Goal: Task Accomplishment & Management: Manage account settings

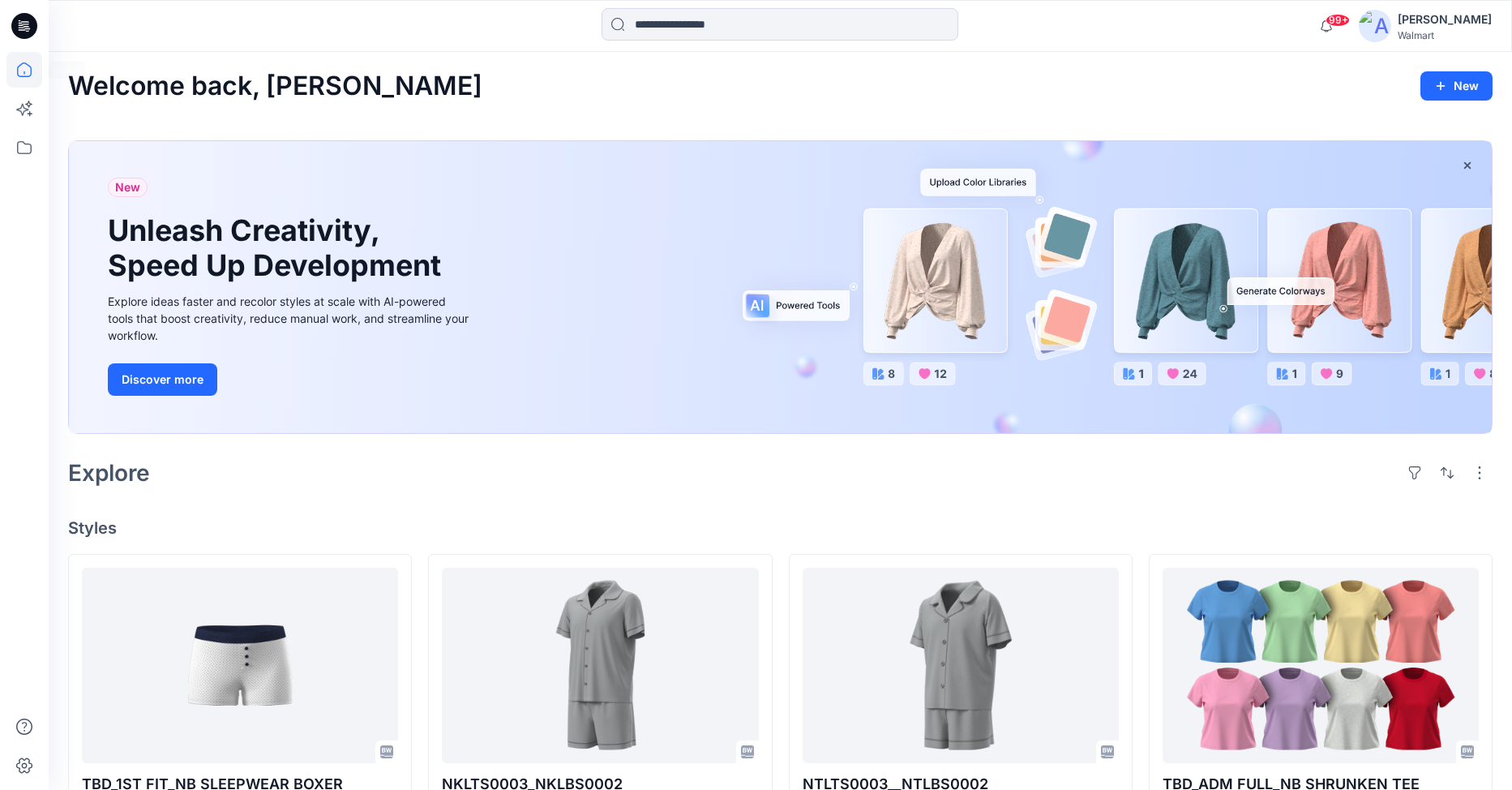
click at [34, 73] on icon at bounding box center [24, 70] width 36 height 36
click at [21, 153] on icon at bounding box center [24, 147] width 15 height 13
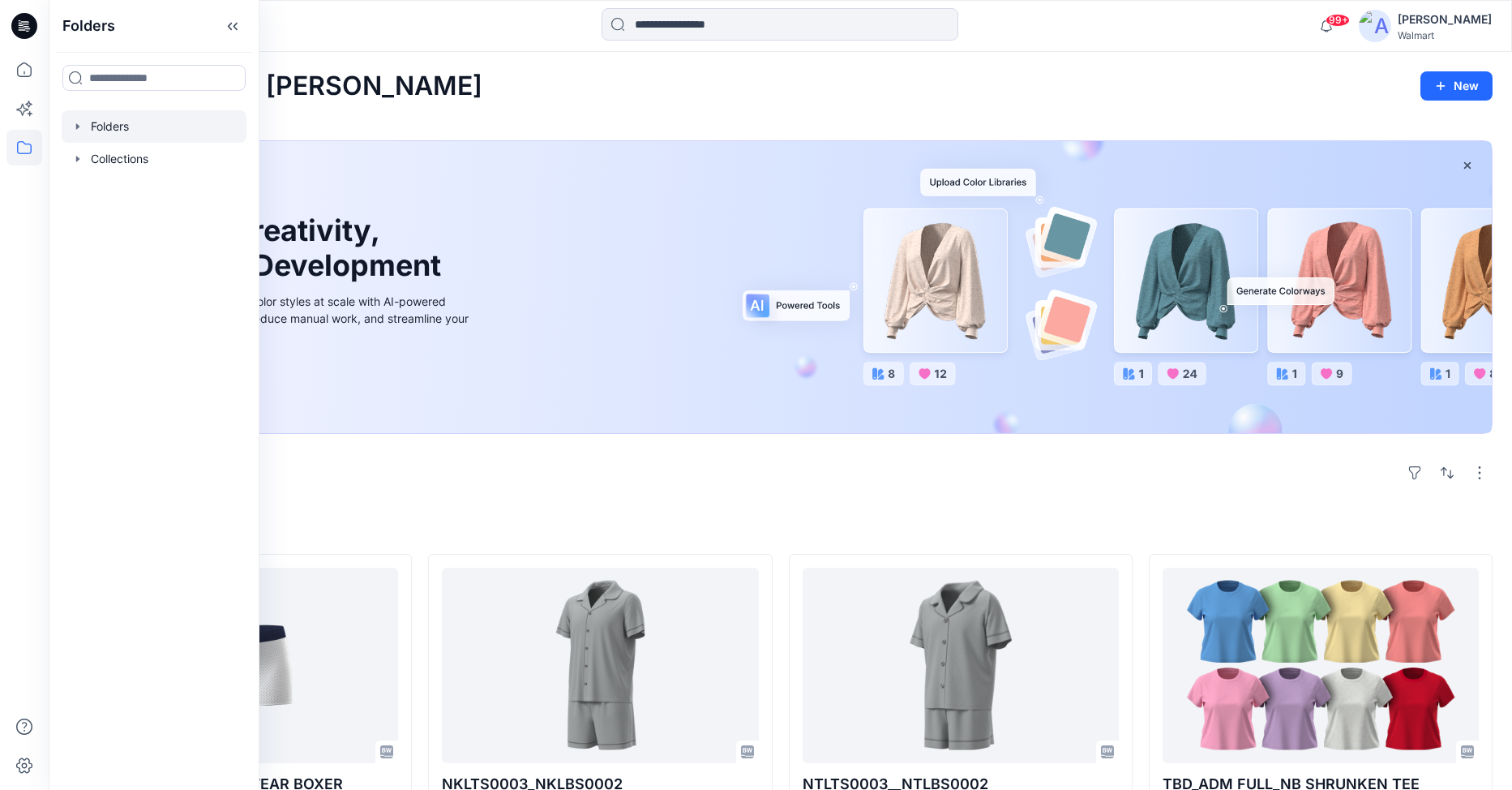
click at [71, 121] on div at bounding box center [154, 126] width 185 height 32
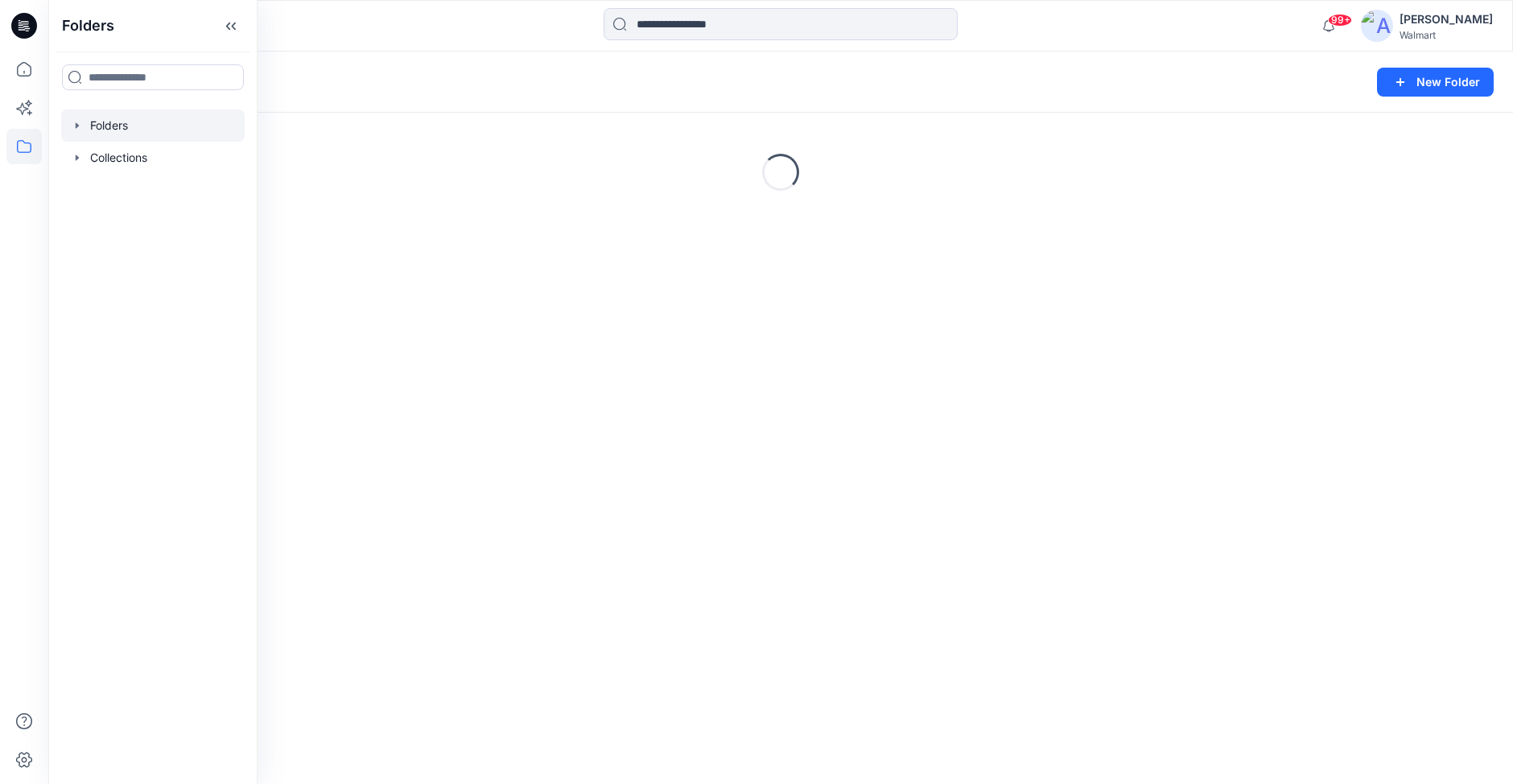
click at [77, 127] on icon "button" at bounding box center [77, 125] width 3 height 6
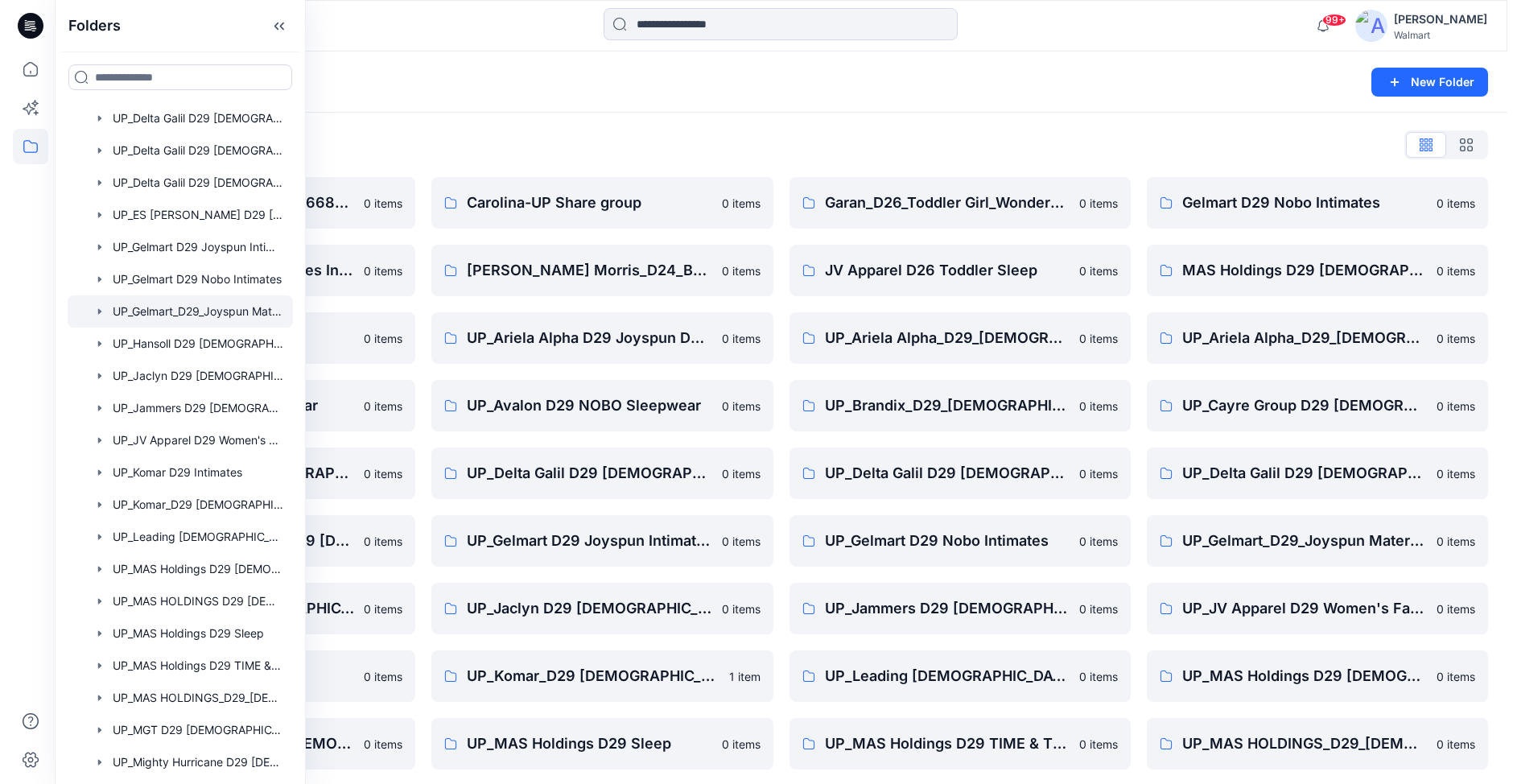
scroll to position [644, 0]
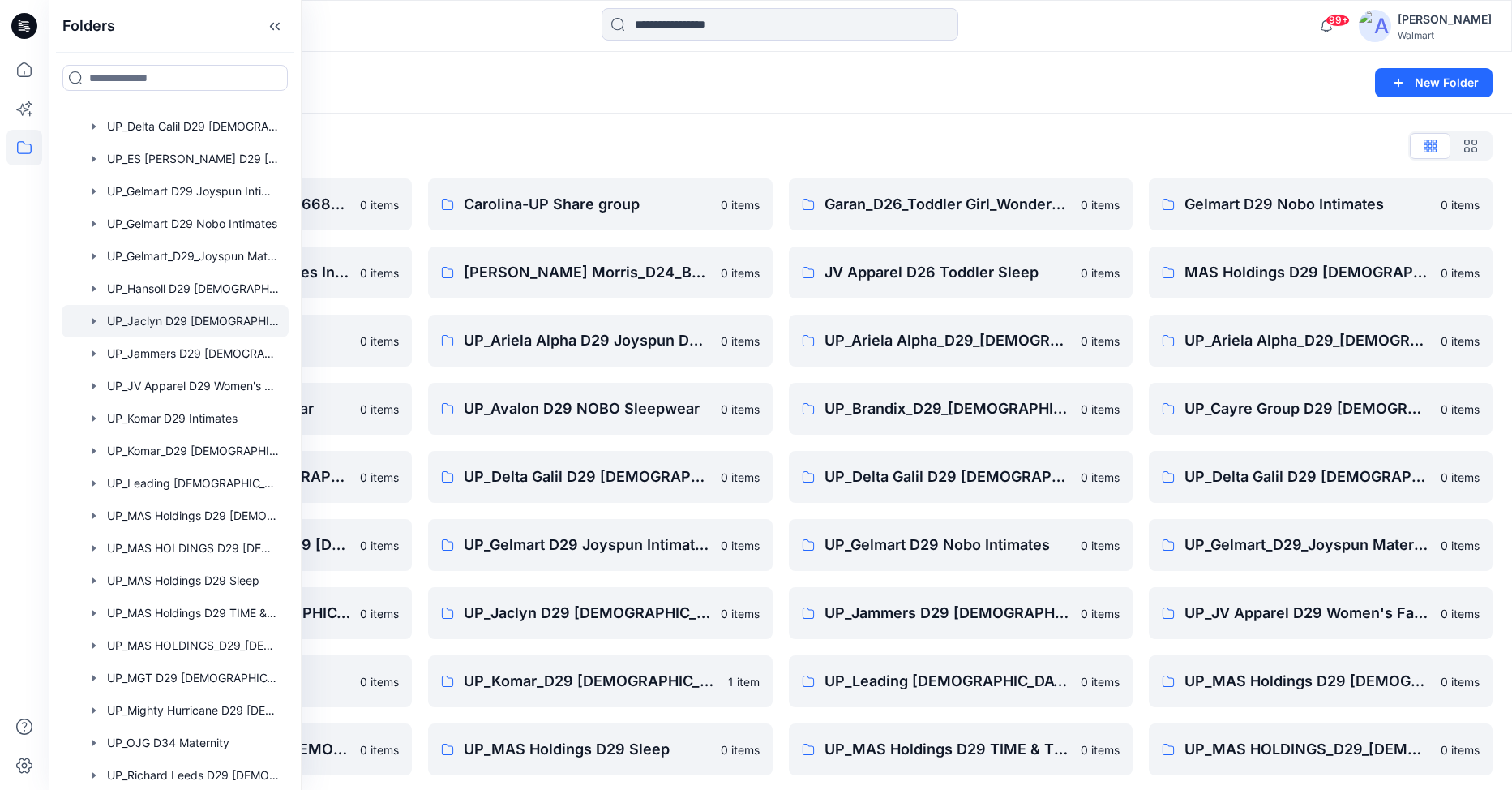
click at [181, 321] on div at bounding box center [175, 321] width 227 height 32
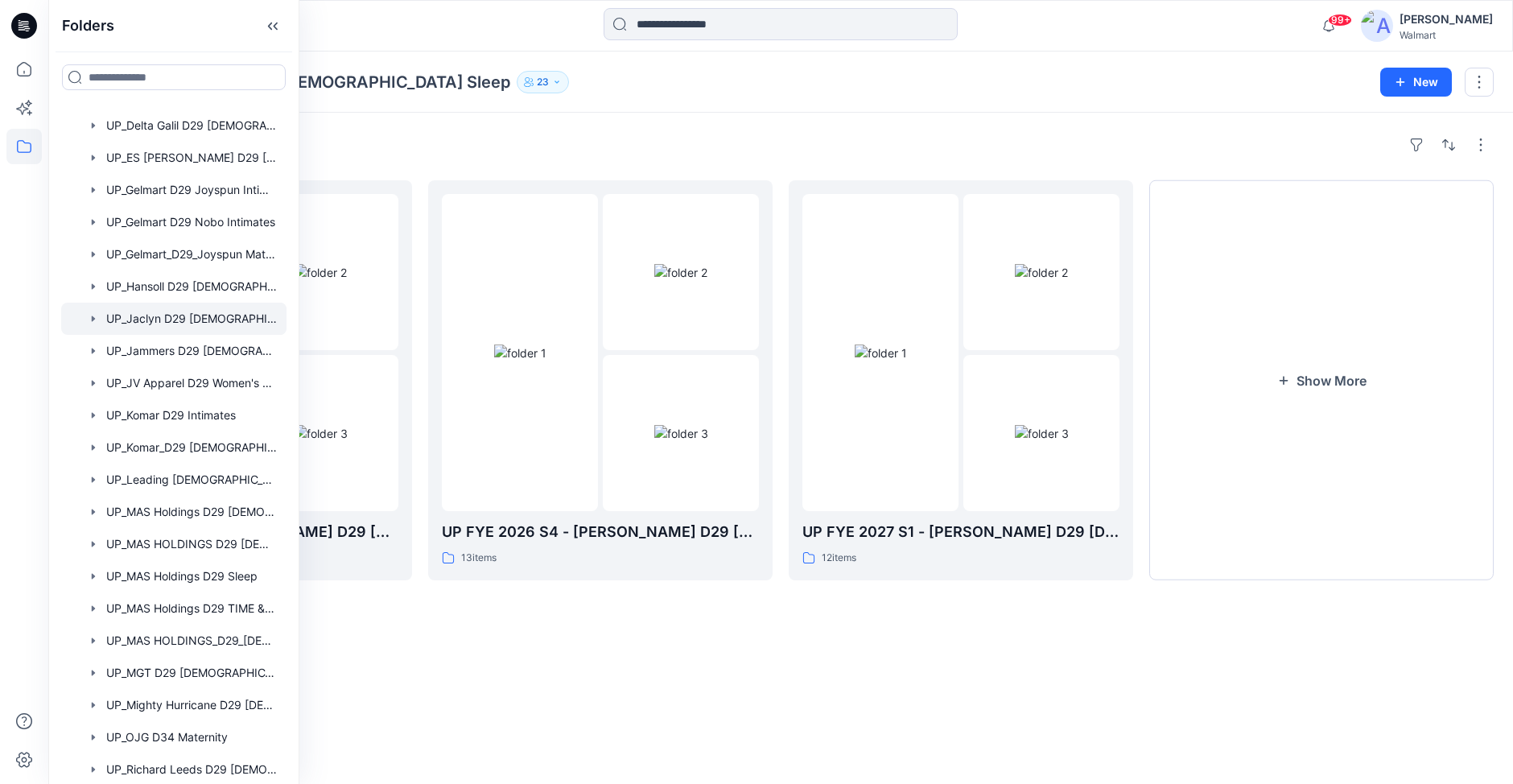
click at [783, 94] on div "Folders UP_Jaclyn D29 Ladies Sleep 23 New" at bounding box center [781, 82] width 1465 height 61
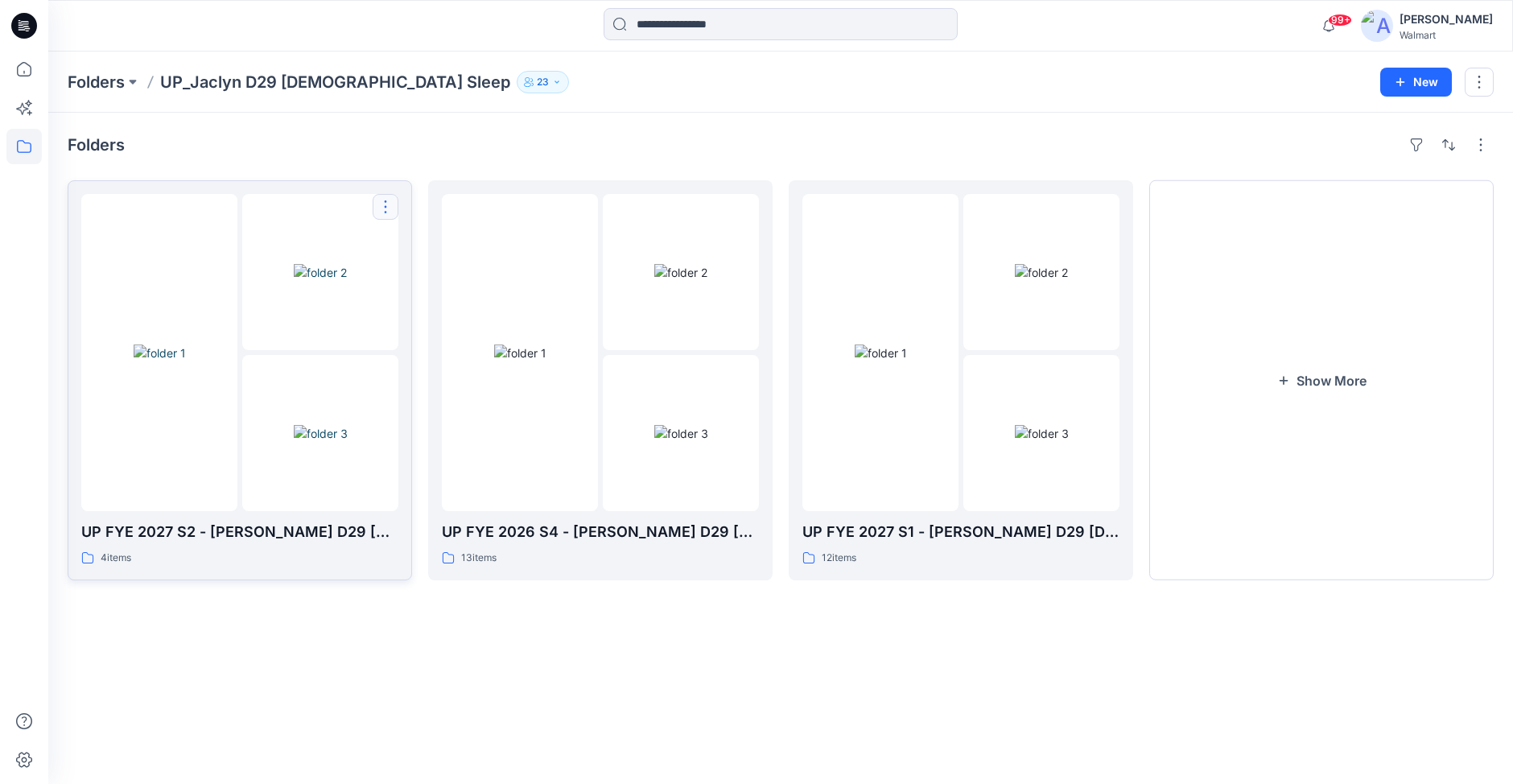
click at [386, 206] on button "button" at bounding box center [386, 207] width 26 height 26
click at [404, 246] on button "Edit" at bounding box center [462, 244] width 174 height 29
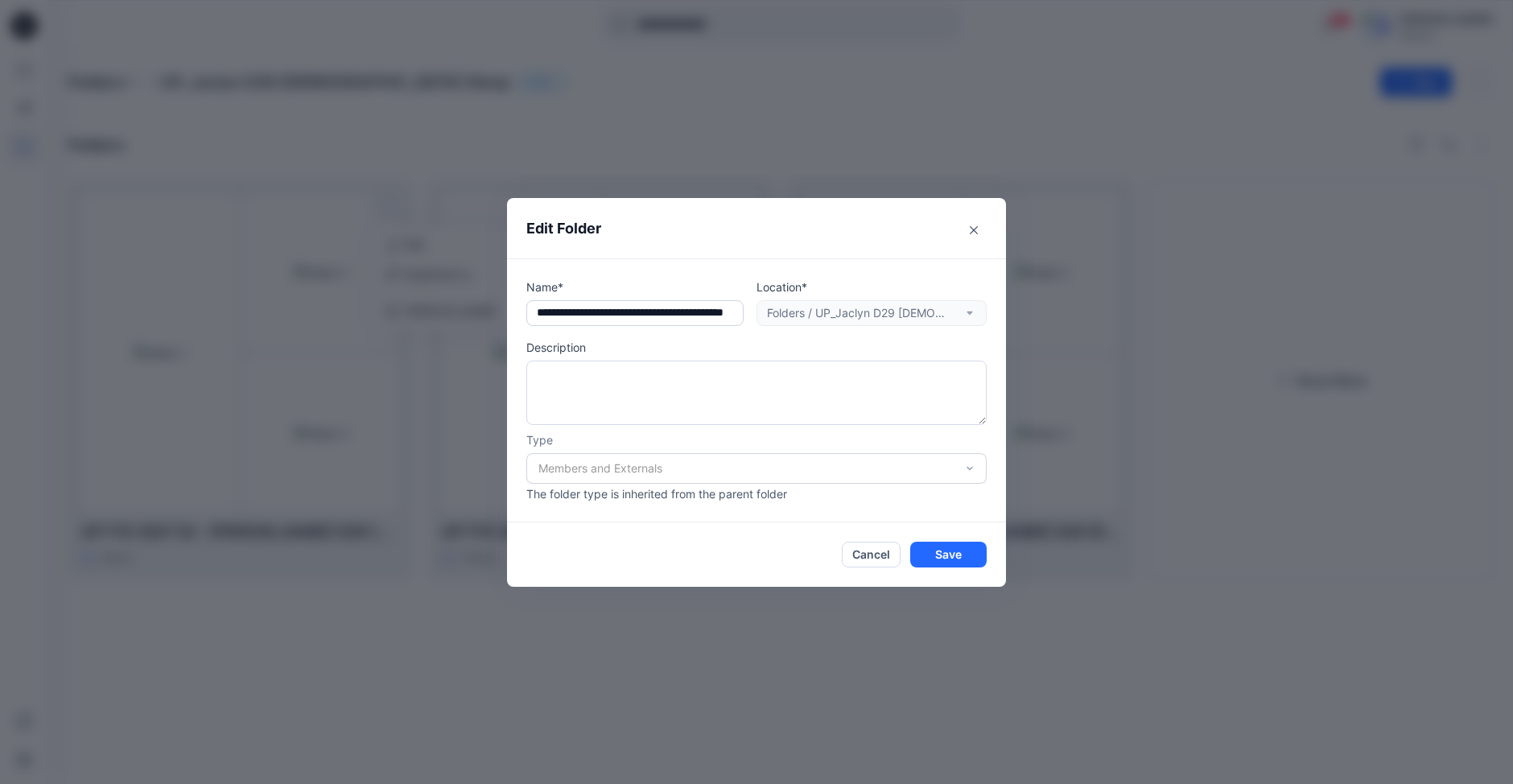
click at [713, 310] on input "text" at bounding box center [634, 313] width 217 height 26
click at [536, 312] on input "text" at bounding box center [634, 313] width 217 height 26
click at [536, 315] on input "text" at bounding box center [634, 313] width 217 height 26
drag, startPoint x: 535, startPoint y: 314, endPoint x: 777, endPoint y: 299, distance: 242.5
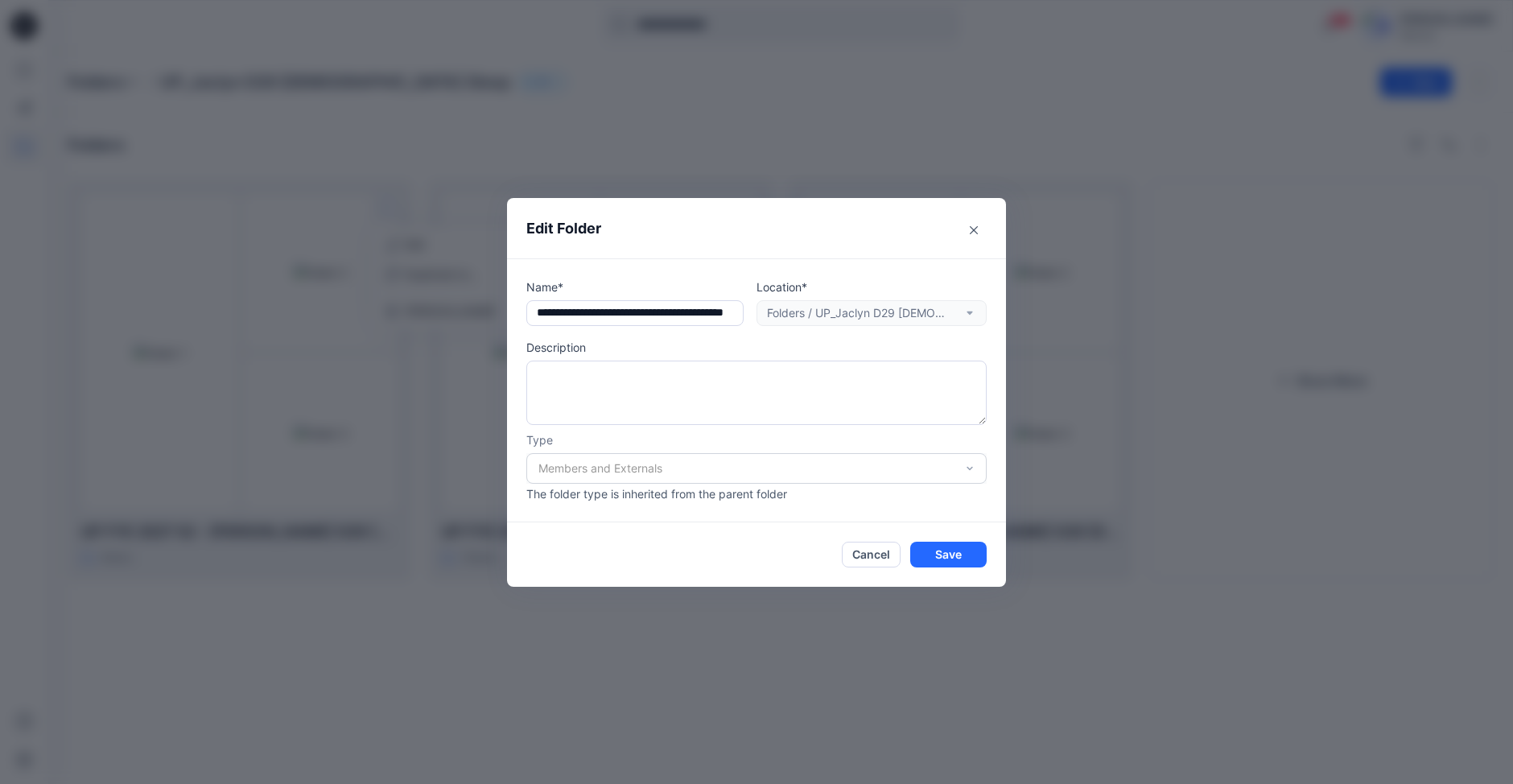
click at [776, 299] on div "Name* Location* Folders / UP_Jaclyn D29 Ladies Sleep" at bounding box center [756, 302] width 460 height 48
type input "**********"
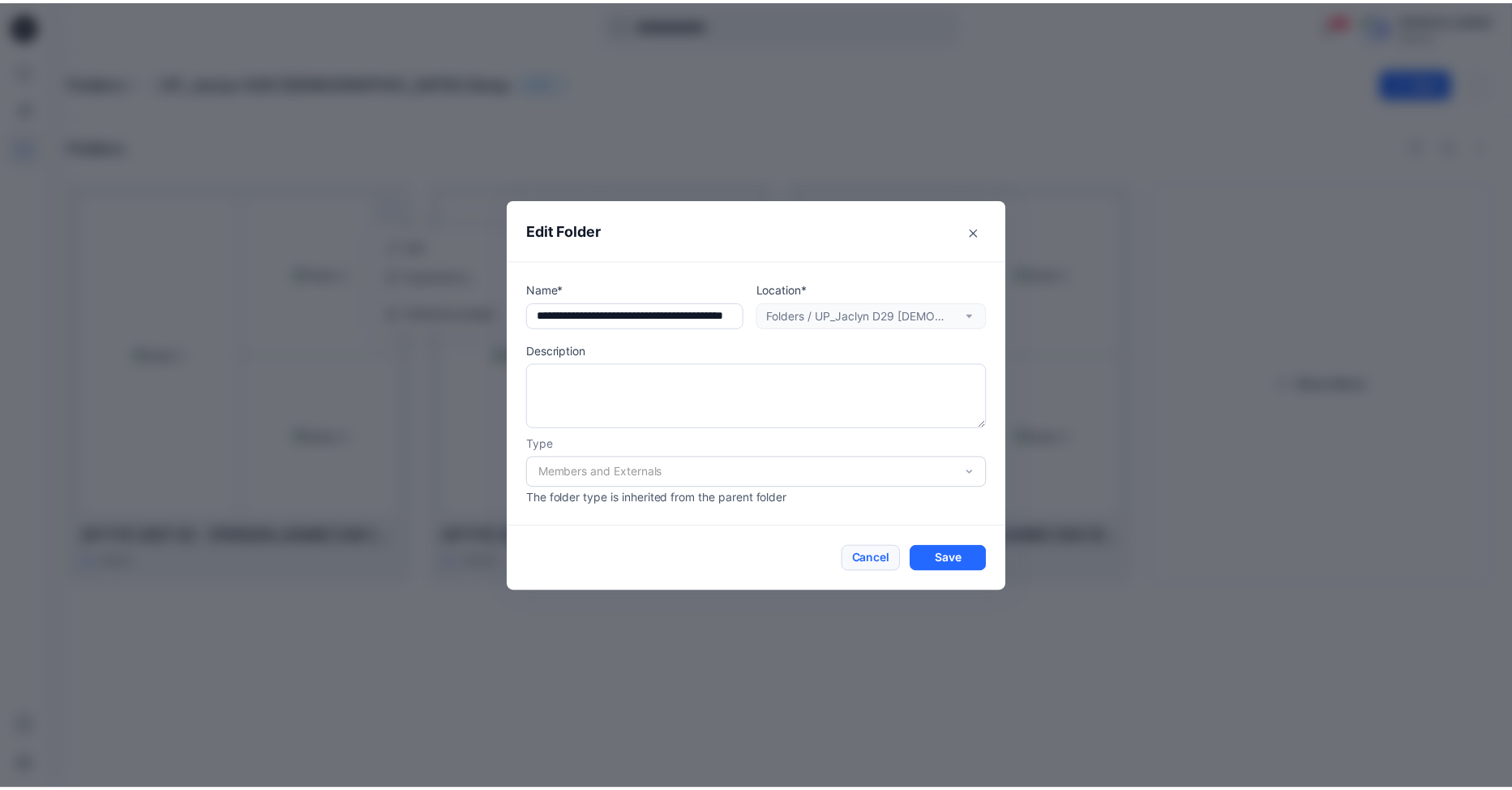
scroll to position [0, 0]
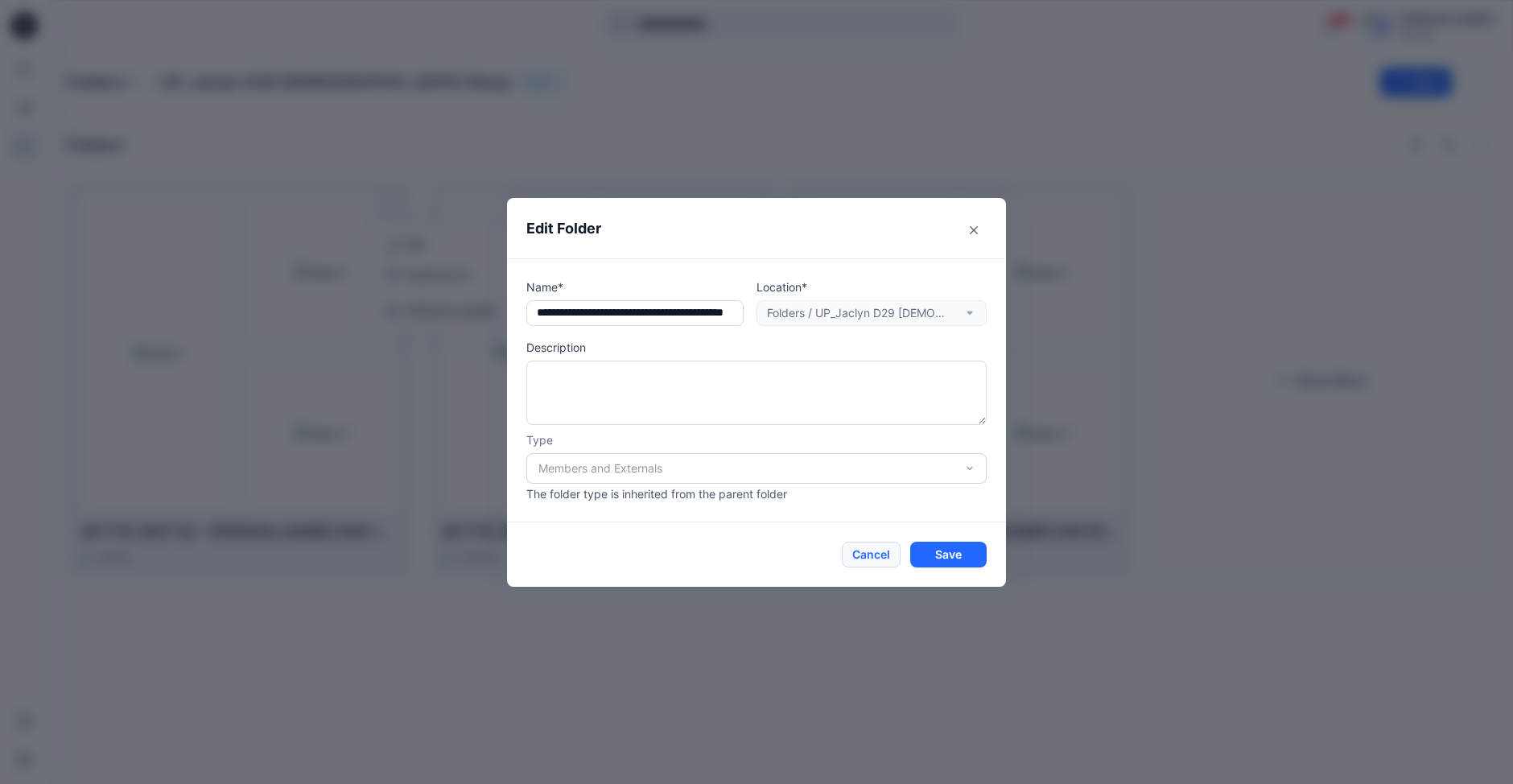
click at [871, 556] on button "Cancel" at bounding box center [872, 555] width 59 height 26
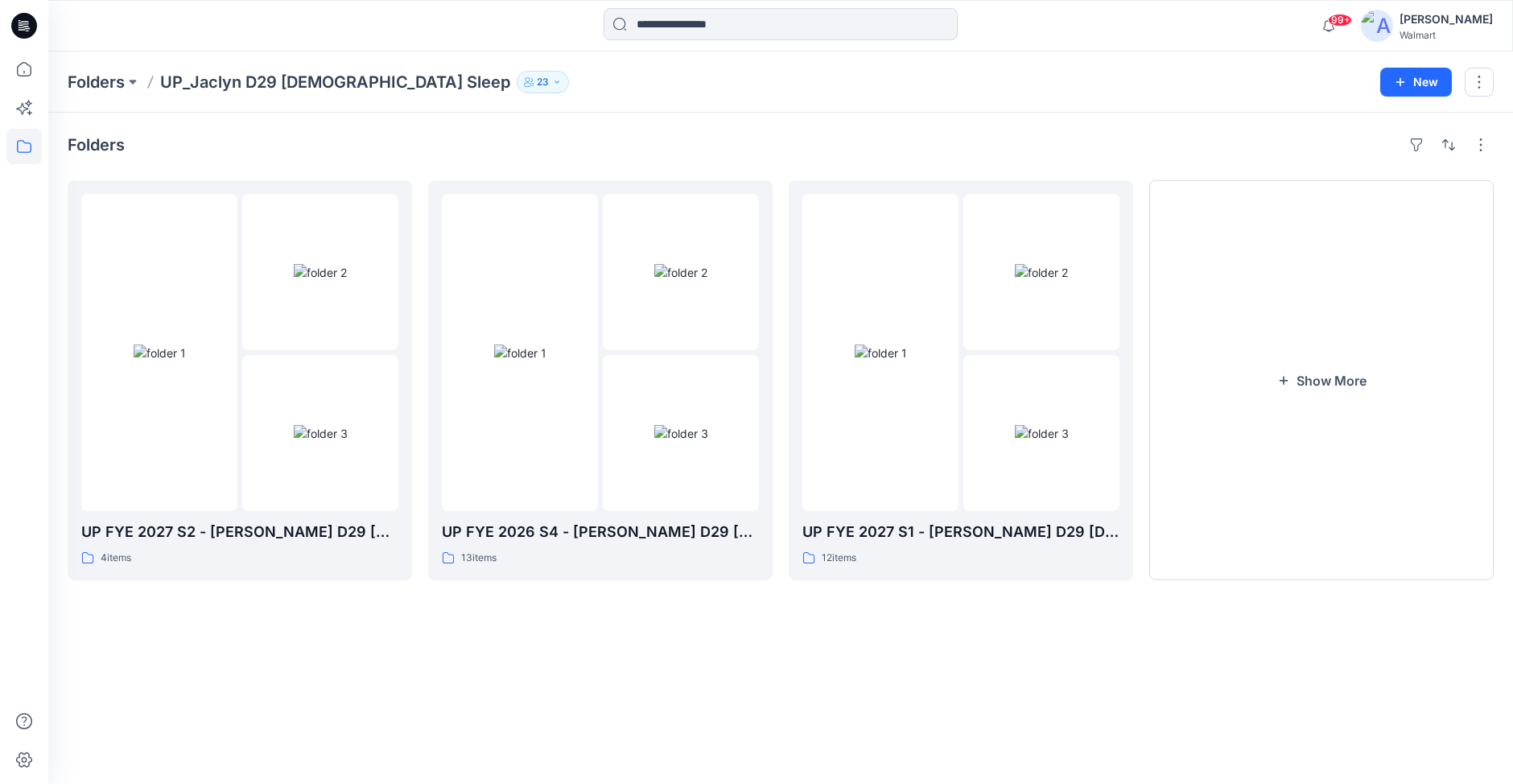
click at [750, 119] on div "Folders UP FYE 2027 S2 - Jaclyn D29 Ladies Sleepwear 4 items UP FYE 2026 S4 - J…" at bounding box center [781, 447] width 1465 height 671
click at [1330, 380] on button "Show More" at bounding box center [1322, 380] width 344 height 400
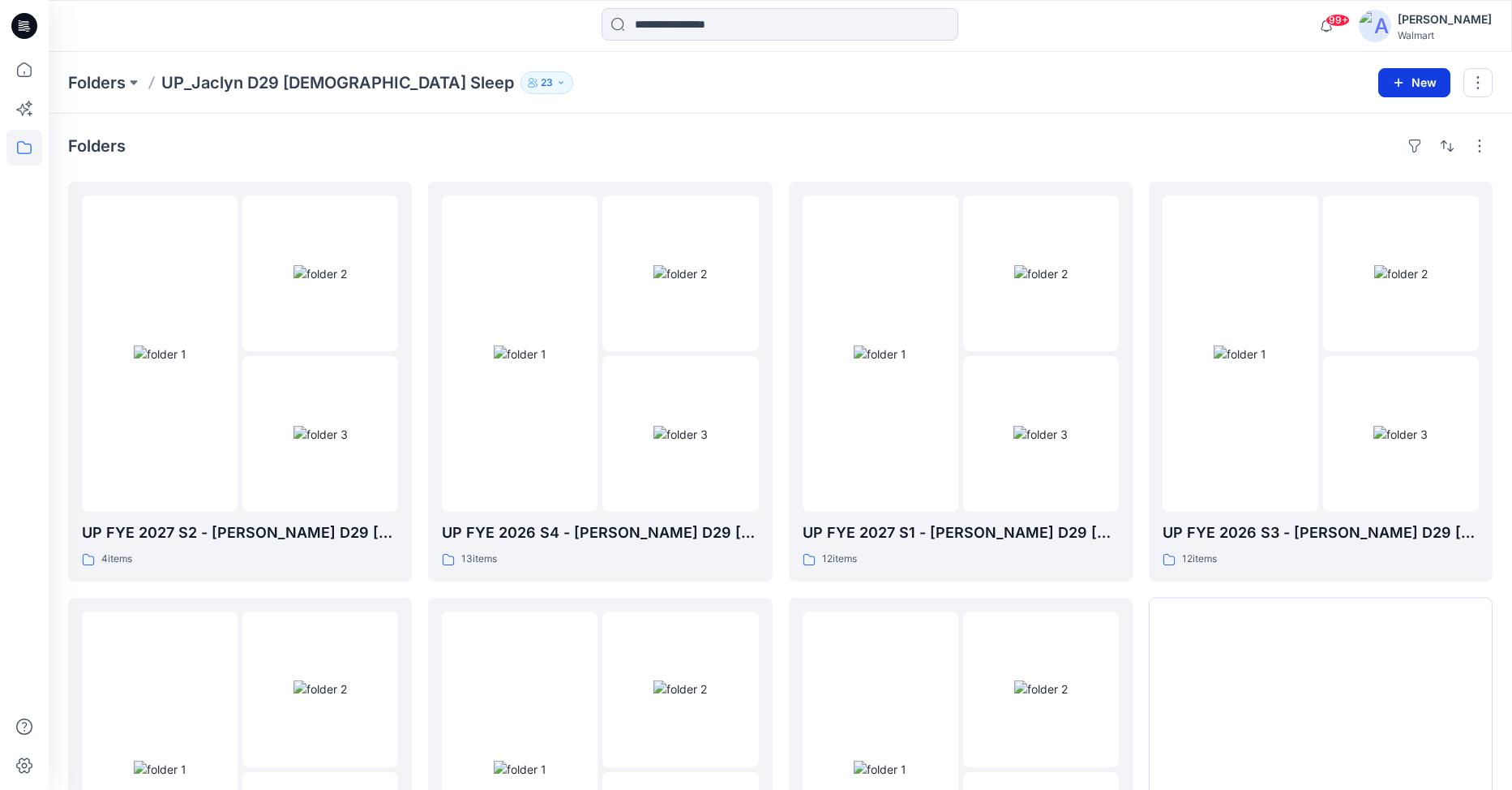
click at [1406, 91] on button "New" at bounding box center [1414, 82] width 72 height 29
click at [1381, 153] on p "New Folder" at bounding box center [1366, 154] width 60 height 17
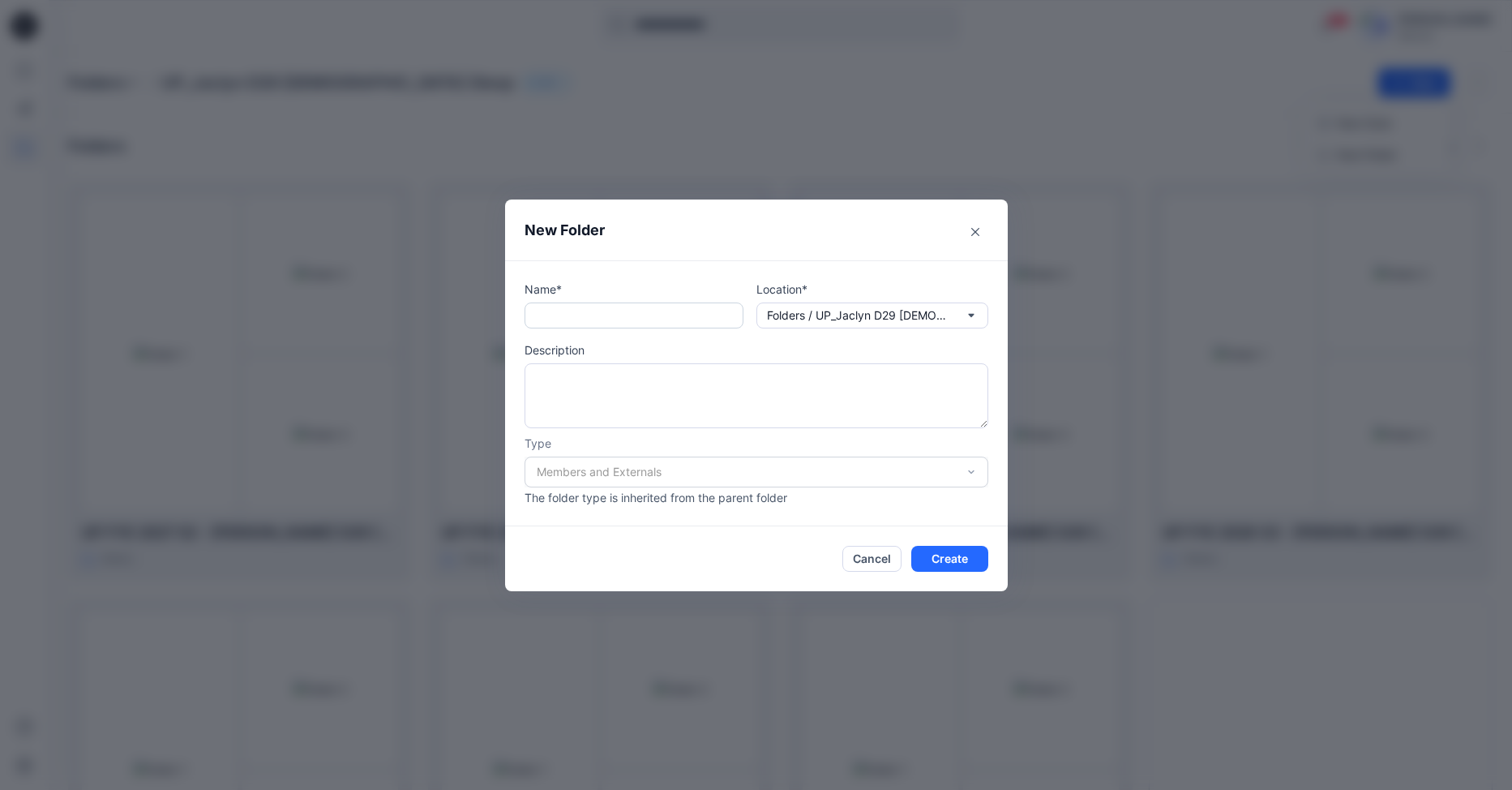
click at [639, 310] on input "text" at bounding box center [634, 316] width 219 height 26
paste input "**********"
drag, startPoint x: 561, startPoint y: 313, endPoint x: 582, endPoint y: 311, distance: 21.1
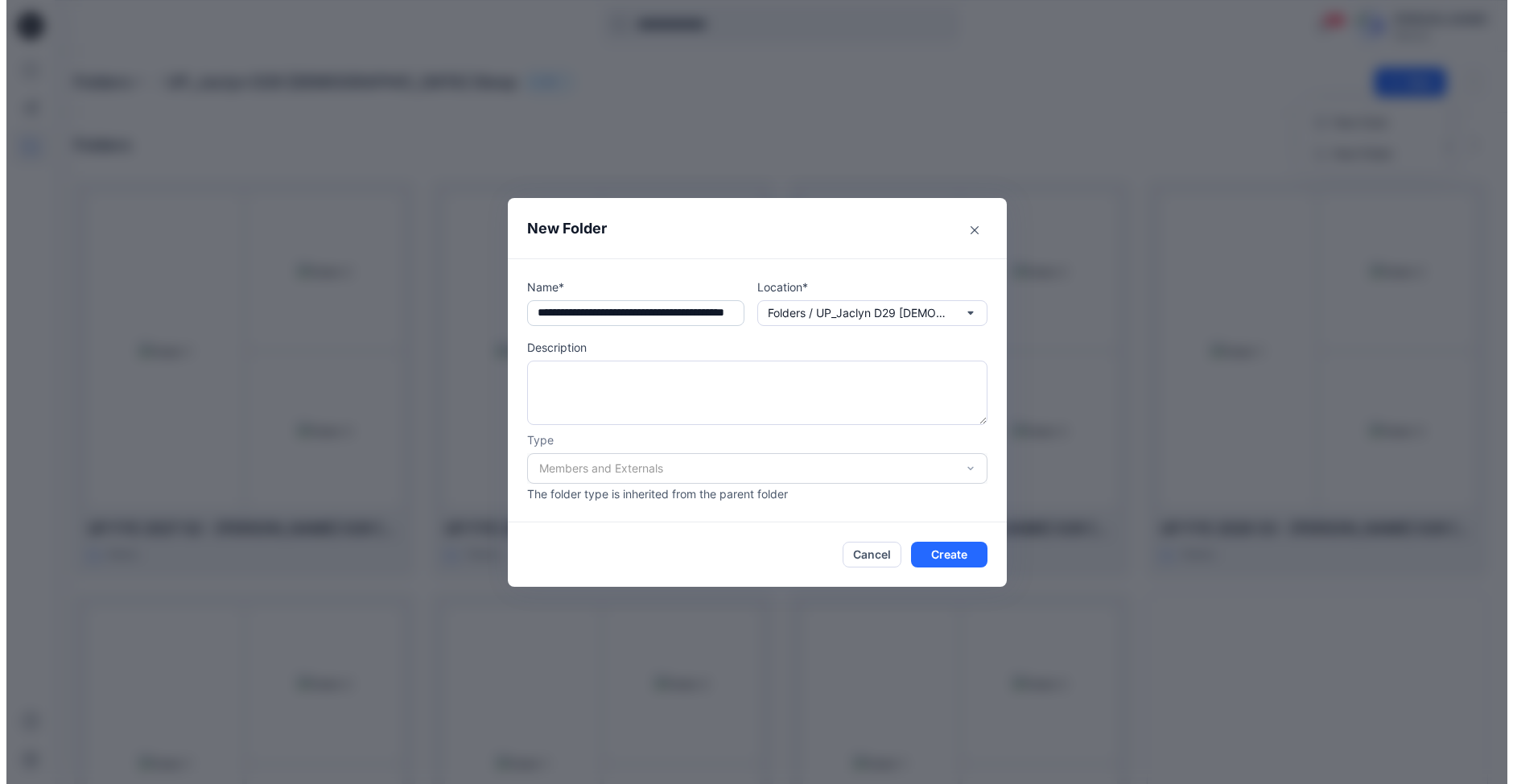
scroll to position [0, 0]
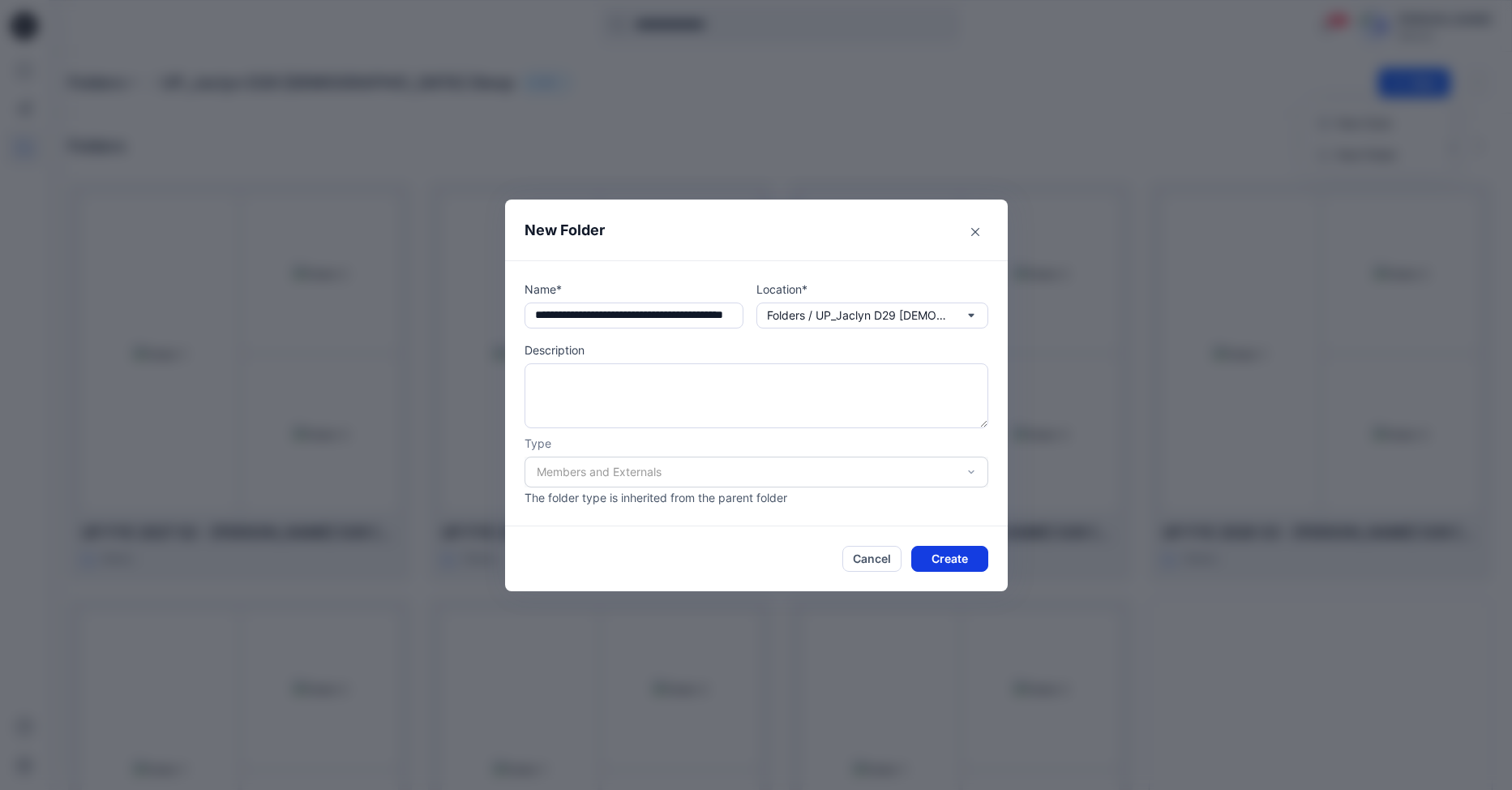
type input "**********"
click at [954, 548] on button "Create" at bounding box center [950, 559] width 77 height 26
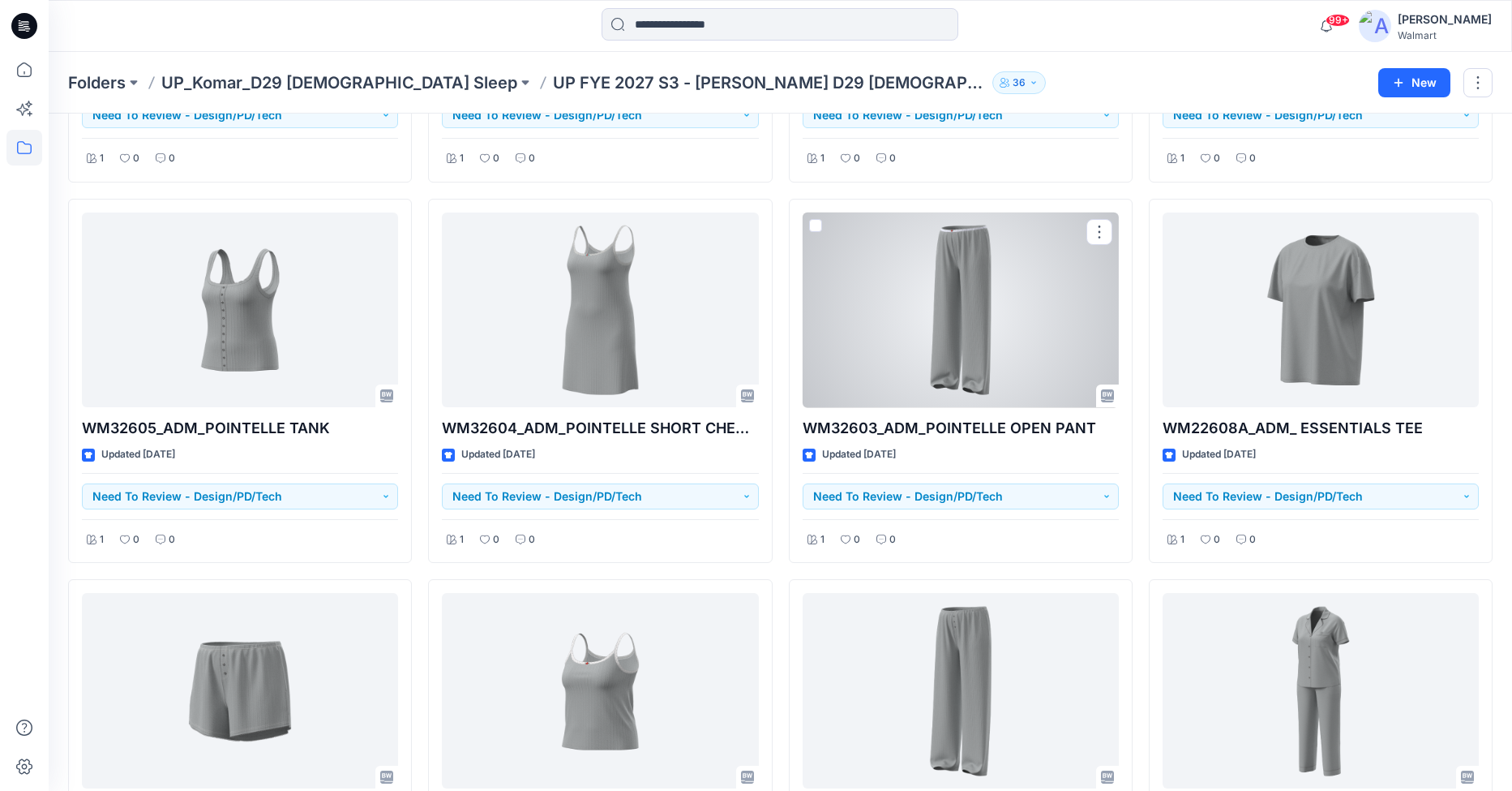
scroll to position [107, 0]
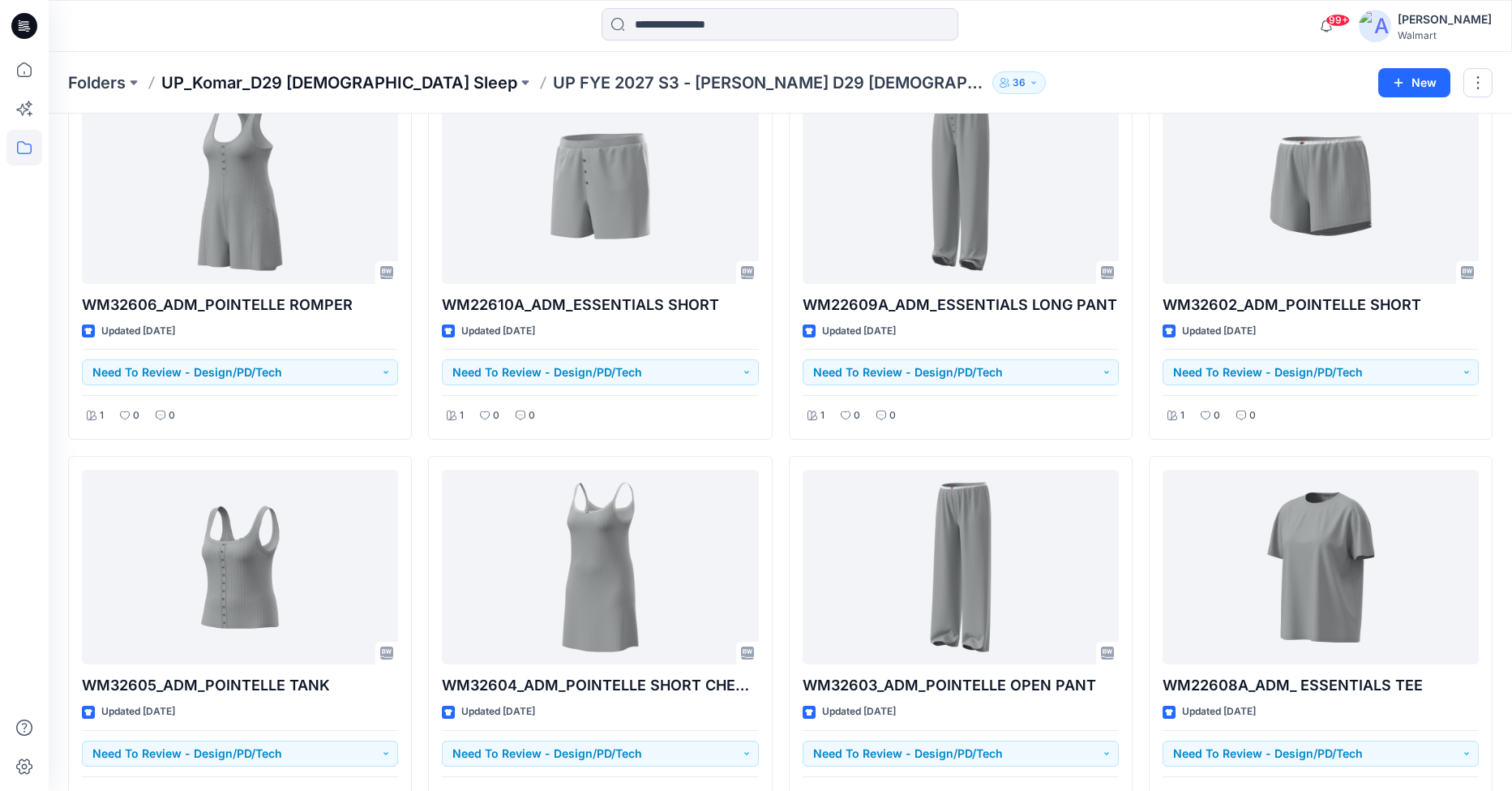
click at [302, 85] on p "UP_Komar_D29 Ladies Sleep" at bounding box center [339, 83] width 356 height 23
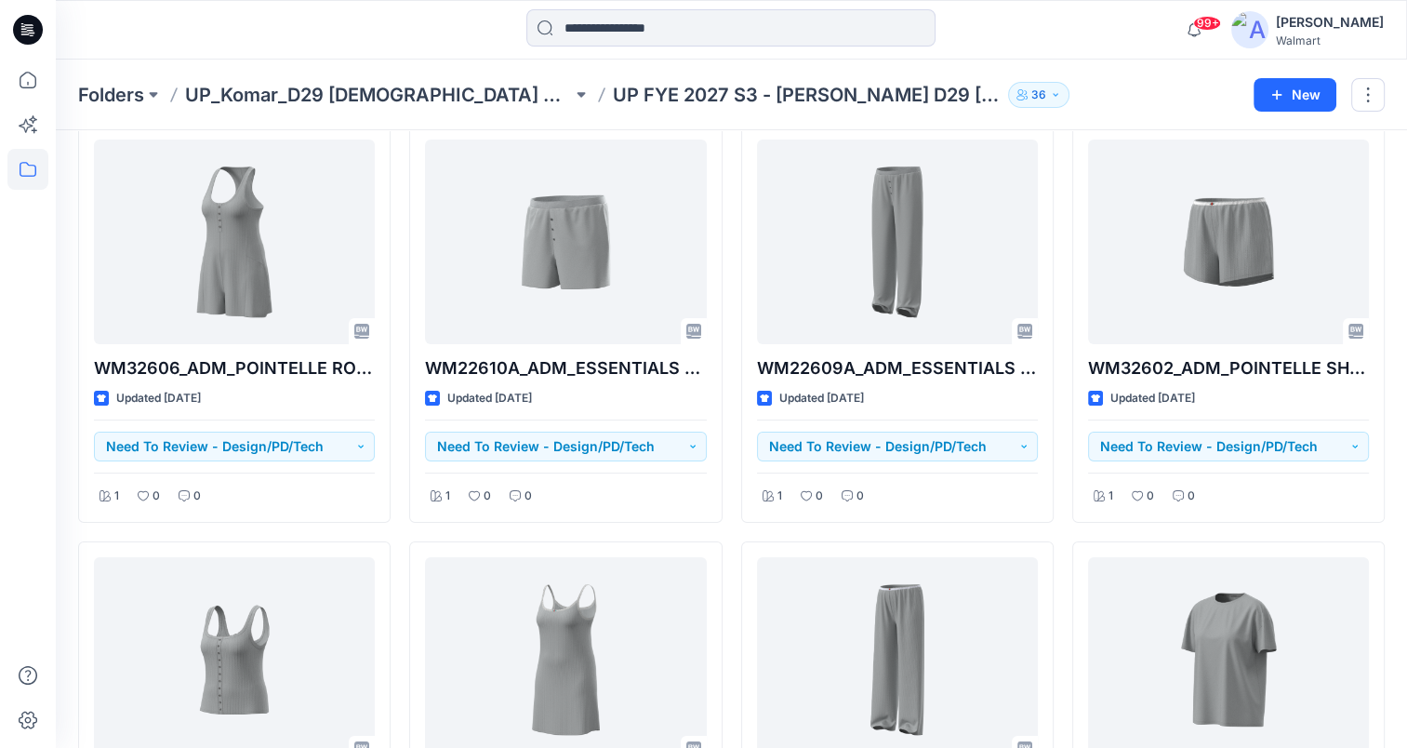
scroll to position [67, 0]
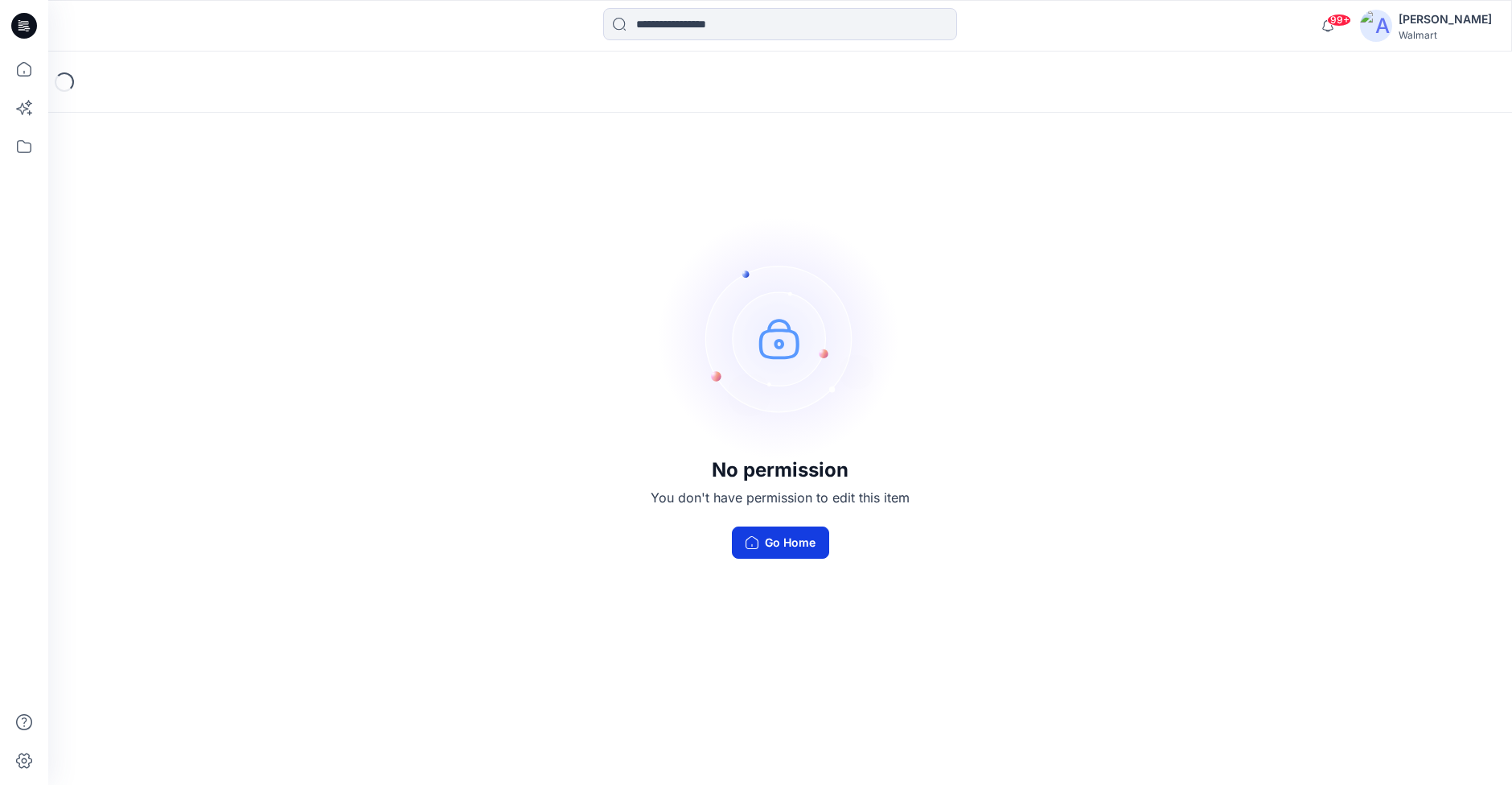
click at [765, 544] on button "Go Home" at bounding box center [780, 542] width 98 height 32
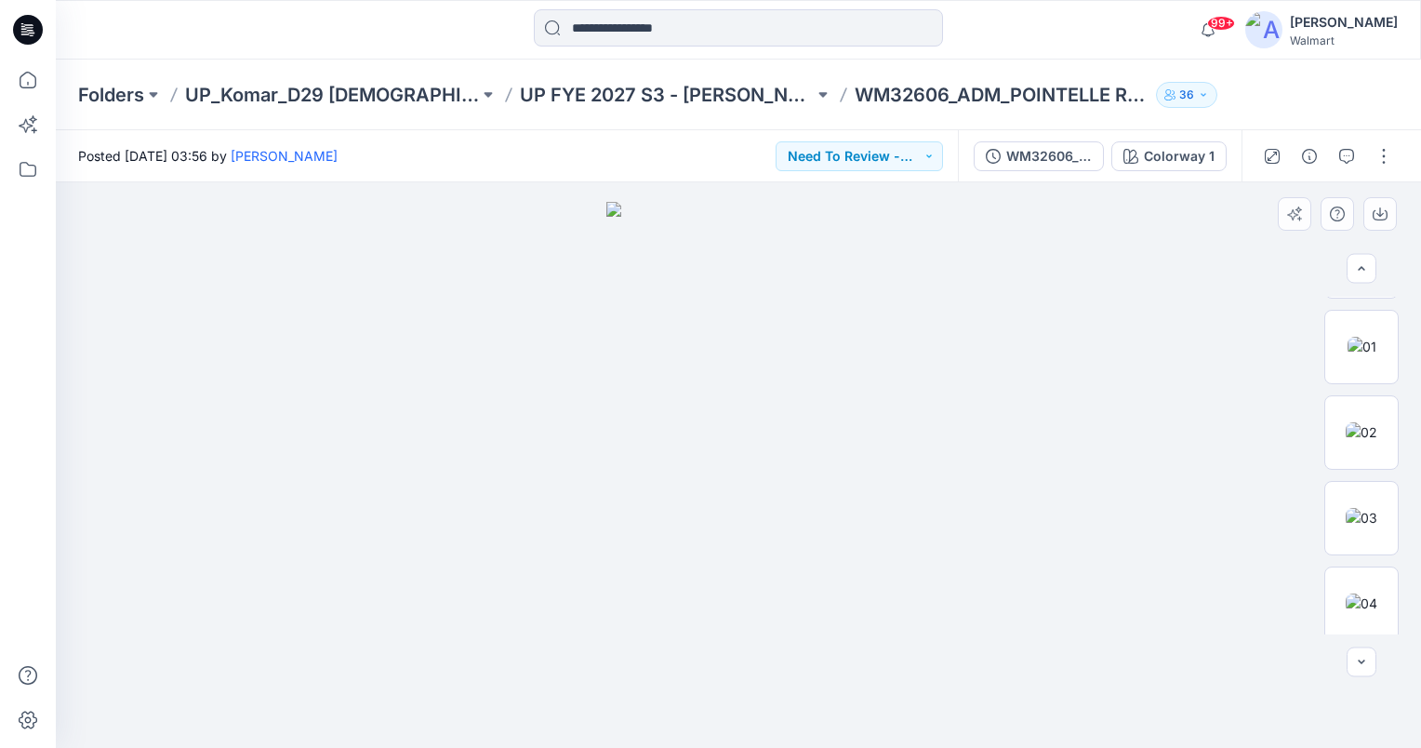
scroll to position [762, 0]
click at [1352, 602] on img at bounding box center [1361, 598] width 32 height 20
click at [1368, 502] on img at bounding box center [1361, 512] width 32 height 20
click at [1361, 417] on img at bounding box center [1361, 427] width 32 height 20
click at [1361, 348] on img at bounding box center [1361, 341] width 29 height 20
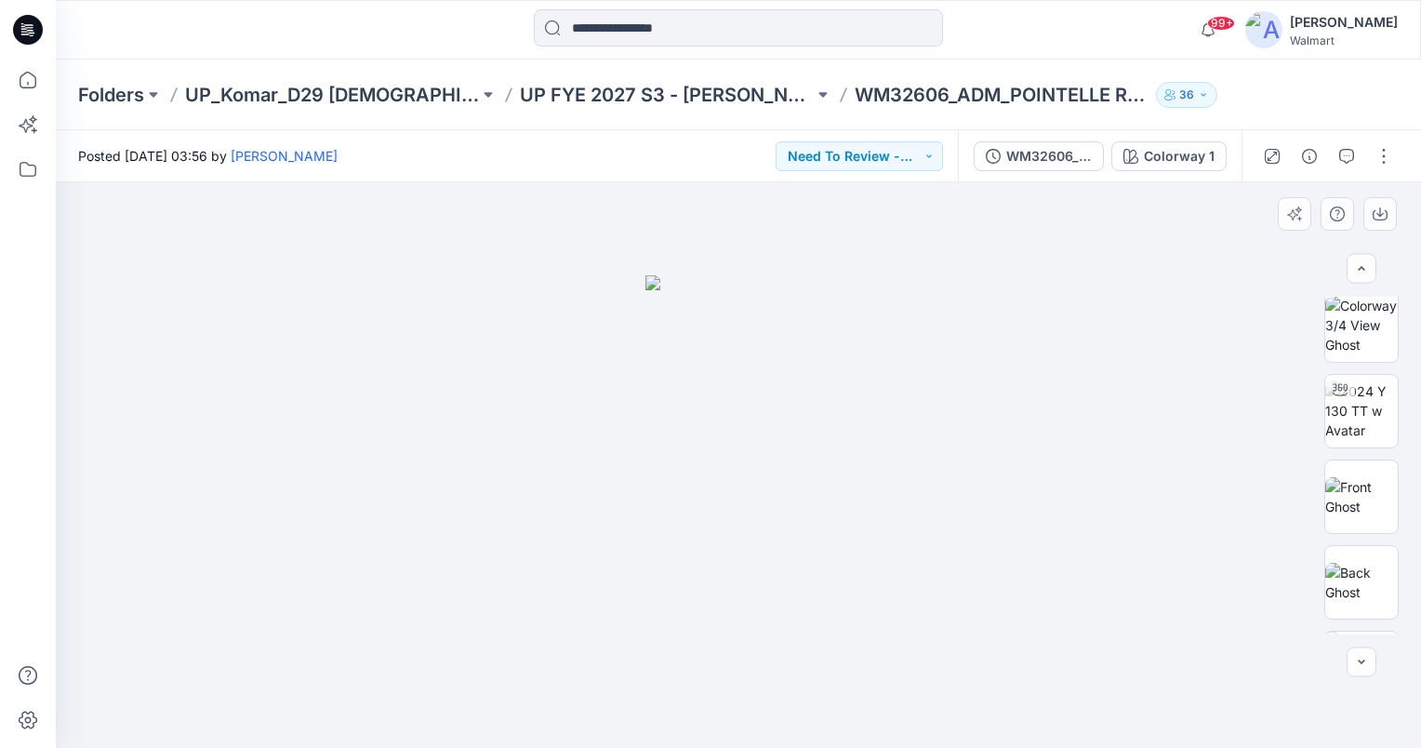
scroll to position [0, 0]
click at [1350, 429] on img at bounding box center [1361, 419] width 73 height 59
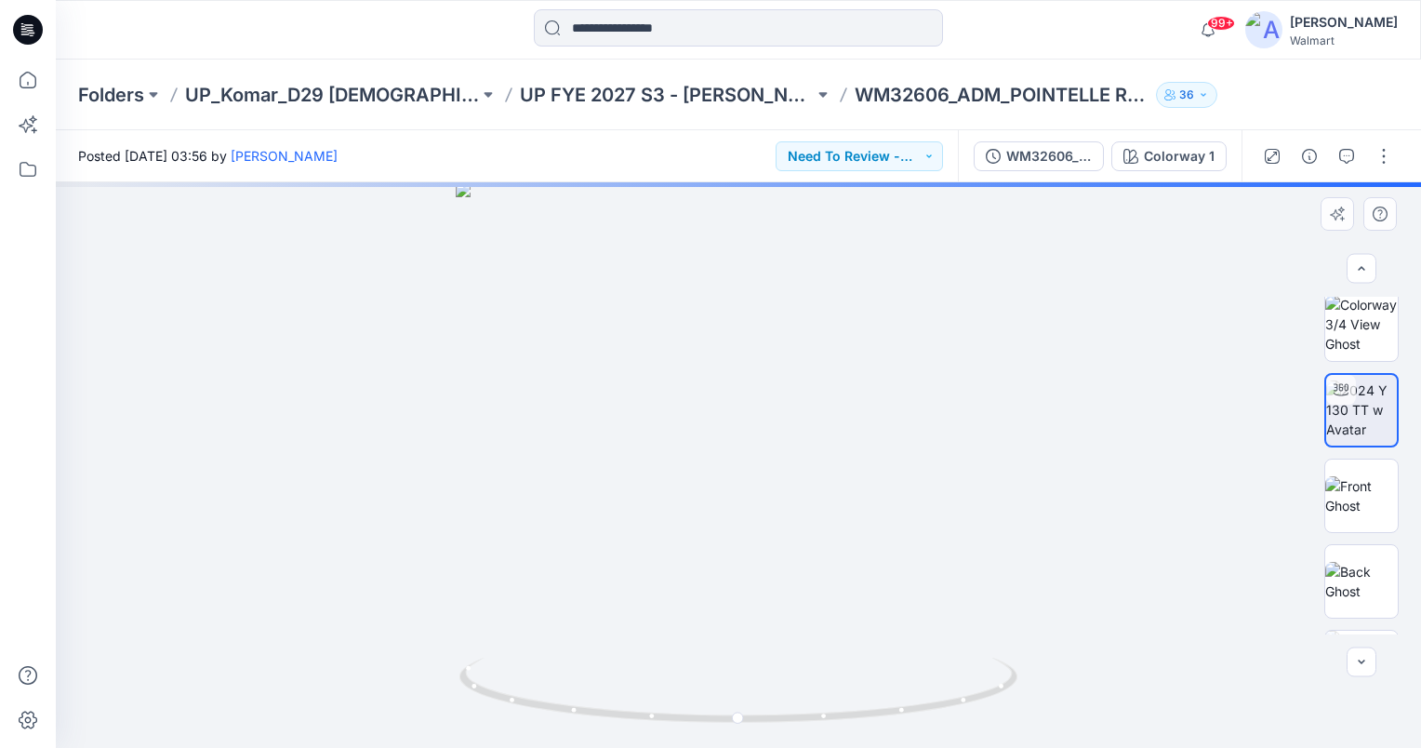
scroll to position [30, 0]
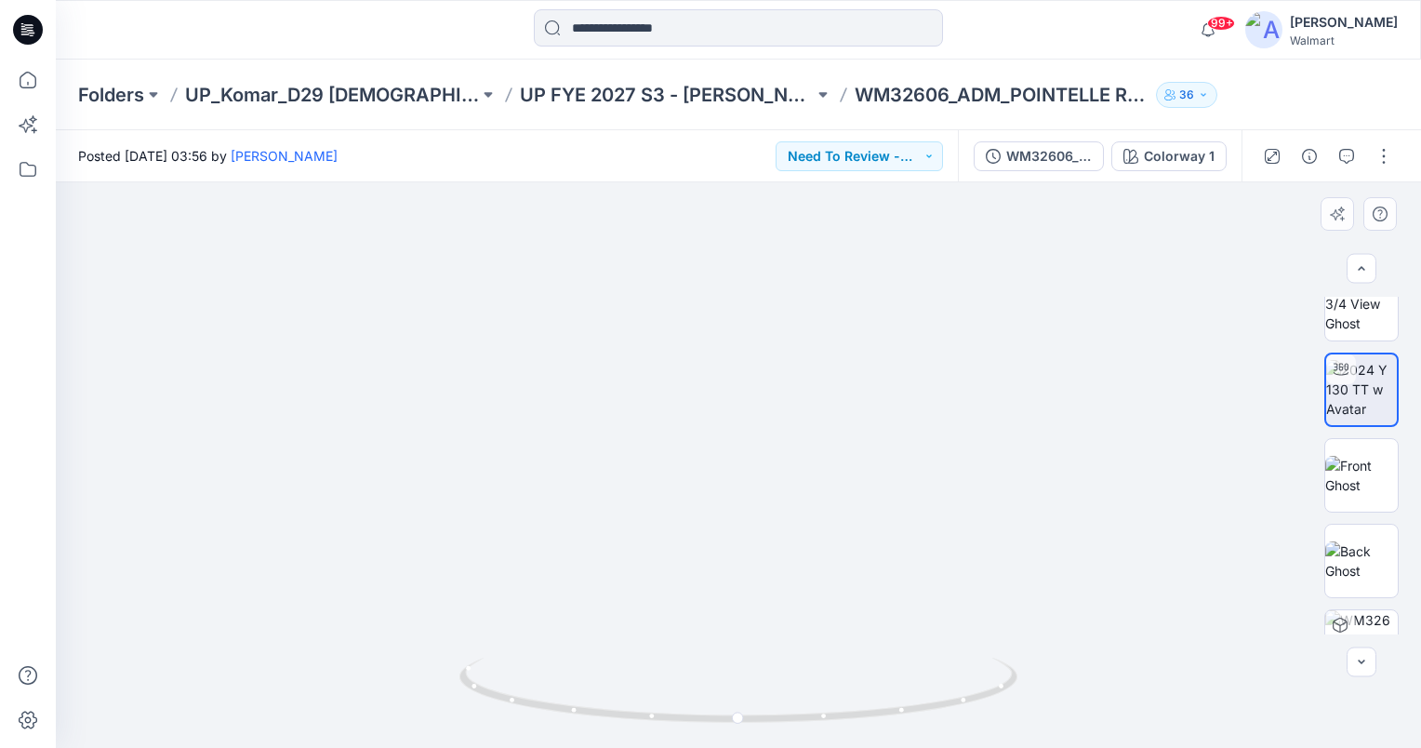
drag, startPoint x: 768, startPoint y: 607, endPoint x: 760, endPoint y: 515, distance: 92.4
click at [760, 515] on img at bounding box center [738, 220] width 1359 height 1054
drag, startPoint x: 737, startPoint y: 721, endPoint x: 801, endPoint y: 719, distance: 63.3
click at [801, 719] on circle at bounding box center [800, 716] width 11 height 11
drag, startPoint x: 804, startPoint y: 544, endPoint x: 818, endPoint y: 484, distance: 61.1
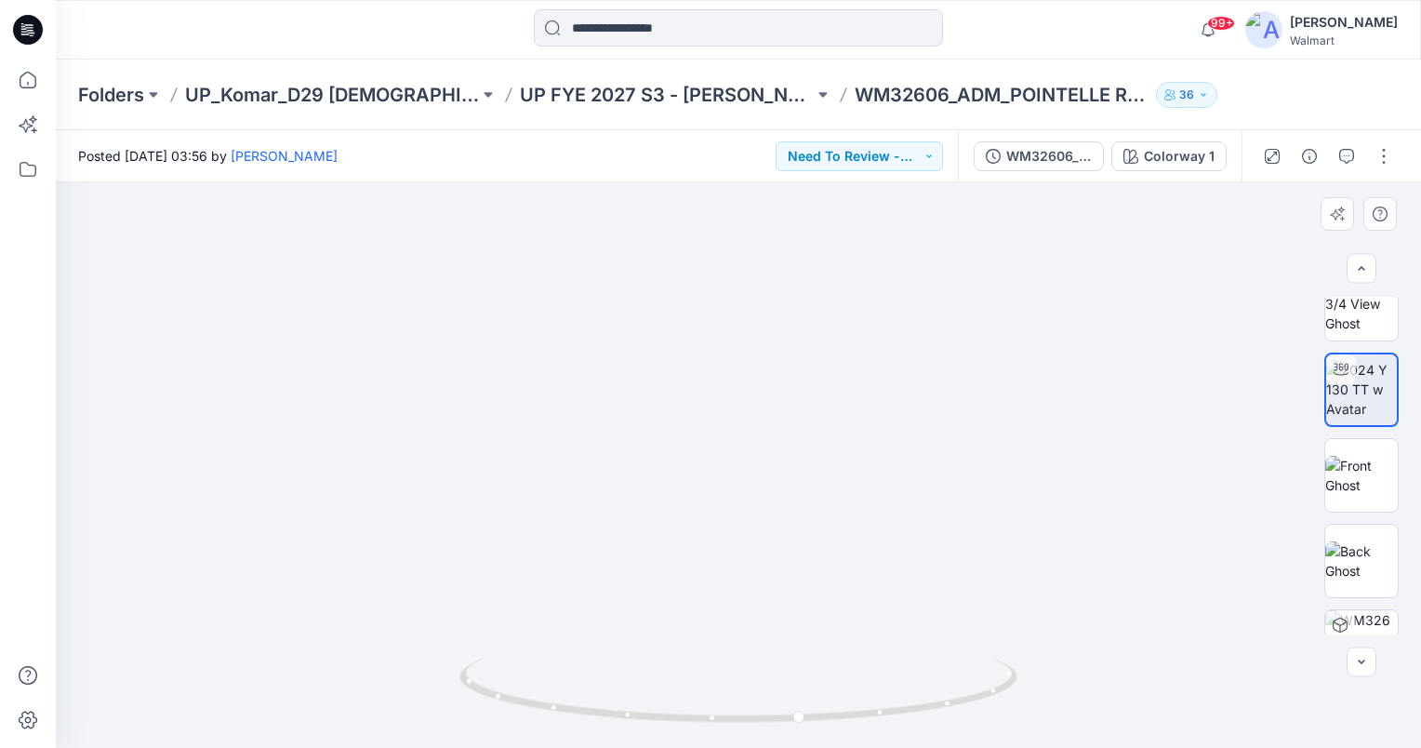
drag, startPoint x: 798, startPoint y: 718, endPoint x: 637, endPoint y: 725, distance: 161.0
click at [637, 725] on icon at bounding box center [740, 692] width 563 height 70
drag, startPoint x: 641, startPoint y: 716, endPoint x: 786, endPoint y: 713, distance: 145.1
click at [786, 713] on circle at bounding box center [784, 716] width 11 height 11
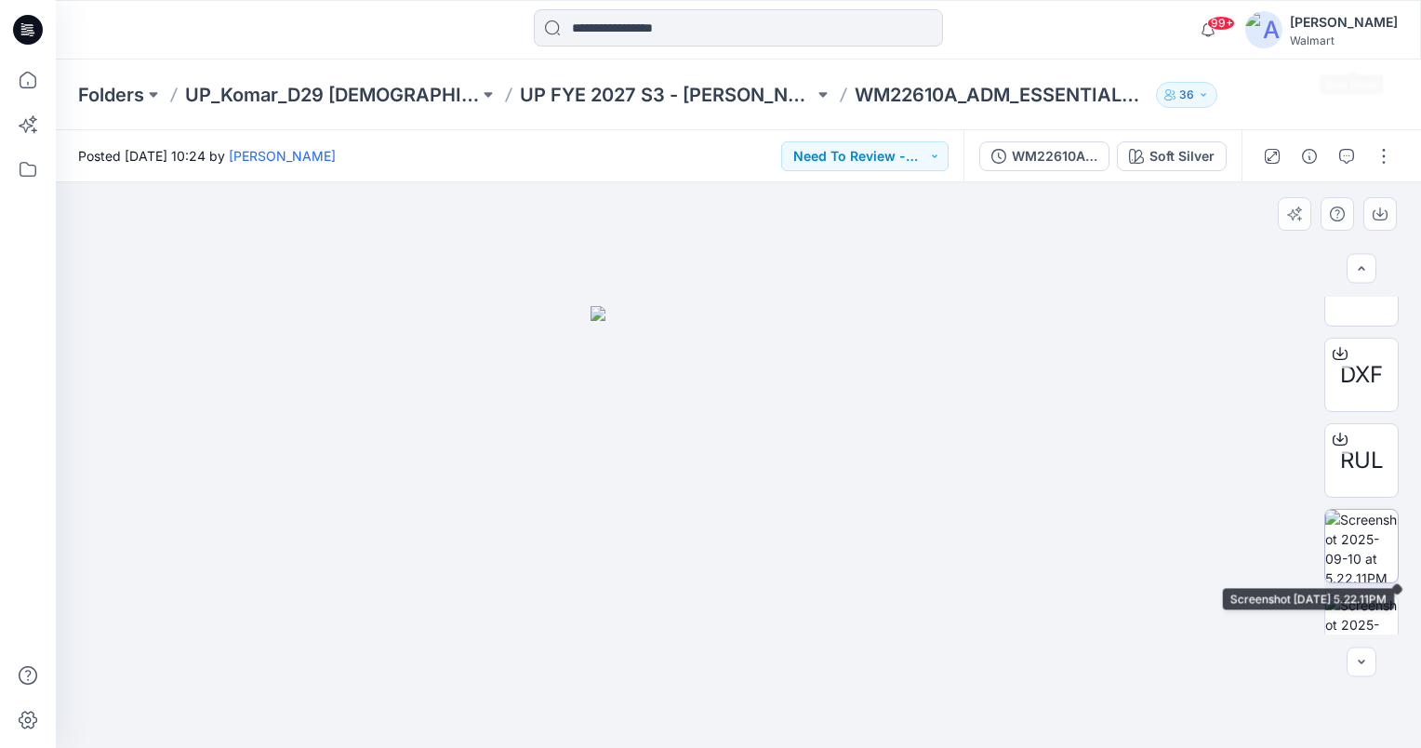
scroll to position [762, 0]
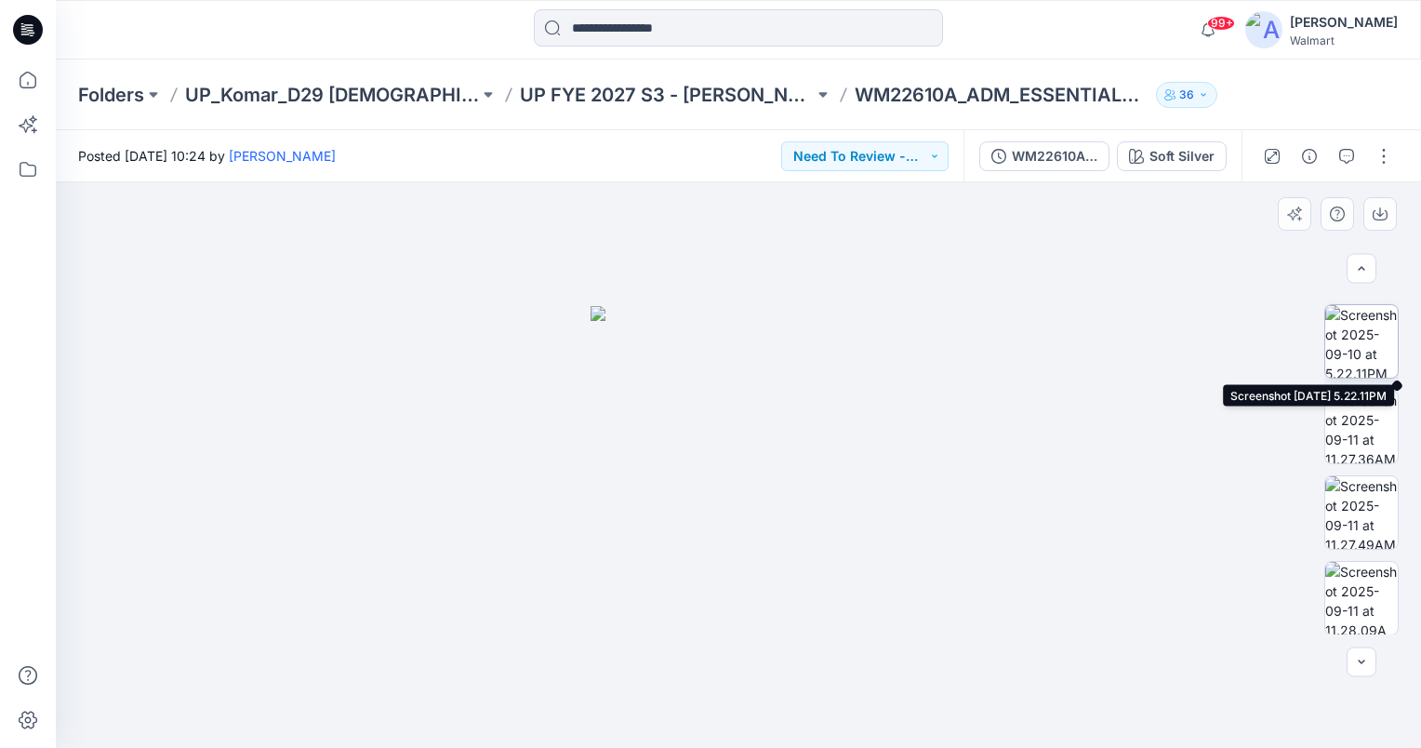
click at [1366, 343] on img at bounding box center [1361, 341] width 73 height 73
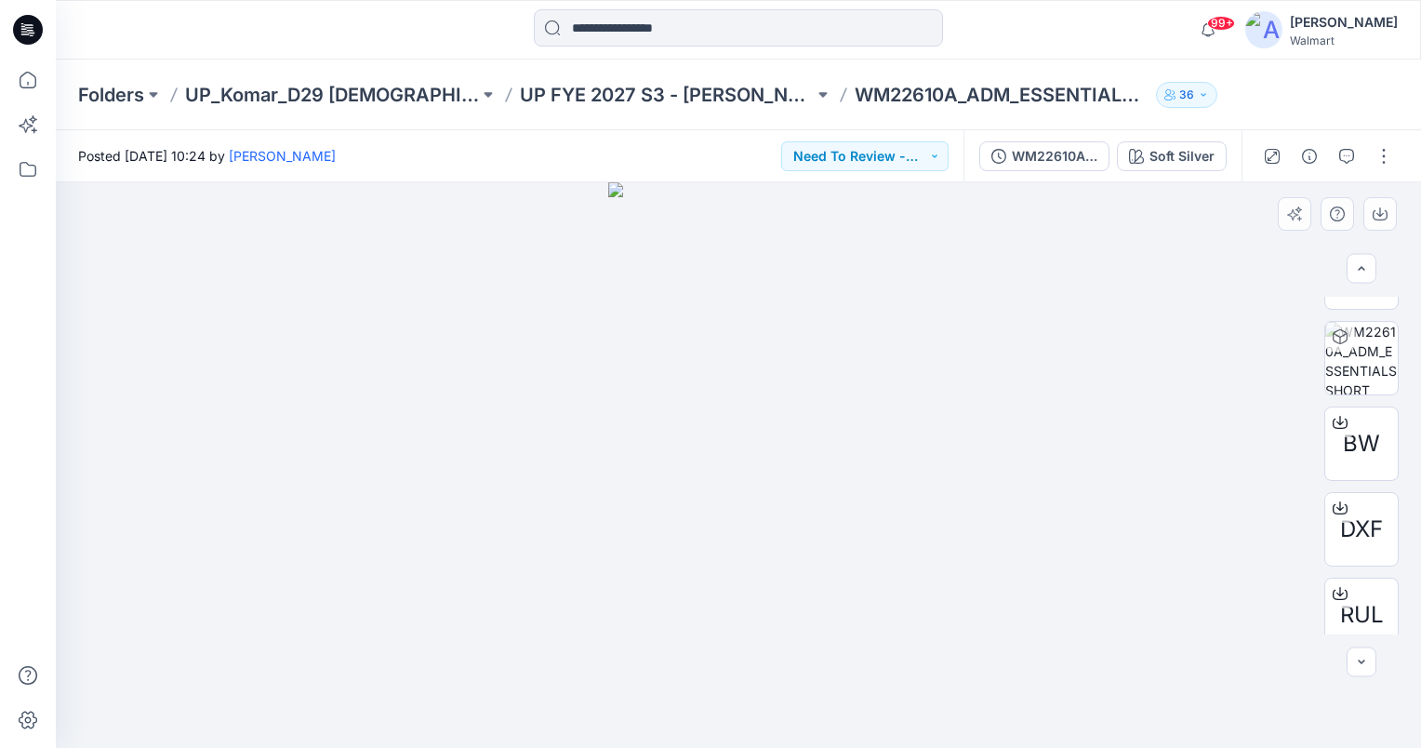
scroll to position [36, 0]
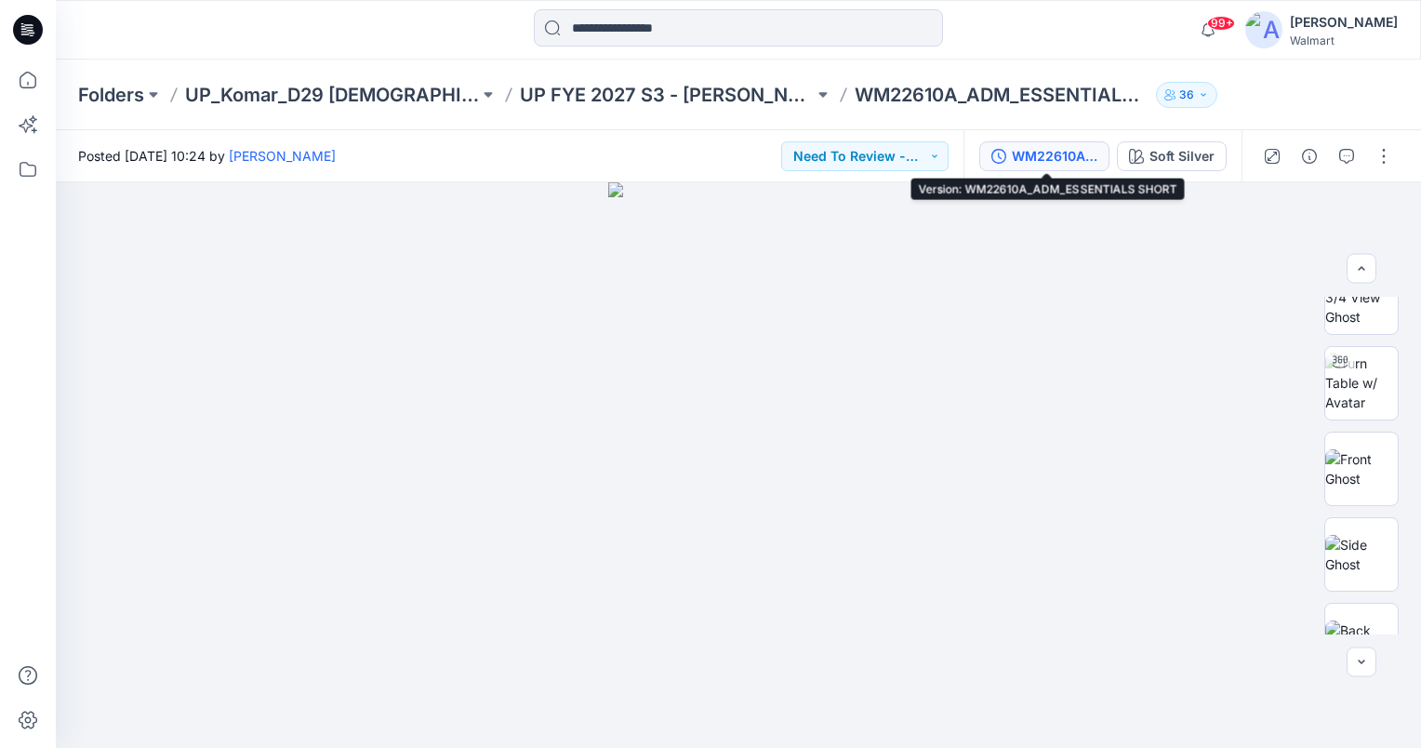
click at [1030, 155] on div "WM22610A_ADM_ESSENTIALS SHORT" at bounding box center [1055, 156] width 86 height 20
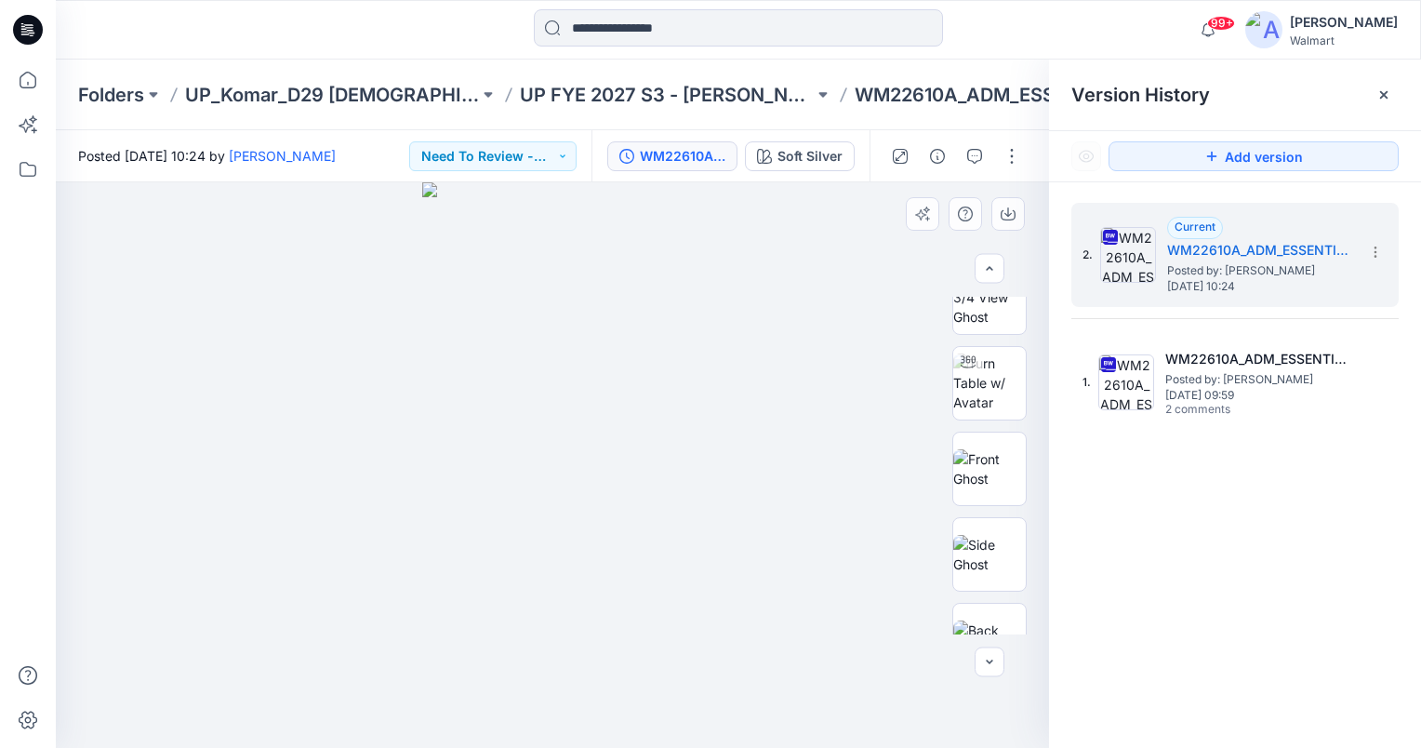
click at [797, 365] on div at bounding box center [552, 464] width 993 height 565
click at [997, 379] on img at bounding box center [989, 382] width 73 height 59
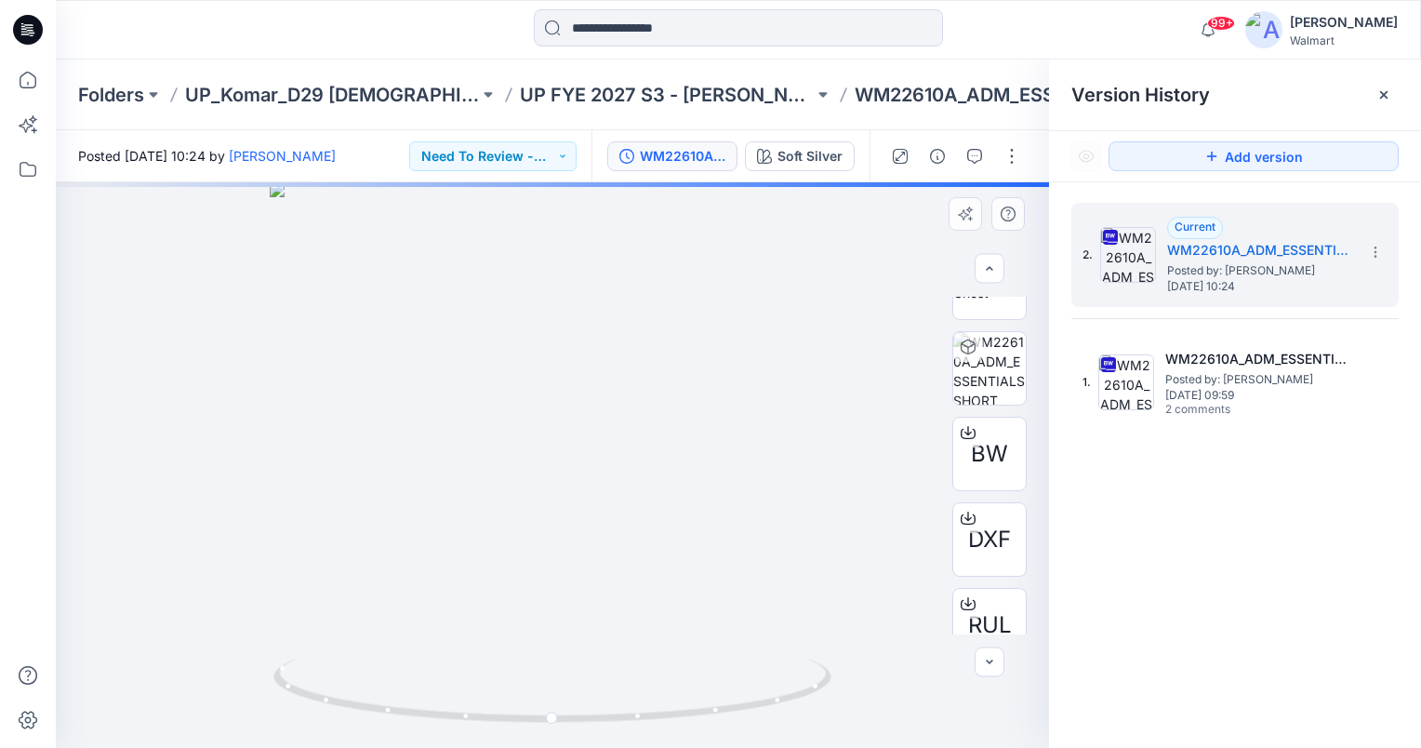
scroll to position [762, 0]
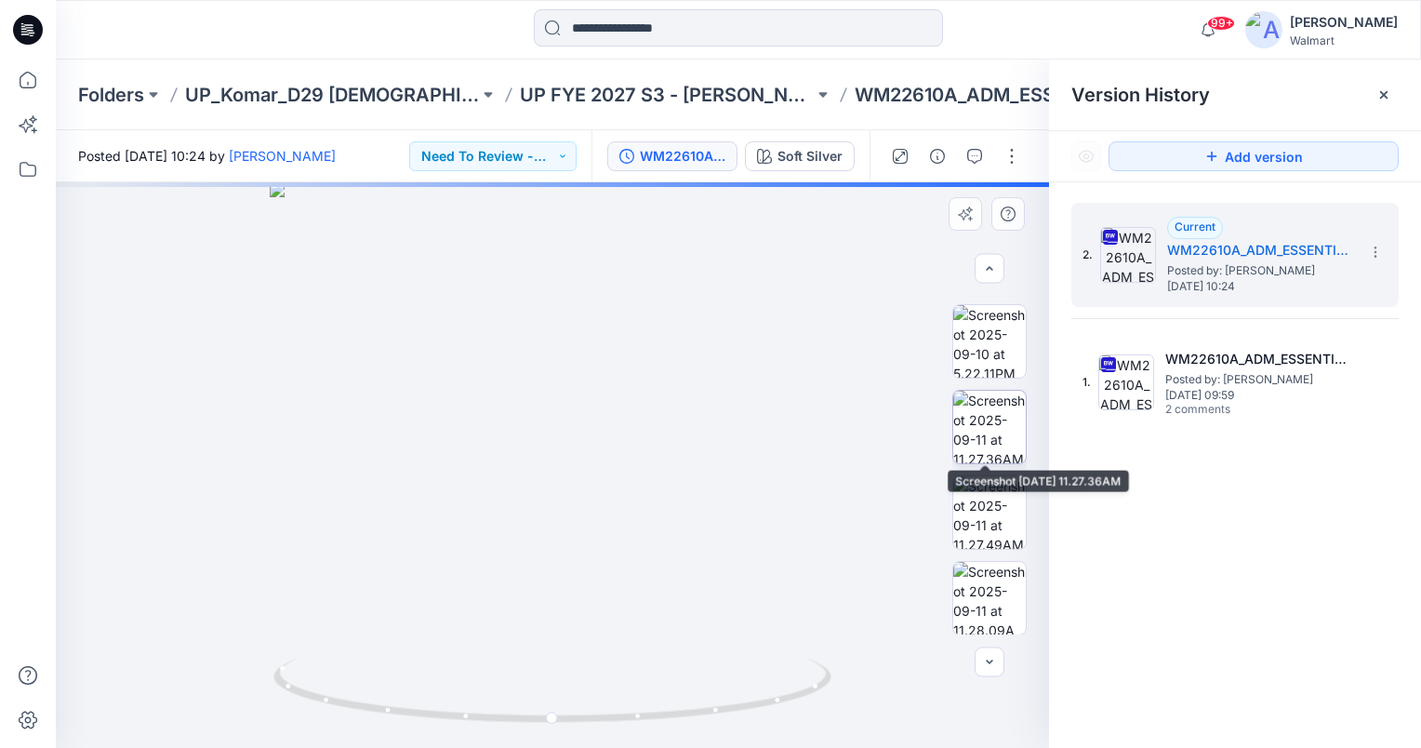
click at [995, 426] on img at bounding box center [989, 427] width 73 height 73
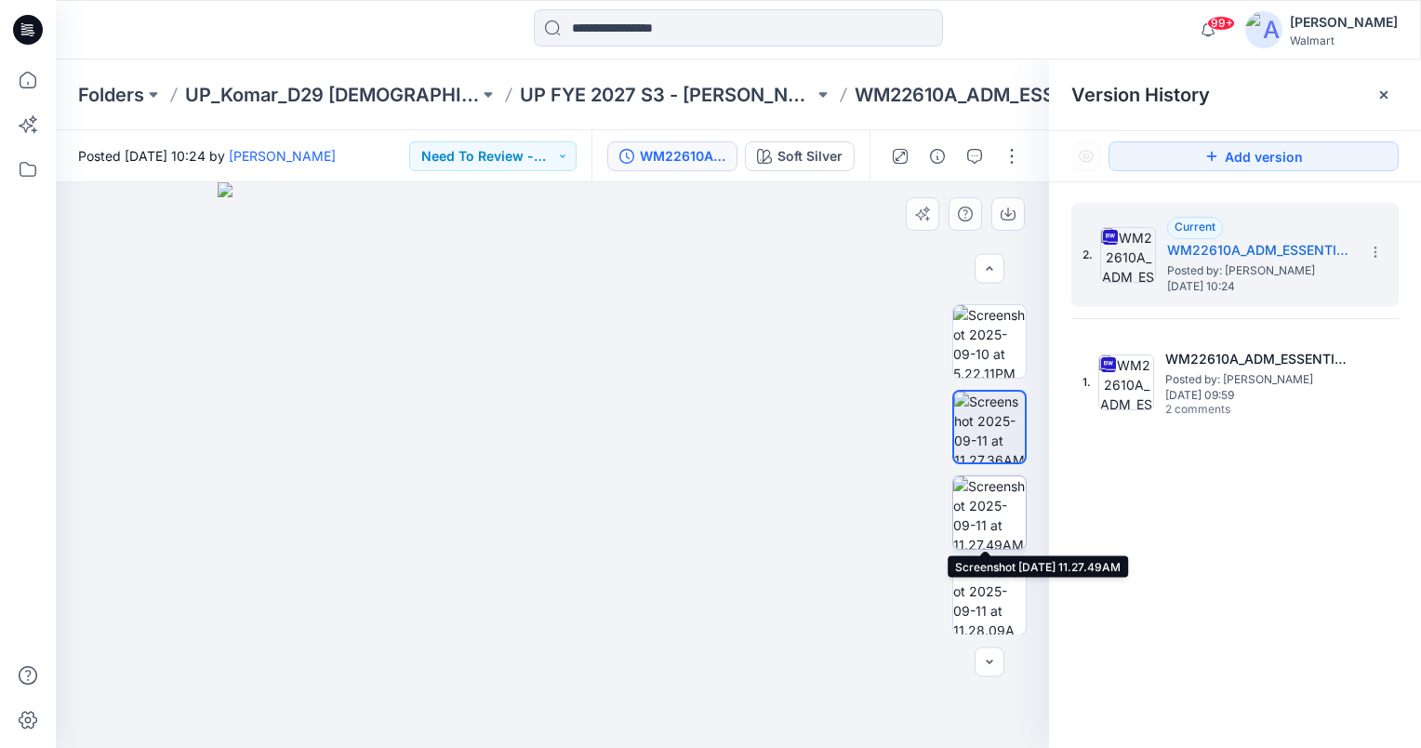
click at [1000, 510] on img at bounding box center [989, 512] width 73 height 73
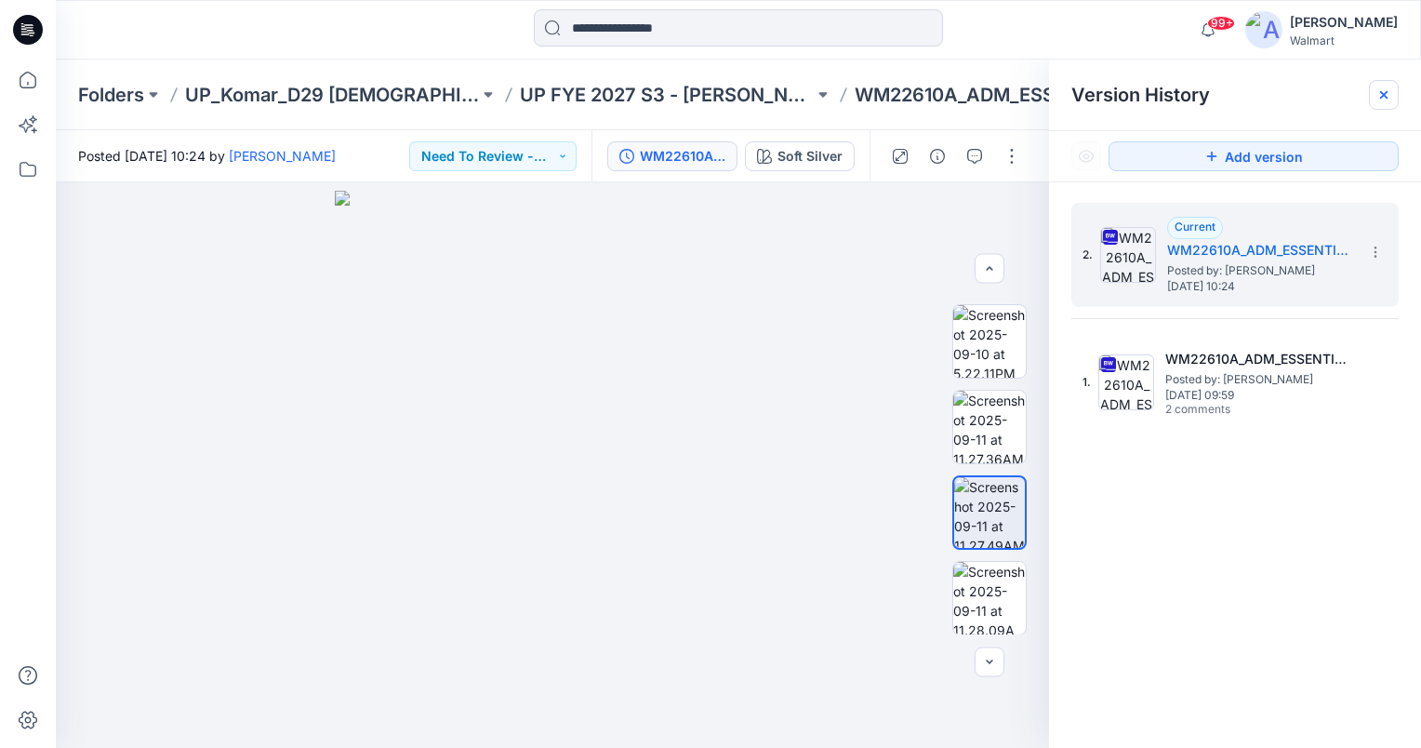
click at [1379, 103] on div at bounding box center [1384, 95] width 30 height 30
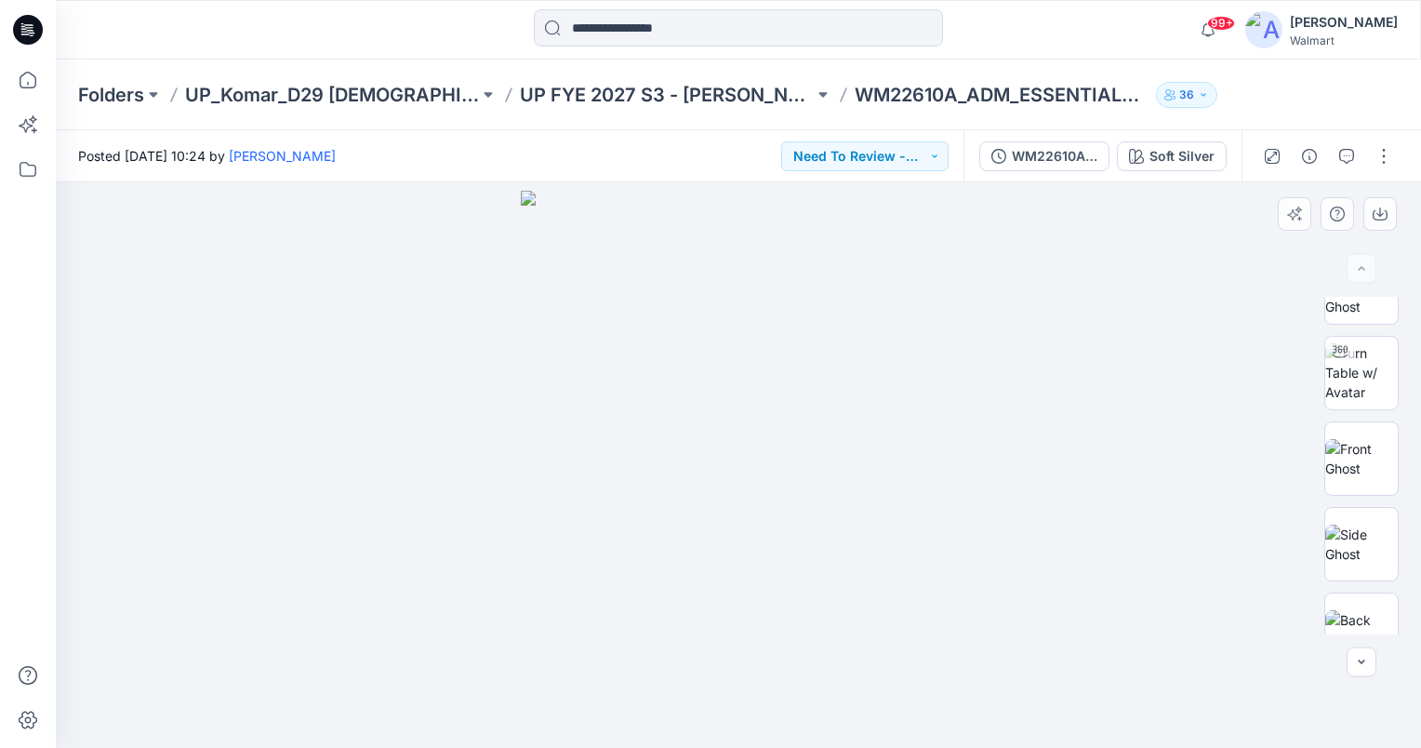
scroll to position [0, 0]
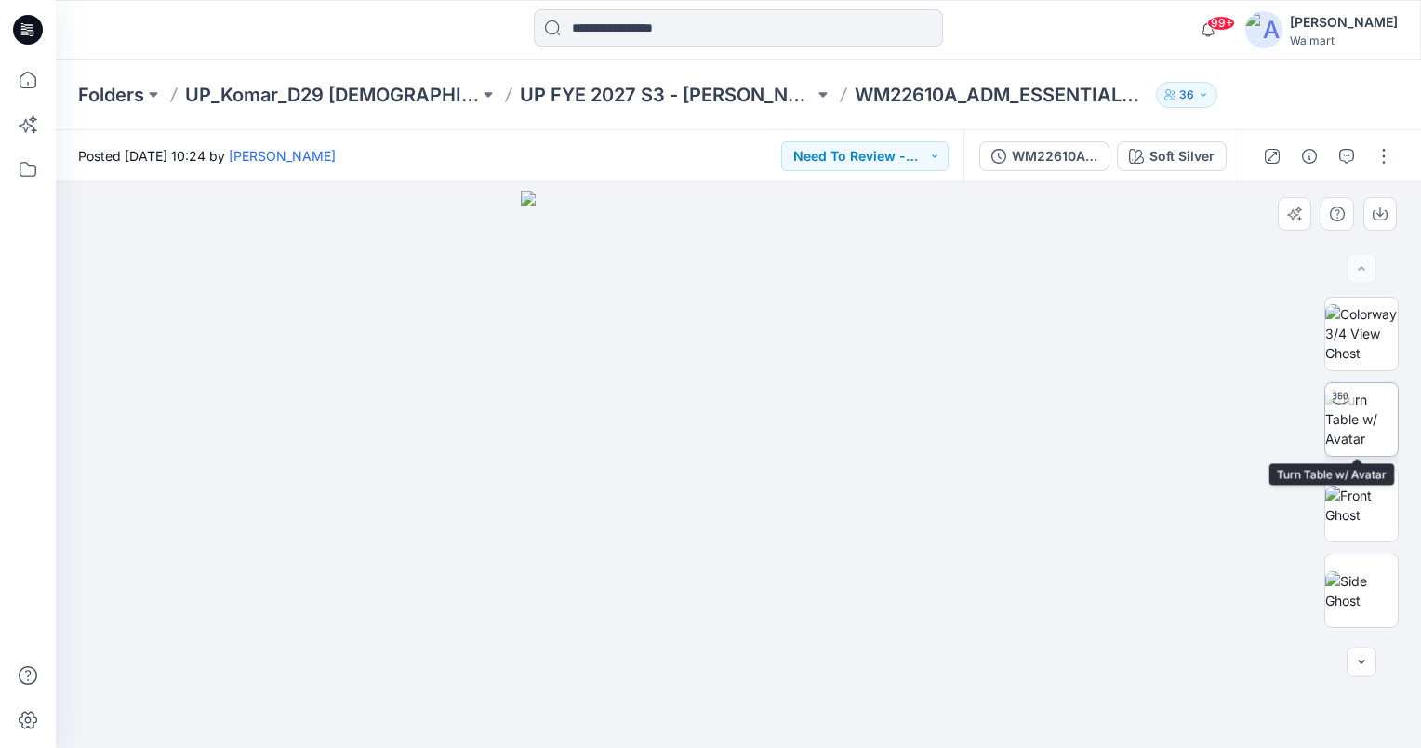
click at [1350, 412] on img at bounding box center [1361, 419] width 73 height 59
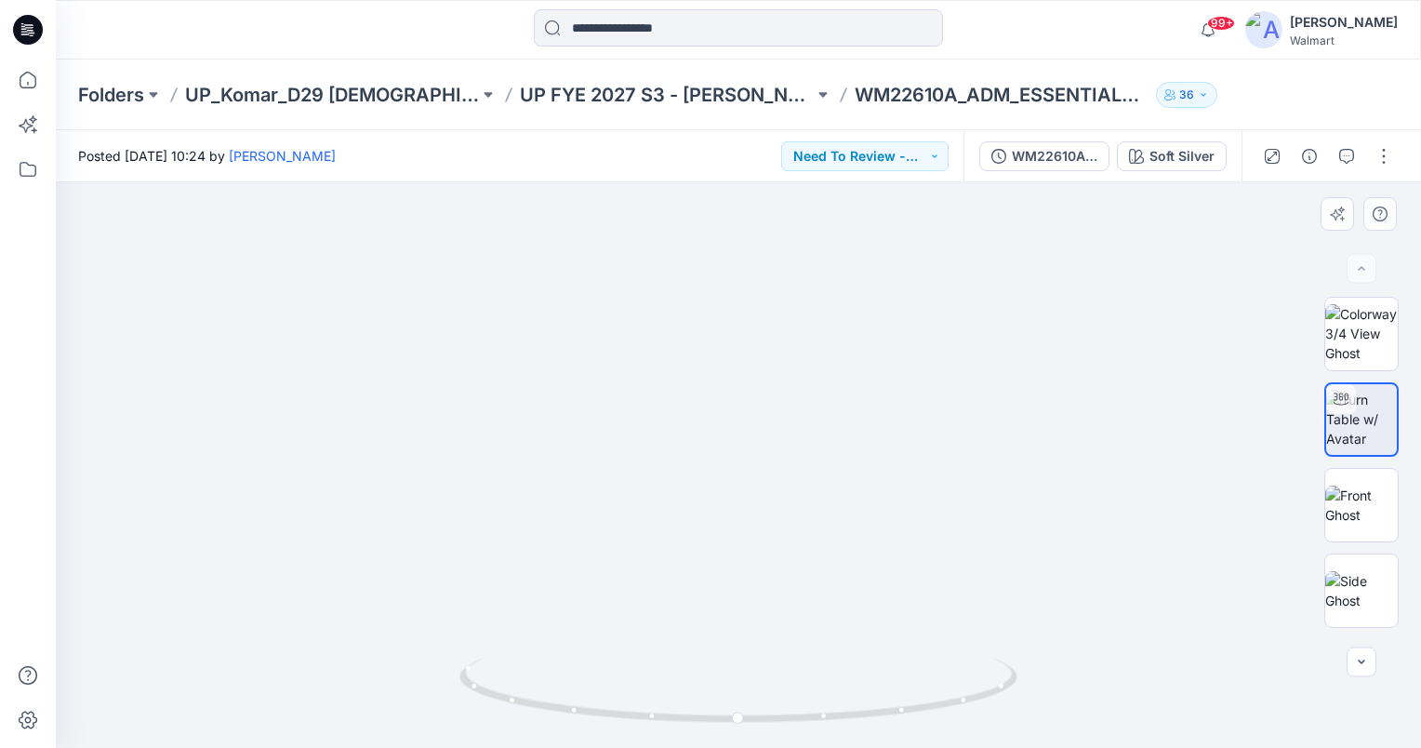
drag, startPoint x: 730, startPoint y: 590, endPoint x: 702, endPoint y: 494, distance: 100.6
click at [702, 494] on img at bounding box center [738, 218] width 1359 height 1059
drag, startPoint x: 736, startPoint y: 719, endPoint x: 601, endPoint y: 736, distance: 136.9
click at [601, 727] on icon at bounding box center [740, 692] width 563 height 70
drag, startPoint x: 608, startPoint y: 711, endPoint x: 757, endPoint y: 710, distance: 148.8
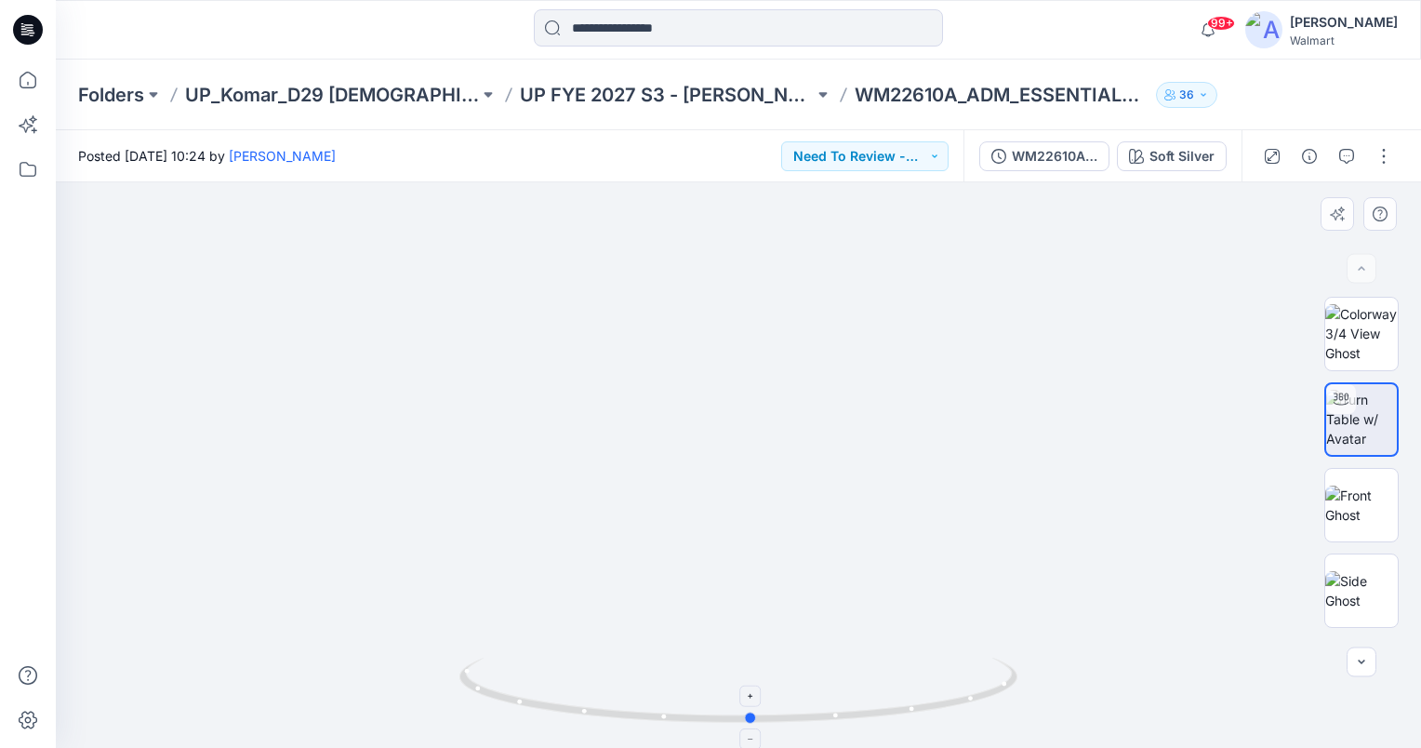
click at [757, 710] on icon at bounding box center [740, 692] width 563 height 70
drag, startPoint x: 1132, startPoint y: 391, endPoint x: 1122, endPoint y: 400, distance: 13.1
click at [1132, 391] on img at bounding box center [738, 218] width 1359 height 1059
click at [1220, 708] on img at bounding box center [738, 218] width 1359 height 1059
click at [923, 160] on button "Need To Review - Design/PD/Tech" at bounding box center [864, 156] width 167 height 30
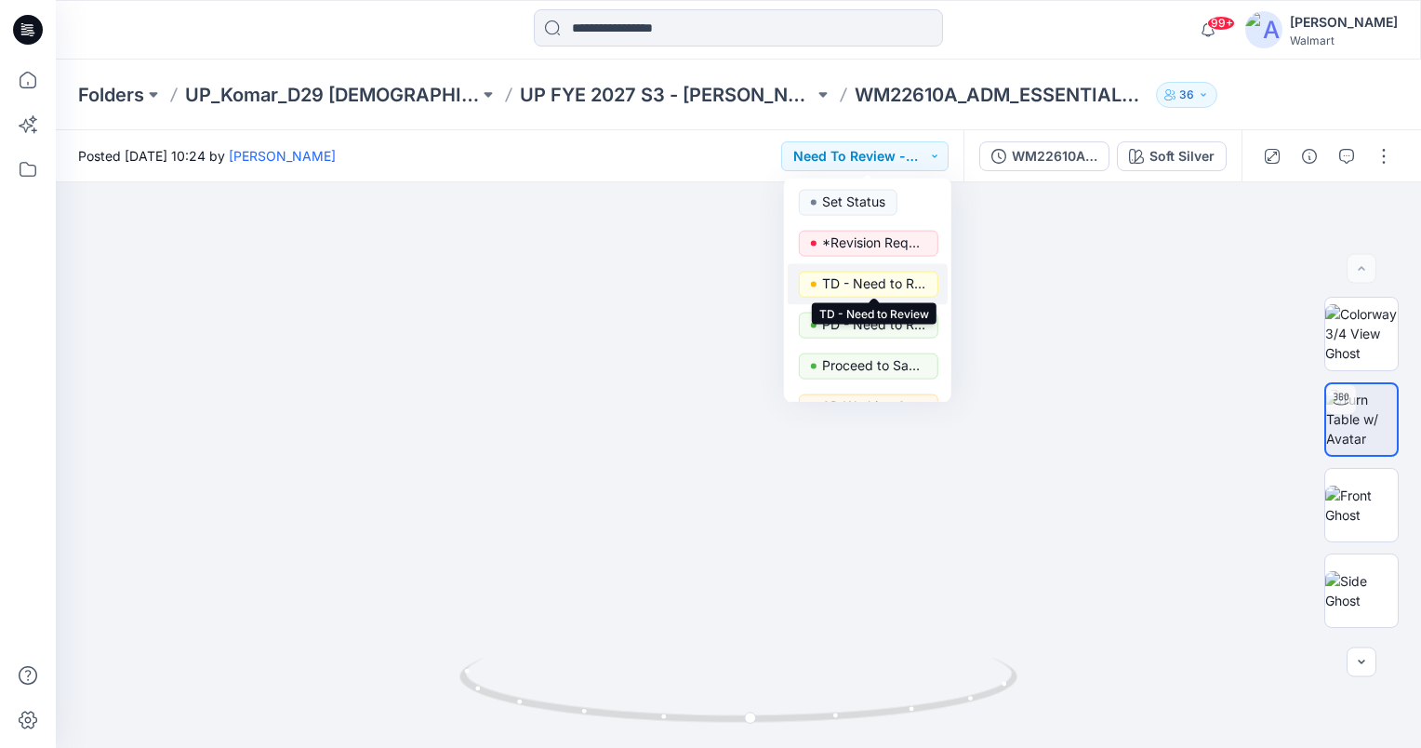
click at [909, 283] on p "TD - Need to Review" at bounding box center [874, 284] width 104 height 24
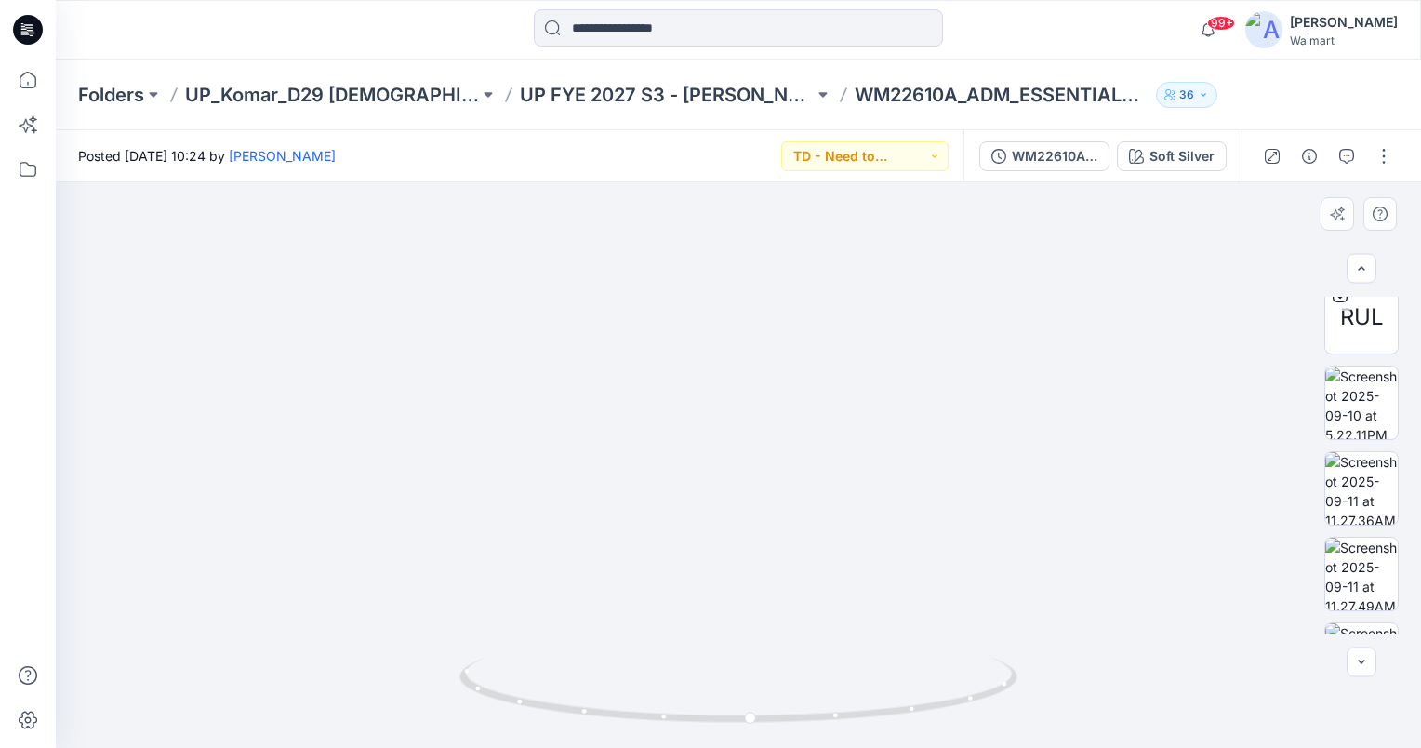
scroll to position [762, 0]
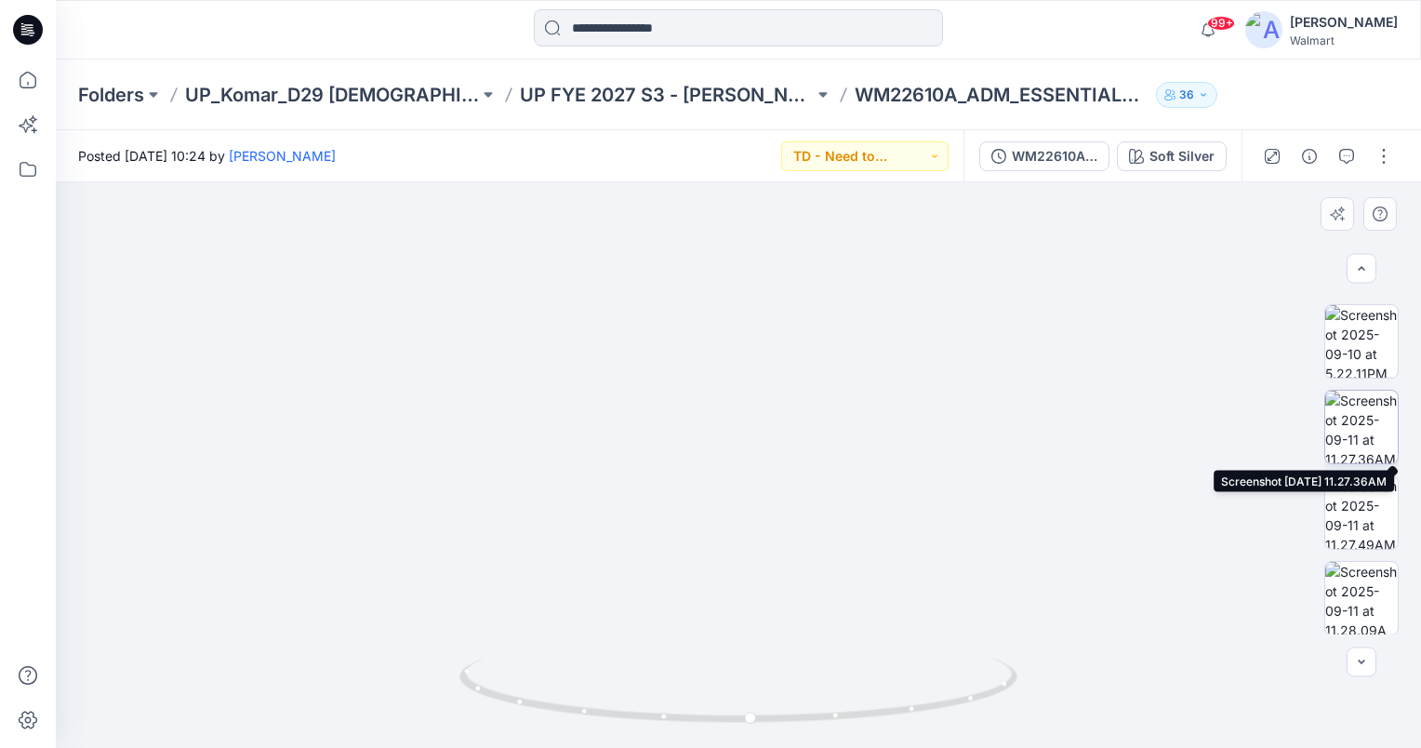
click at [1363, 418] on img at bounding box center [1361, 427] width 73 height 73
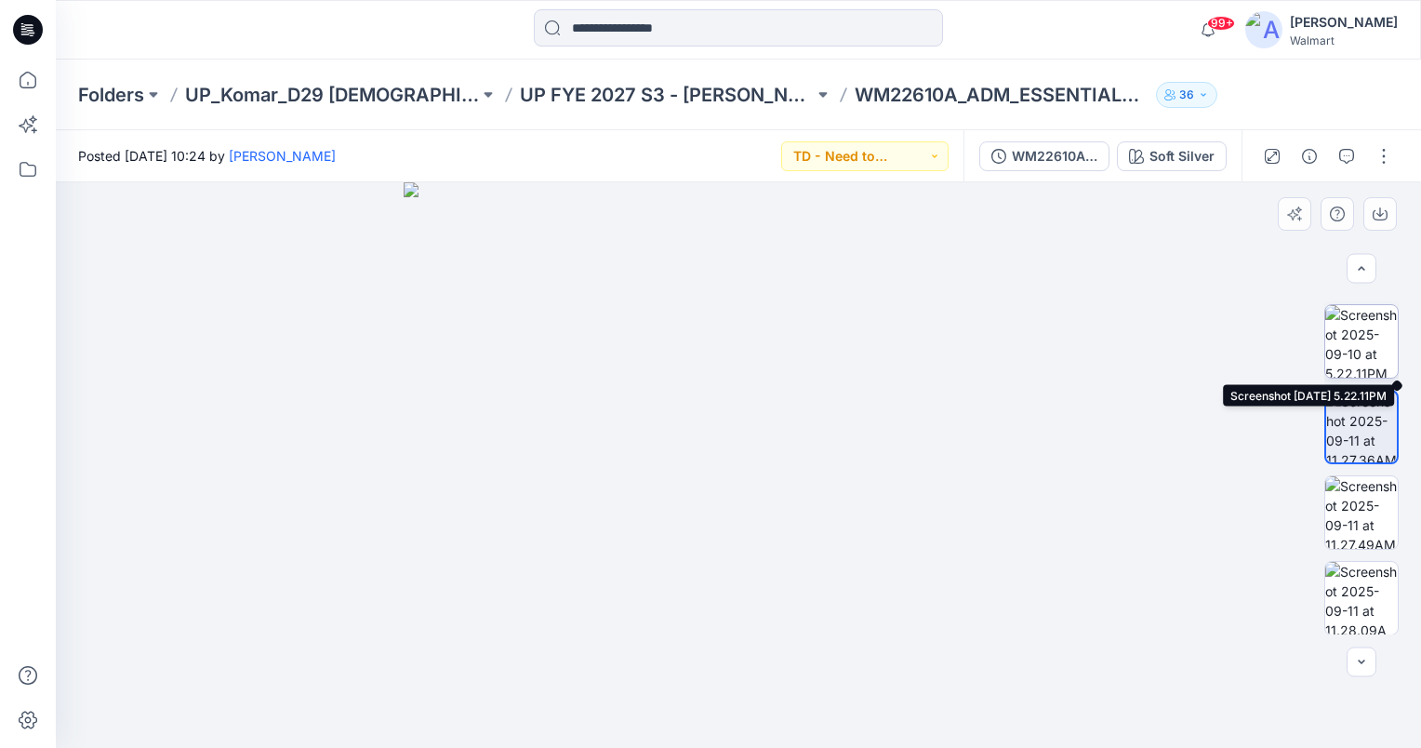
click at [1372, 334] on img at bounding box center [1361, 341] width 73 height 73
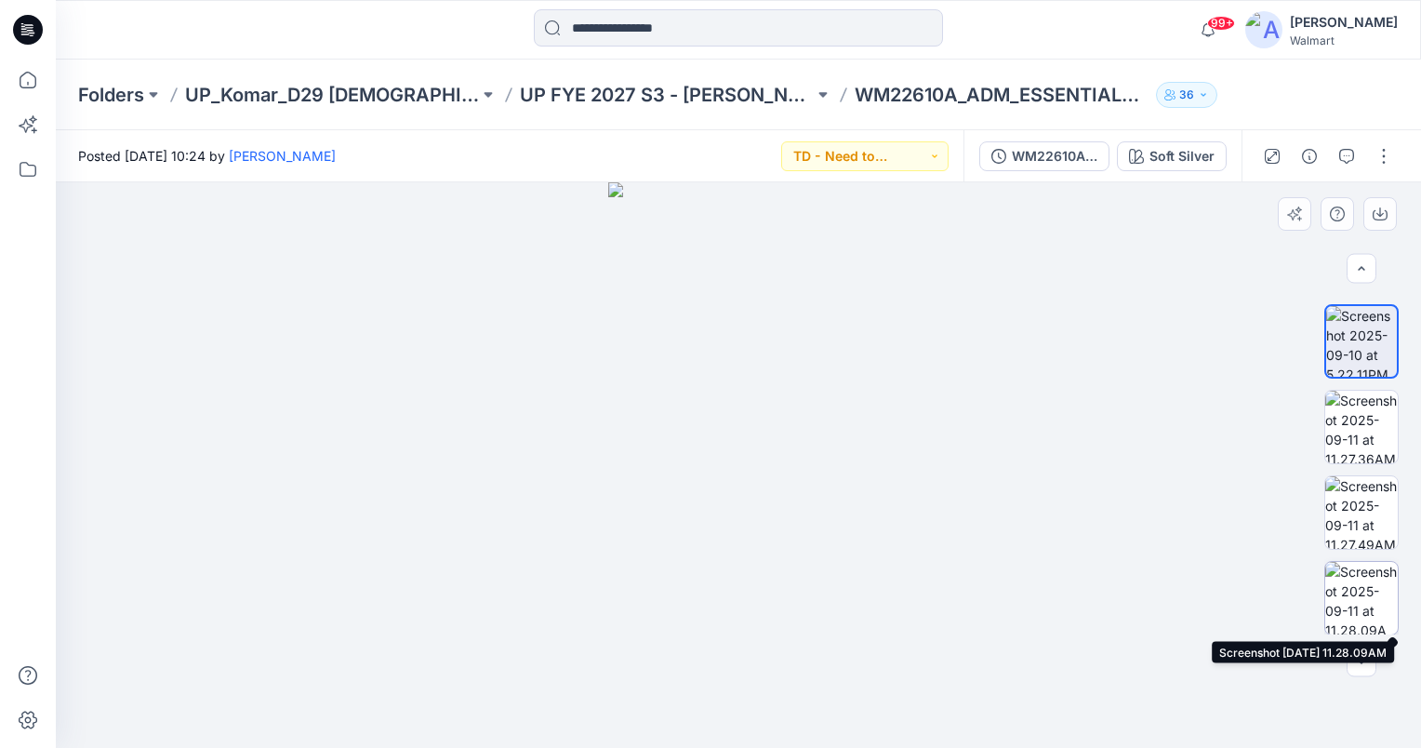
click at [1352, 597] on img at bounding box center [1361, 598] width 73 height 73
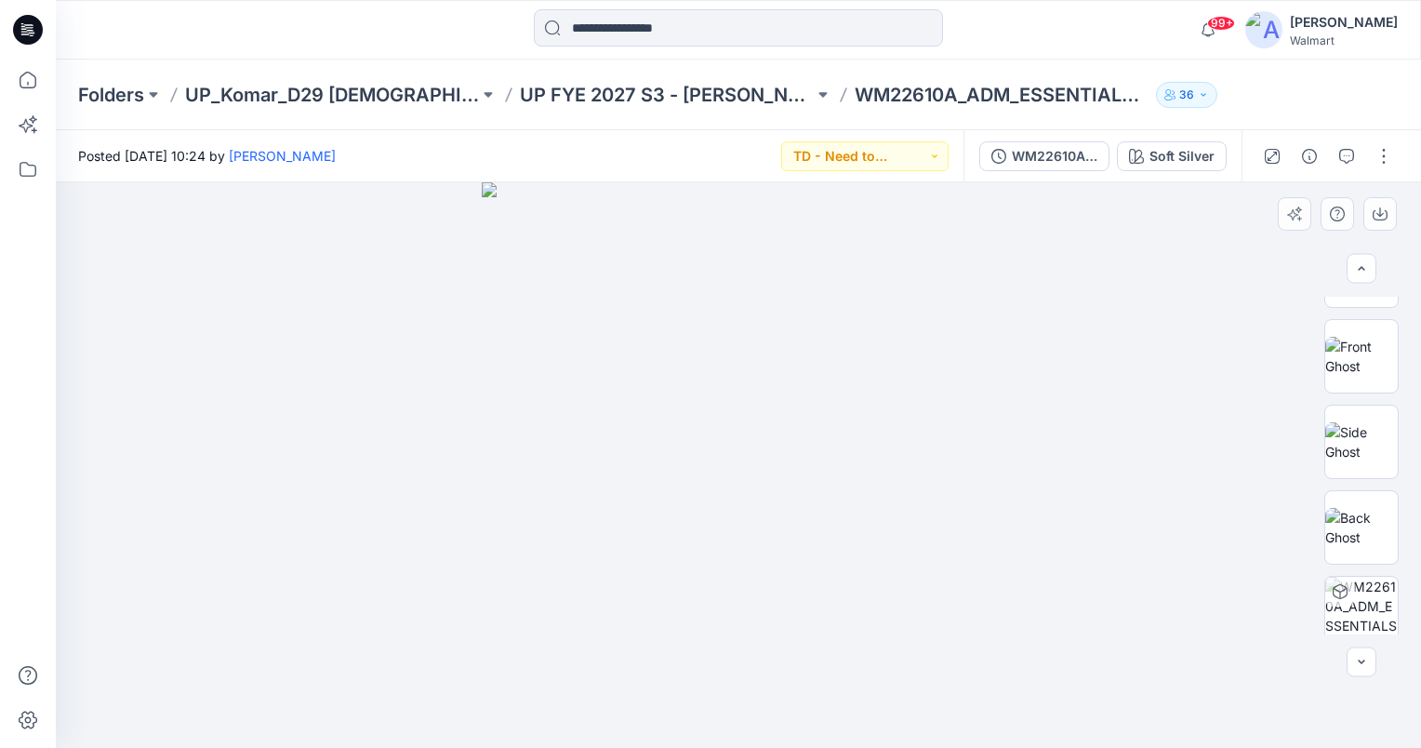
scroll to position [0, 0]
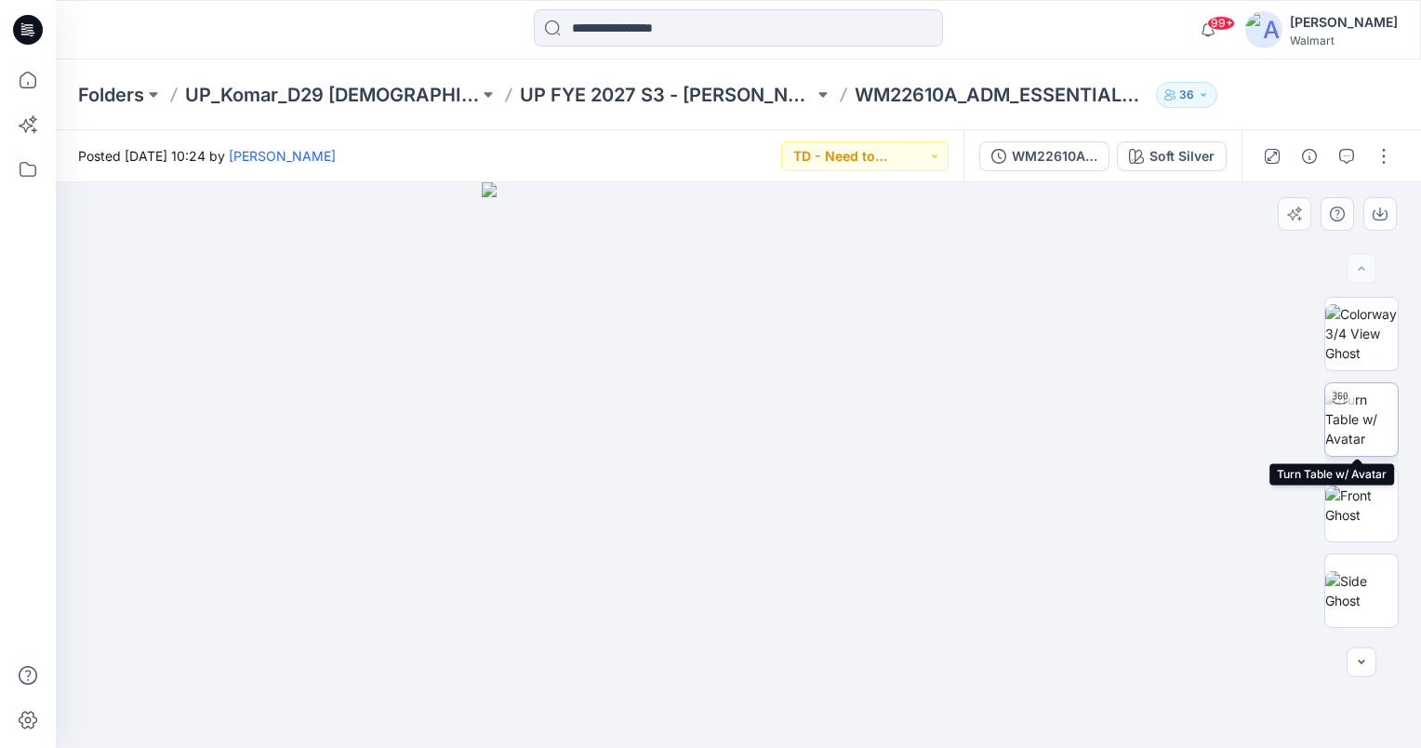
click at [1372, 400] on img at bounding box center [1361, 419] width 73 height 59
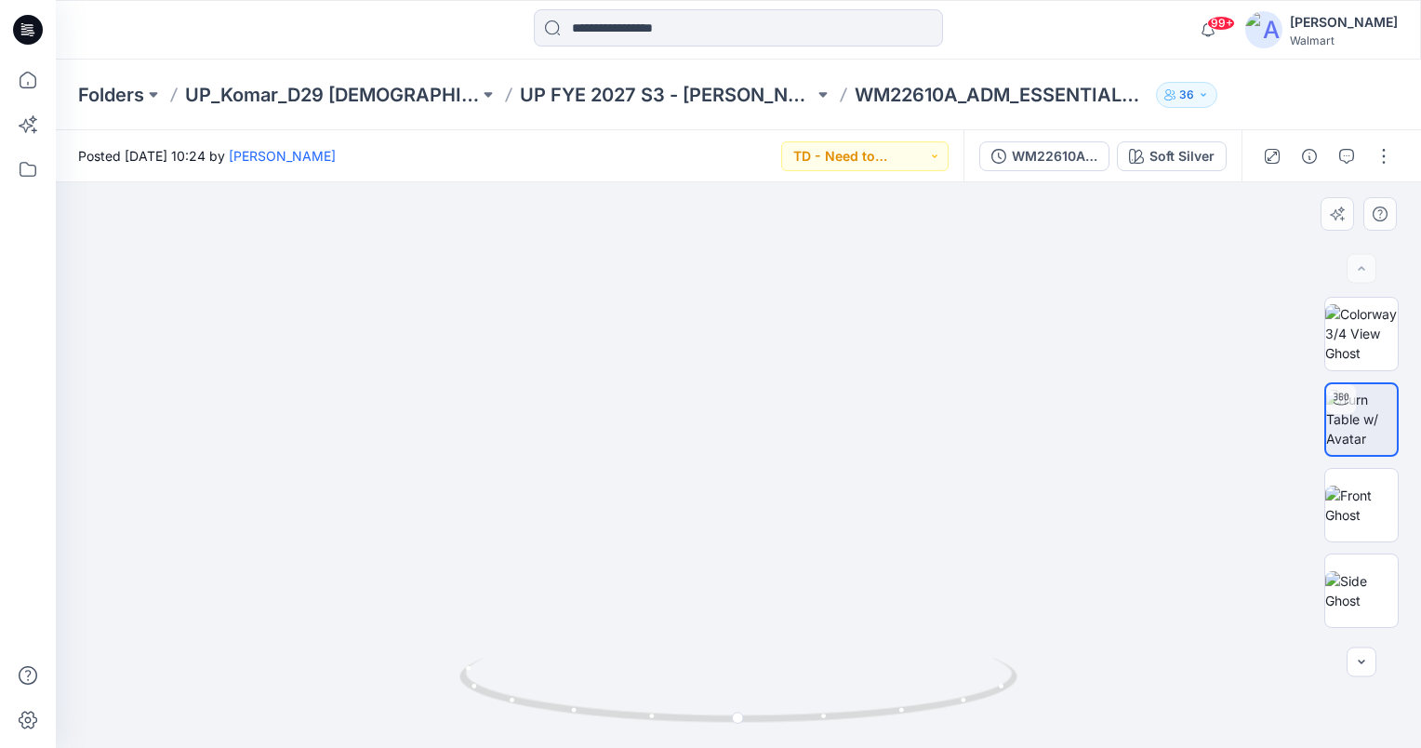
drag, startPoint x: 856, startPoint y: 577, endPoint x: 852, endPoint y: 510, distance: 67.1
click at [852, 510] on img at bounding box center [738, 232] width 1359 height 1029
drag, startPoint x: 742, startPoint y: 719, endPoint x: 720, endPoint y: 718, distance: 22.3
click at [720, 718] on circle at bounding box center [716, 717] width 11 height 11
drag, startPoint x: 968, startPoint y: 537, endPoint x: 921, endPoint y: 435, distance: 111.9
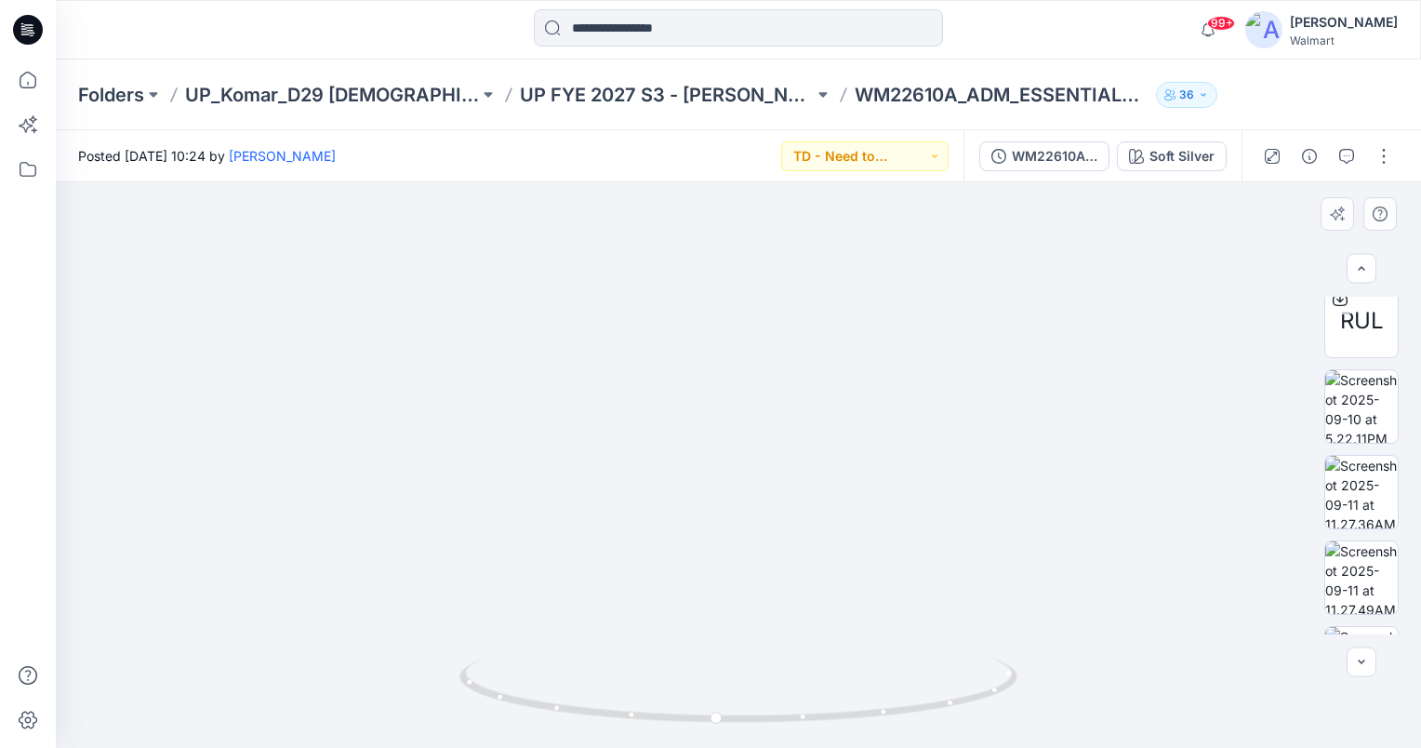
scroll to position [762, 0]
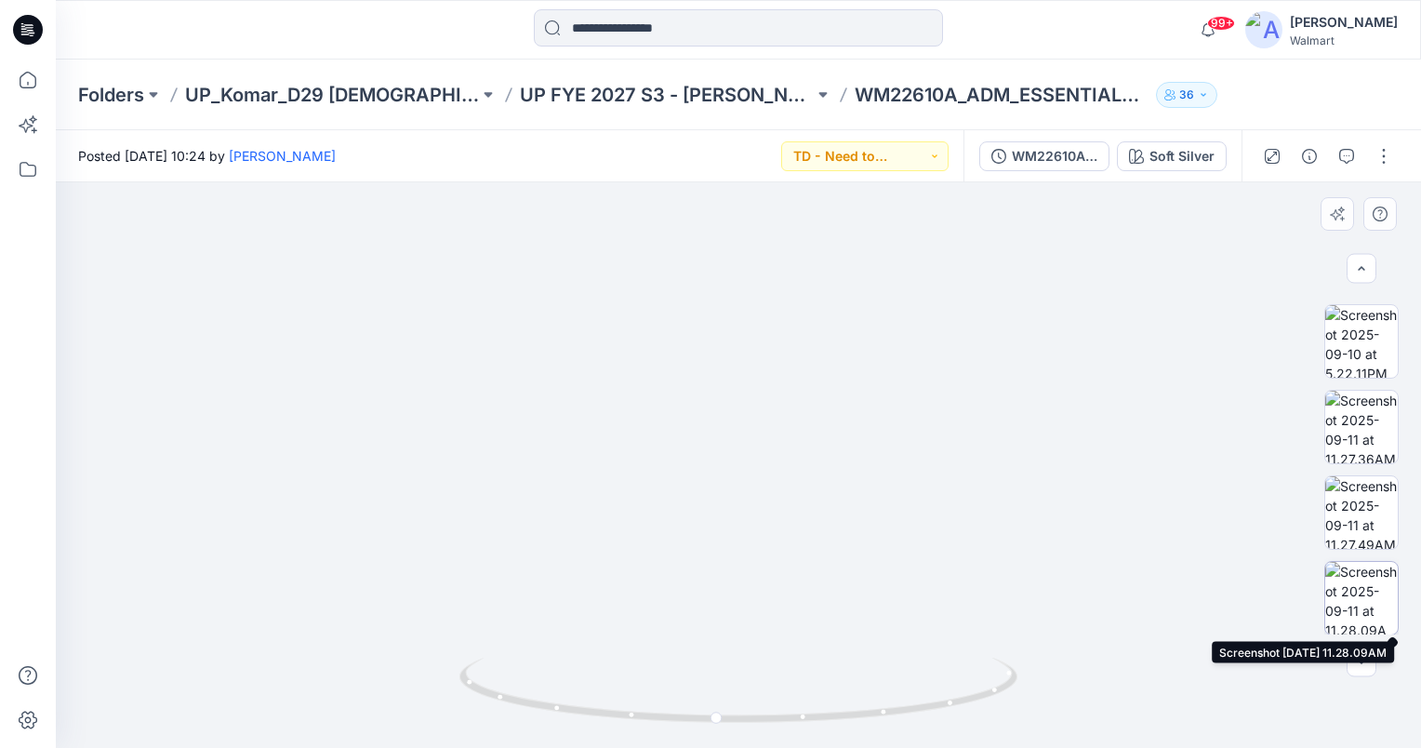
click at [1359, 588] on img at bounding box center [1361, 598] width 73 height 73
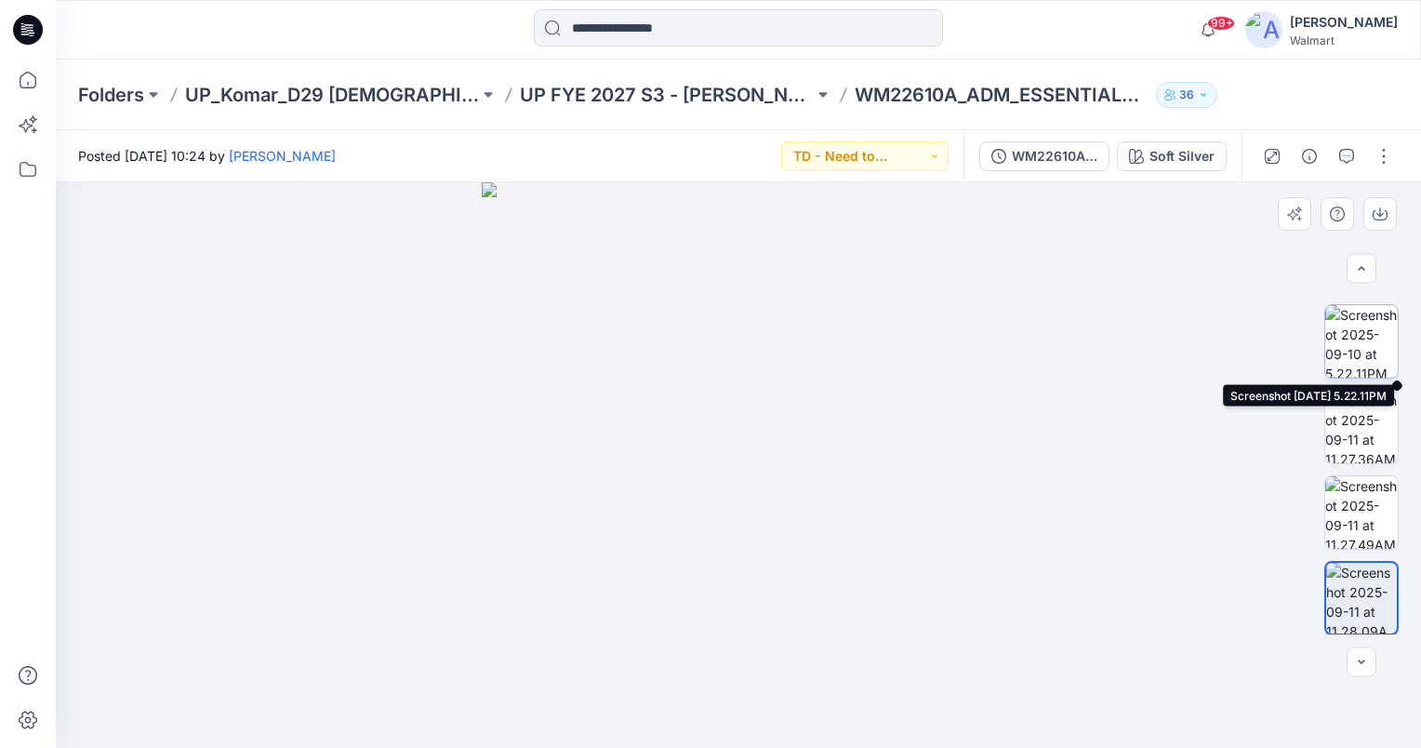
click at [1345, 346] on img at bounding box center [1361, 341] width 73 height 73
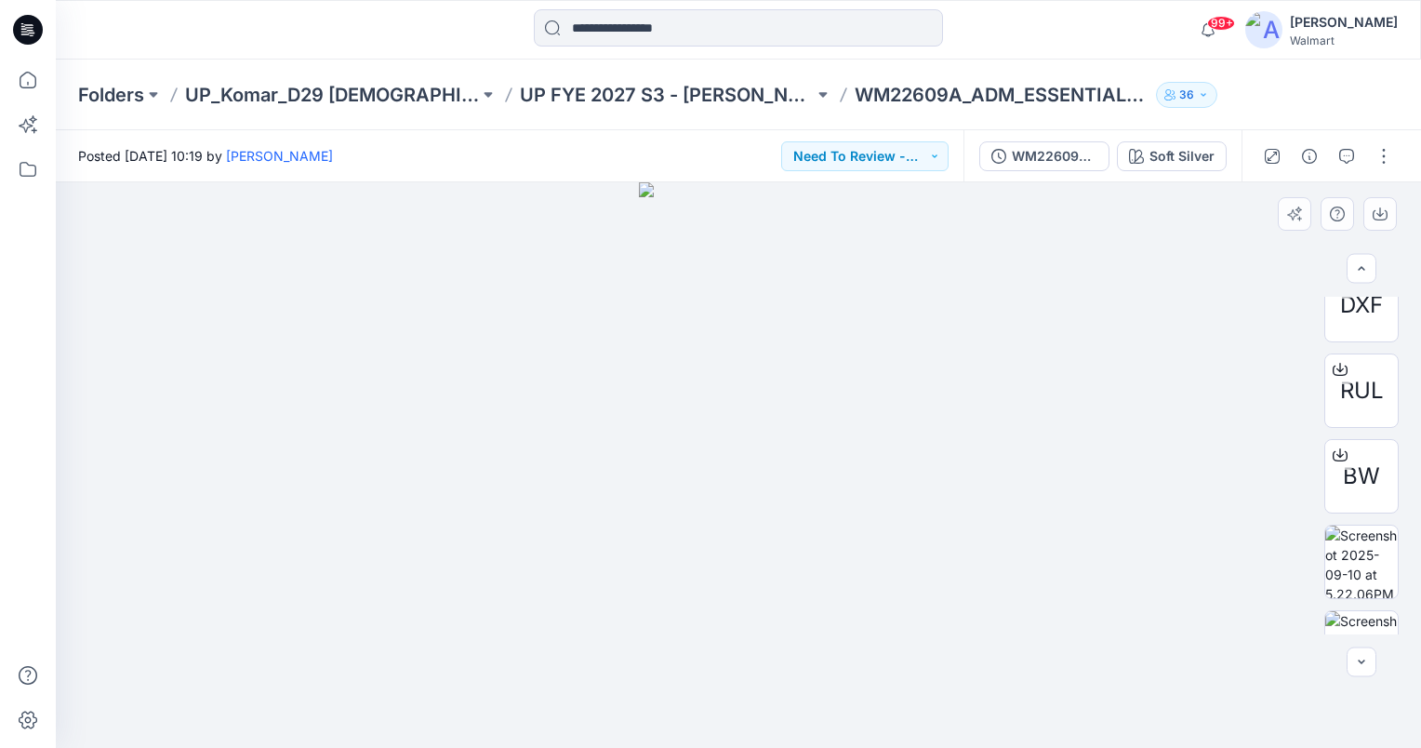
scroll to position [762, 0]
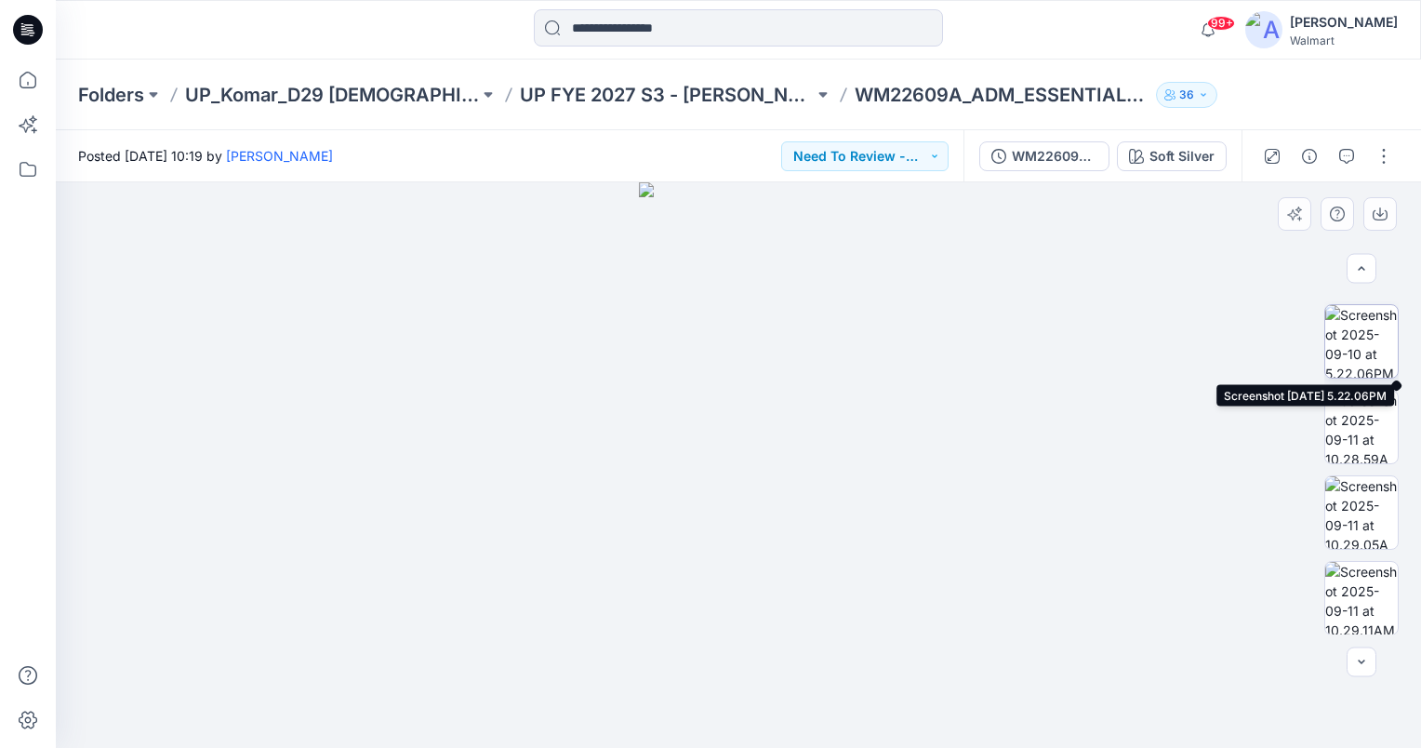
click at [1358, 332] on img at bounding box center [1361, 341] width 73 height 73
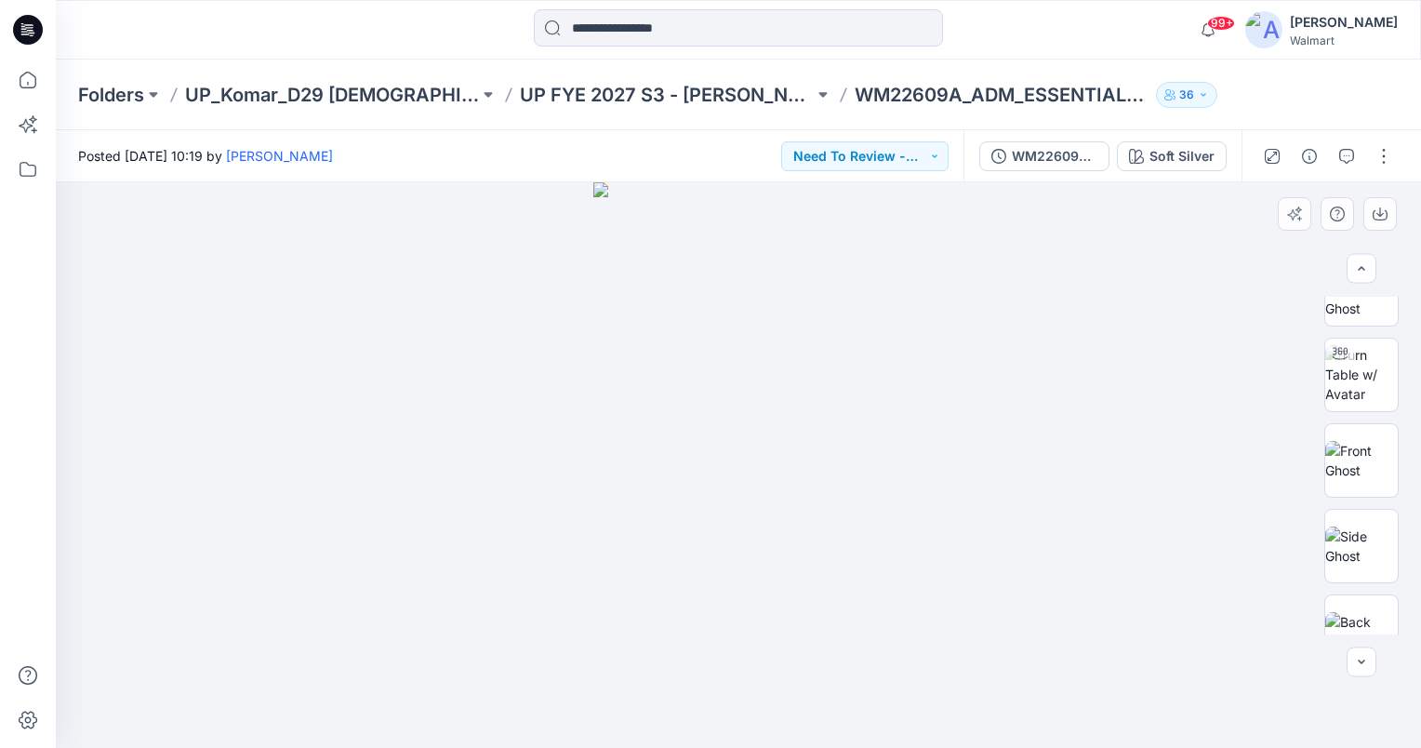
scroll to position [0, 0]
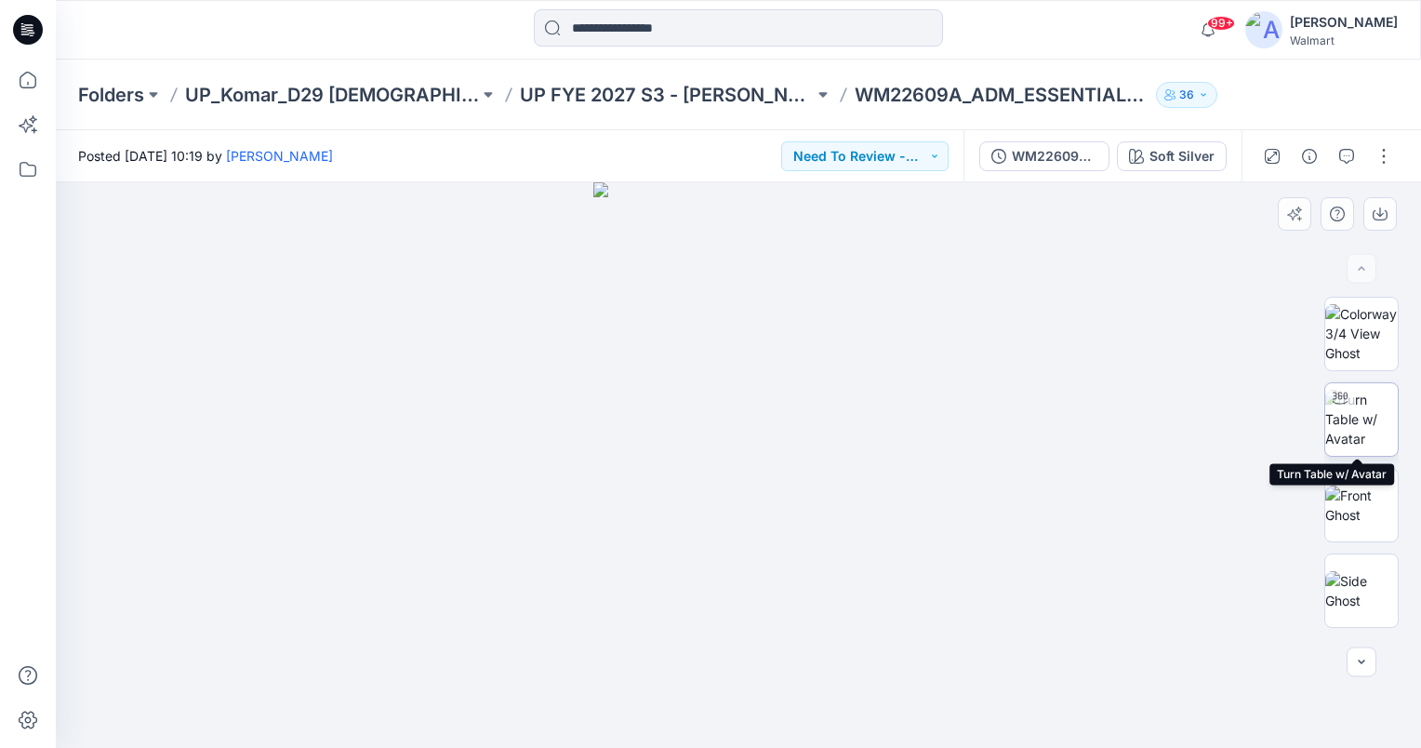
click at [1354, 430] on img at bounding box center [1361, 419] width 73 height 59
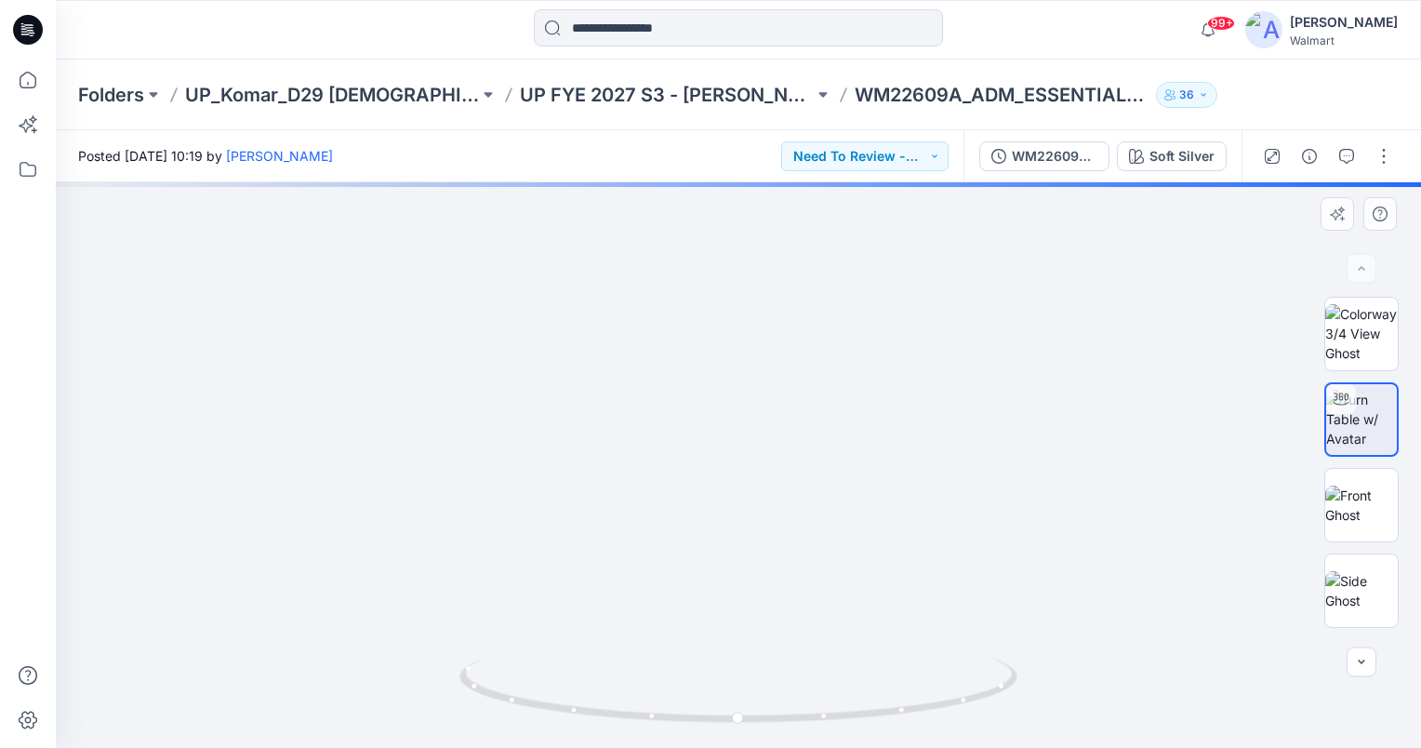
drag, startPoint x: 746, startPoint y: 552, endPoint x: 739, endPoint y: 375, distance: 177.7
click at [739, 375] on img at bounding box center [739, 332] width 830 height 830
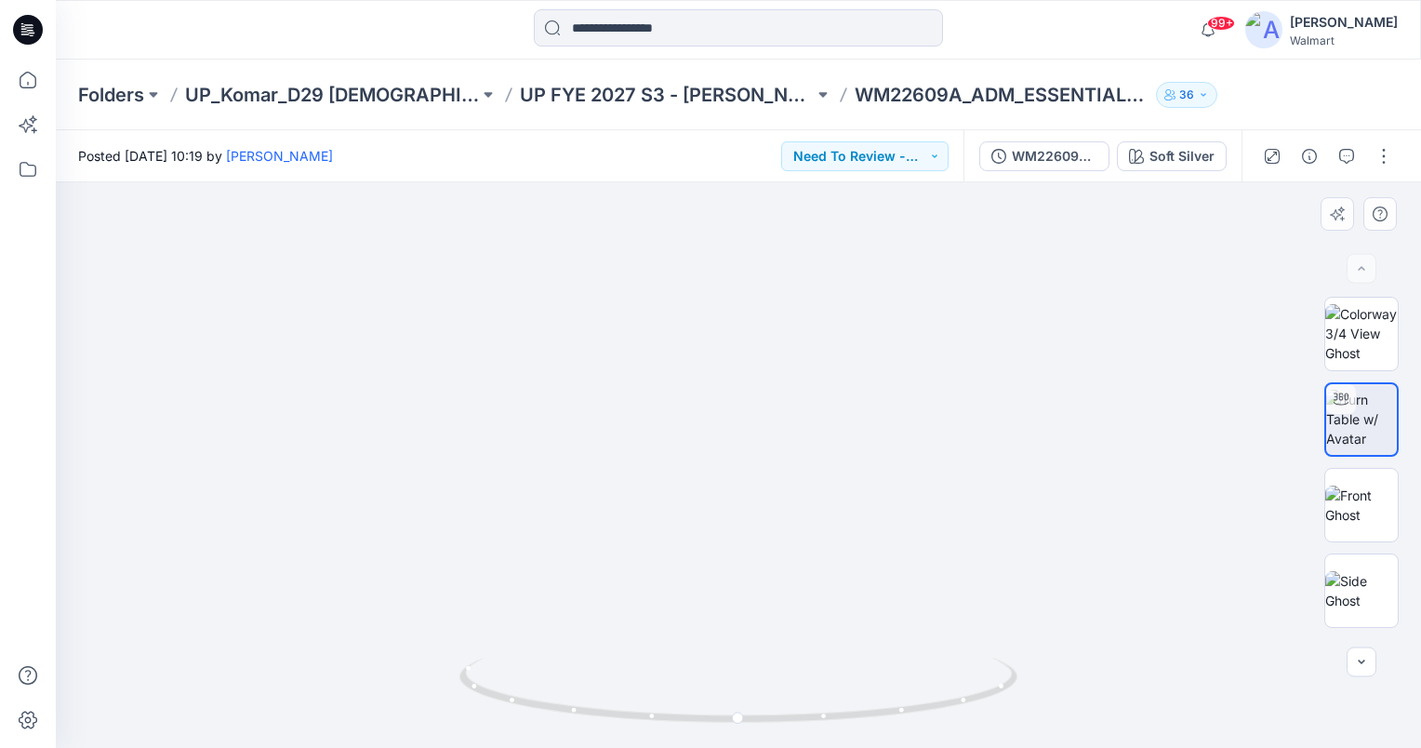
drag, startPoint x: 874, startPoint y: 506, endPoint x: 868, endPoint y: 493, distance: 14.2
click at [868, 493] on img at bounding box center [738, 200] width 1094 height 1094
drag, startPoint x: 801, startPoint y: 360, endPoint x: 791, endPoint y: 600, distance: 240.1
click at [791, 600] on img at bounding box center [738, 188] width 1359 height 1120
drag, startPoint x: 740, startPoint y: 717, endPoint x: 723, endPoint y: 722, distance: 17.4
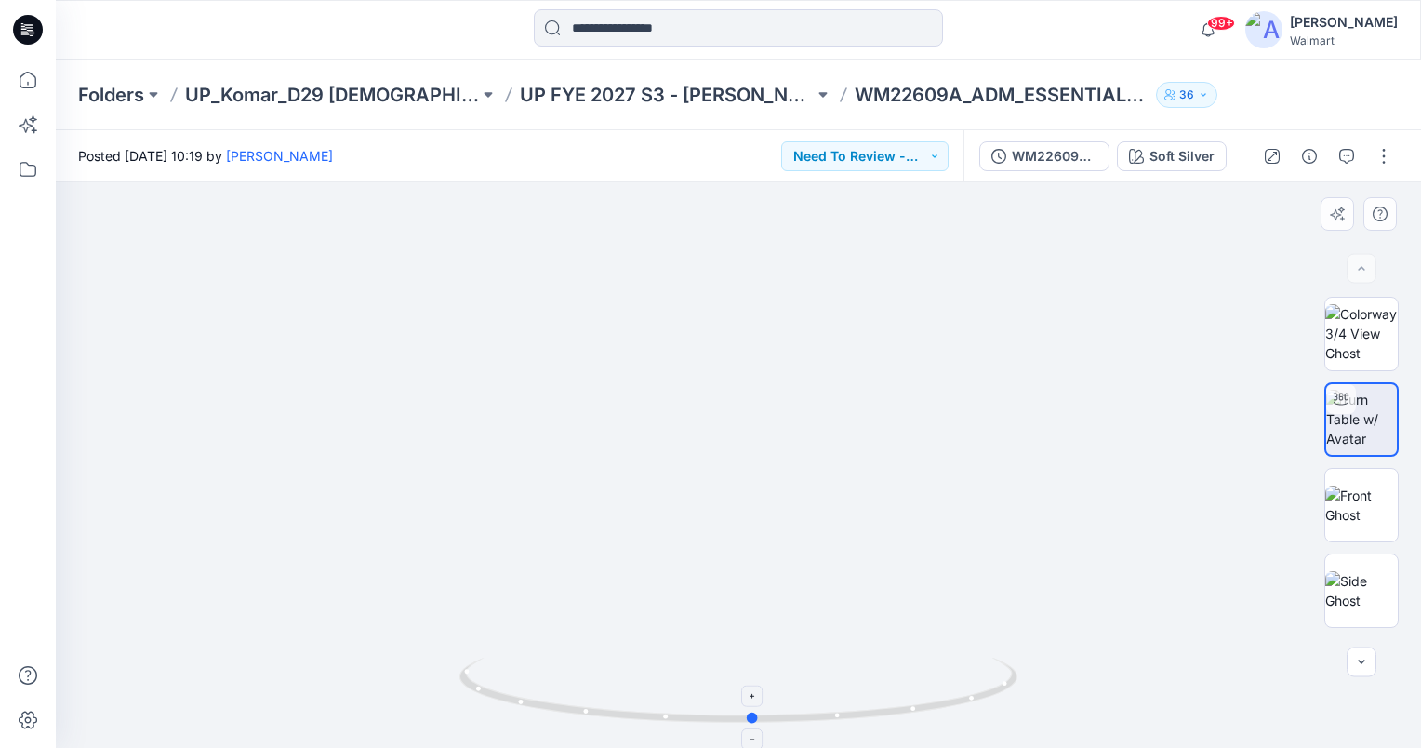
click at [748, 722] on circle at bounding box center [753, 717] width 11 height 11
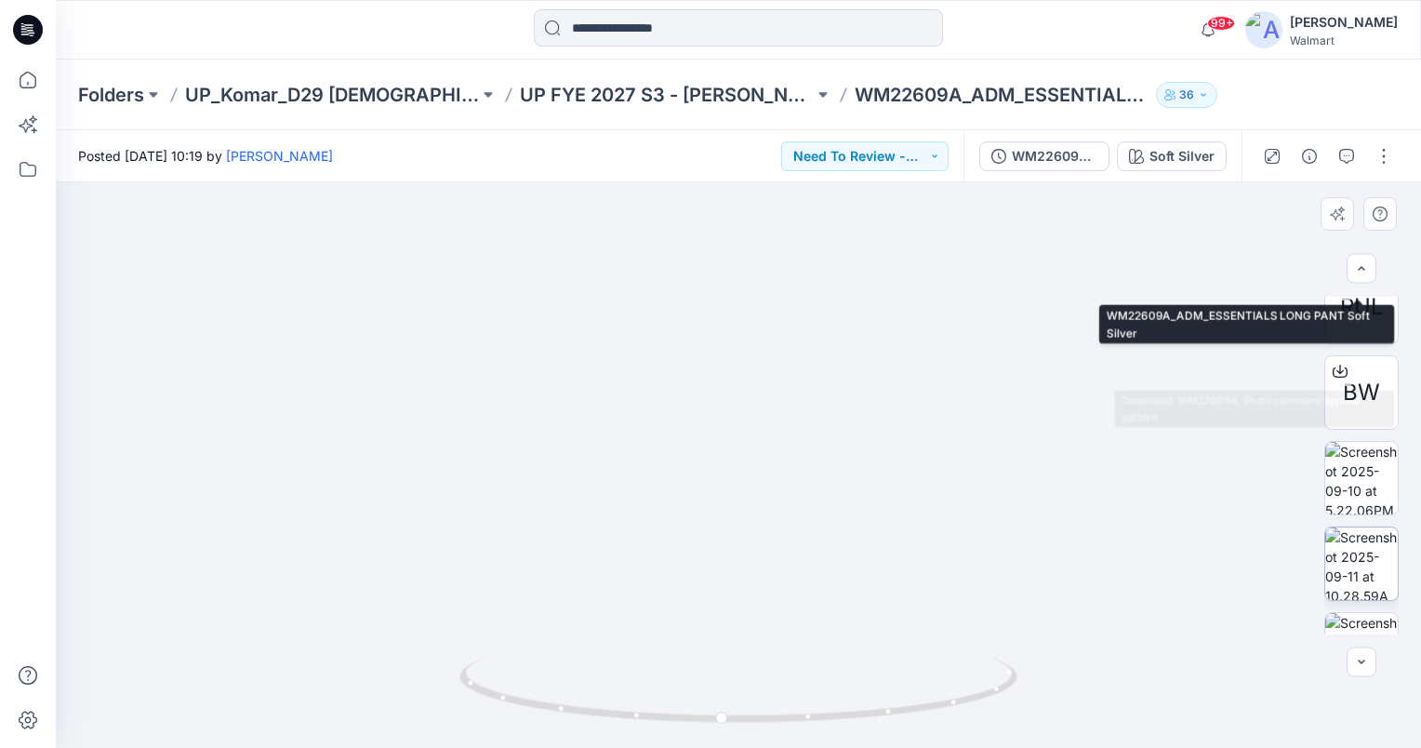
scroll to position [744, 0]
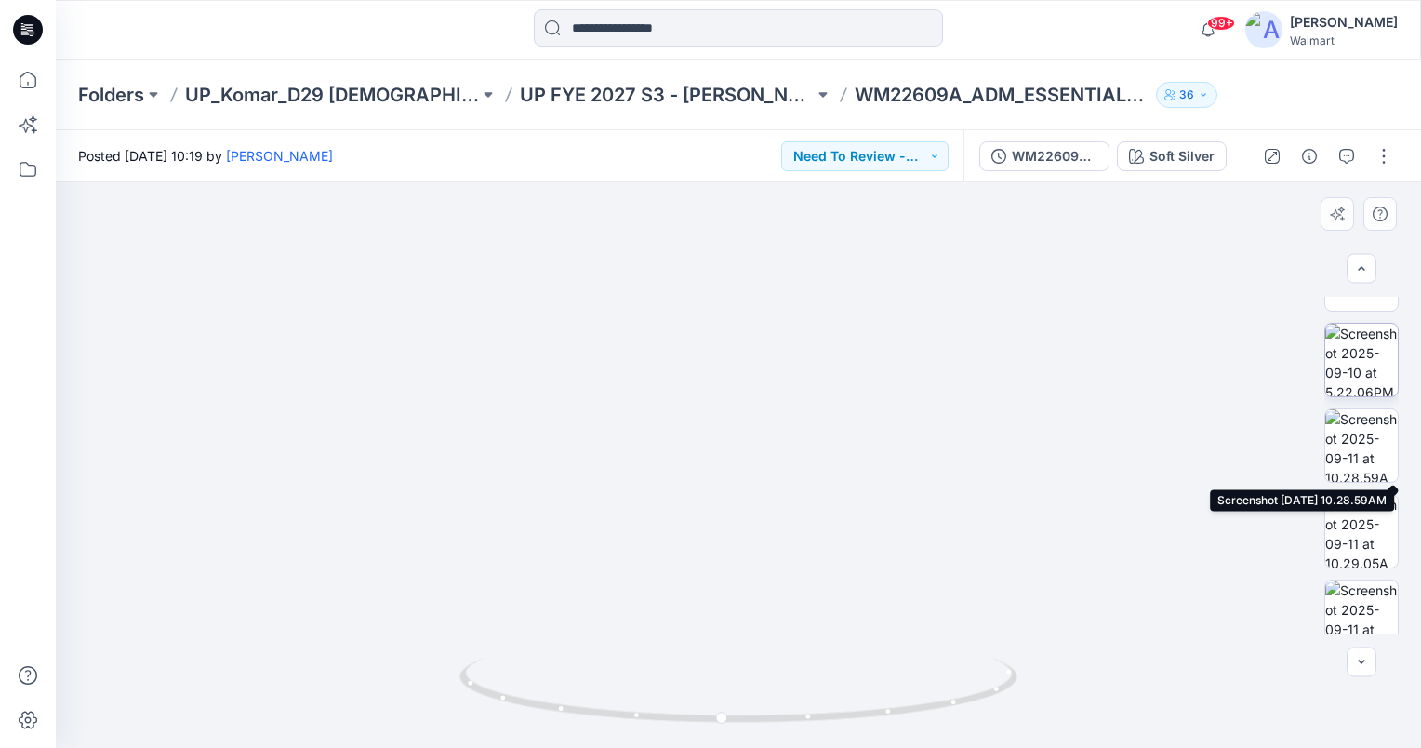
click at [1358, 379] on img at bounding box center [1361, 360] width 73 height 73
click at [1362, 440] on img at bounding box center [1361, 445] width 73 height 73
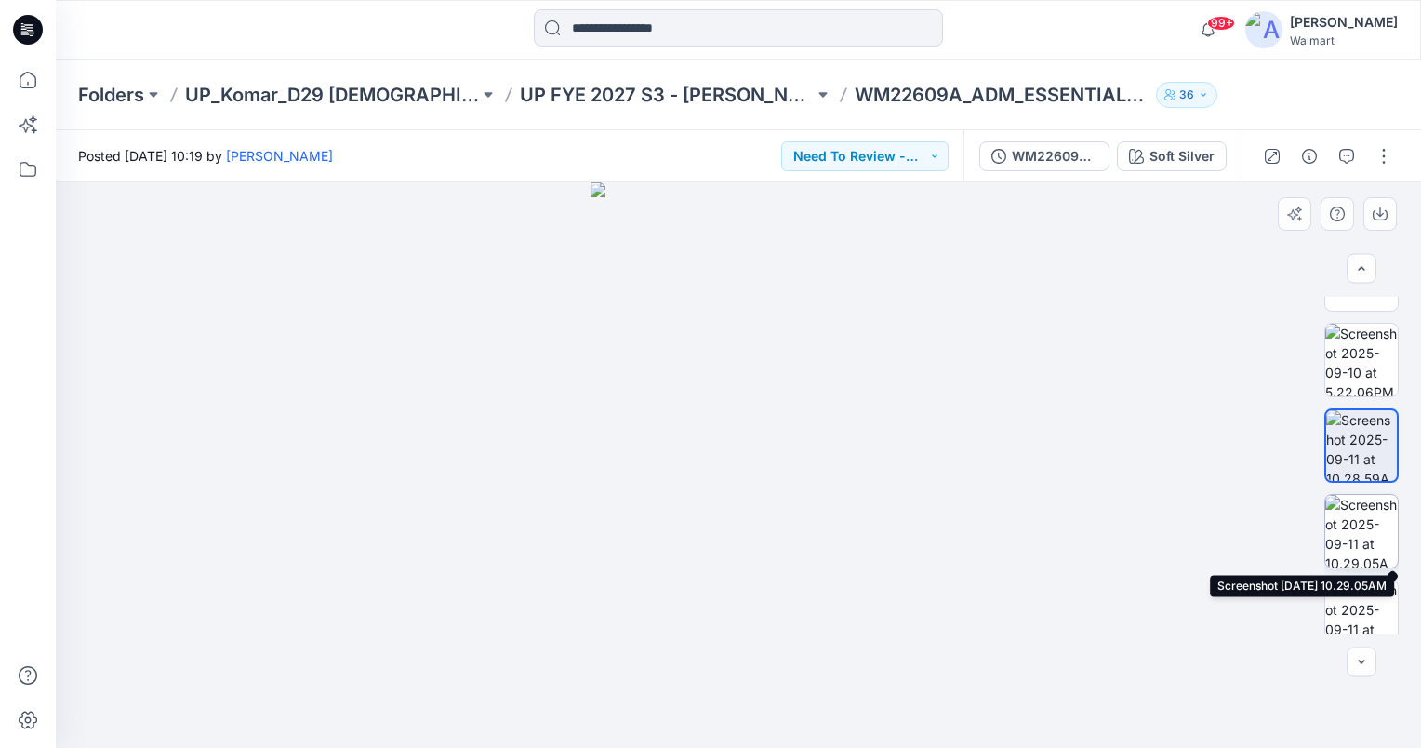
click at [1371, 534] on img at bounding box center [1361, 531] width 73 height 73
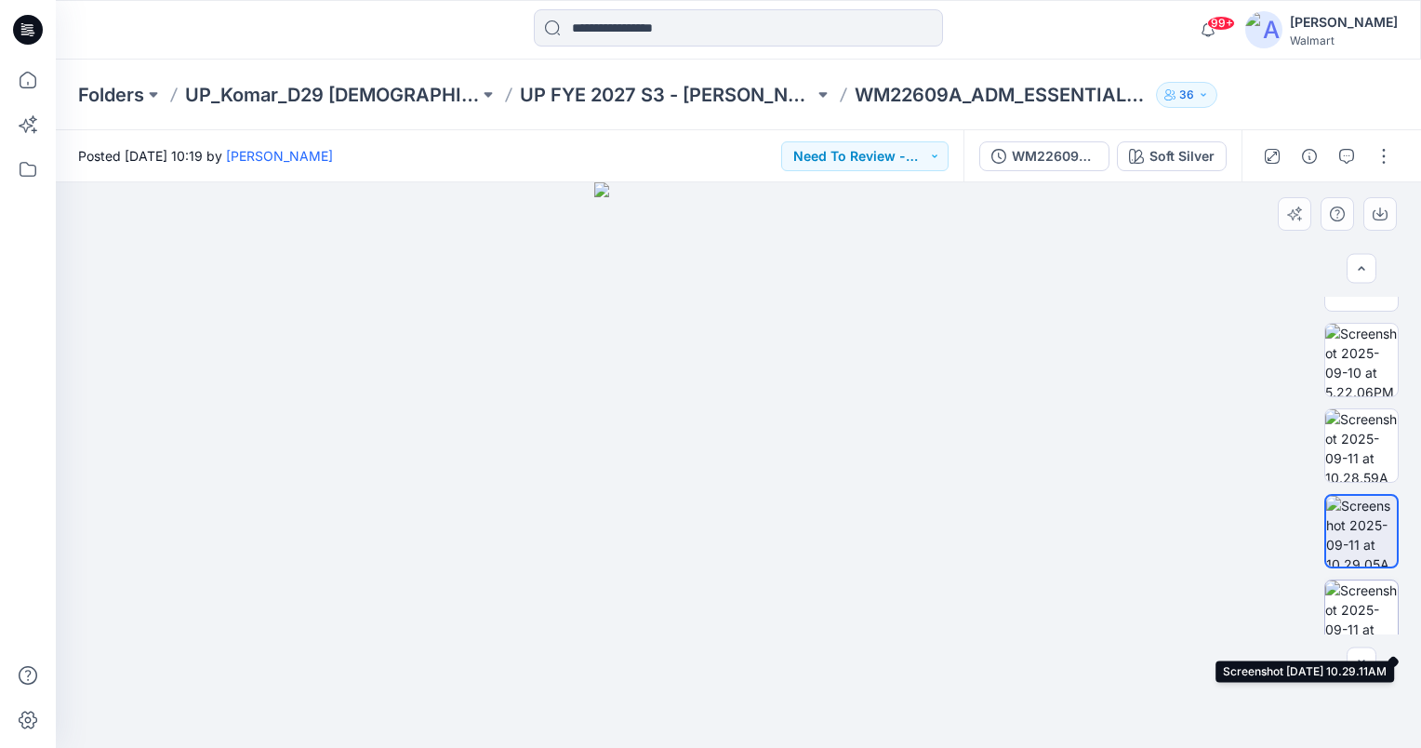
click at [1371, 599] on img at bounding box center [1361, 616] width 73 height 73
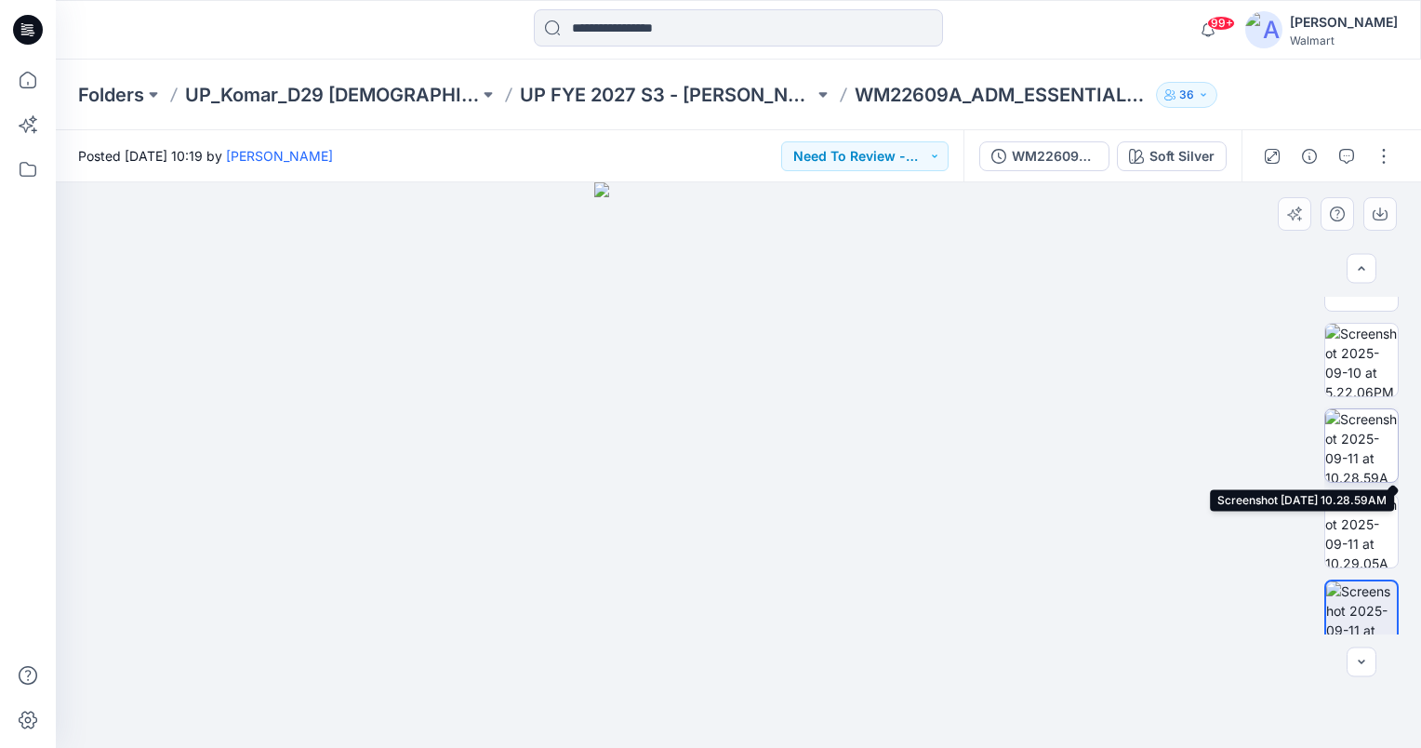
click at [1356, 452] on img at bounding box center [1361, 445] width 73 height 73
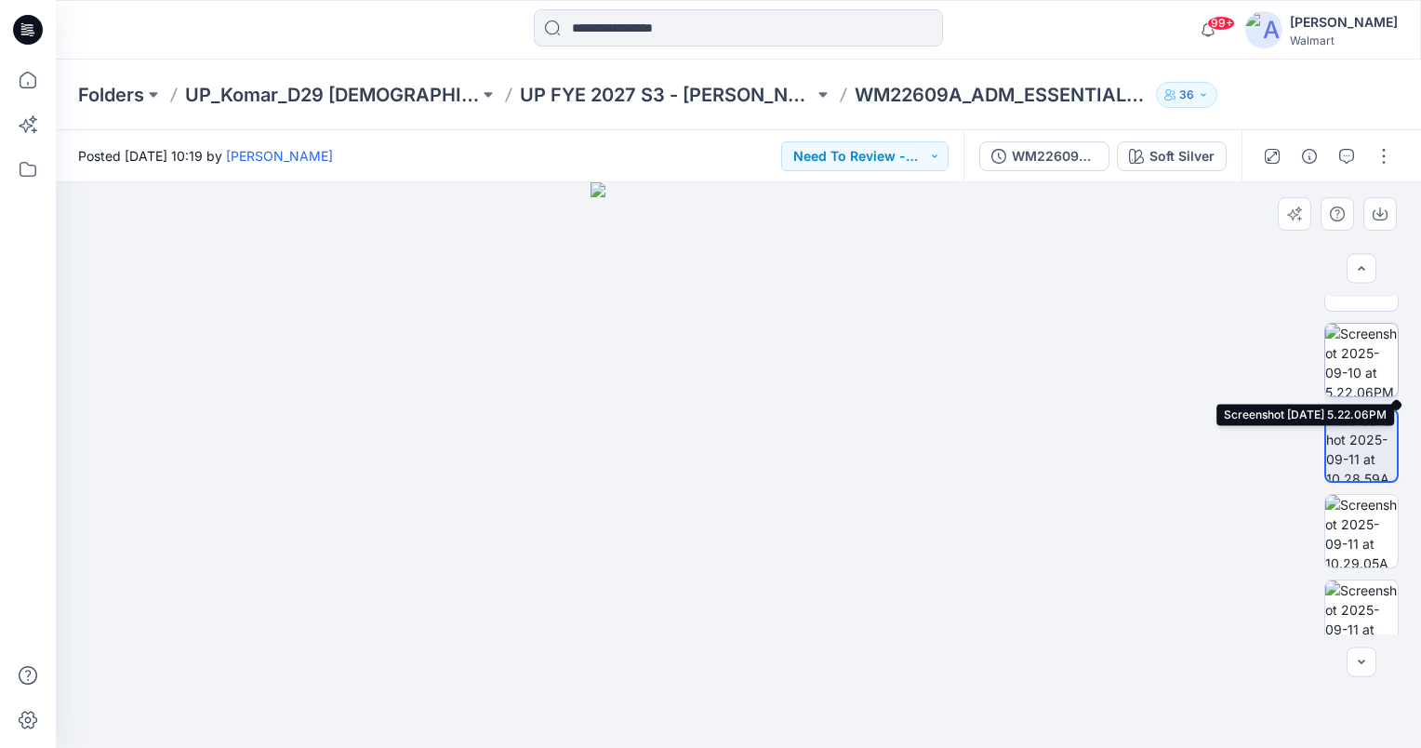
click at [1362, 351] on img at bounding box center [1361, 360] width 73 height 73
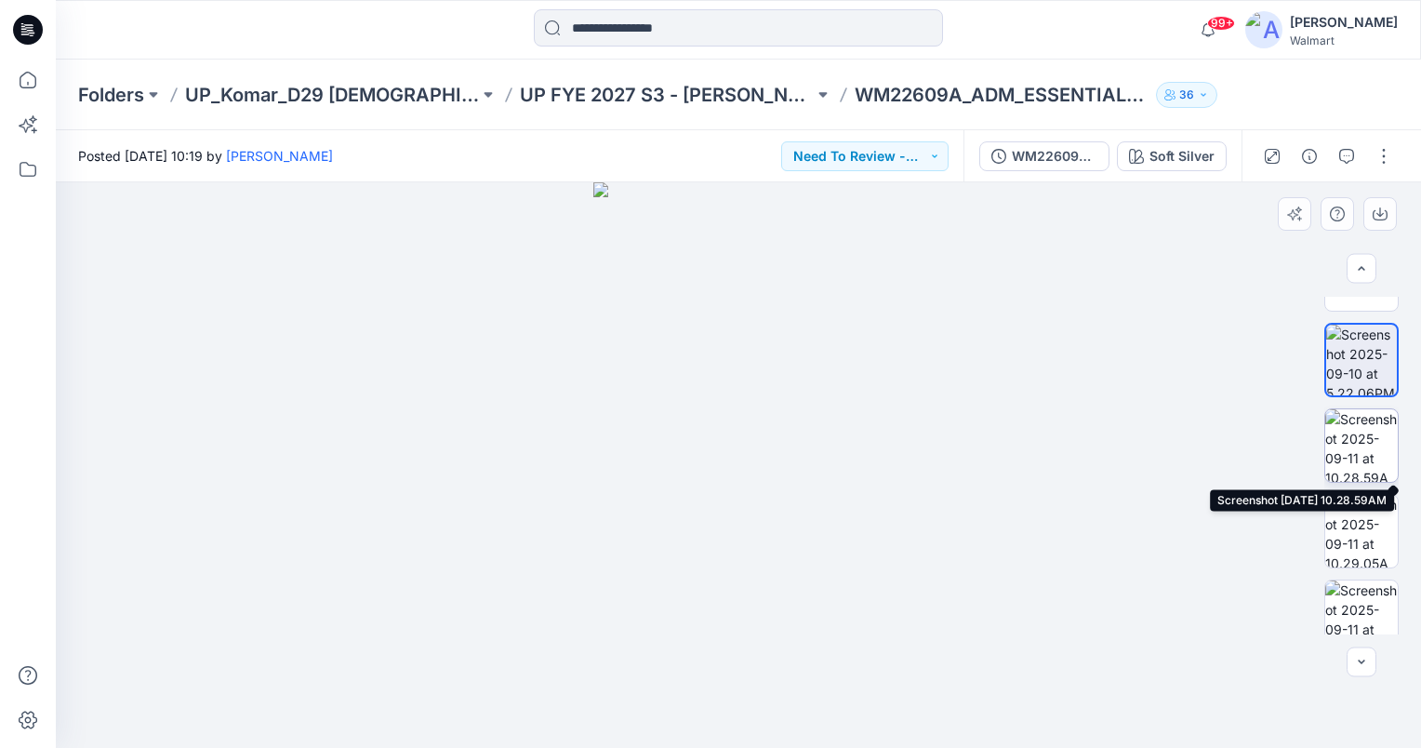
click at [1378, 435] on img at bounding box center [1361, 445] width 73 height 73
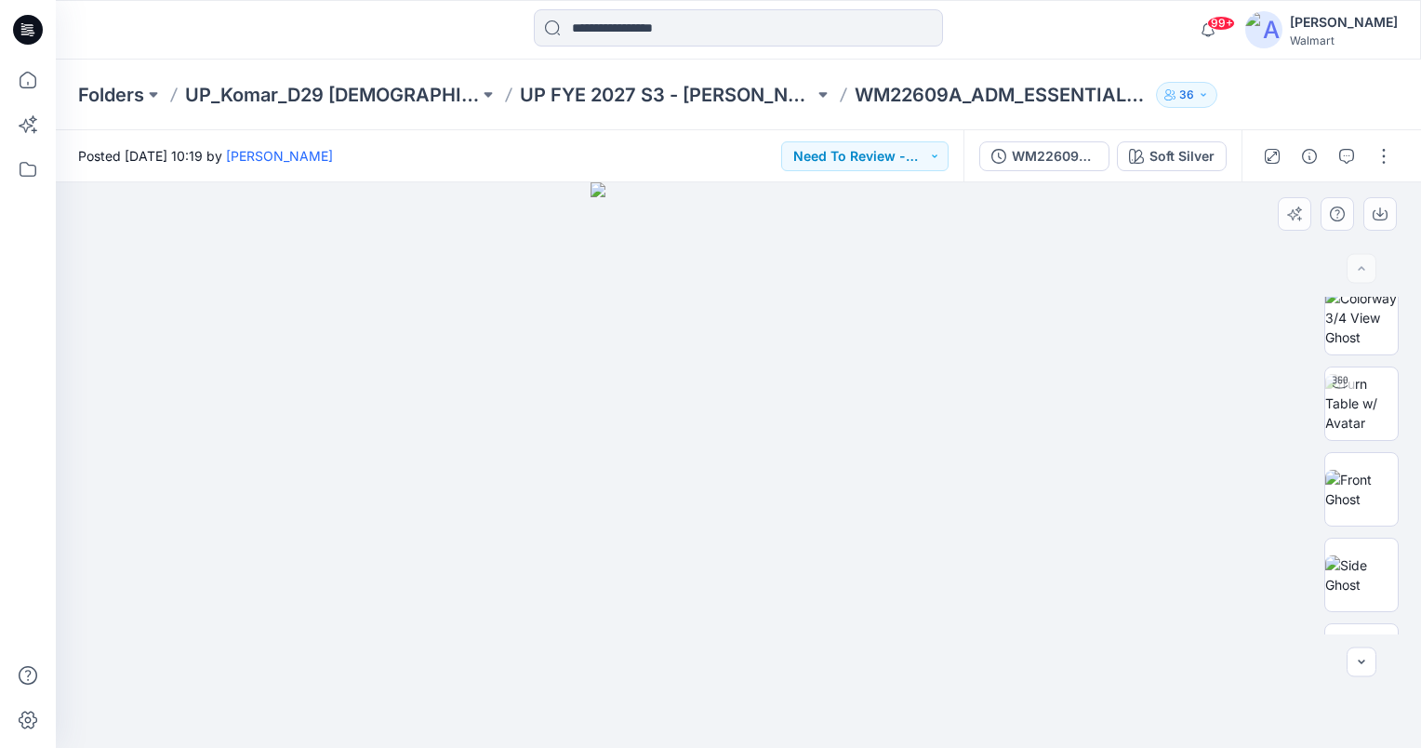
scroll to position [0, 0]
click at [1372, 428] on img at bounding box center [1361, 419] width 73 height 59
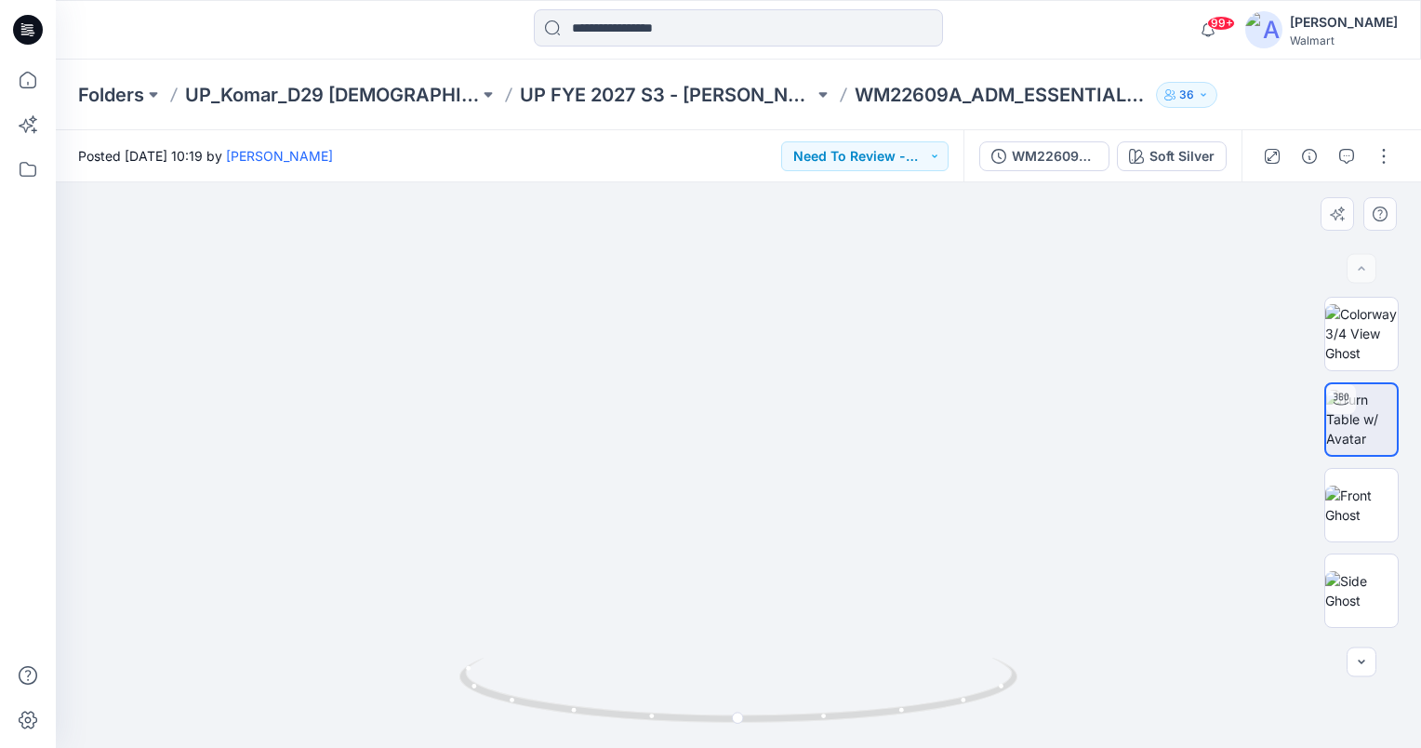
drag, startPoint x: 828, startPoint y: 511, endPoint x: 788, endPoint y: 373, distance: 144.2
click at [788, 373] on img at bounding box center [738, 197] width 1359 height 1101
drag, startPoint x: 886, startPoint y: 539, endPoint x: 844, endPoint y: 413, distance: 133.2
click at [844, 413] on img at bounding box center [739, 332] width 830 height 830
drag, startPoint x: 735, startPoint y: 719, endPoint x: 492, endPoint y: 720, distance: 242.7
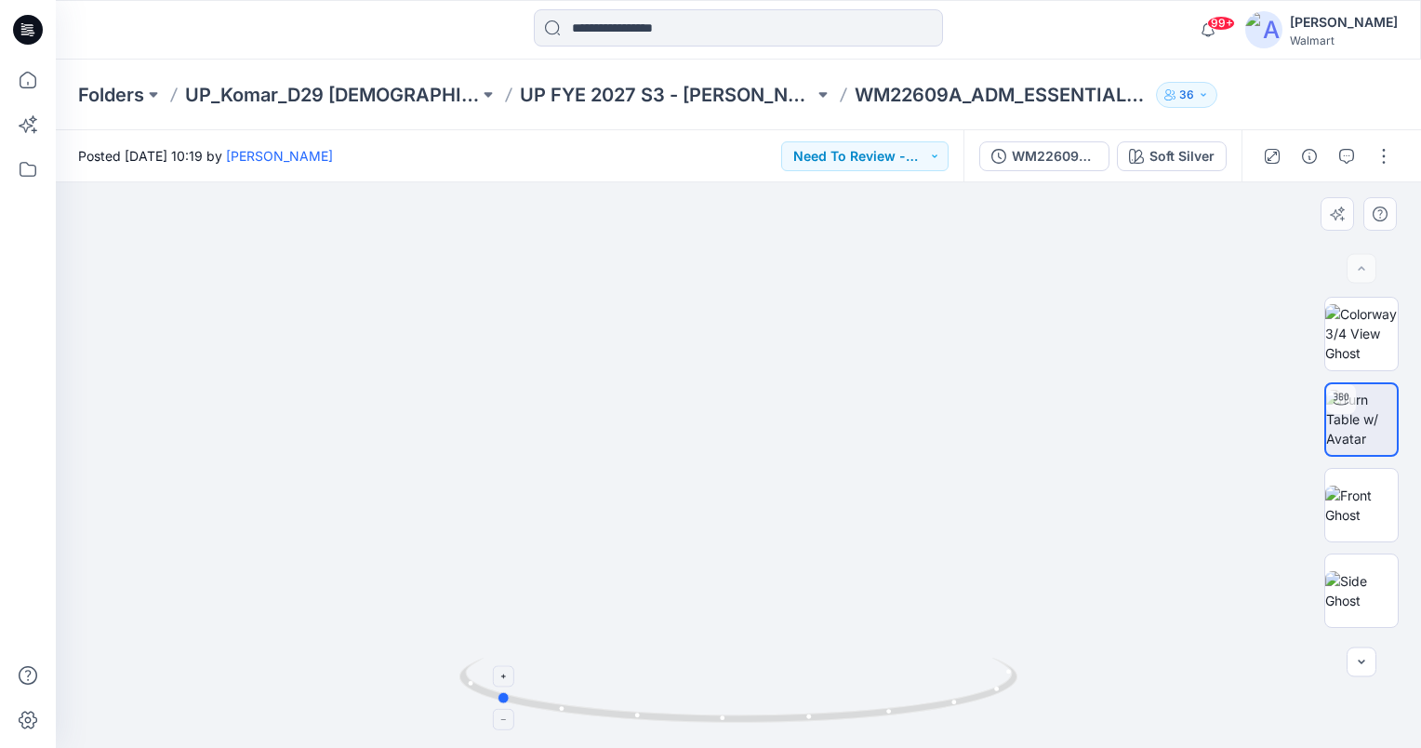
click at [492, 720] on icon at bounding box center [740, 692] width 563 height 70
drag, startPoint x: 883, startPoint y: 410, endPoint x: 936, endPoint y: 637, distance: 233.0
click at [936, 637] on img at bounding box center [738, 181] width 1359 height 1133
drag, startPoint x: 503, startPoint y: 699, endPoint x: 739, endPoint y: 716, distance: 236.8
click at [739, 716] on icon at bounding box center [740, 692] width 563 height 70
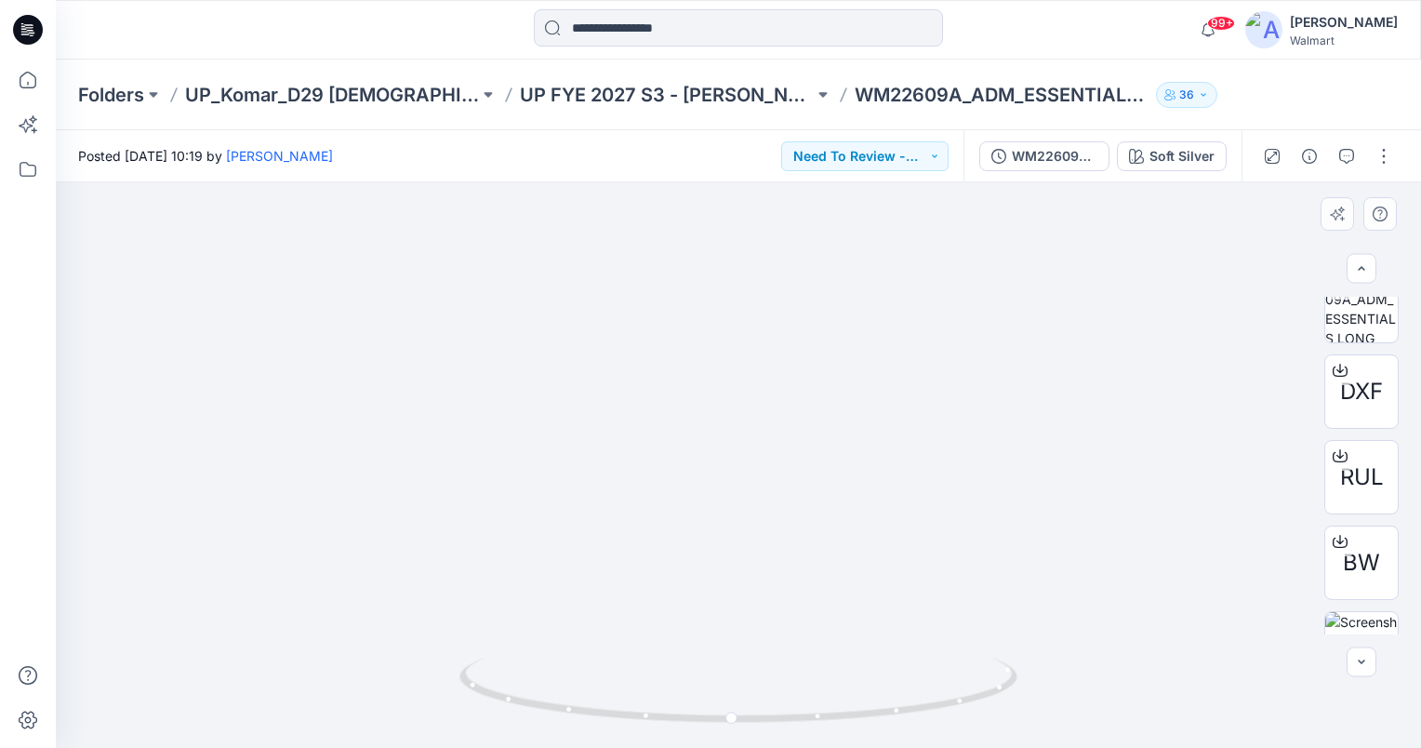
scroll to position [484, 0]
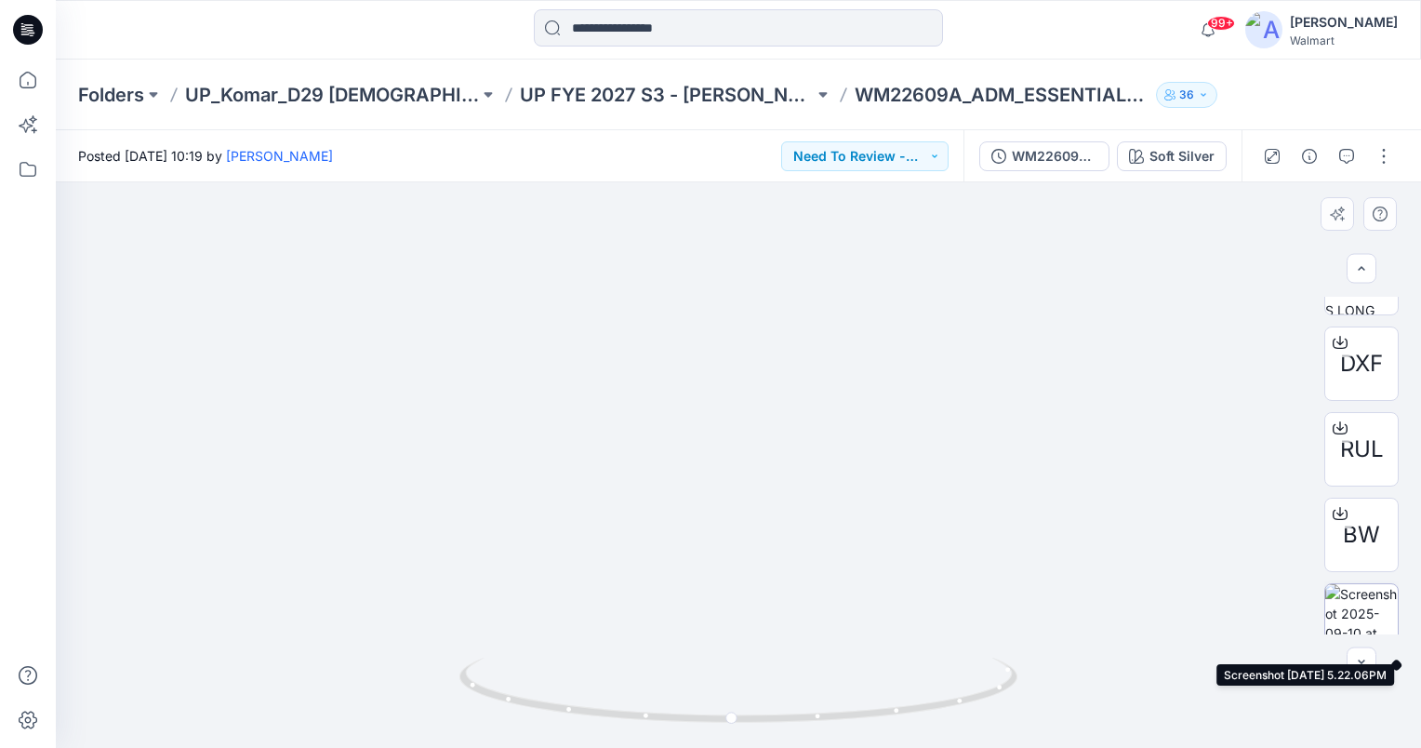
click at [1363, 603] on img at bounding box center [1361, 620] width 73 height 73
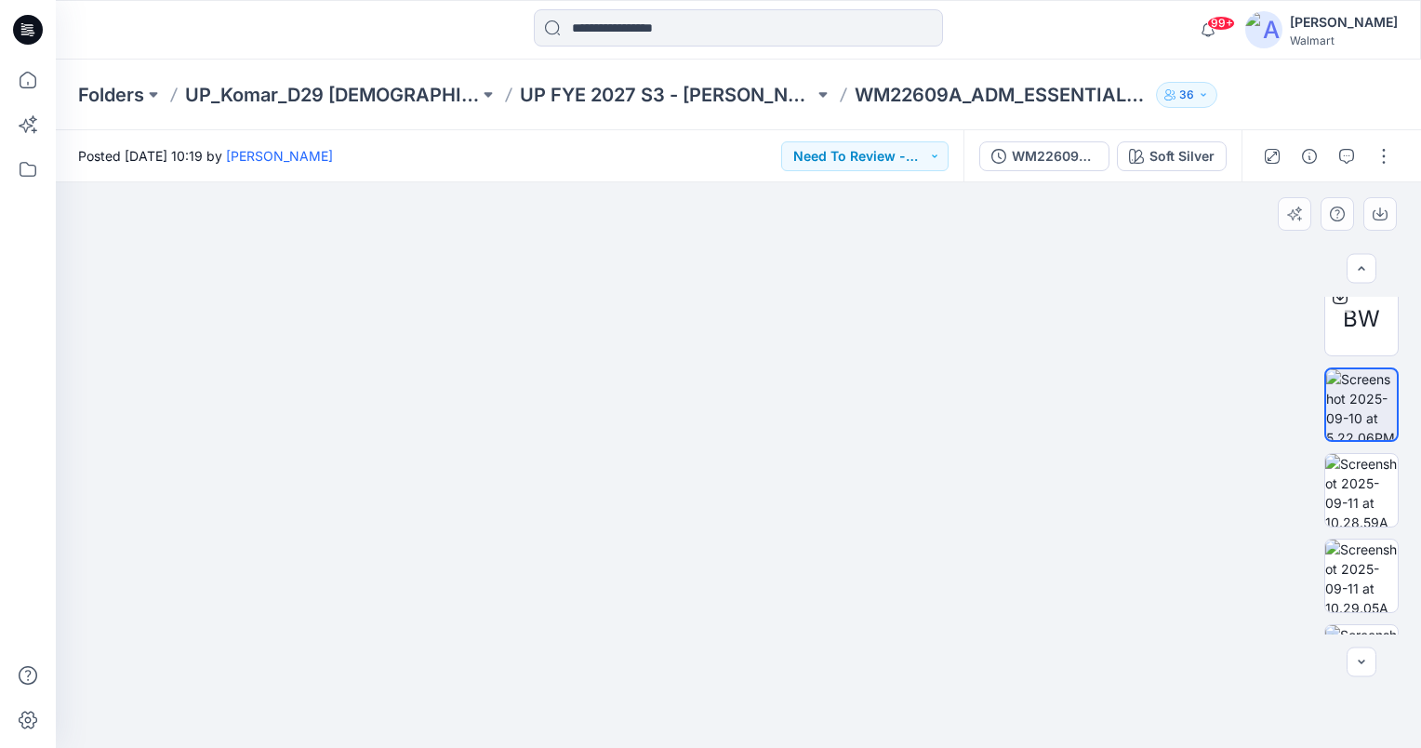
scroll to position [711, 0]
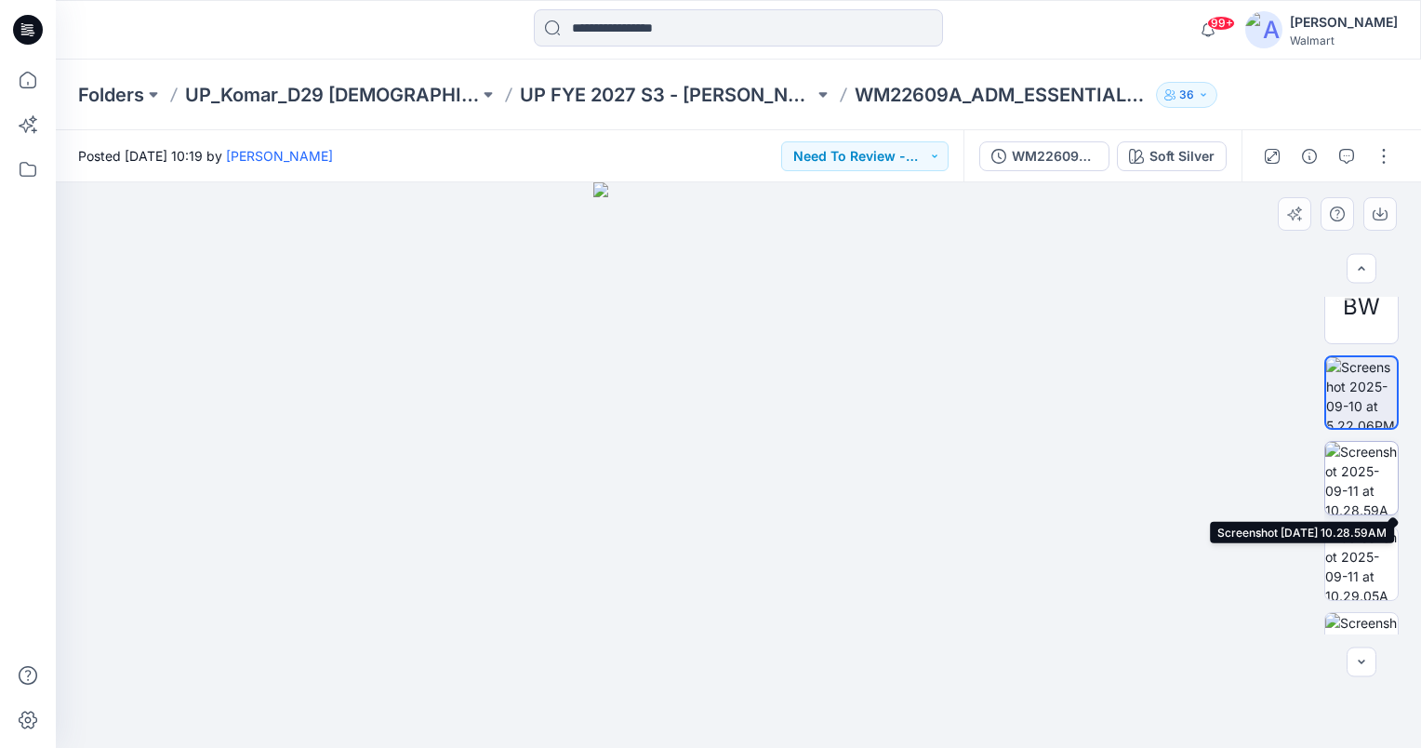
click at [1365, 478] on img at bounding box center [1361, 478] width 73 height 73
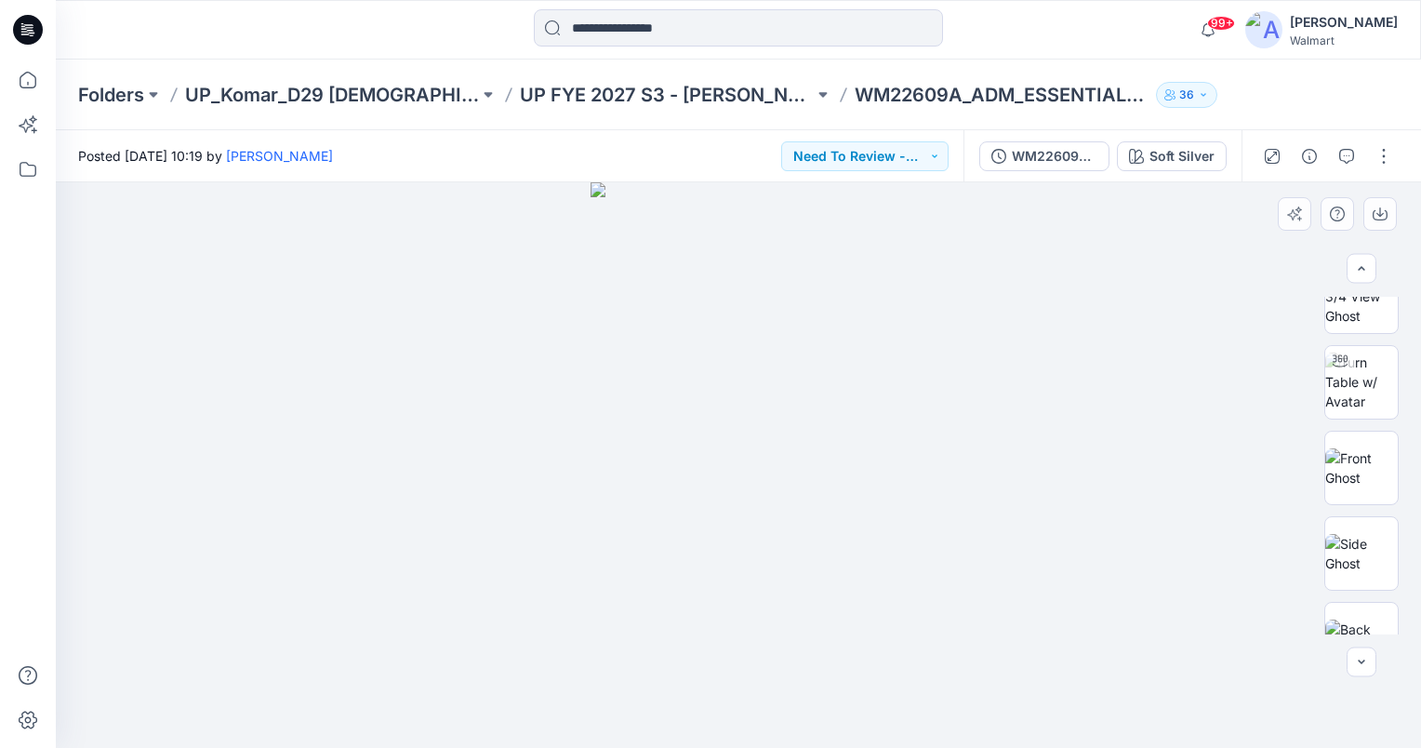
scroll to position [20, 0]
click at [1374, 386] on img at bounding box center [1361, 399] width 73 height 59
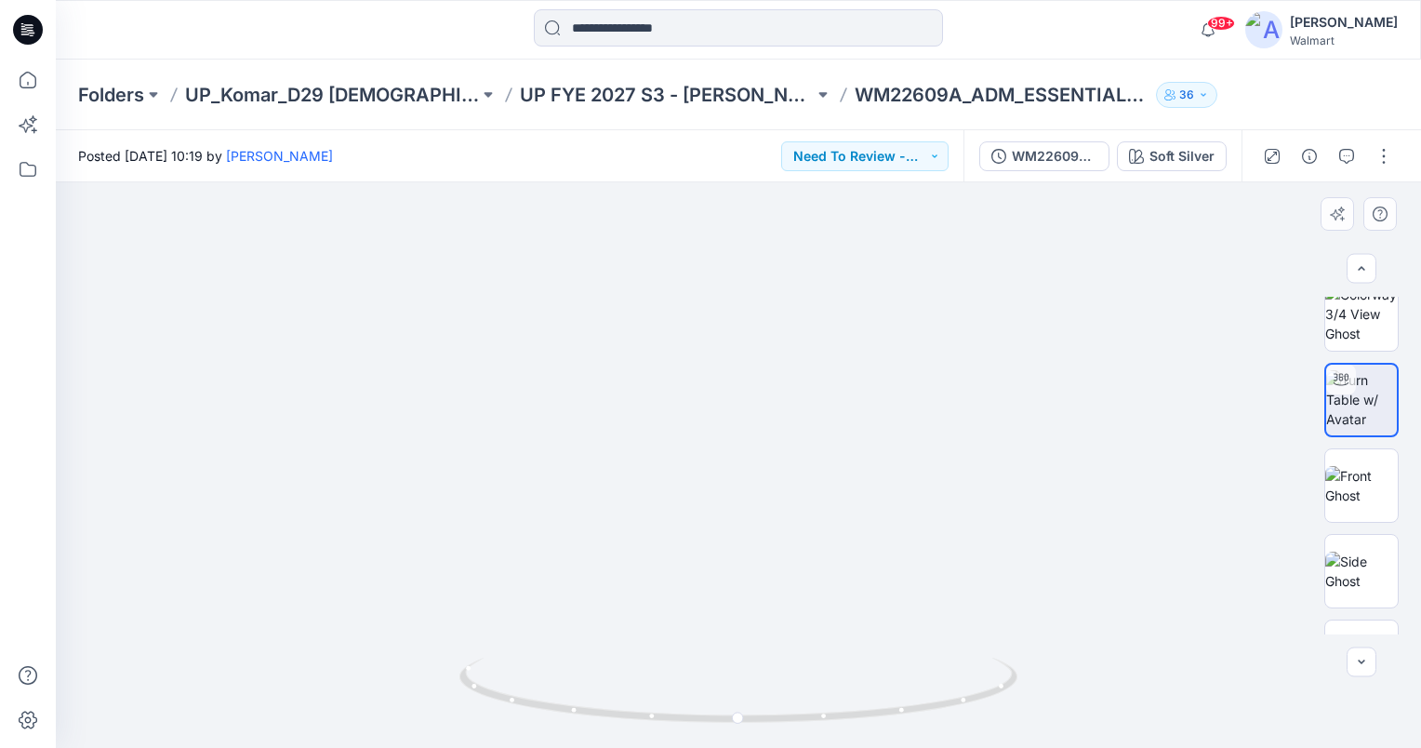
drag, startPoint x: 834, startPoint y: 527, endPoint x: 811, endPoint y: 352, distance: 176.3
click at [811, 352] on img at bounding box center [715, 52] width 1889 height 1392
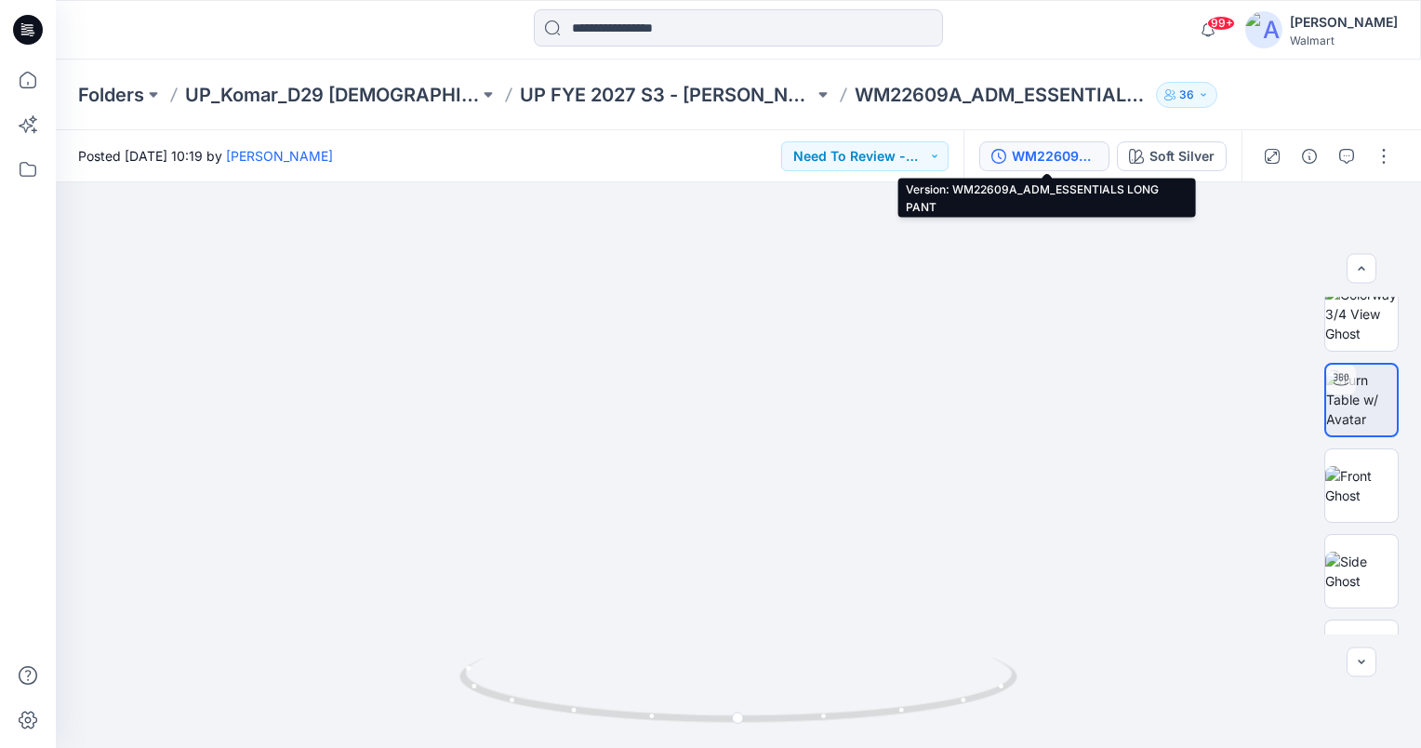
click at [1023, 152] on div "WM22609A_ADM_ESSENTIALS LONG PANT" at bounding box center [1055, 156] width 86 height 20
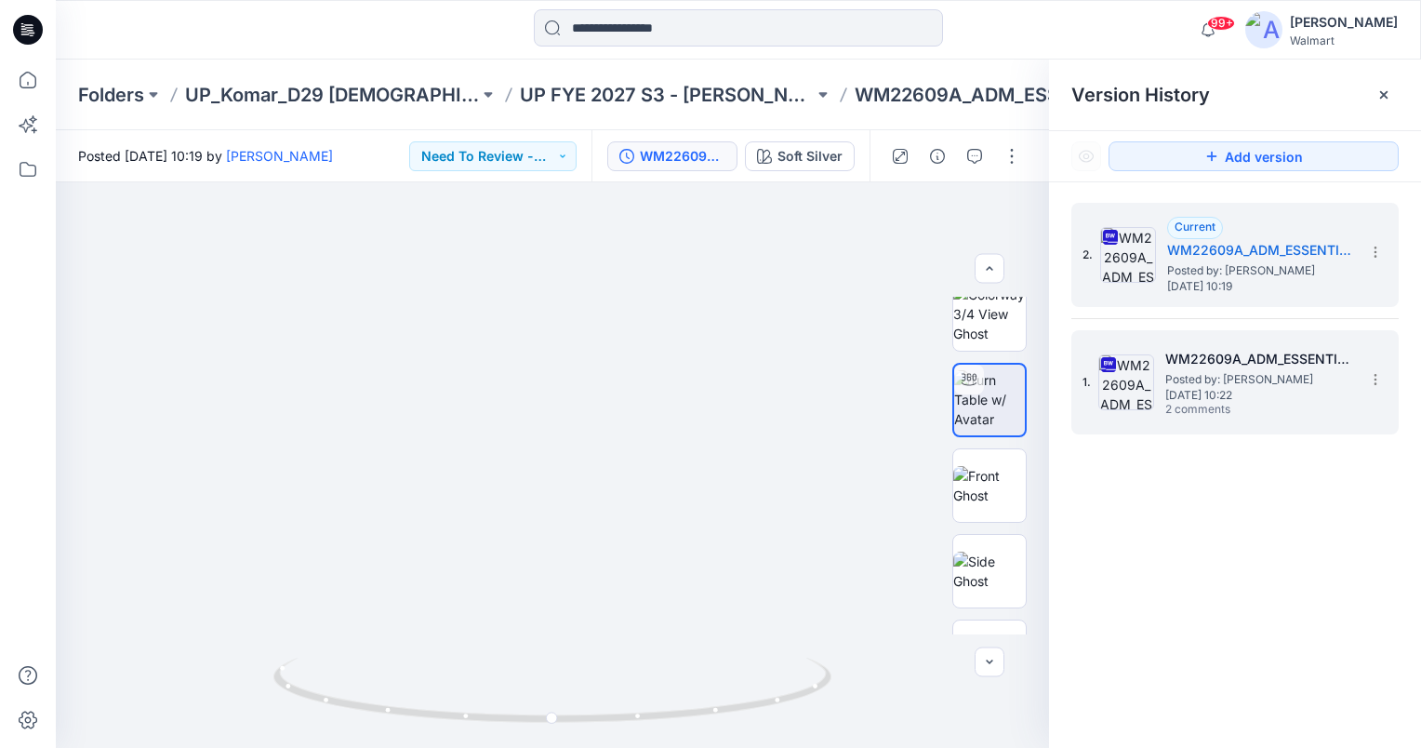
click at [1273, 372] on span "Posted by: [PERSON_NAME]" at bounding box center [1258, 379] width 186 height 19
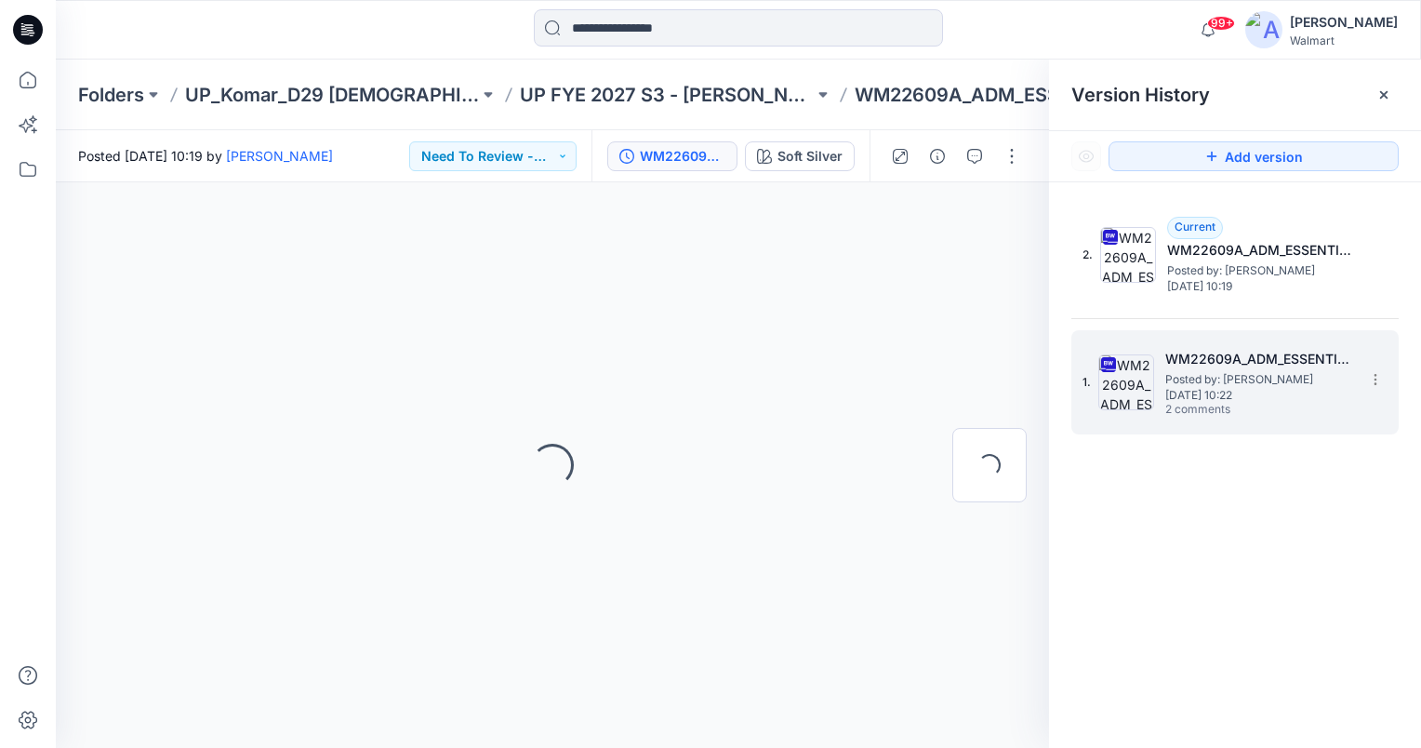
scroll to position [0, 0]
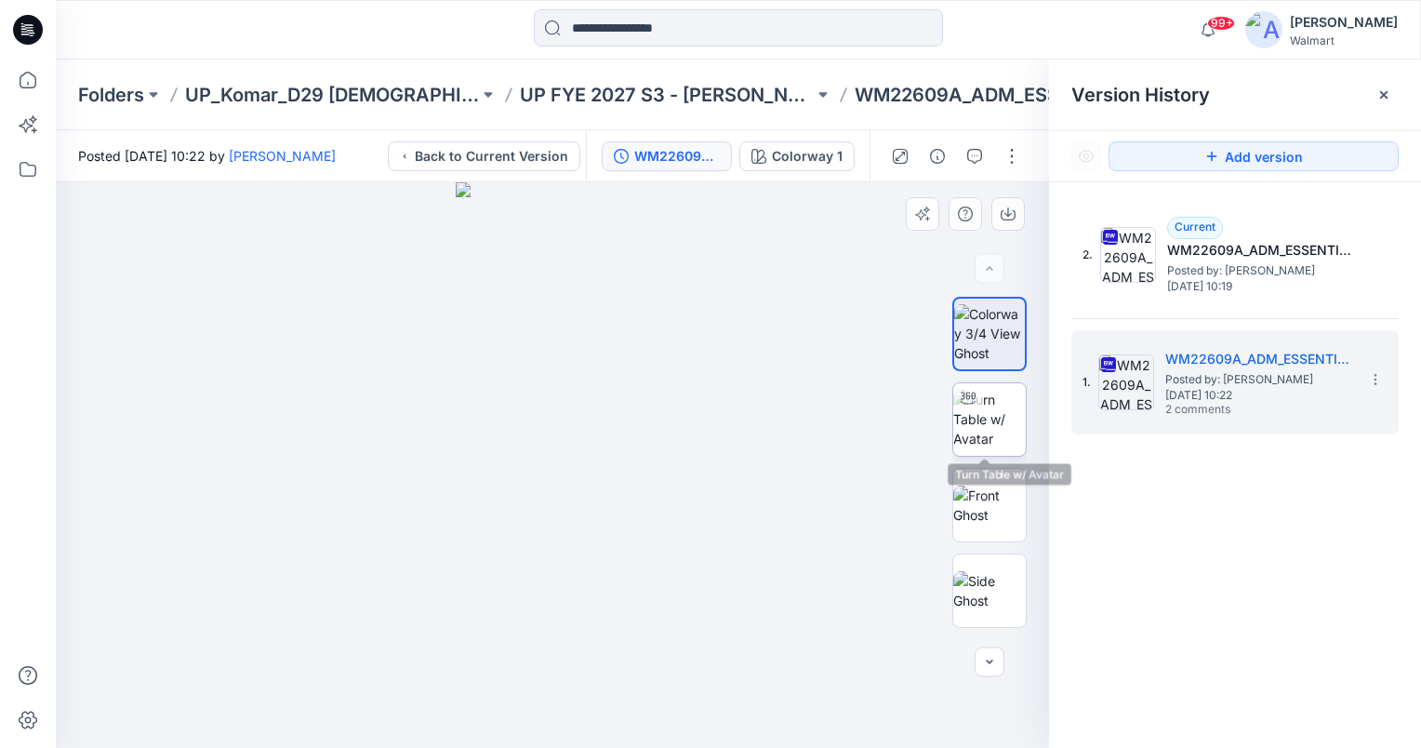
click at [974, 409] on div at bounding box center [968, 398] width 30 height 30
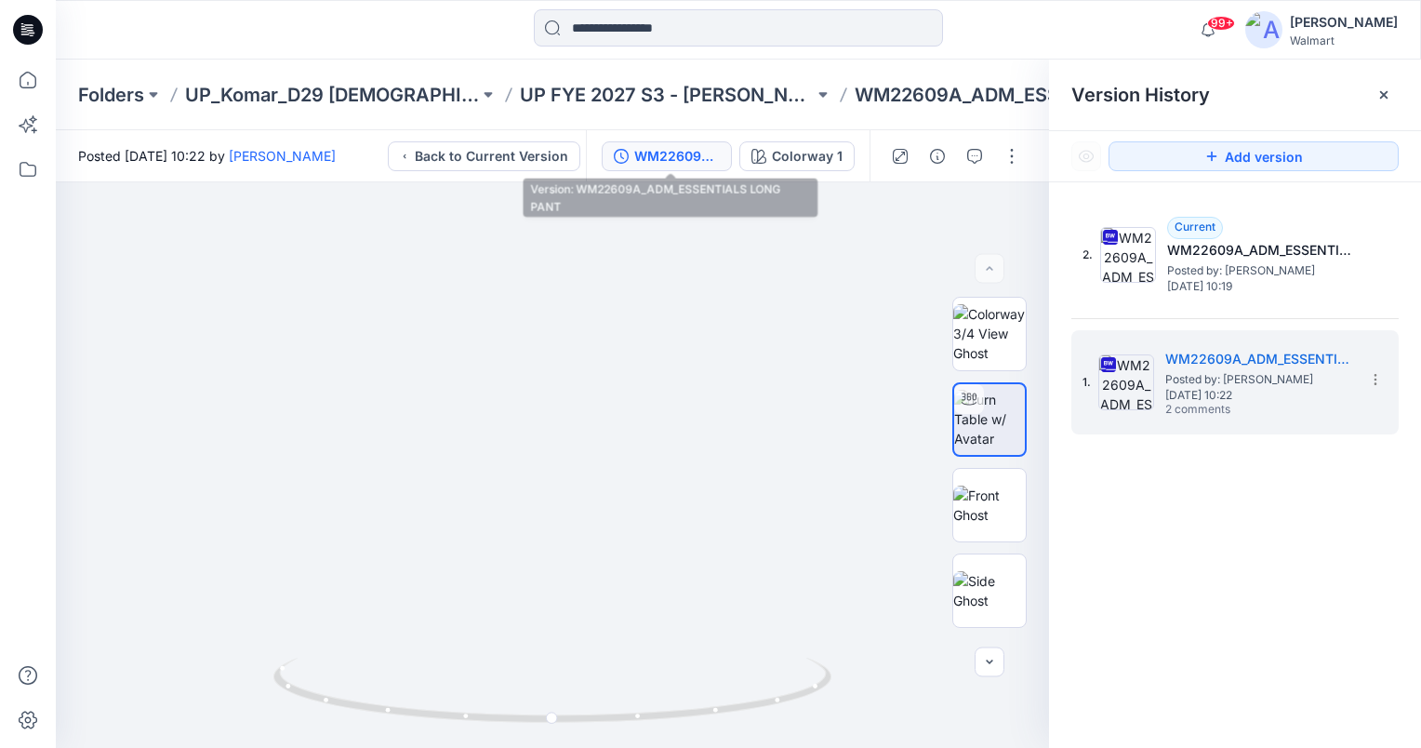
click at [655, 150] on div "WM22609A_ADM_ESSENTIALS LONG PANT" at bounding box center [677, 156] width 86 height 20
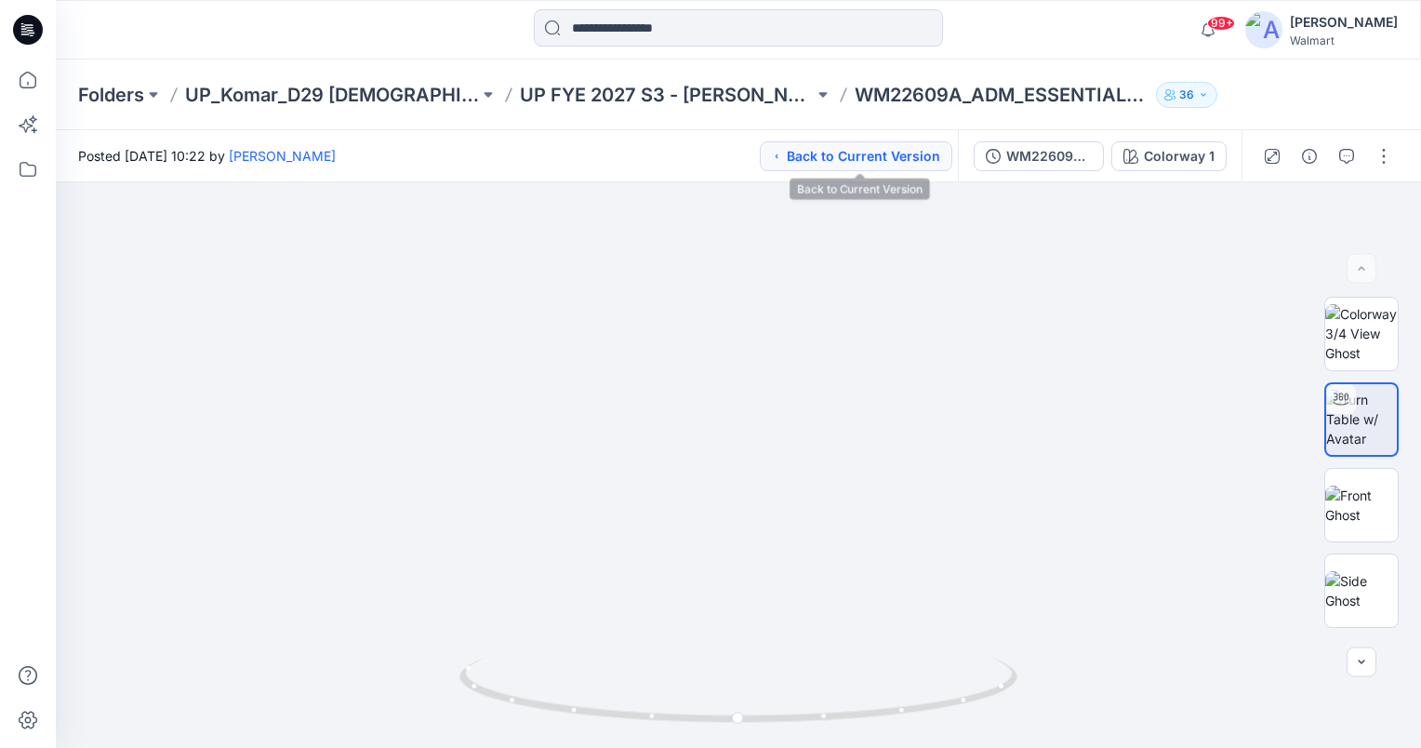
click at [905, 161] on button "Back to Current Version" at bounding box center [856, 156] width 192 height 30
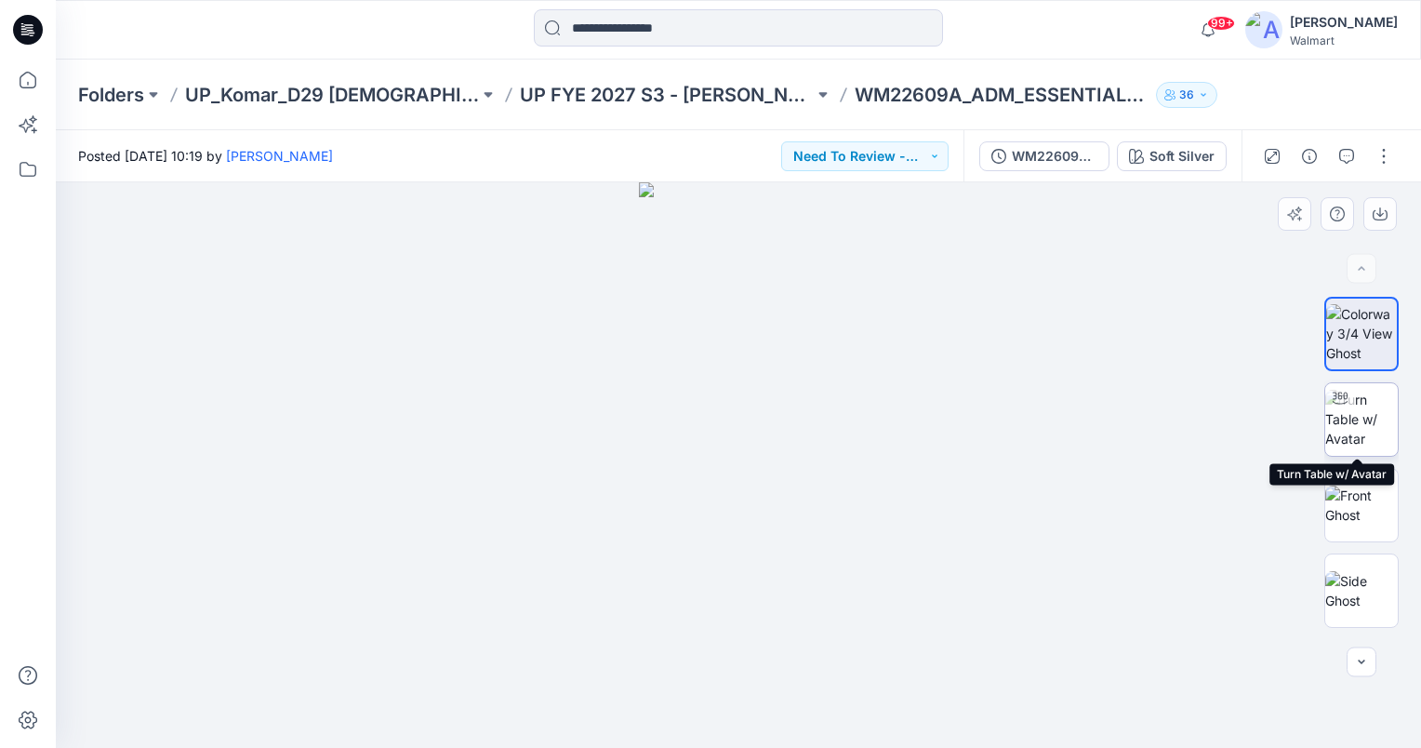
click at [1368, 424] on img at bounding box center [1361, 419] width 73 height 59
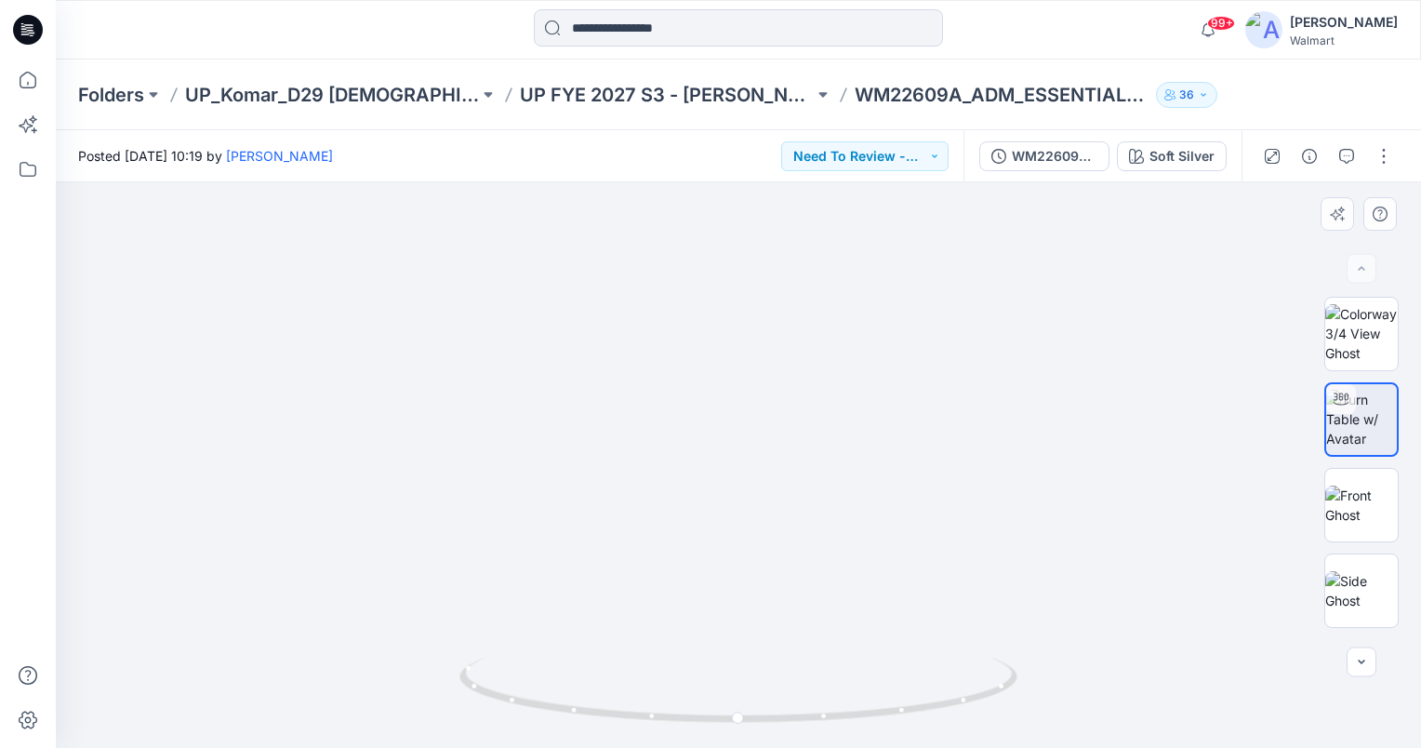
drag, startPoint x: 813, startPoint y: 585, endPoint x: 785, endPoint y: 487, distance: 101.5
click at [785, 487] on img at bounding box center [738, 288] width 1094 height 919
drag, startPoint x: 957, startPoint y: 365, endPoint x: 960, endPoint y: 453, distance: 87.4
click at [959, 452] on img at bounding box center [732, 58] width 1889 height 1380
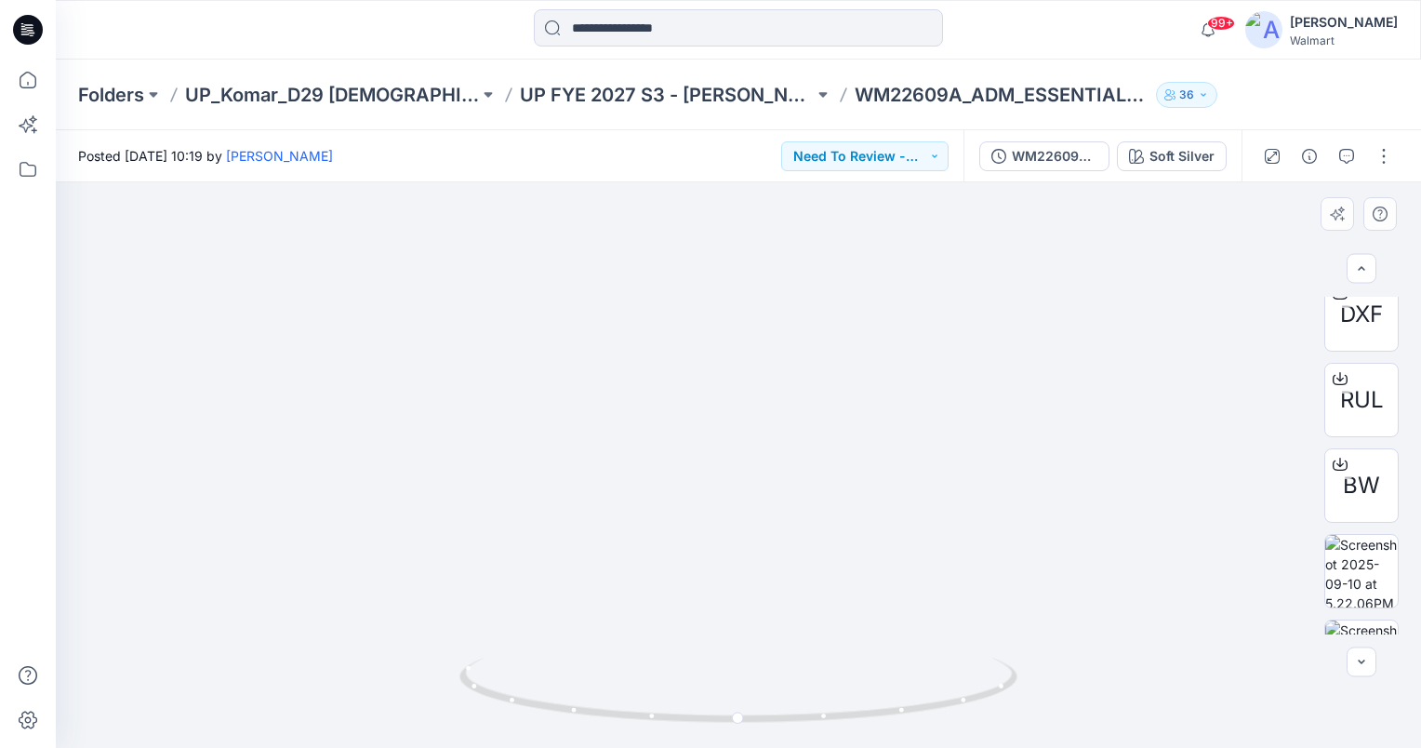
scroll to position [563, 0]
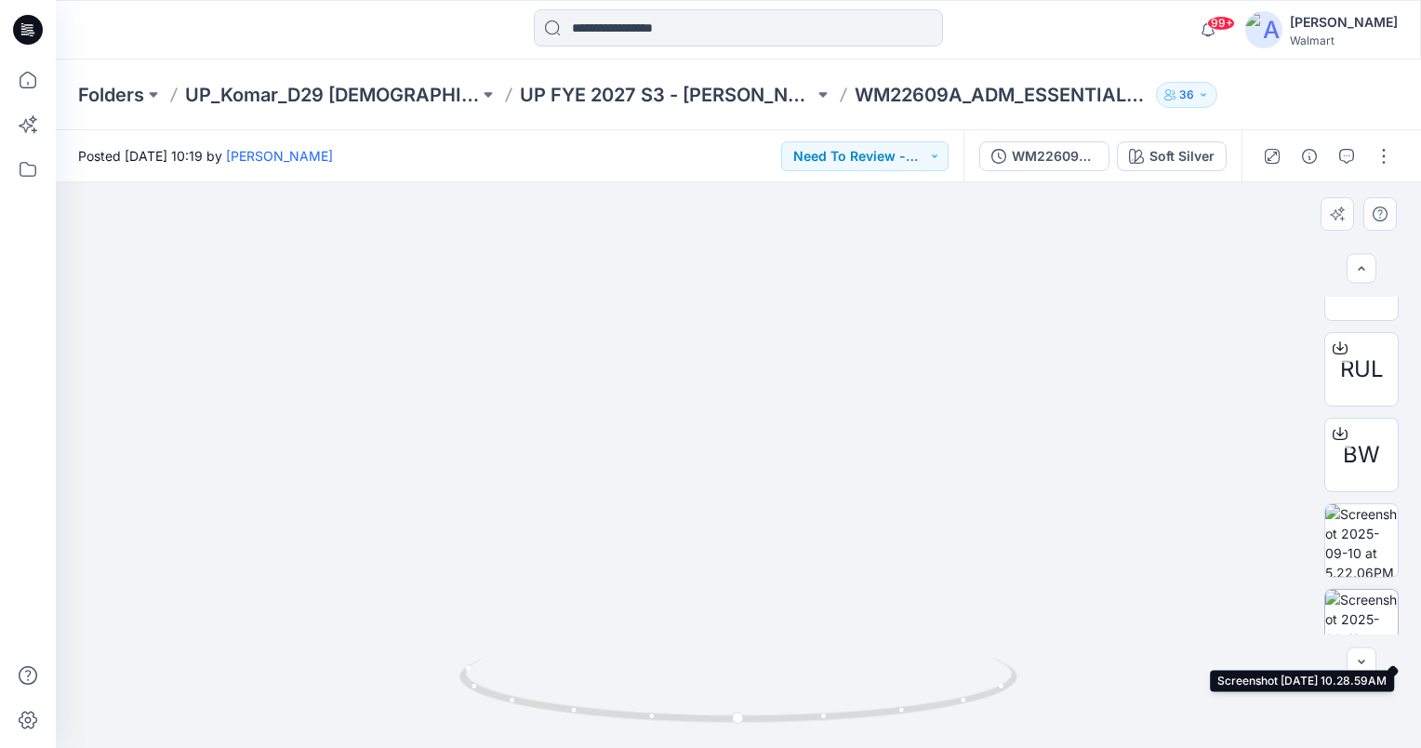
click at [1361, 616] on img at bounding box center [1361, 626] width 73 height 73
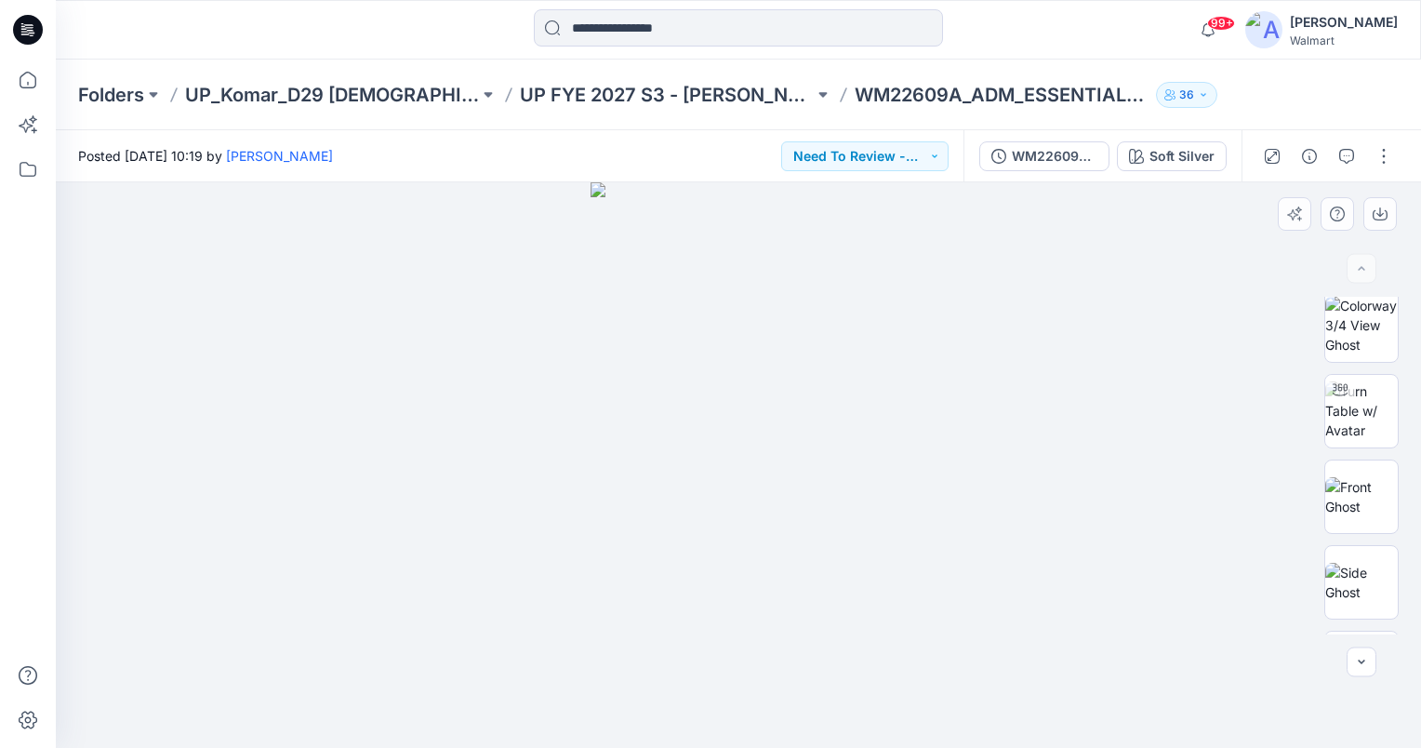
scroll to position [0, 0]
click at [1365, 418] on img at bounding box center [1361, 419] width 73 height 59
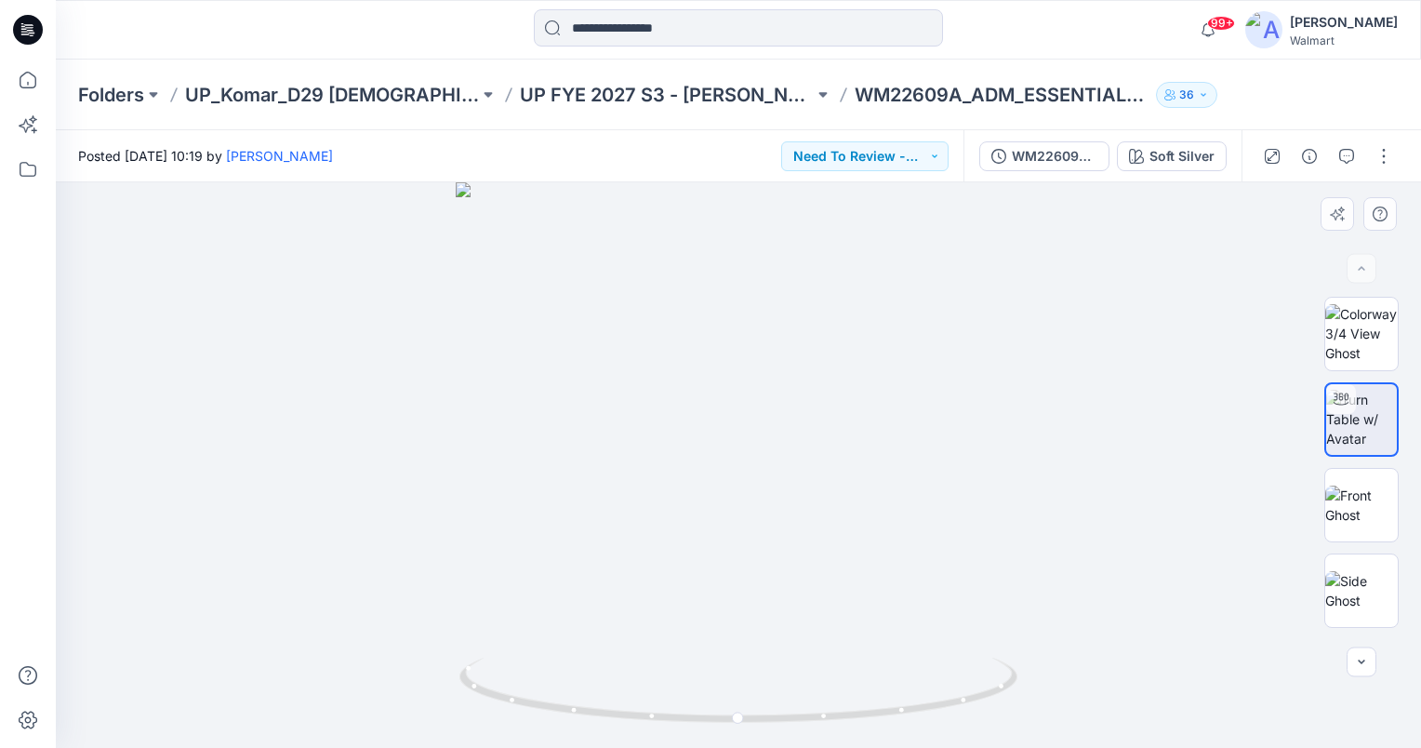
click at [1141, 255] on div at bounding box center [738, 464] width 1365 height 565
click at [939, 146] on button "Need To Review - Design/PD/Tech" at bounding box center [864, 156] width 167 height 30
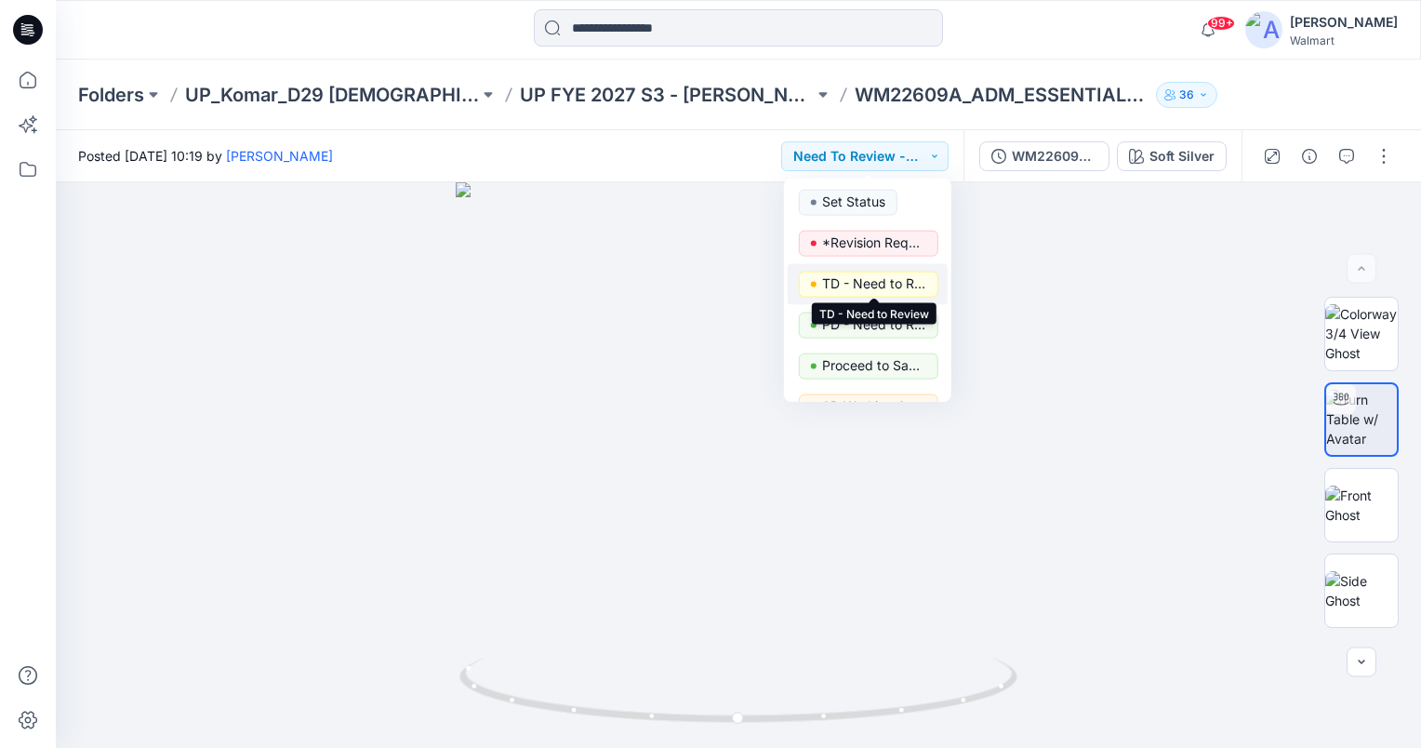
click at [895, 282] on p "TD - Need to Review" at bounding box center [874, 284] width 104 height 24
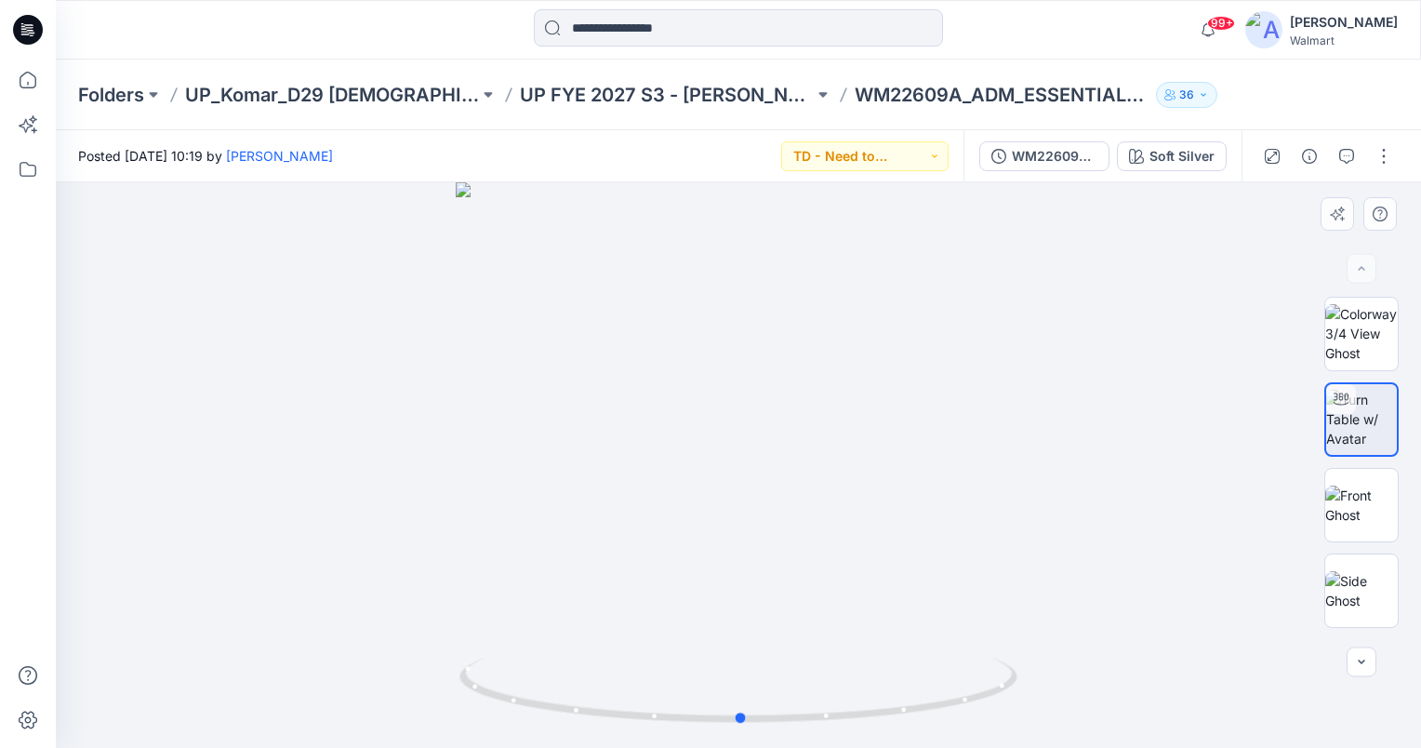
drag, startPoint x: 843, startPoint y: 456, endPoint x: 846, endPoint y: 394, distance: 61.4
click at [846, 394] on div at bounding box center [738, 464] width 1365 height 565
drag, startPoint x: 904, startPoint y: 450, endPoint x: 890, endPoint y: 287, distance: 163.3
click at [890, 287] on img at bounding box center [739, 332] width 830 height 830
drag, startPoint x: 906, startPoint y: 537, endPoint x: 902, endPoint y: 458, distance: 78.2
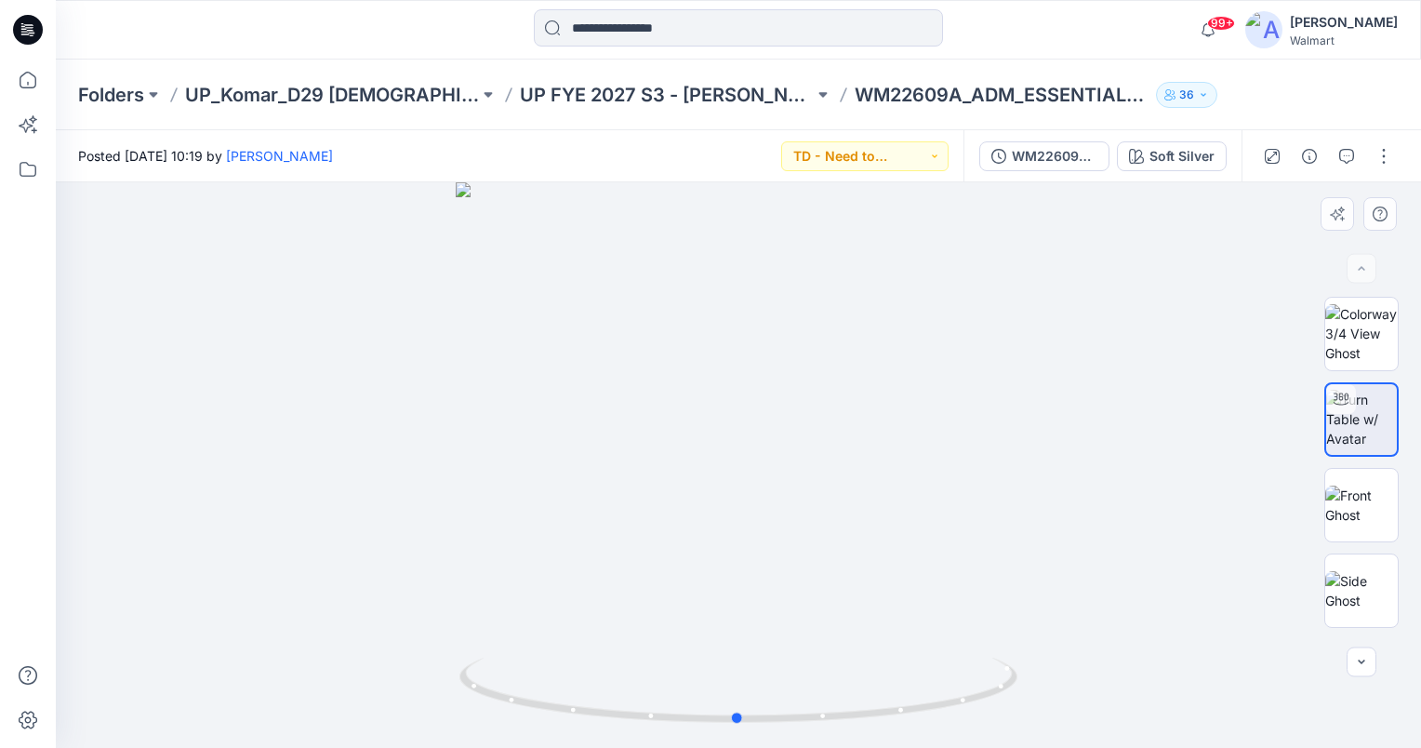
click at [902, 458] on div at bounding box center [738, 464] width 1365 height 565
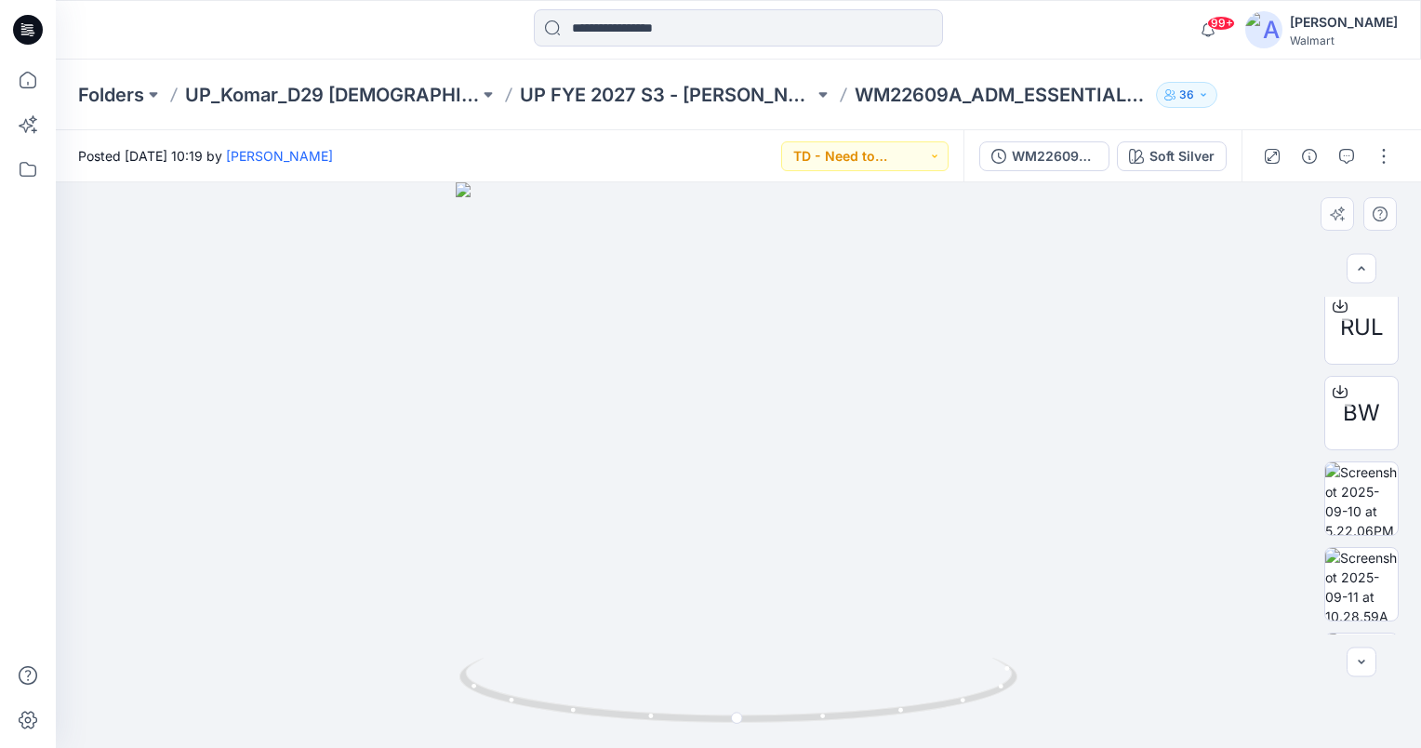
scroll to position [646, 0]
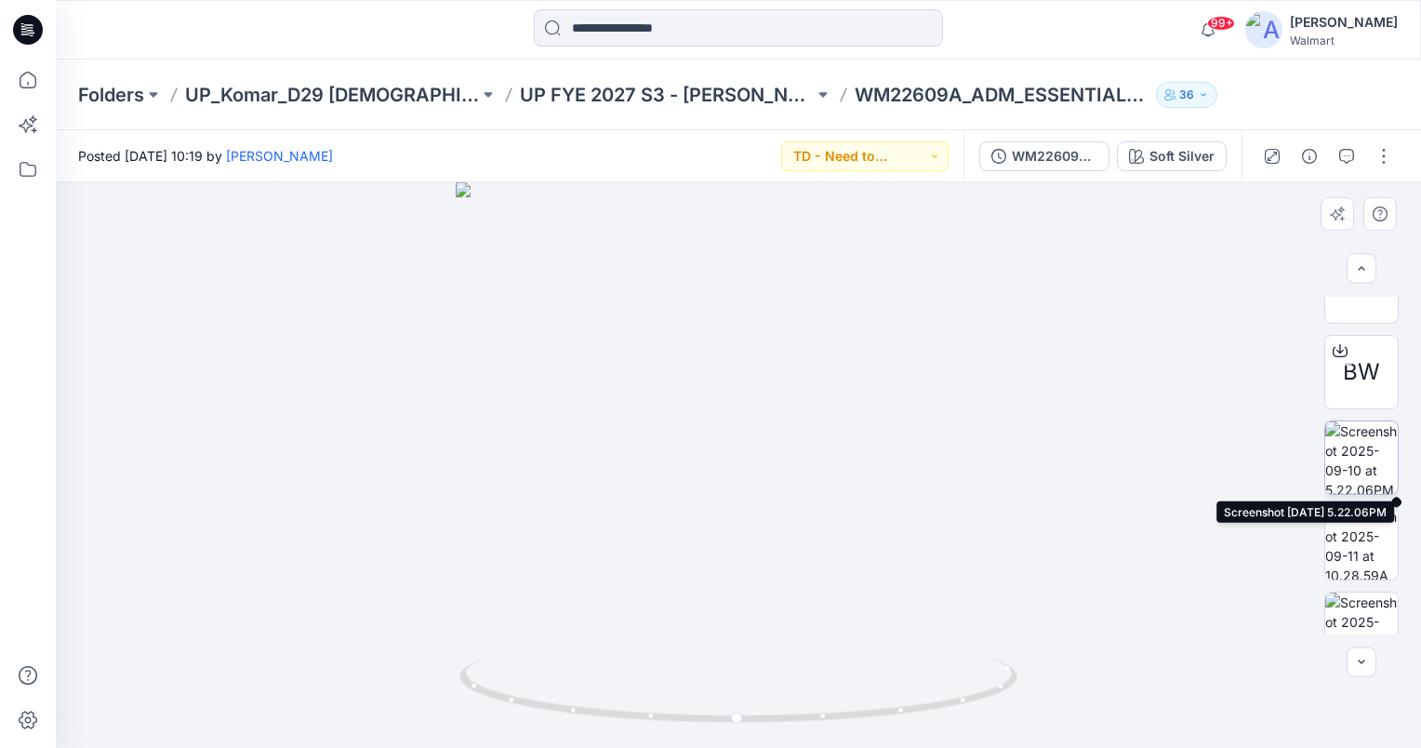
click at [1348, 462] on img at bounding box center [1361, 457] width 73 height 73
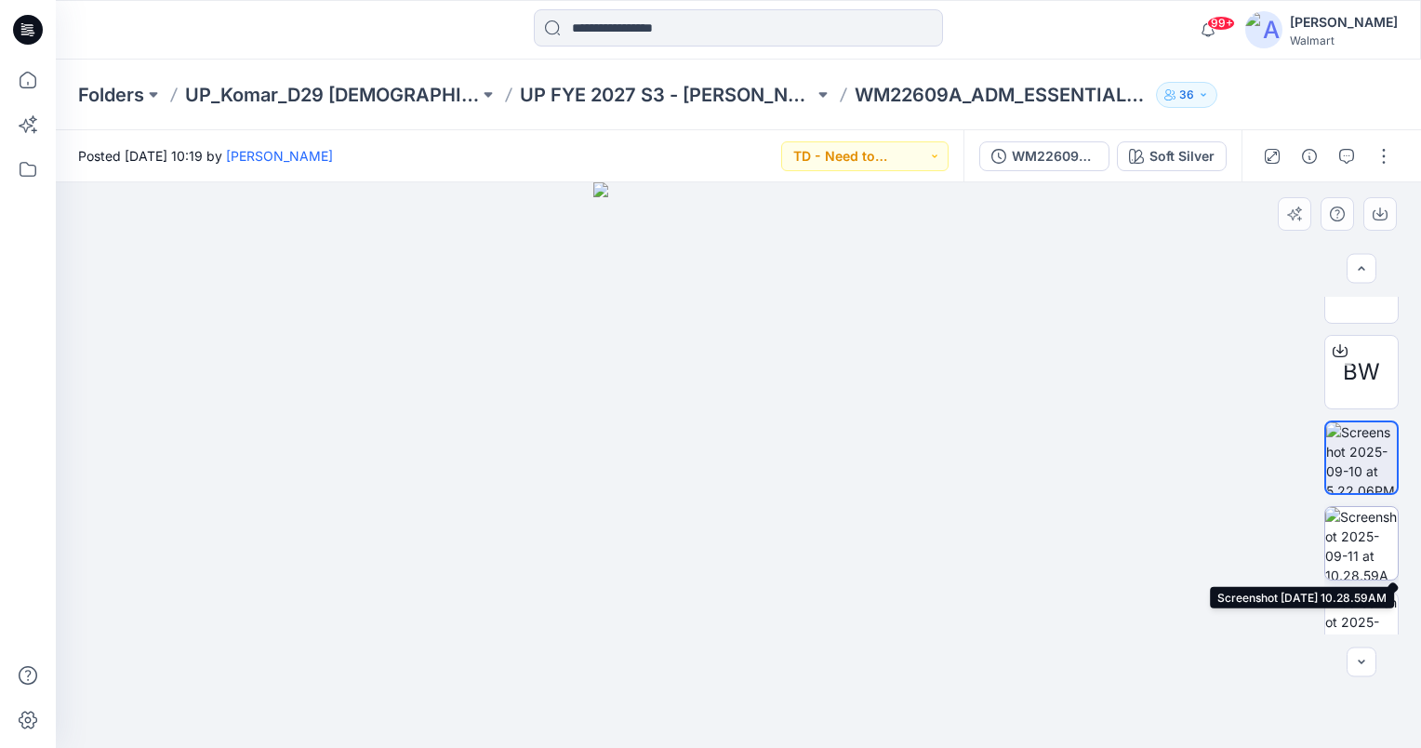
click at [1362, 543] on img at bounding box center [1361, 543] width 73 height 73
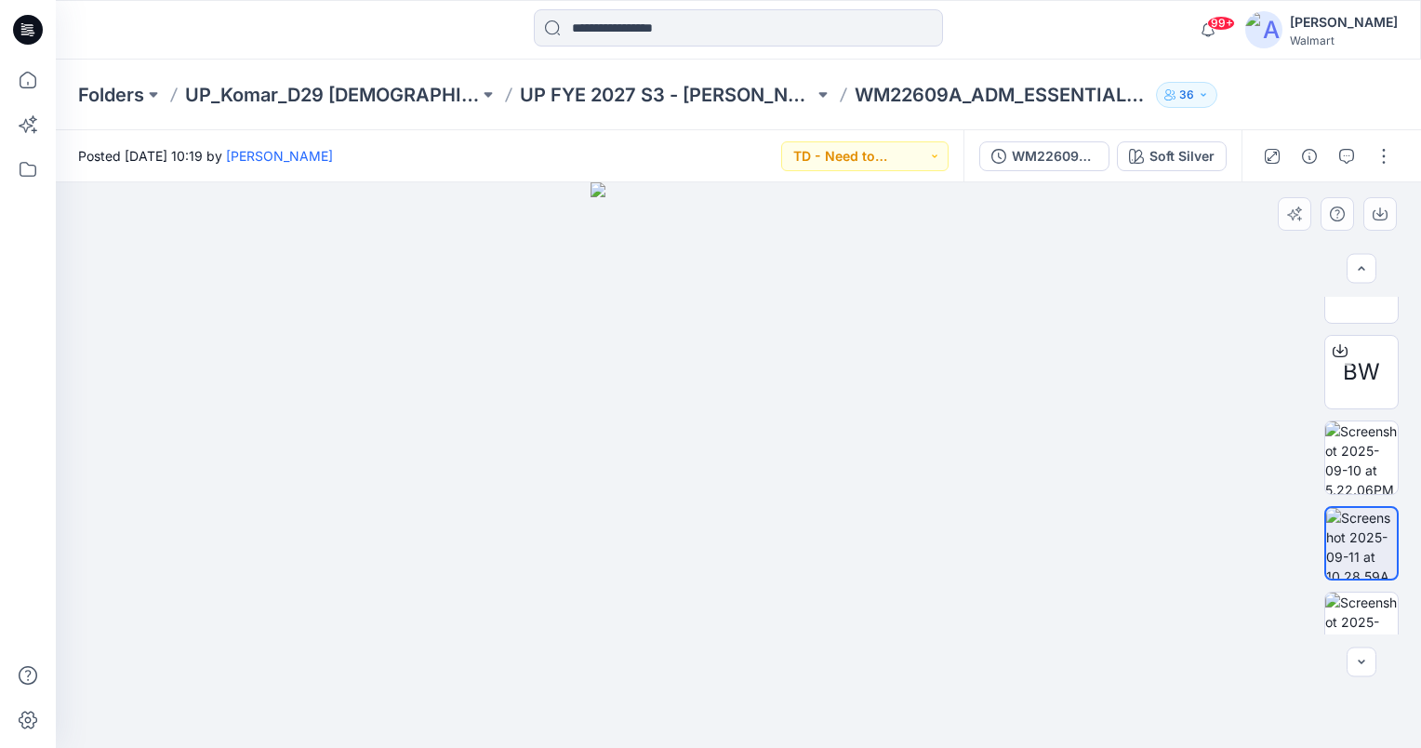
scroll to position [762, 0]
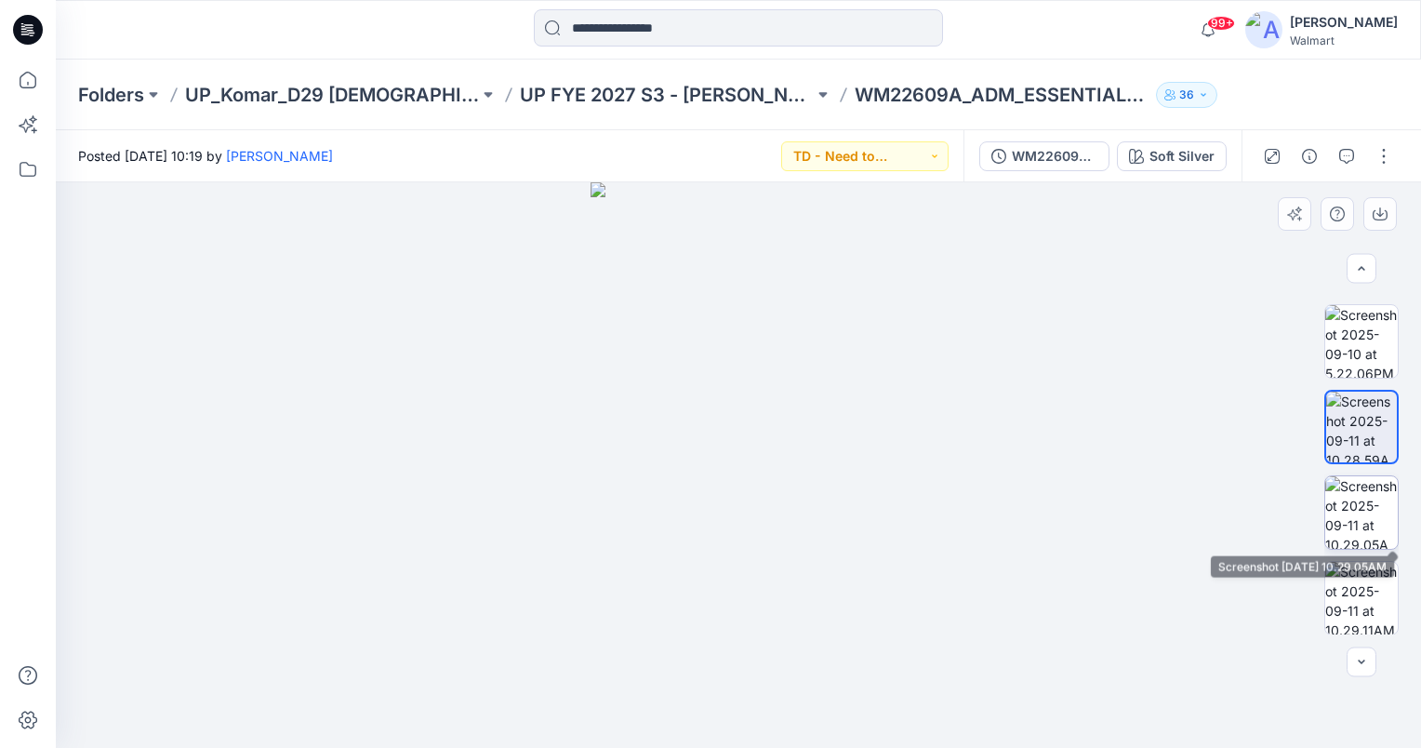
click at [1371, 520] on img at bounding box center [1361, 512] width 73 height 73
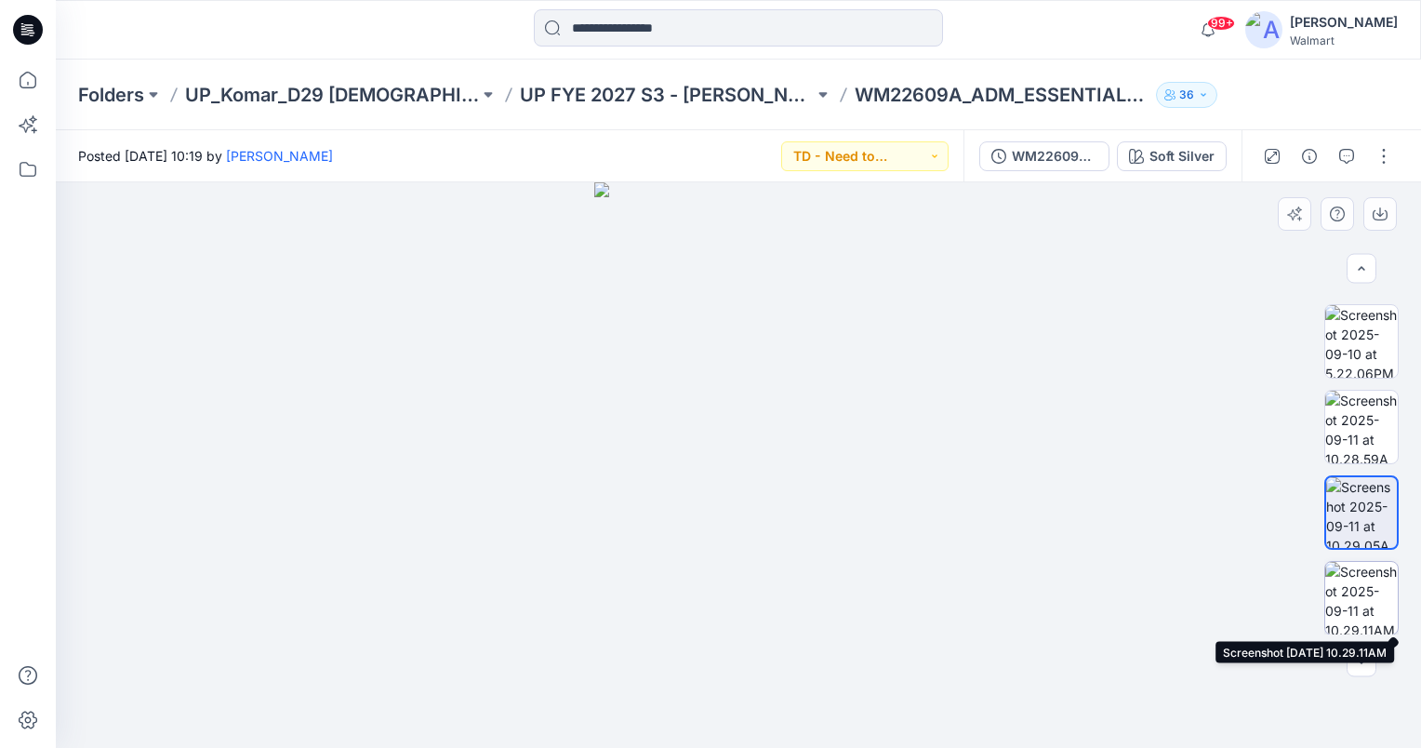
click at [1367, 574] on img at bounding box center [1361, 598] width 73 height 73
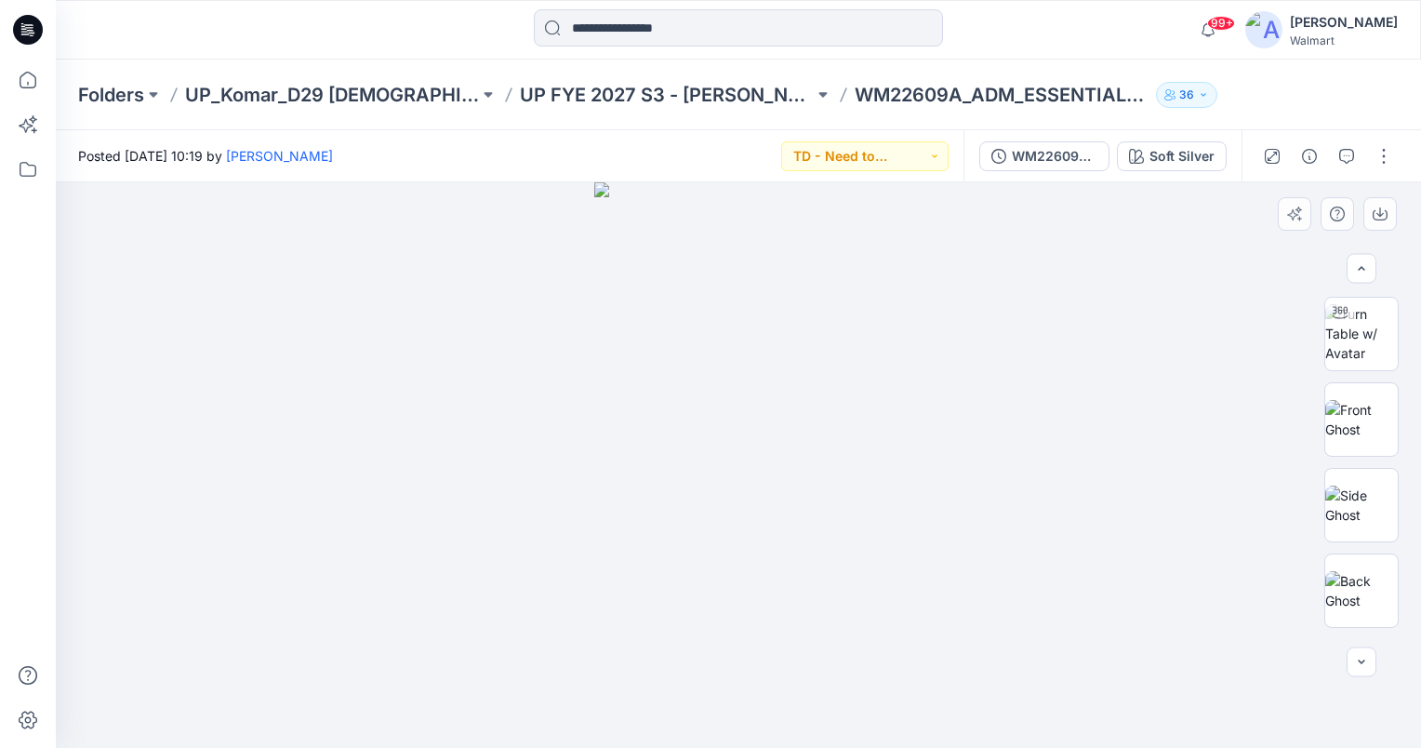
scroll to position [0, 0]
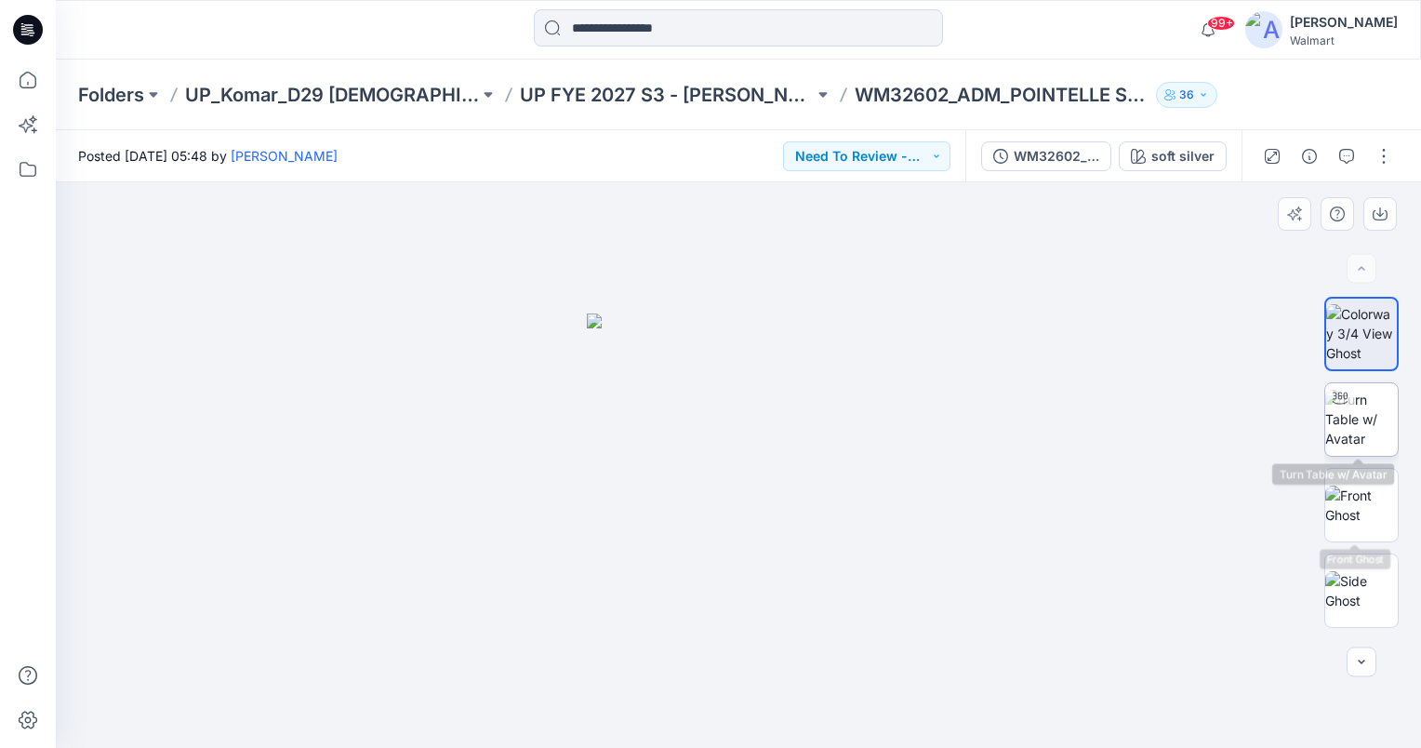
click at [1343, 419] on img at bounding box center [1361, 419] width 73 height 59
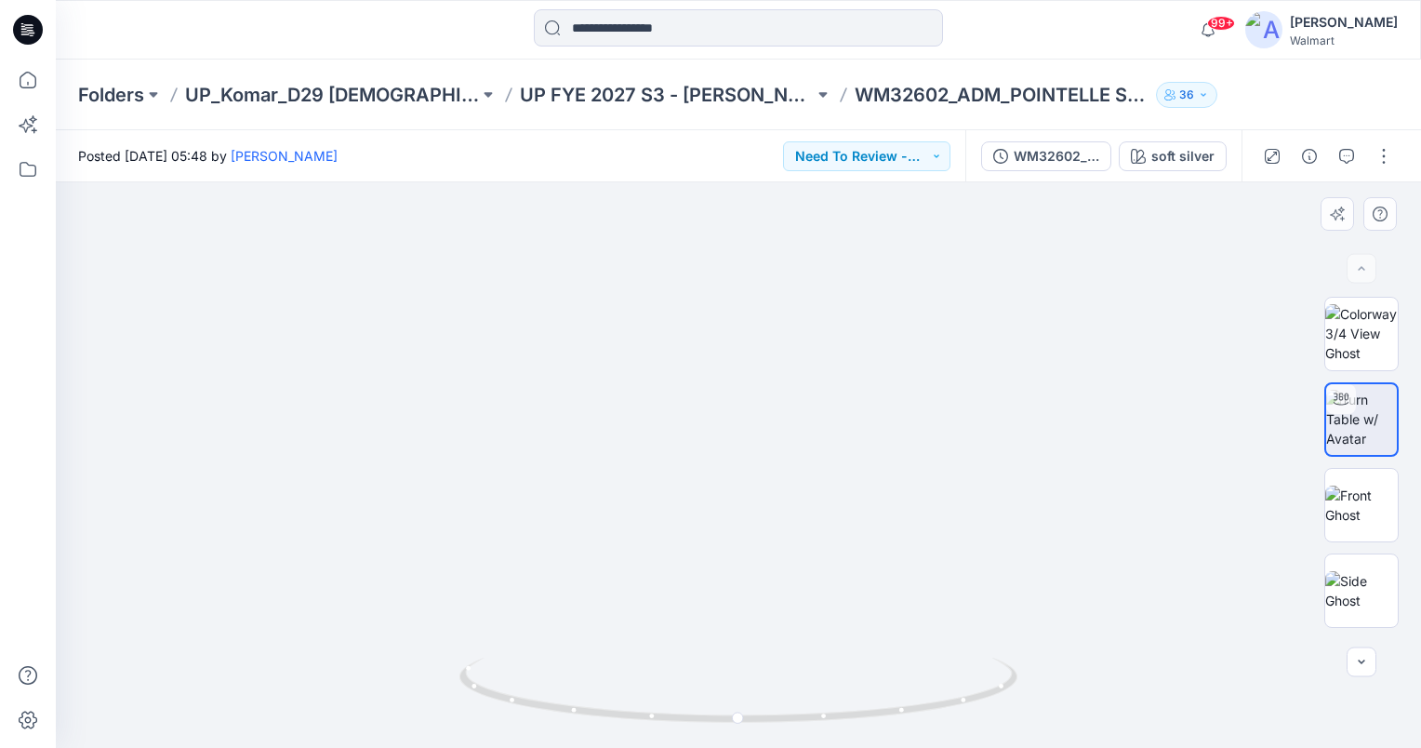
drag, startPoint x: 847, startPoint y: 530, endPoint x: 832, endPoint y: 500, distance: 33.3
click at [832, 500] on img at bounding box center [738, 251] width 1359 height 992
drag, startPoint x: 863, startPoint y: 309, endPoint x: 854, endPoint y: 403, distance: 94.4
drag, startPoint x: 842, startPoint y: 542, endPoint x: 852, endPoint y: 513, distance: 30.6
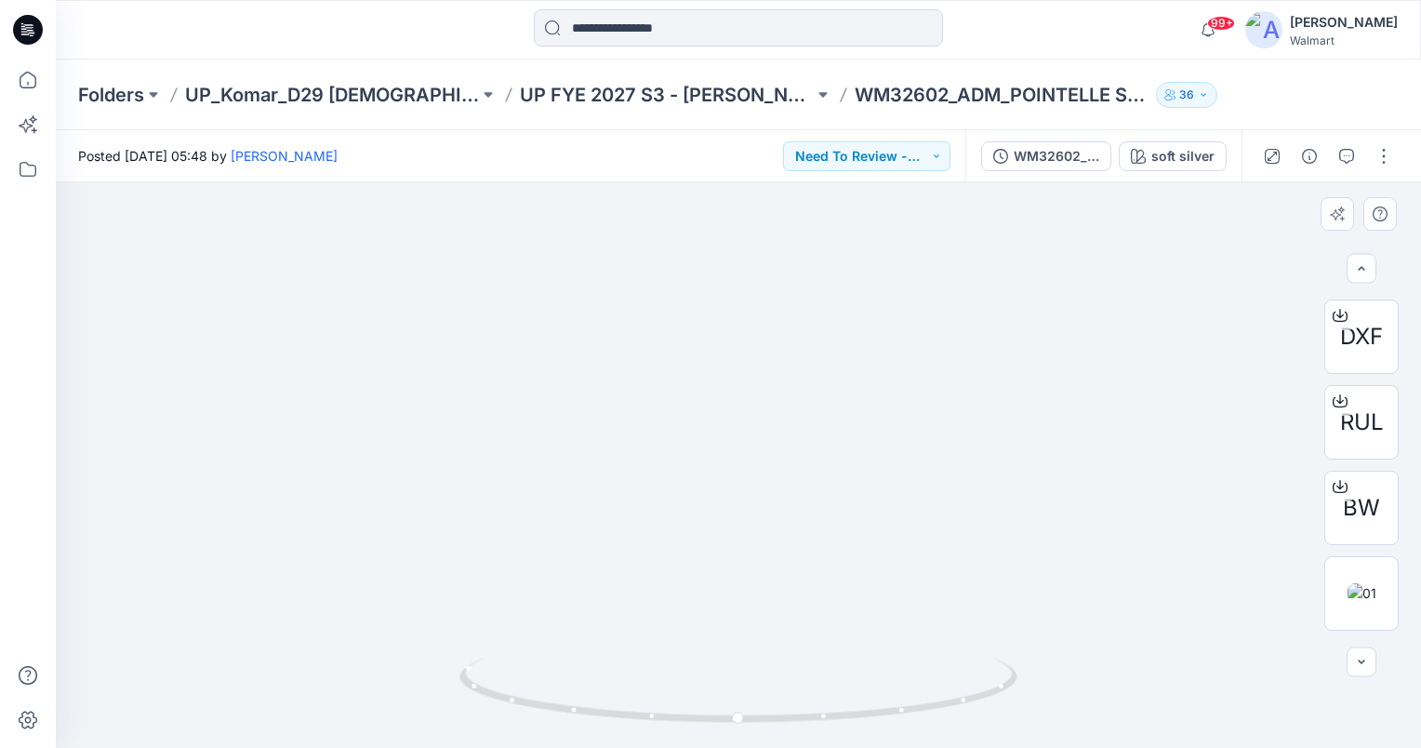
scroll to position [677, 0]
click at [1353, 502] on img at bounding box center [1361, 512] width 29 height 20
click at [1354, 603] on img at bounding box center [1361, 598] width 32 height 20
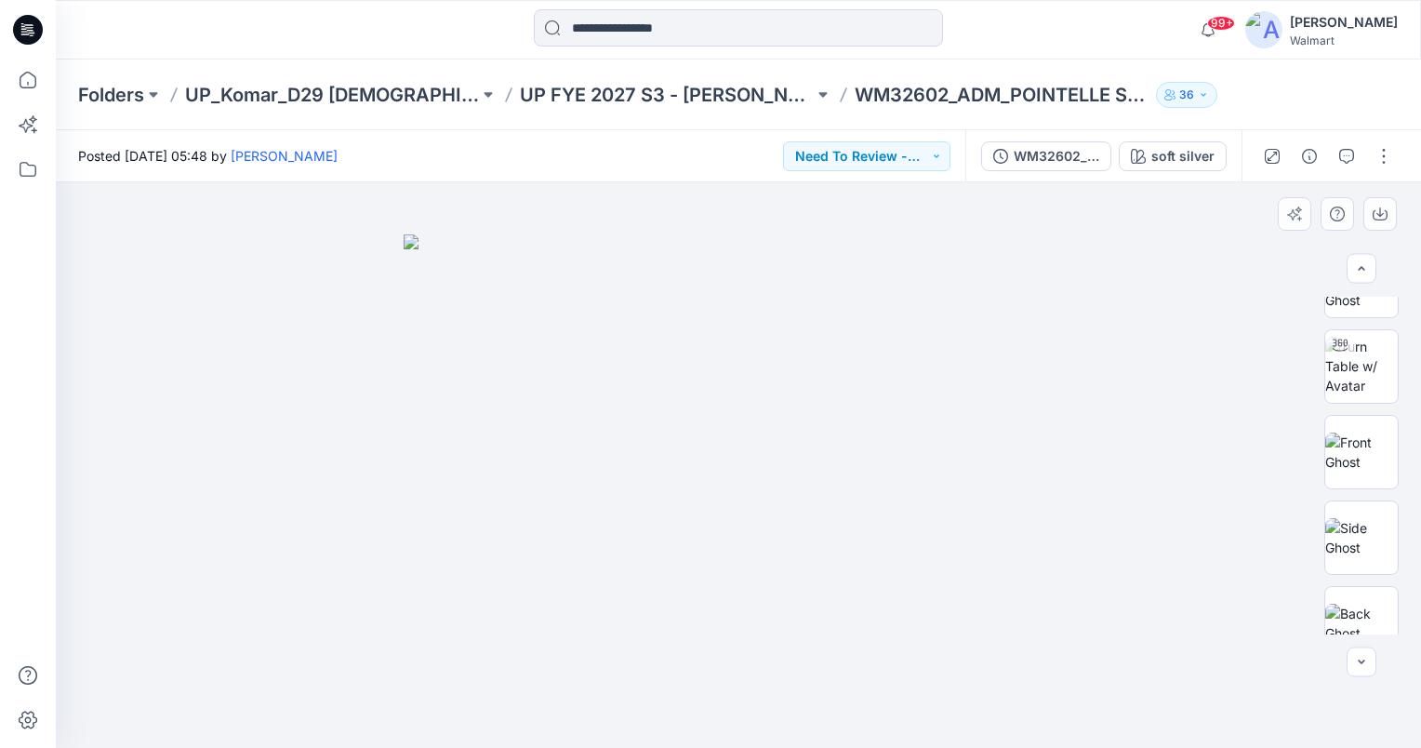
scroll to position [0, 0]
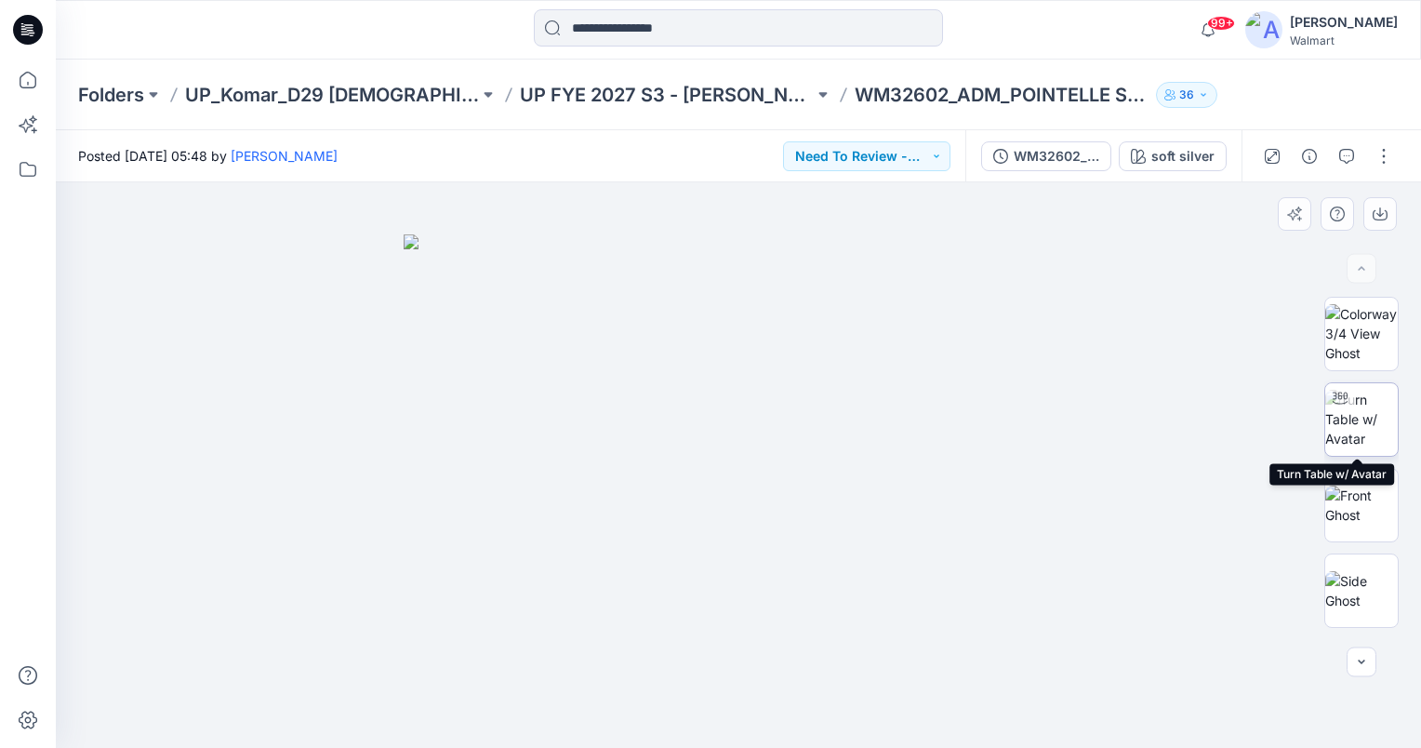
click at [1365, 413] on img at bounding box center [1361, 419] width 73 height 59
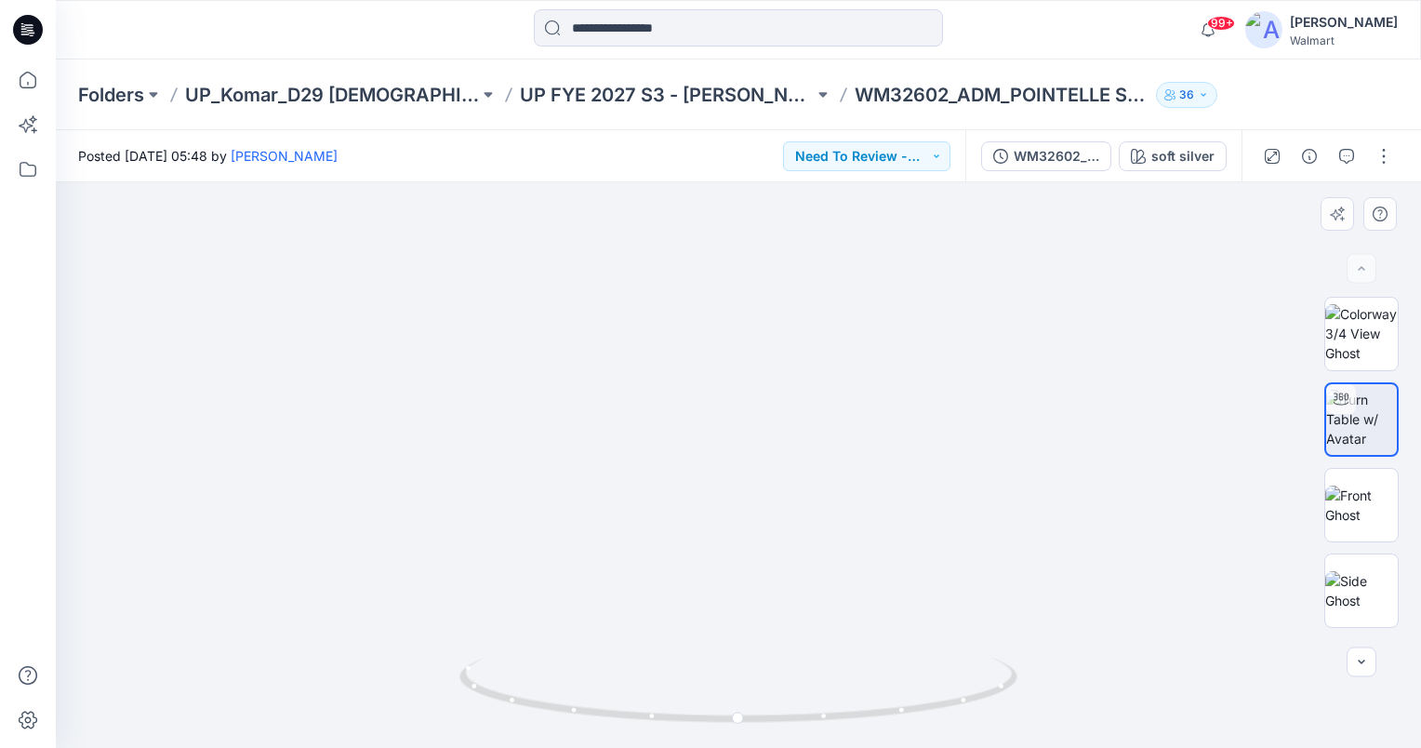
drag, startPoint x: 799, startPoint y: 575, endPoint x: 795, endPoint y: 511, distance: 63.3
click at [795, 511] on img at bounding box center [734, 102] width 1889 height 1291
click at [735, 722] on circle at bounding box center [734, 717] width 11 height 11
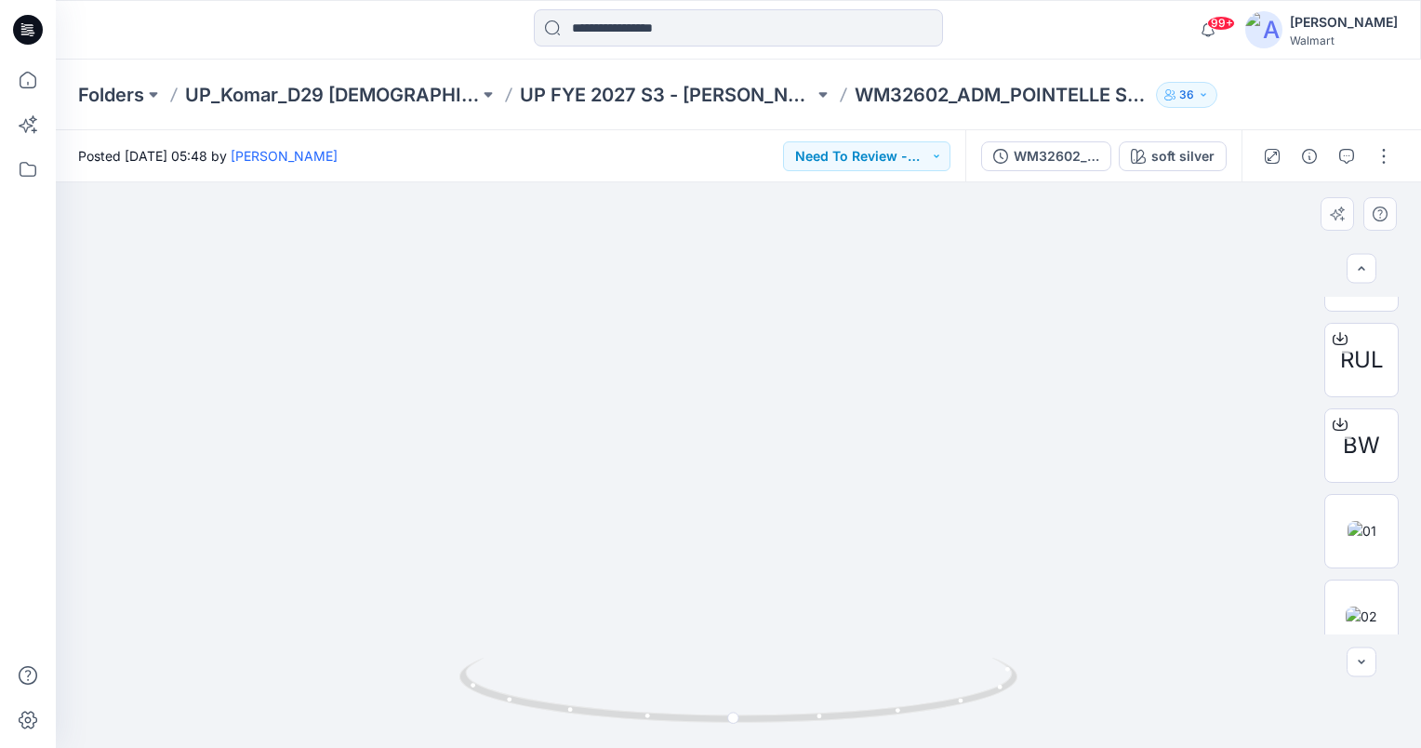
scroll to position [677, 0]
drag, startPoint x: 801, startPoint y: 348, endPoint x: 814, endPoint y: 507, distance: 159.5
click at [863, 151] on button "Need To Review - Design/PD/Tech" at bounding box center [866, 156] width 167 height 30
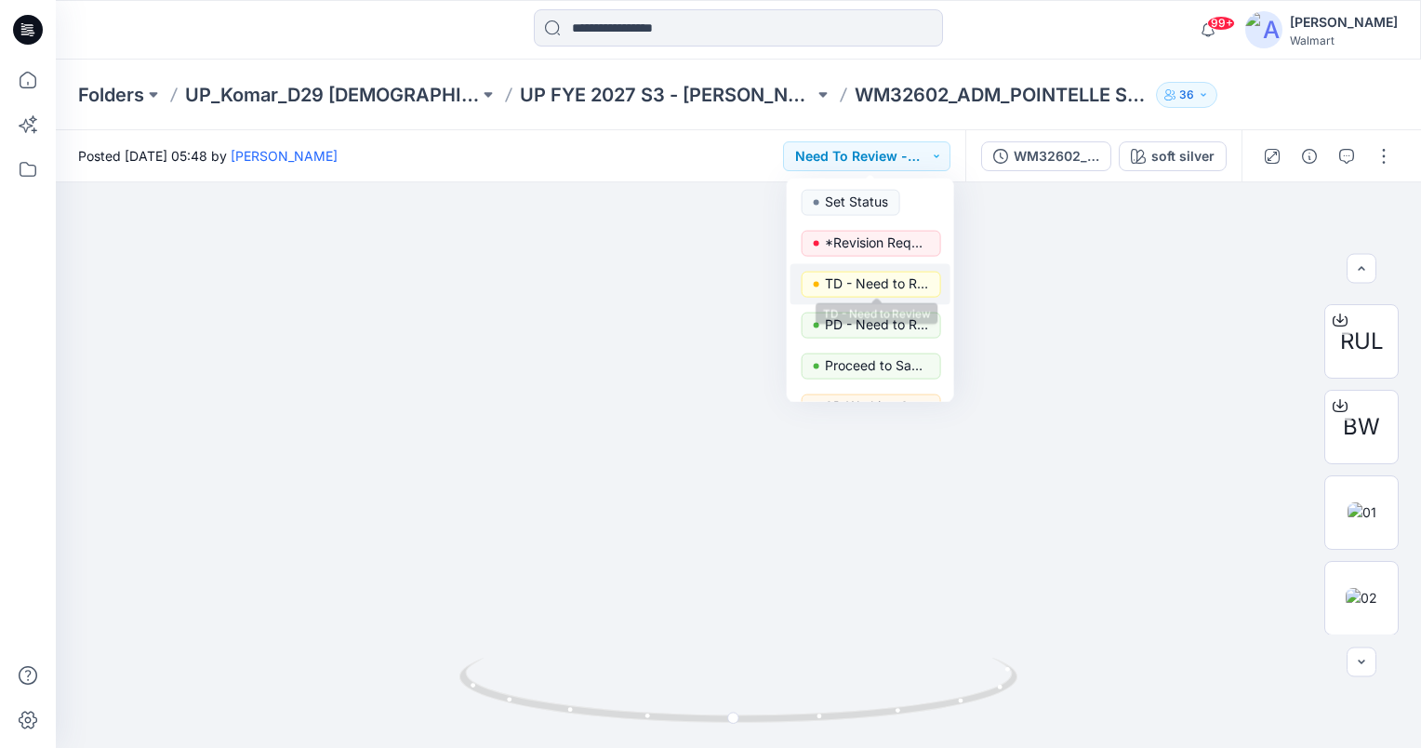
click at [884, 278] on p "TD - Need to Review" at bounding box center [877, 284] width 104 height 24
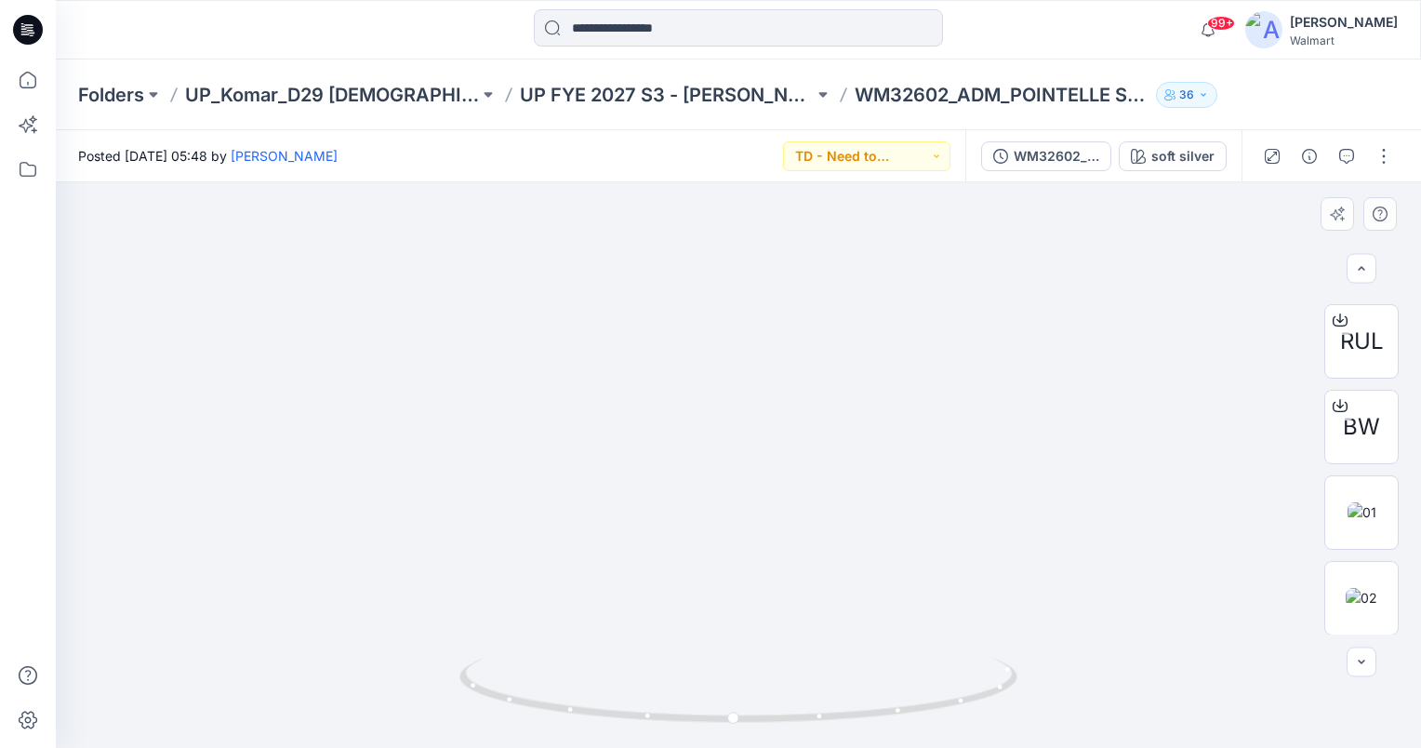
click at [1119, 417] on img at bounding box center [736, 146] width 1889 height 1204
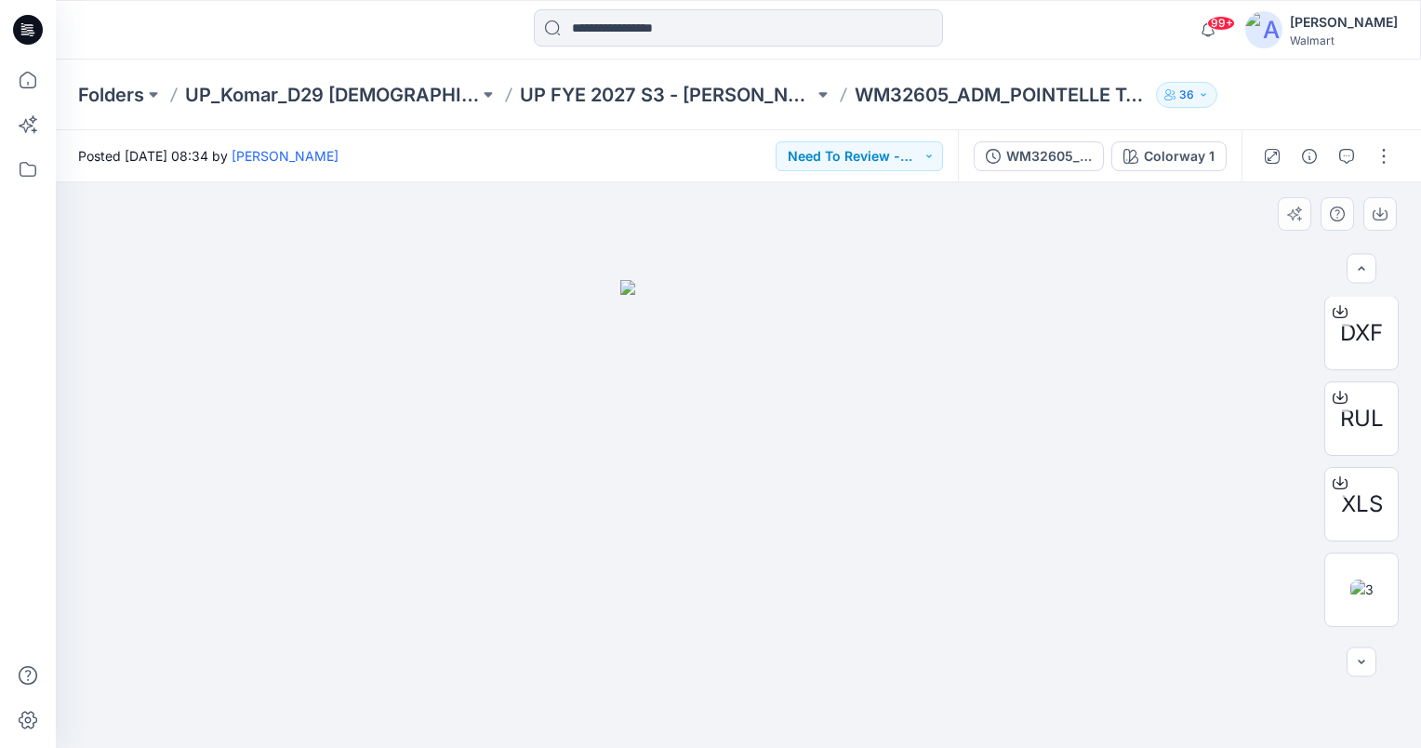
scroll to position [677, 0]
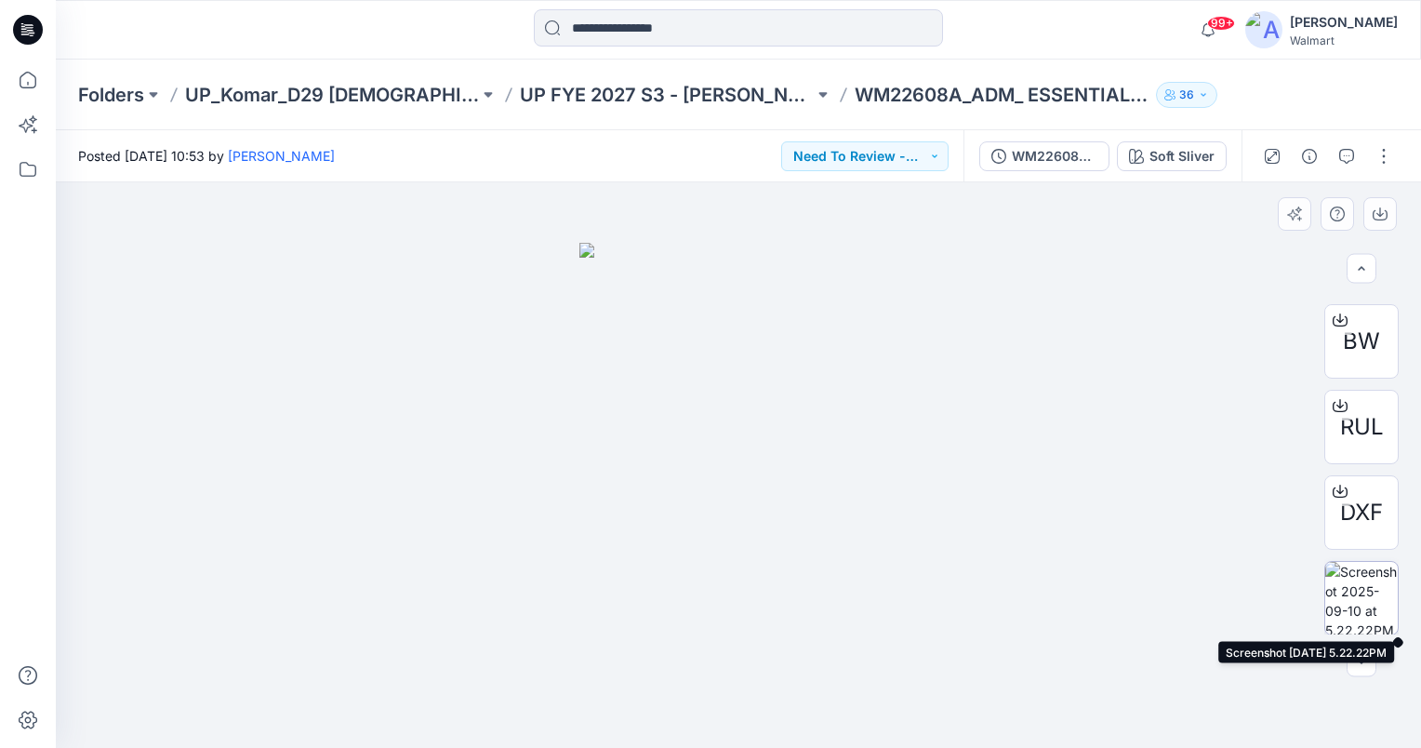
click at [1372, 601] on img at bounding box center [1361, 598] width 73 height 73
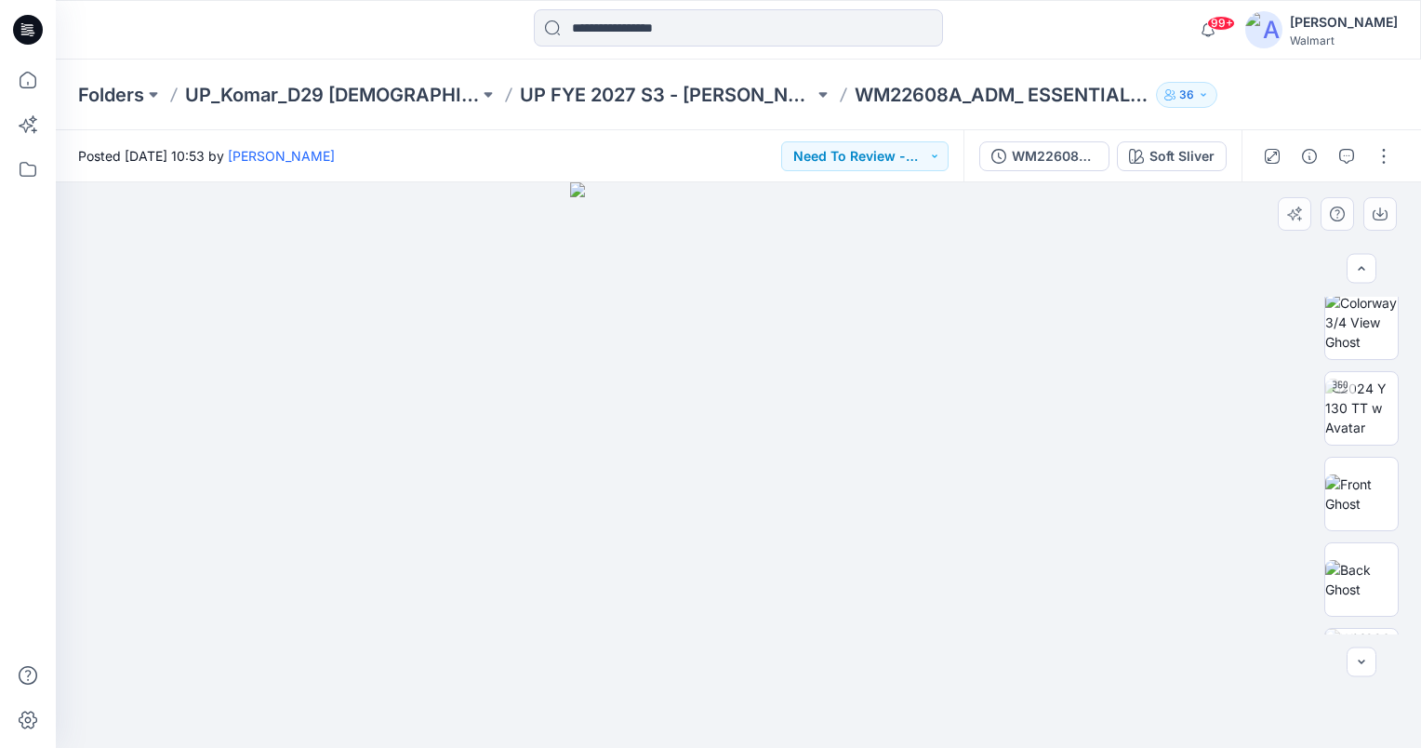
scroll to position [0, 0]
click at [1356, 431] on img at bounding box center [1361, 419] width 73 height 59
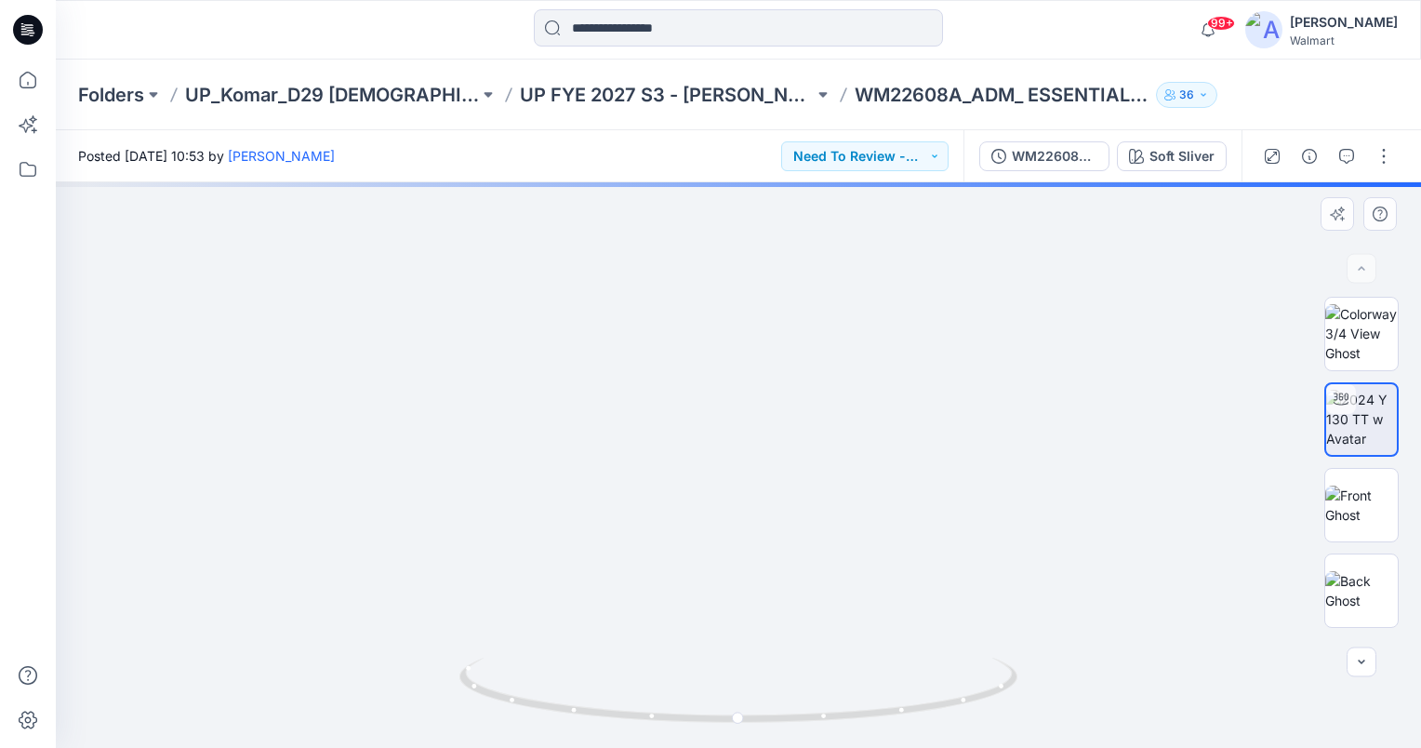
drag, startPoint x: 811, startPoint y: 526, endPoint x: 812, endPoint y: 465, distance: 61.4
click at [812, 465] on img at bounding box center [738, 286] width 1094 height 922
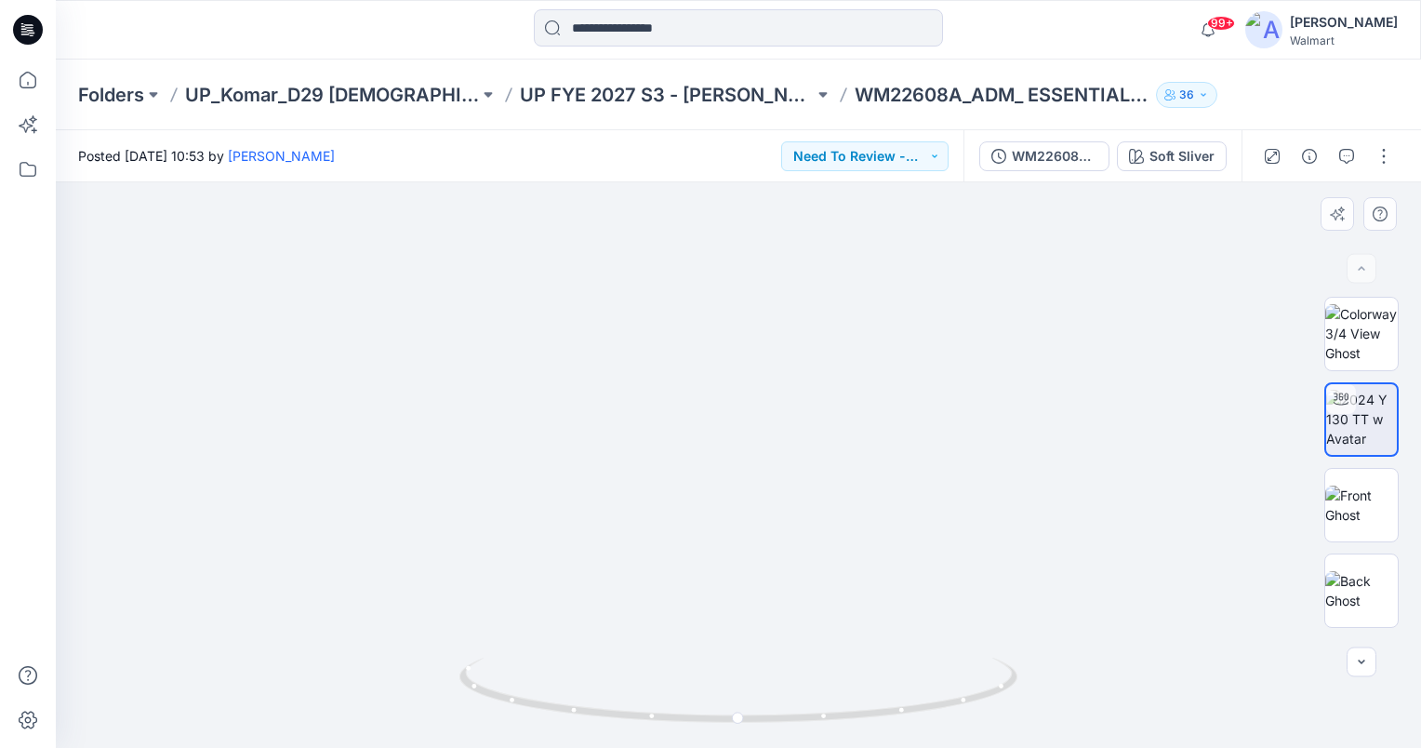
drag, startPoint x: 789, startPoint y: 456, endPoint x: 800, endPoint y: 521, distance: 65.9
click at [800, 521] on img at bounding box center [738, 230] width 1359 height 1036
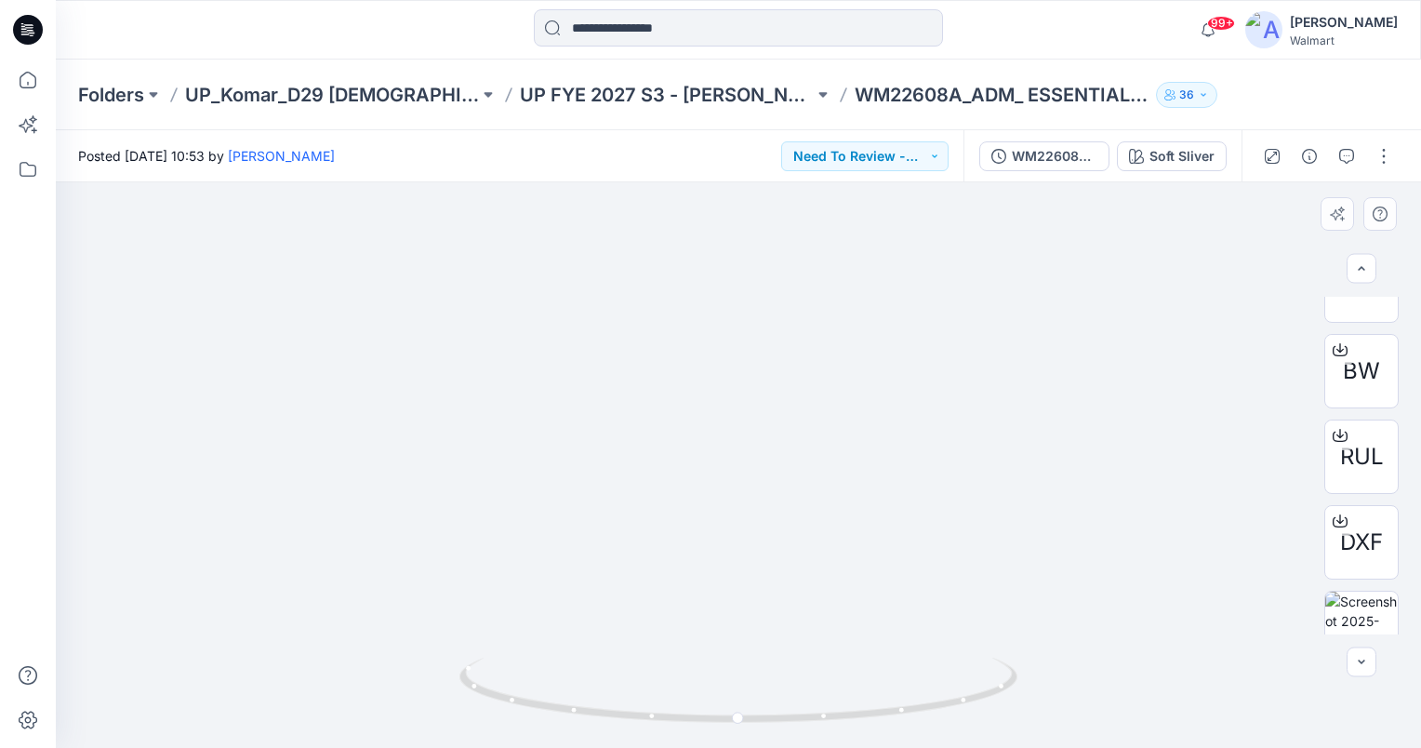
scroll to position [401, 0]
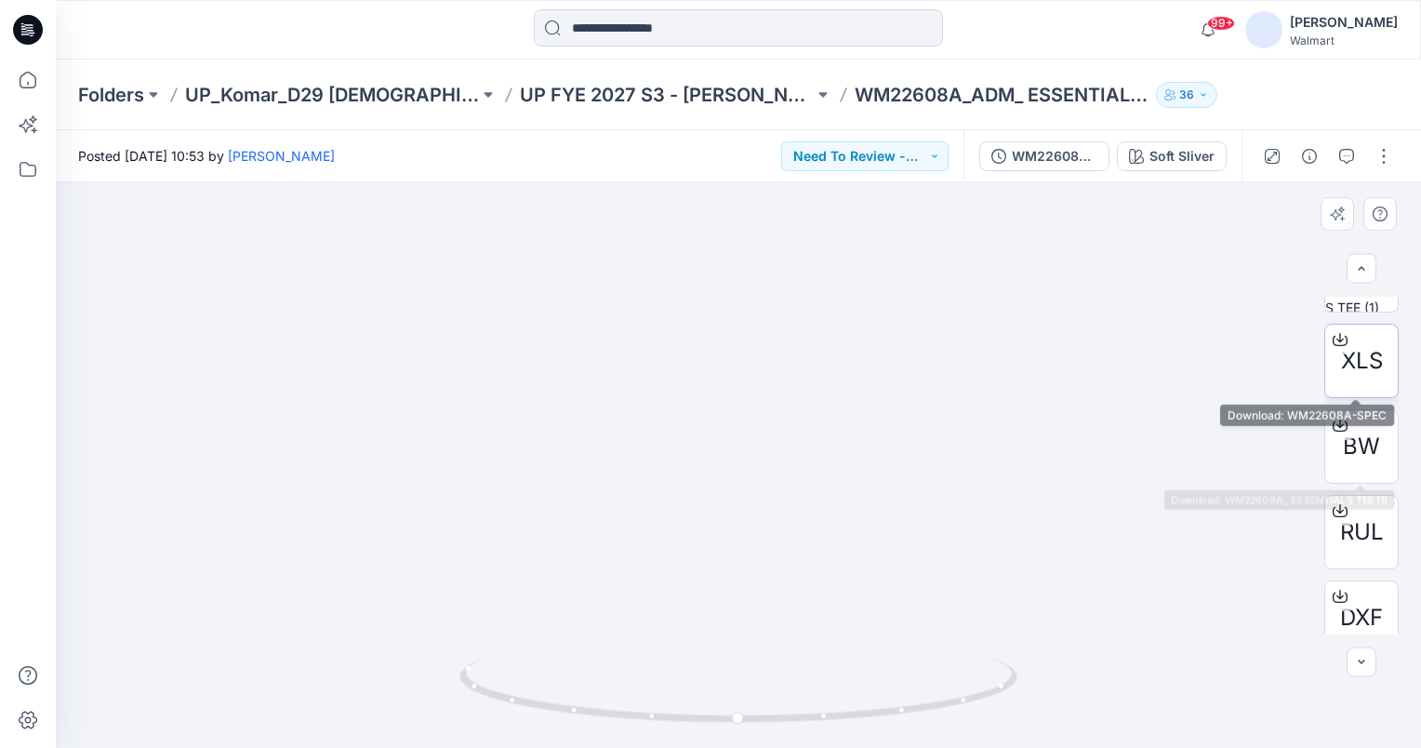
click span "XLS"
drag, startPoint x: 1004, startPoint y: 413, endPoint x: 1014, endPoint y: 434, distance: 23.3
click img
drag, startPoint x: 741, startPoint y: 718, endPoint x: 718, endPoint y: 725, distance: 24.4
click icon
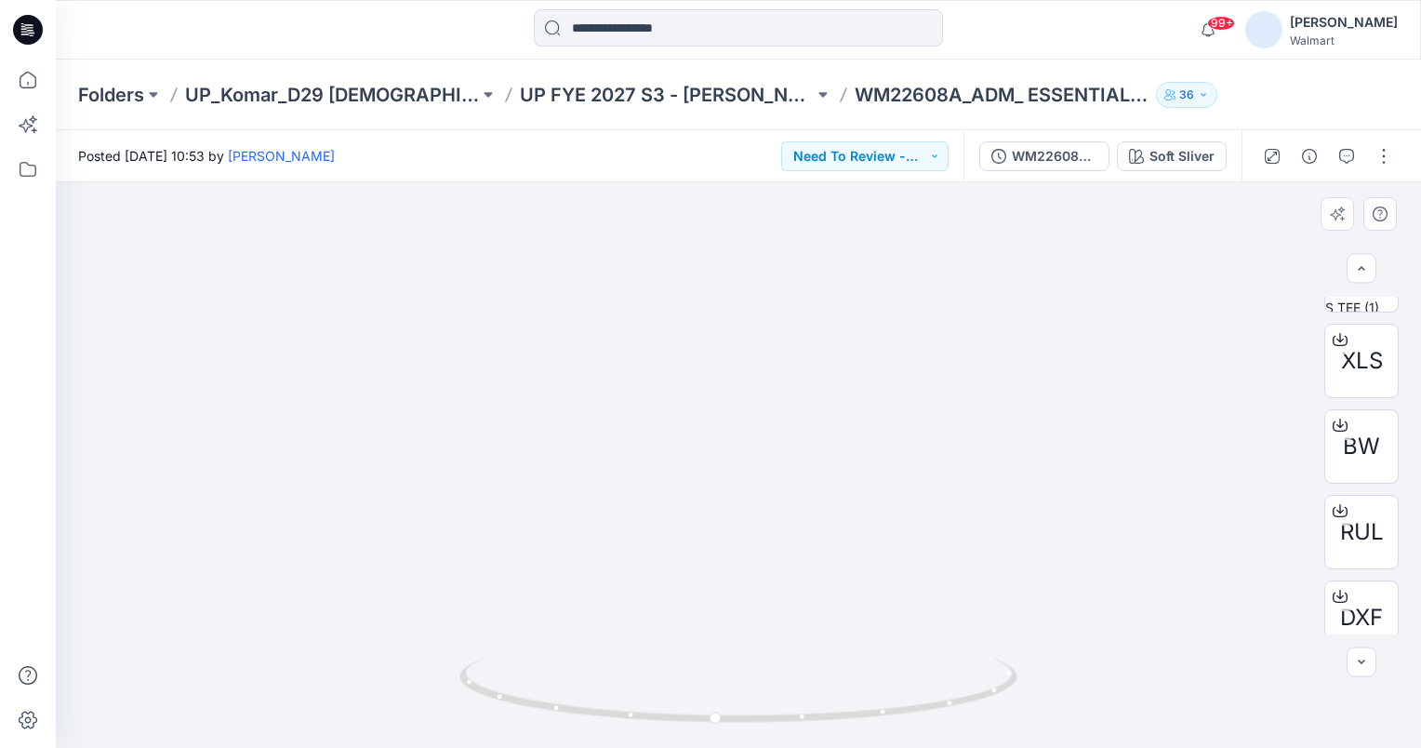
drag, startPoint x: 1410, startPoint y: 513, endPoint x: 1419, endPoint y: 591, distance: 78.7
click div "XLS BW RUL DXF"
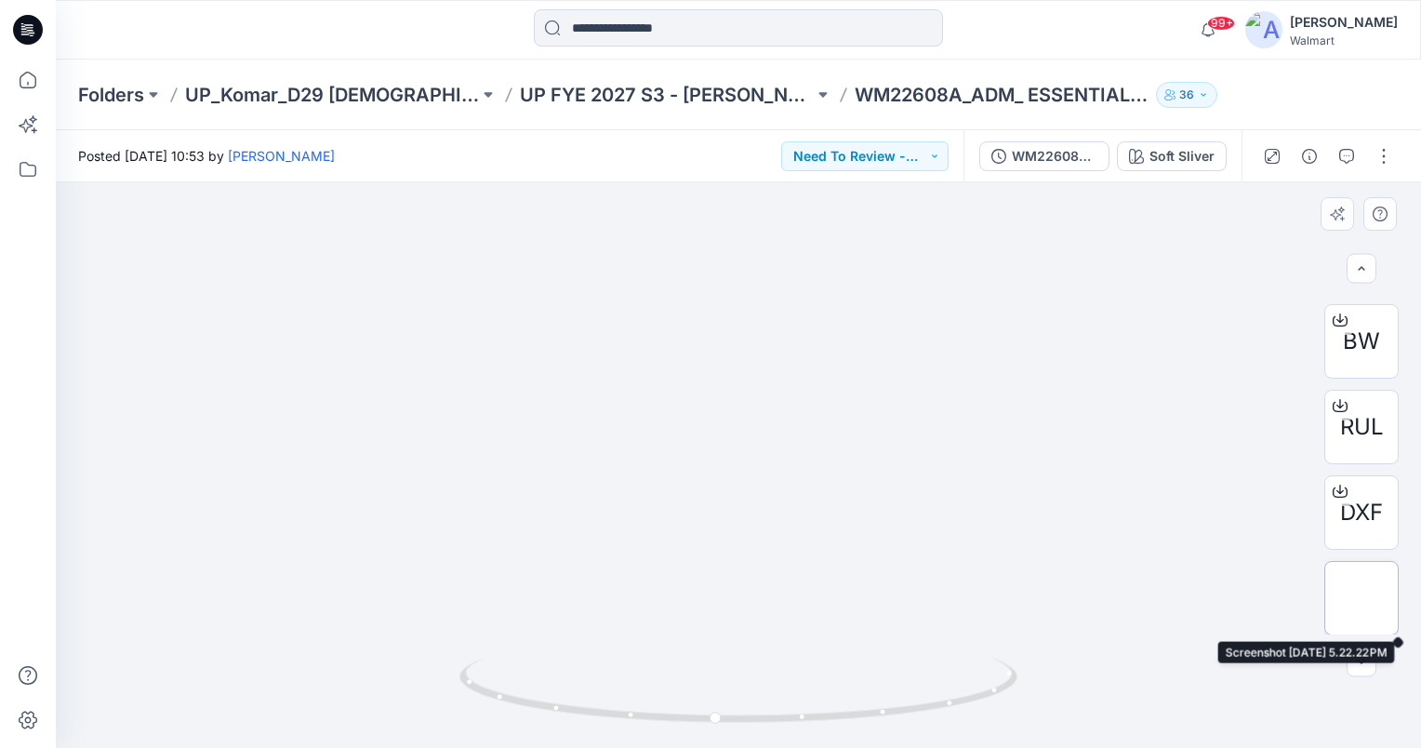
click img
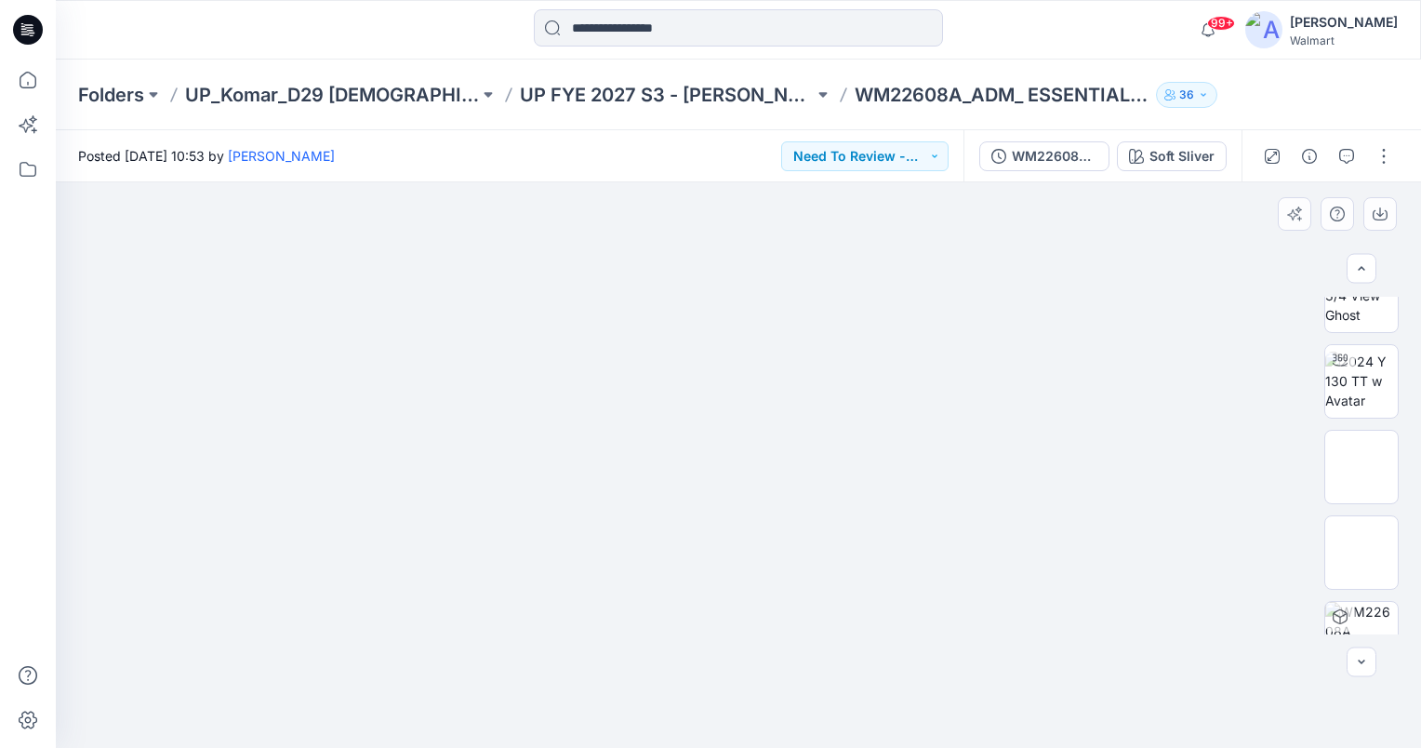
scroll to position [0, 0]
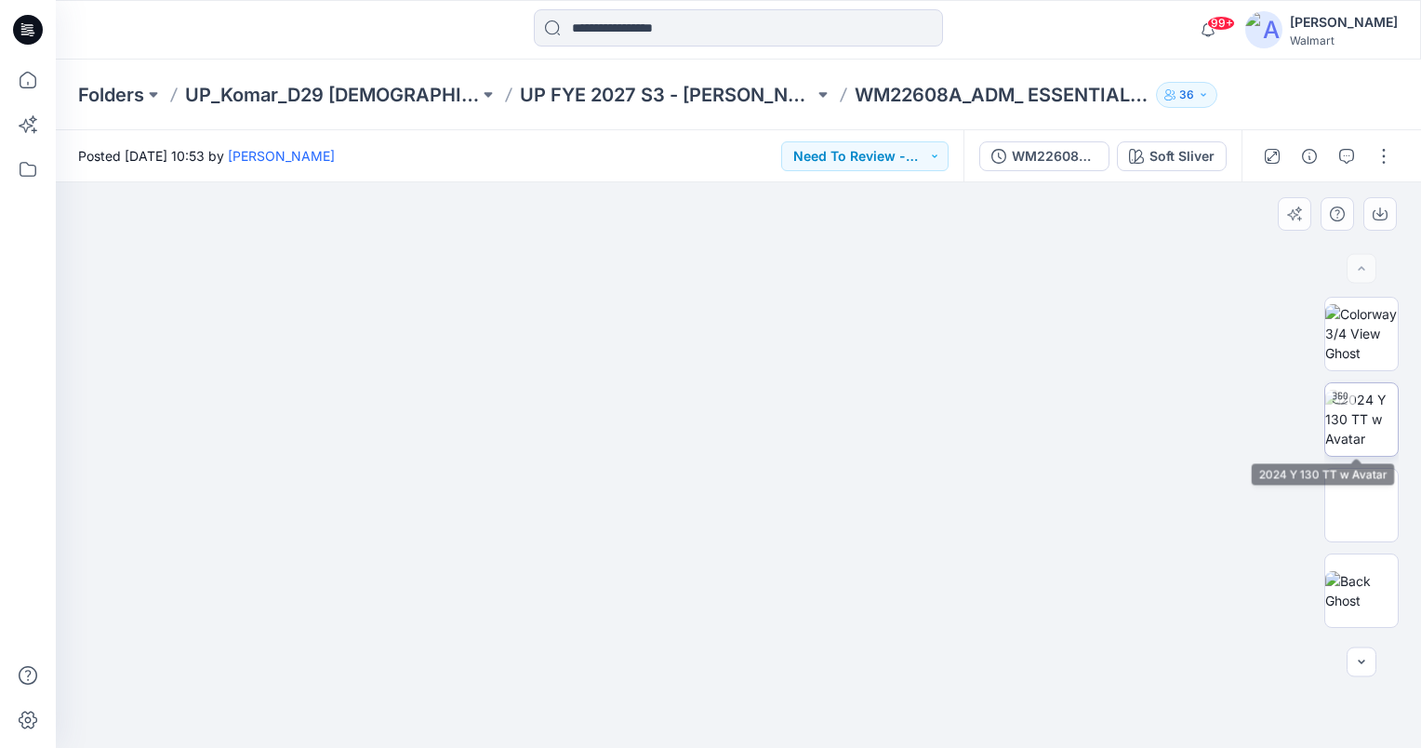
click img
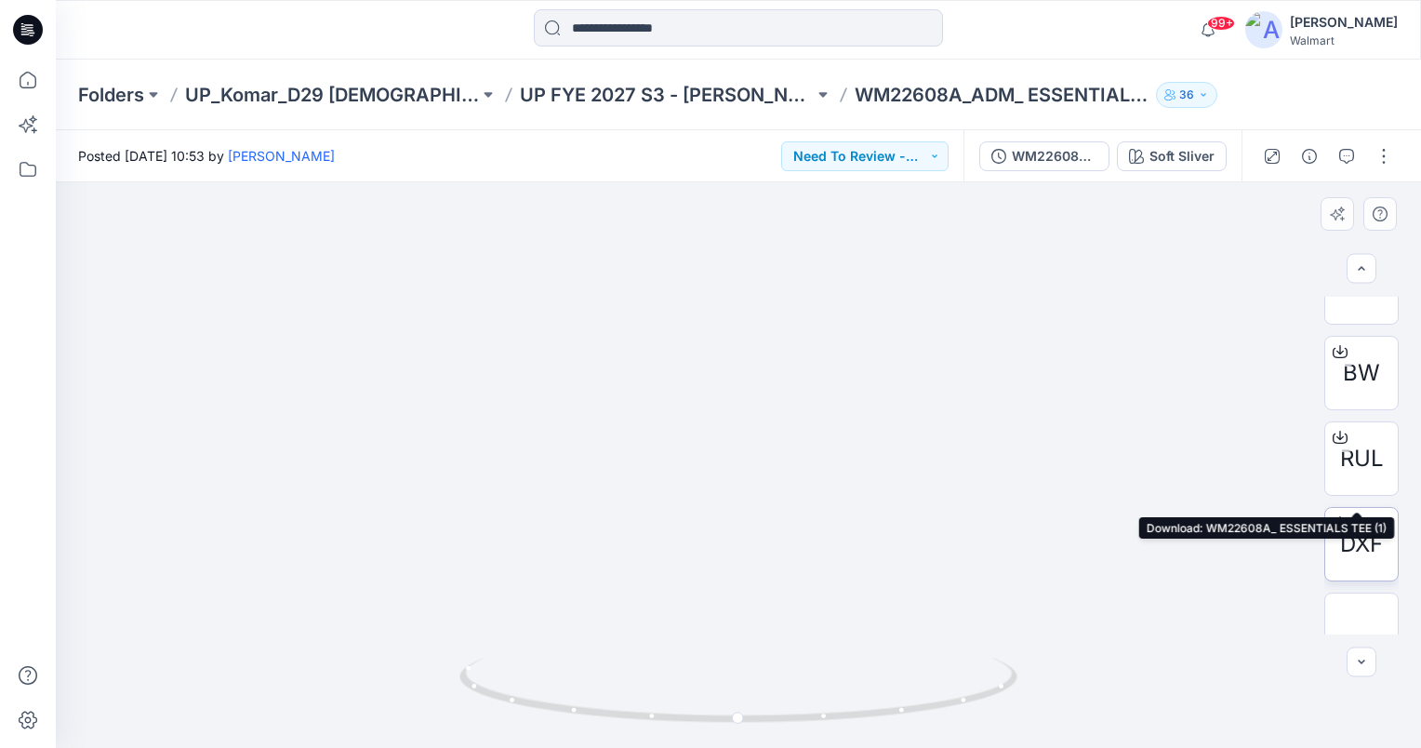
scroll to position [506, 0]
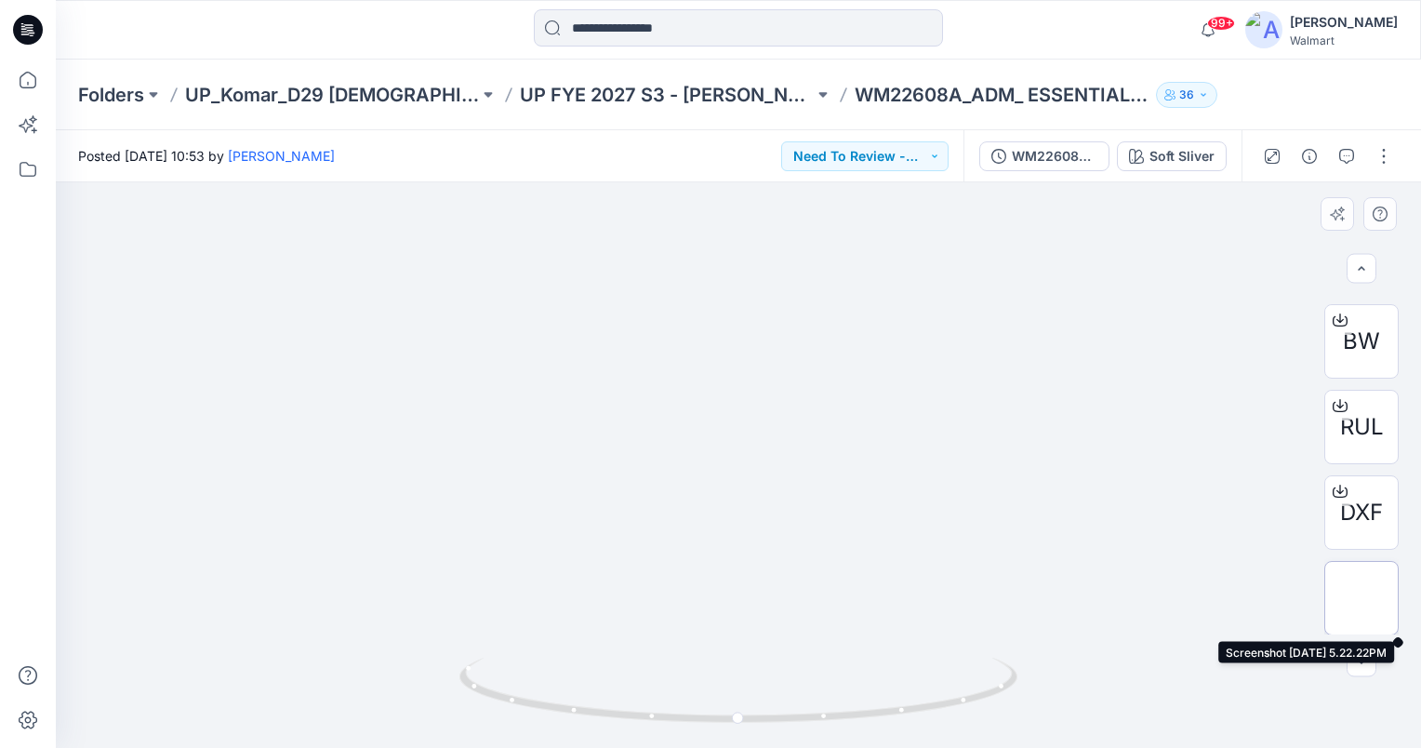
click img
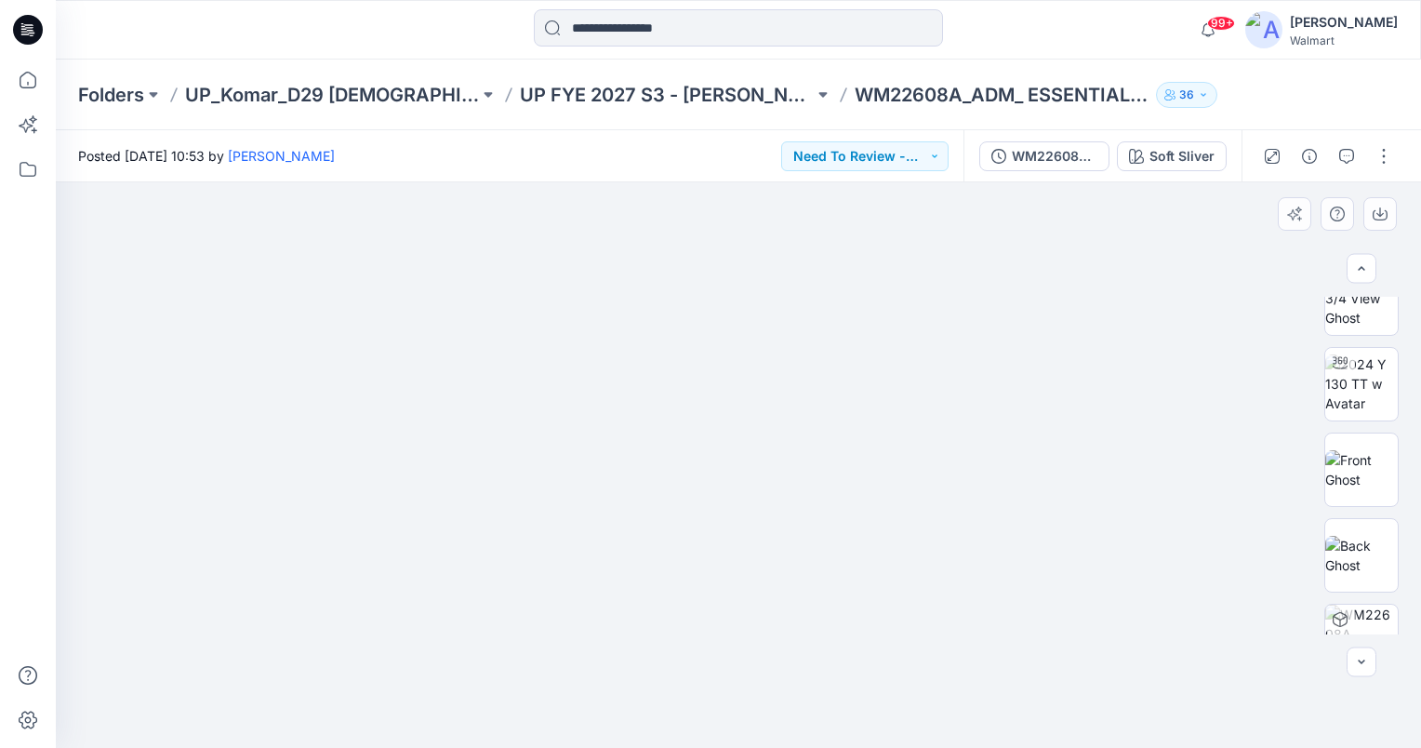
scroll to position [0, 0]
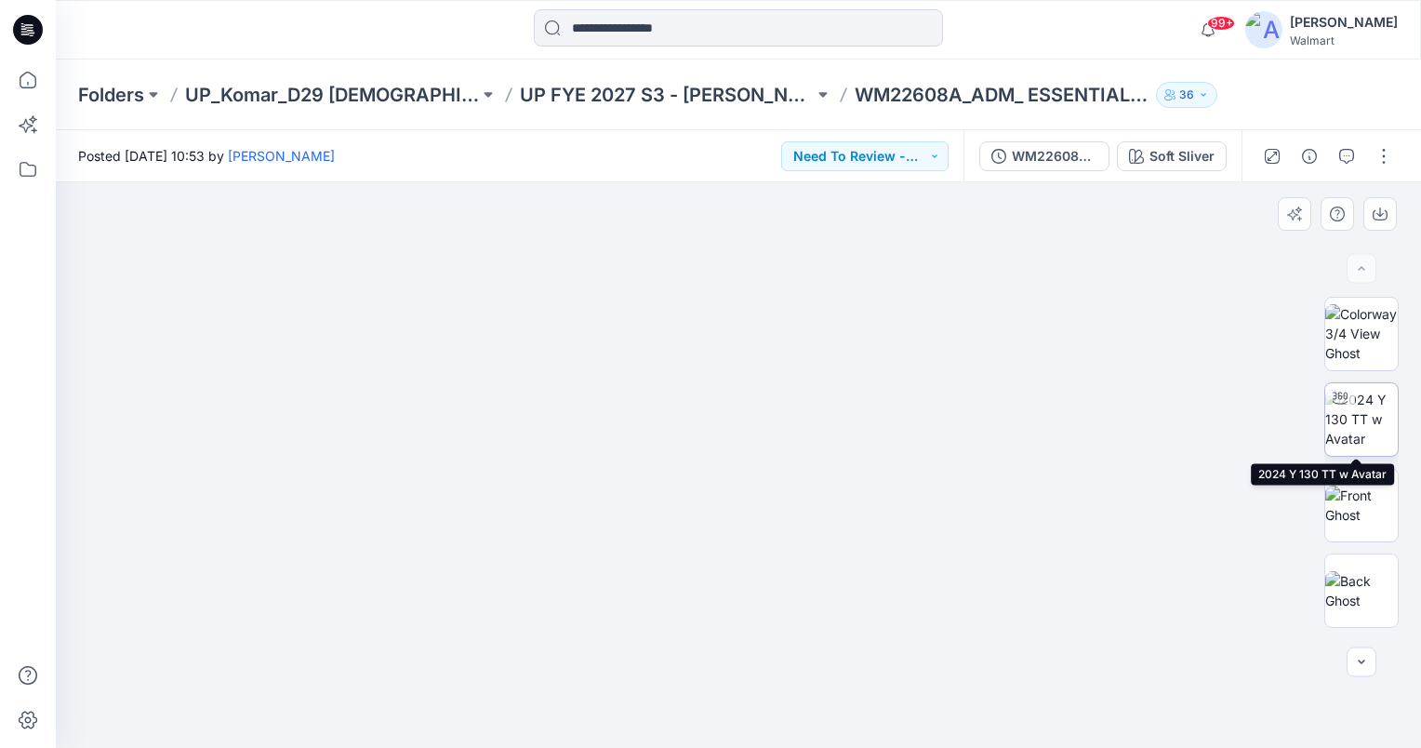
click img
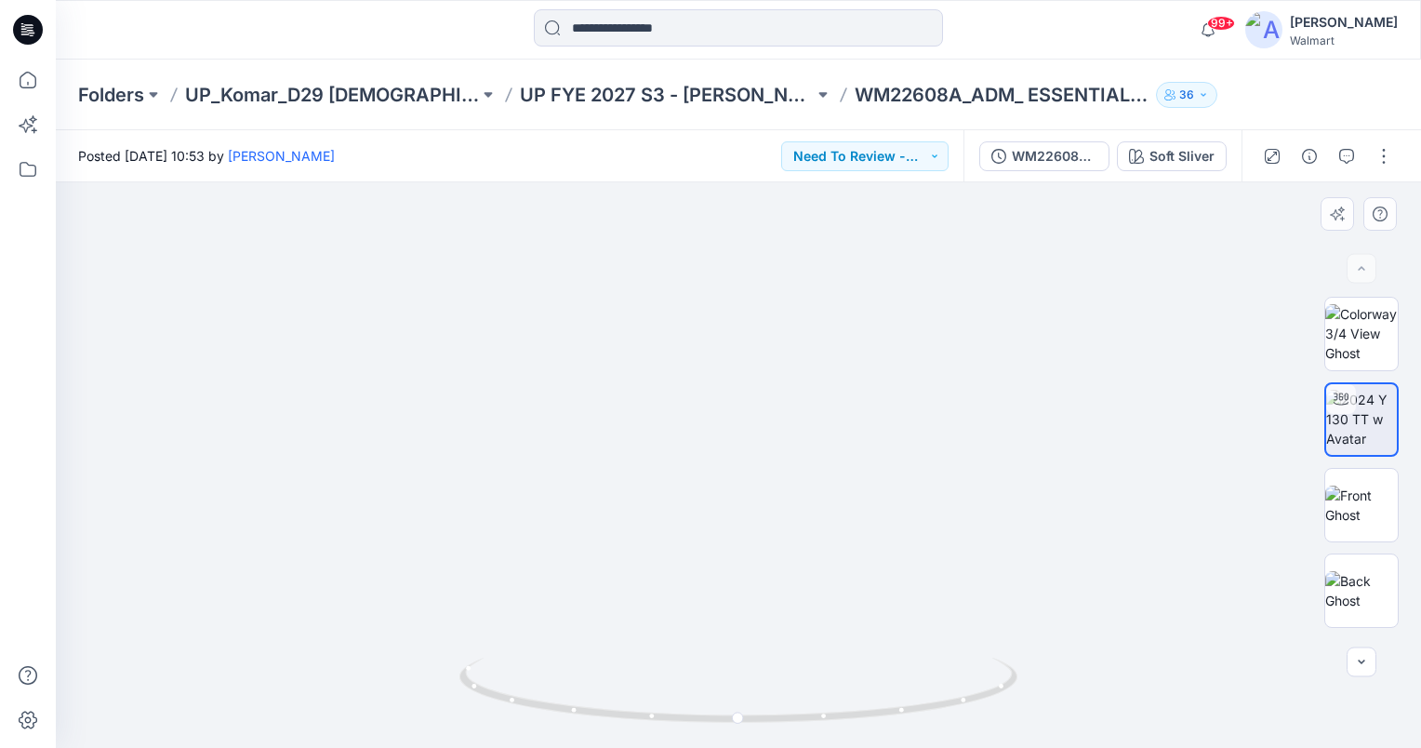
drag, startPoint x: 729, startPoint y: 301, endPoint x: 757, endPoint y: 411, distance: 113.2
click img
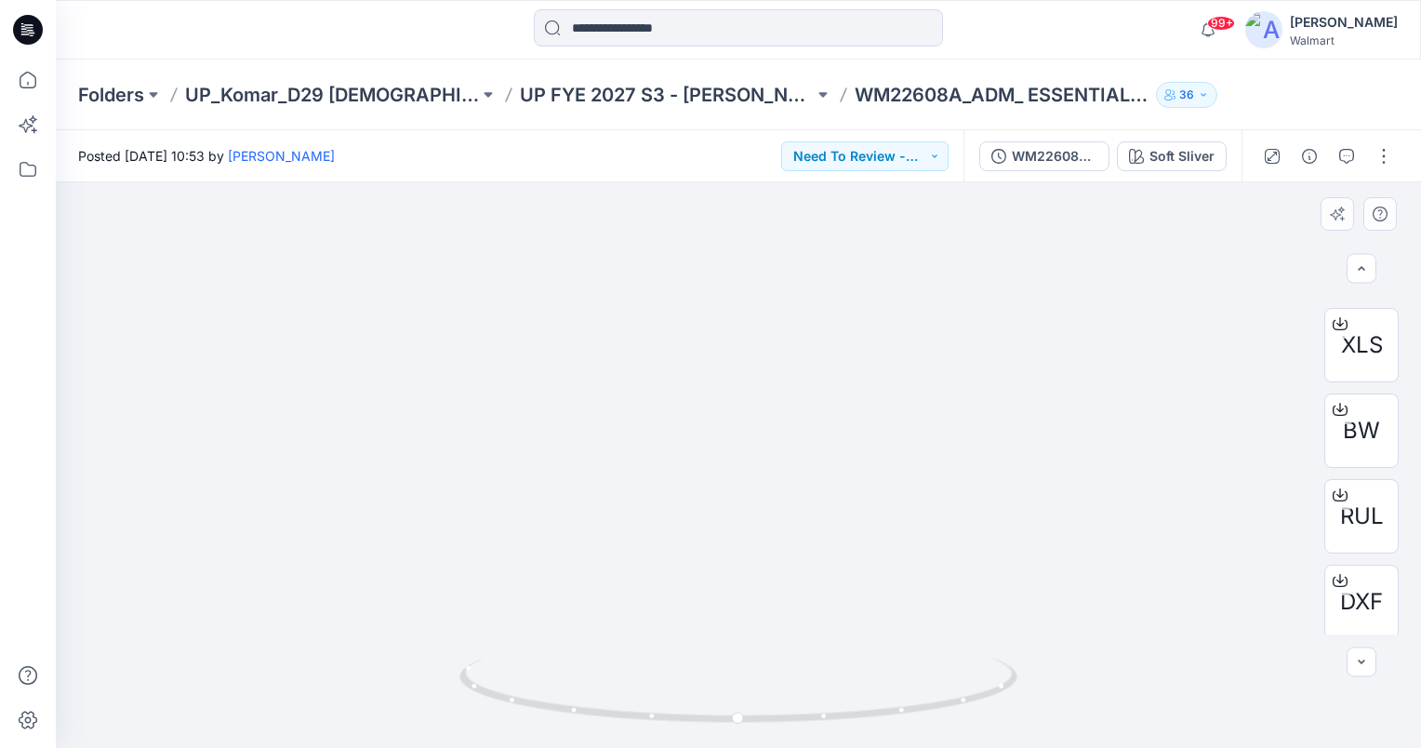
scroll to position [506, 0]
click img
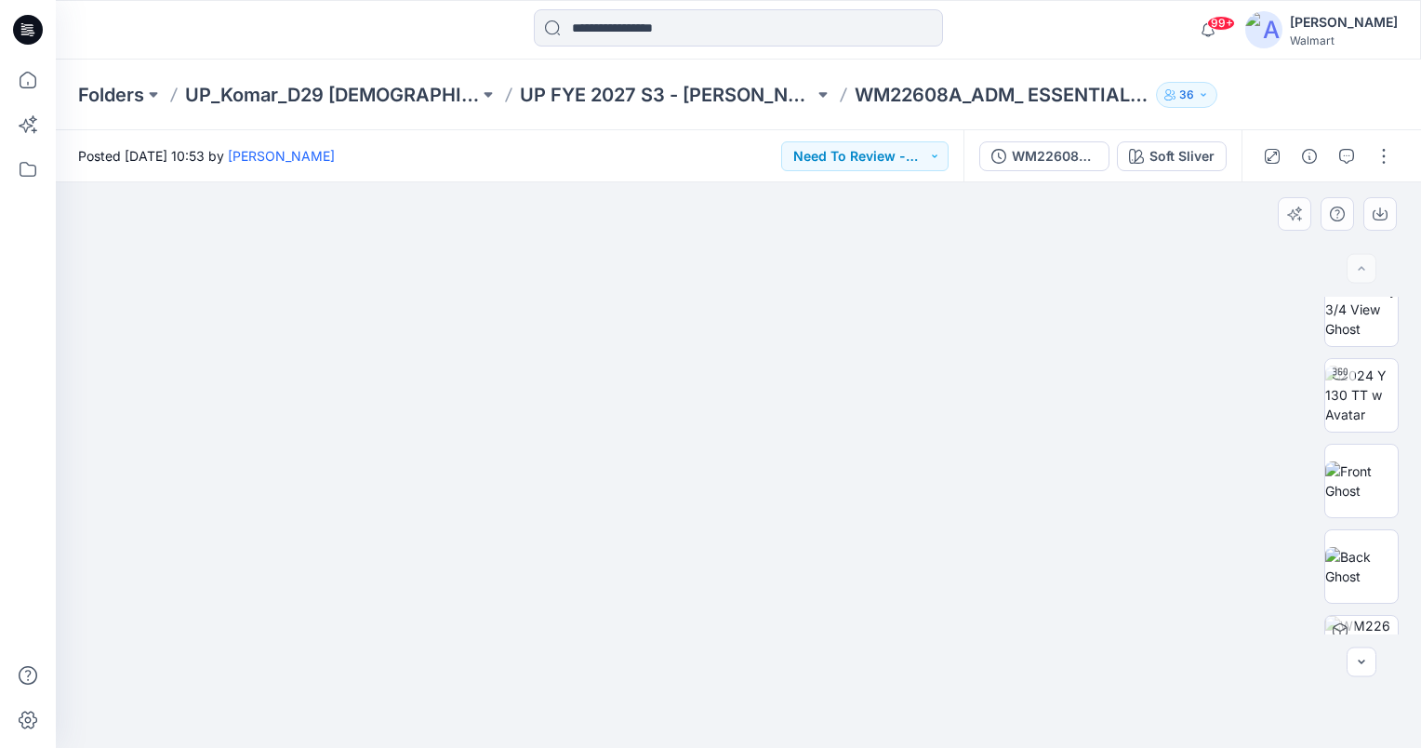
scroll to position [0, 0]
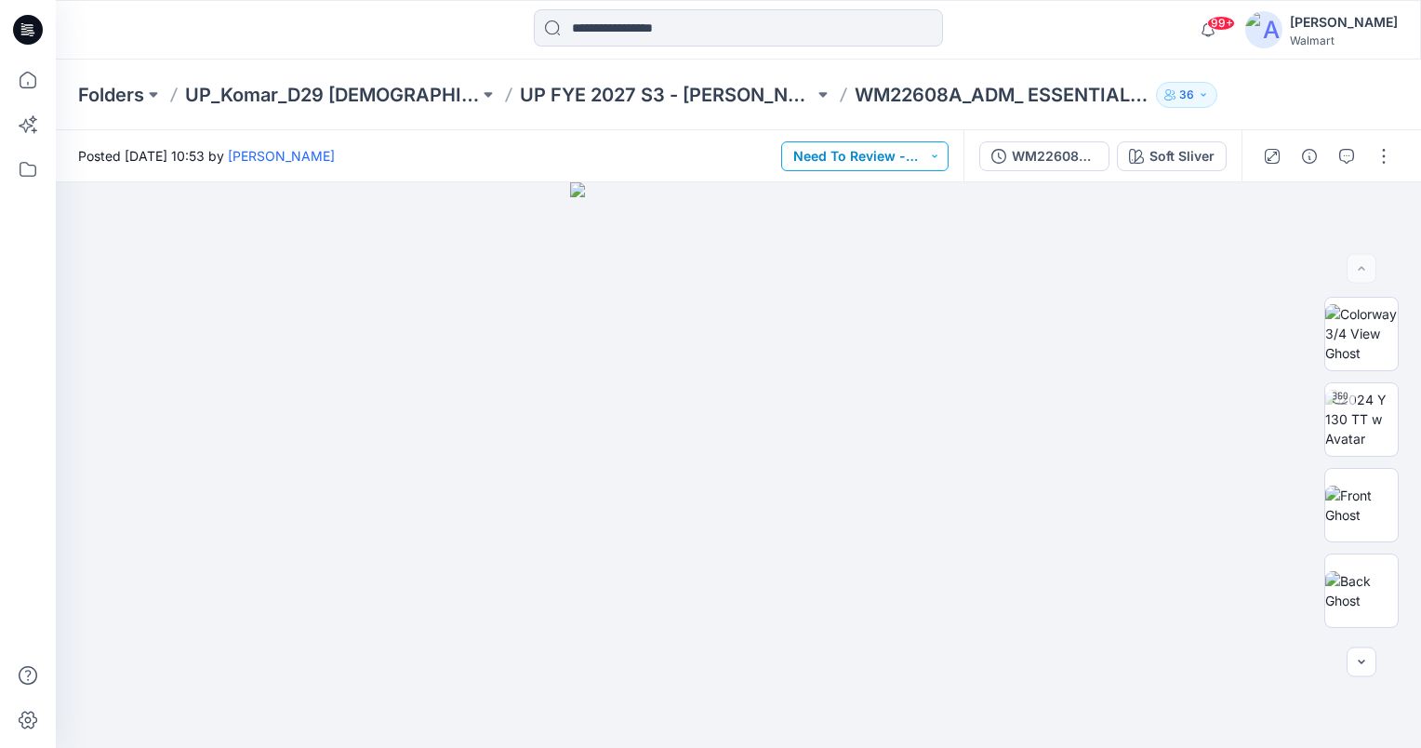
click button "Need To Review - Design/PD/Tech"
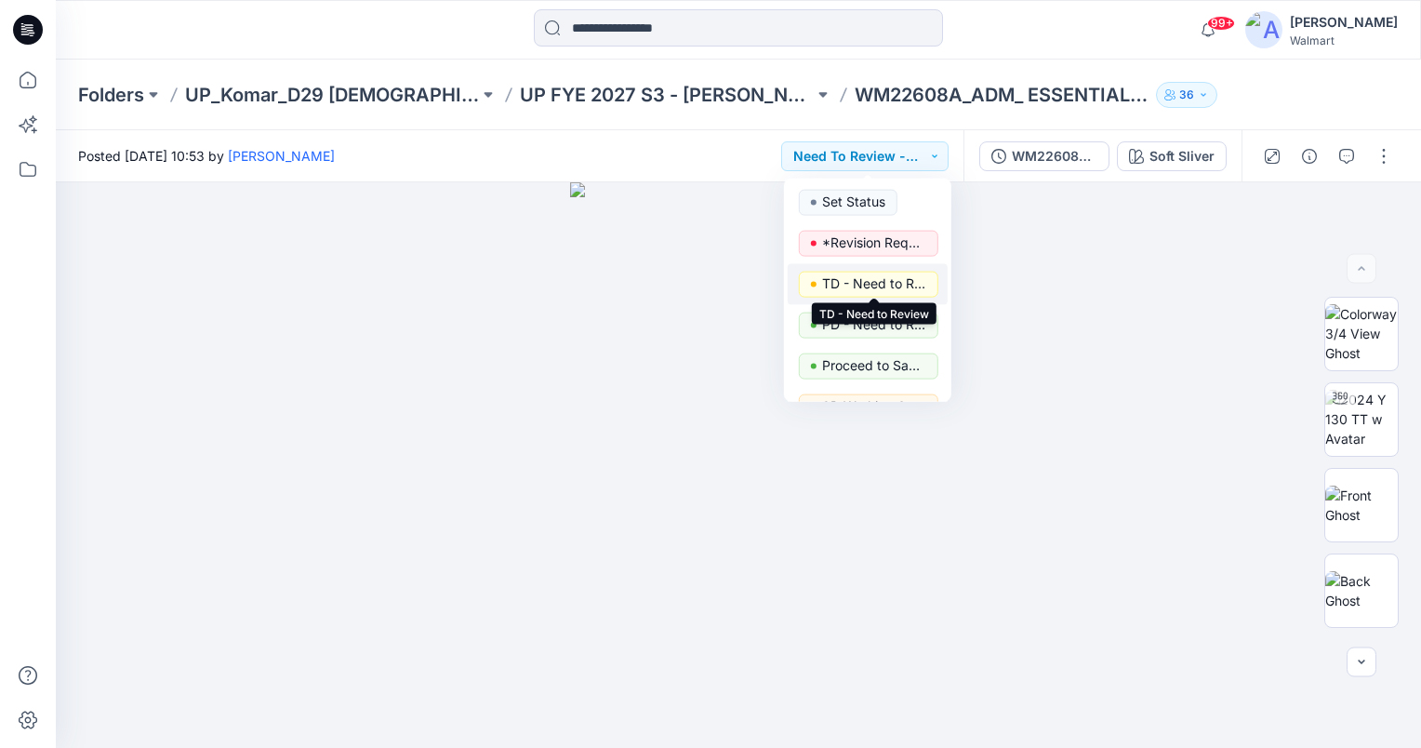
click p "TD - Need to Review"
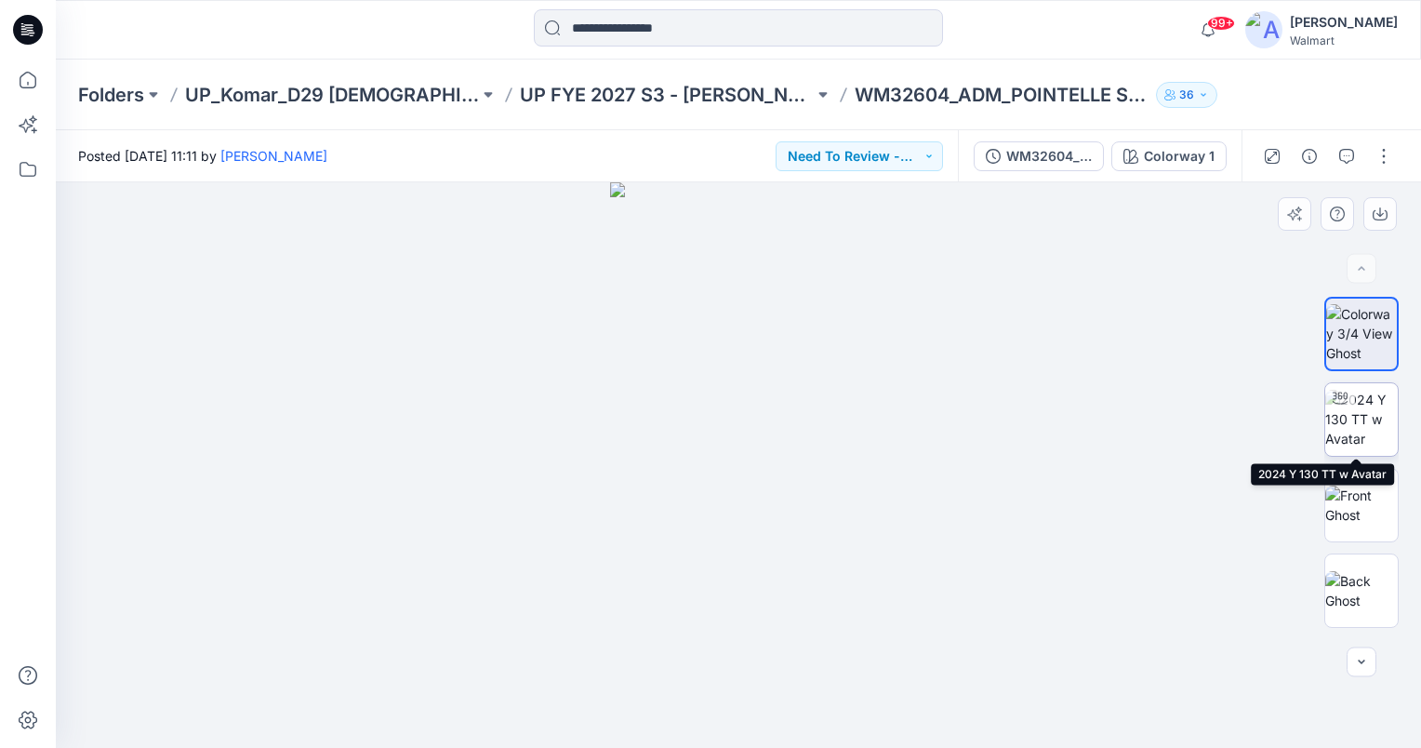
click at [1352, 432] on img at bounding box center [1361, 419] width 73 height 59
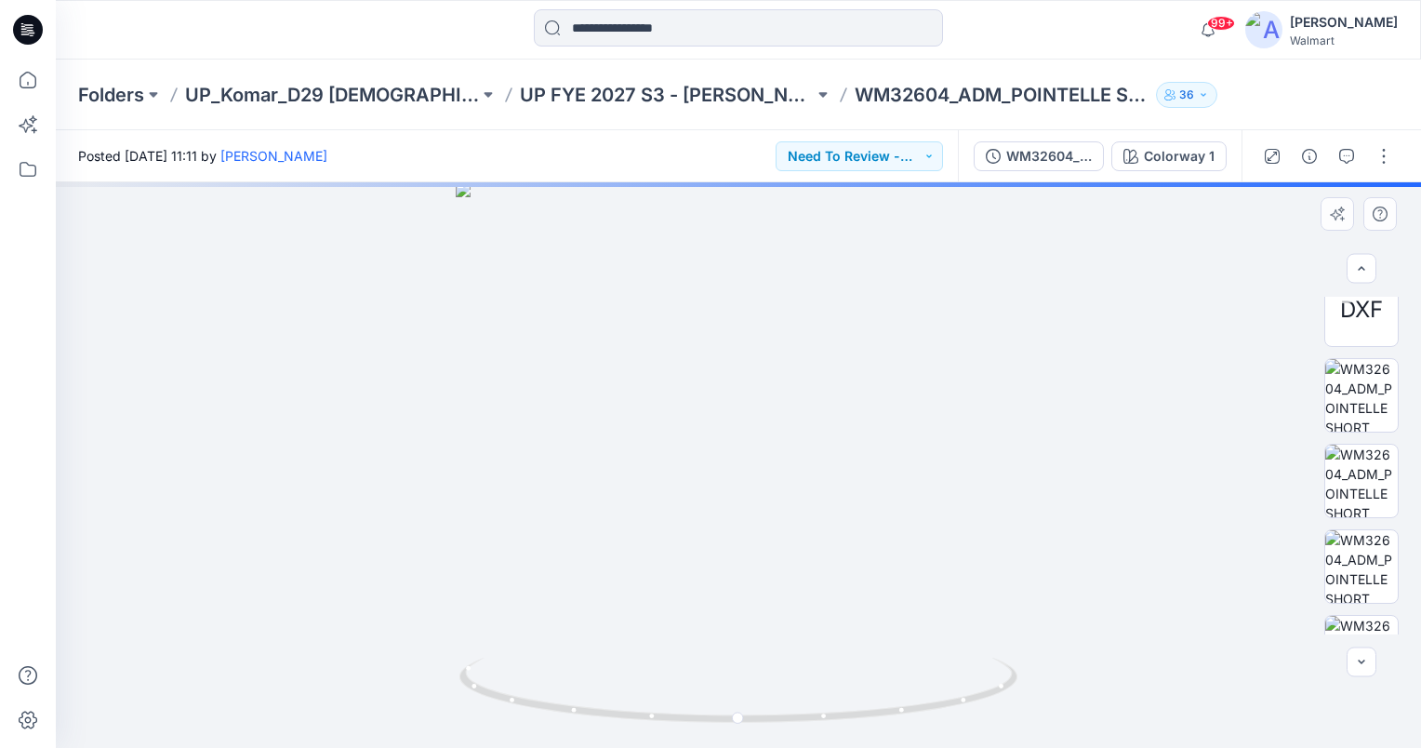
scroll to position [714, 0]
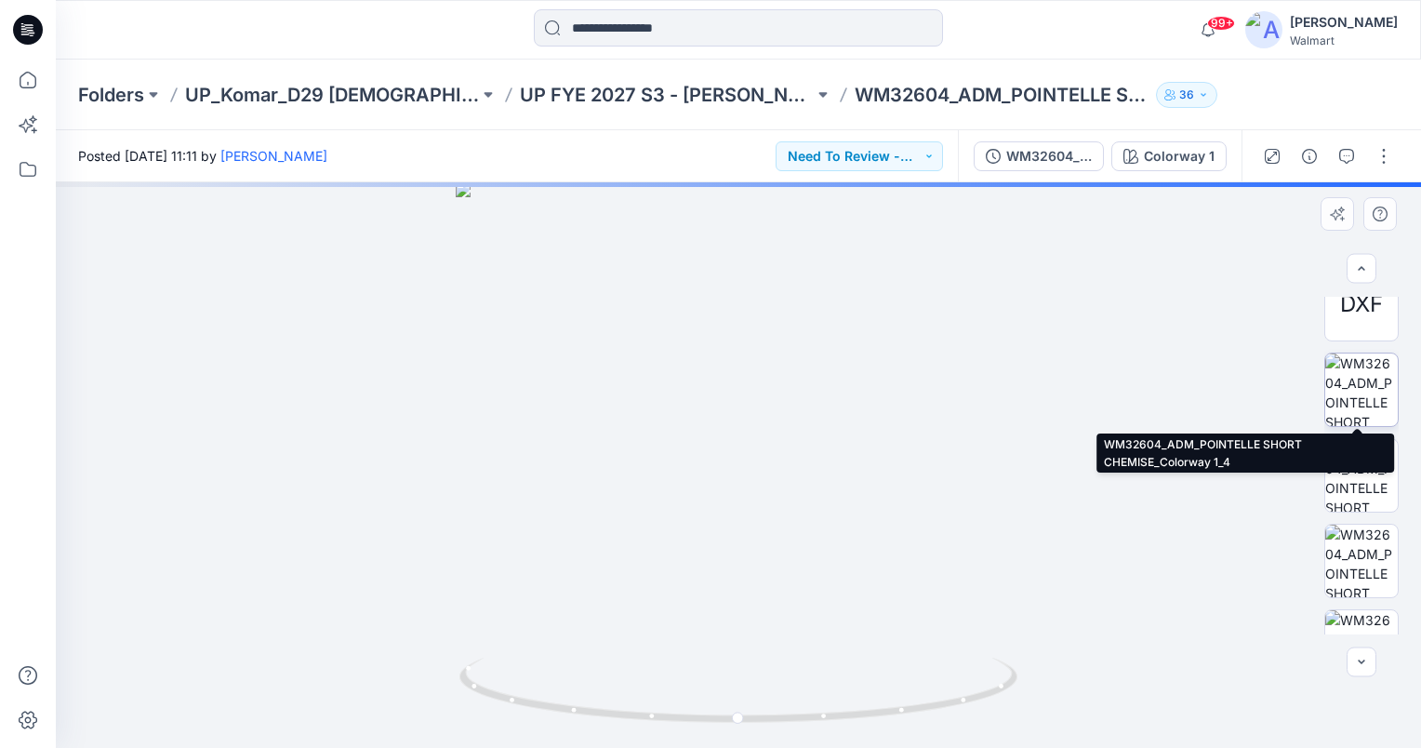
click at [1364, 400] on img at bounding box center [1361, 389] width 73 height 73
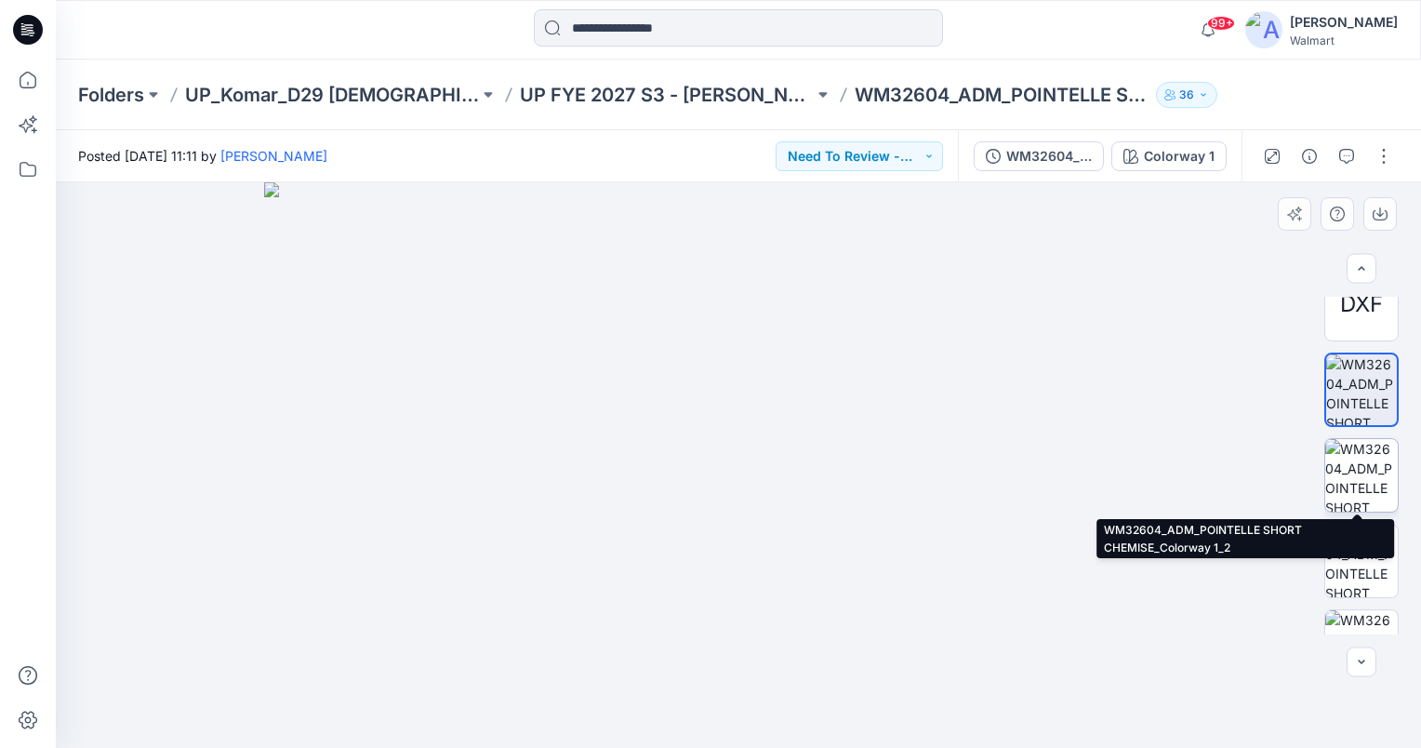
click at [1365, 467] on img at bounding box center [1361, 475] width 73 height 73
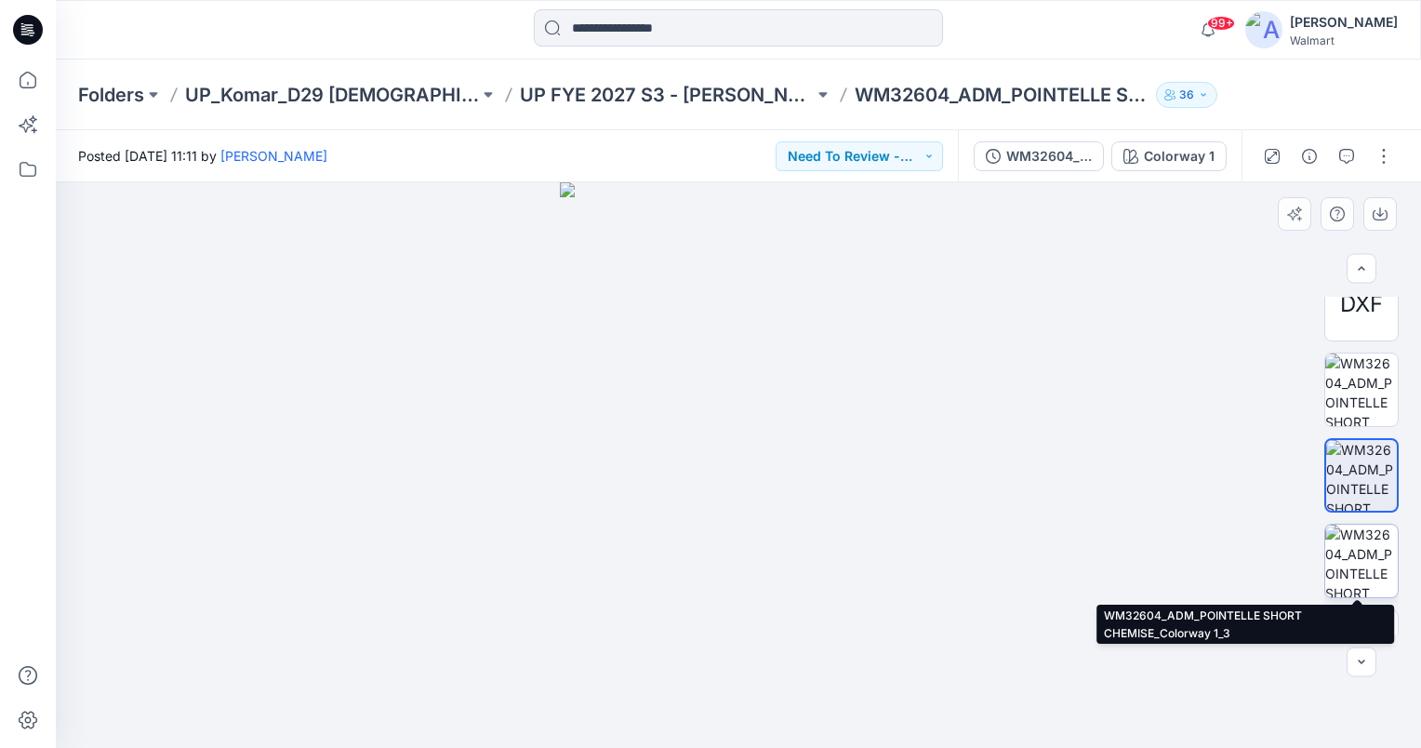
click at [1362, 549] on img at bounding box center [1361, 560] width 73 height 73
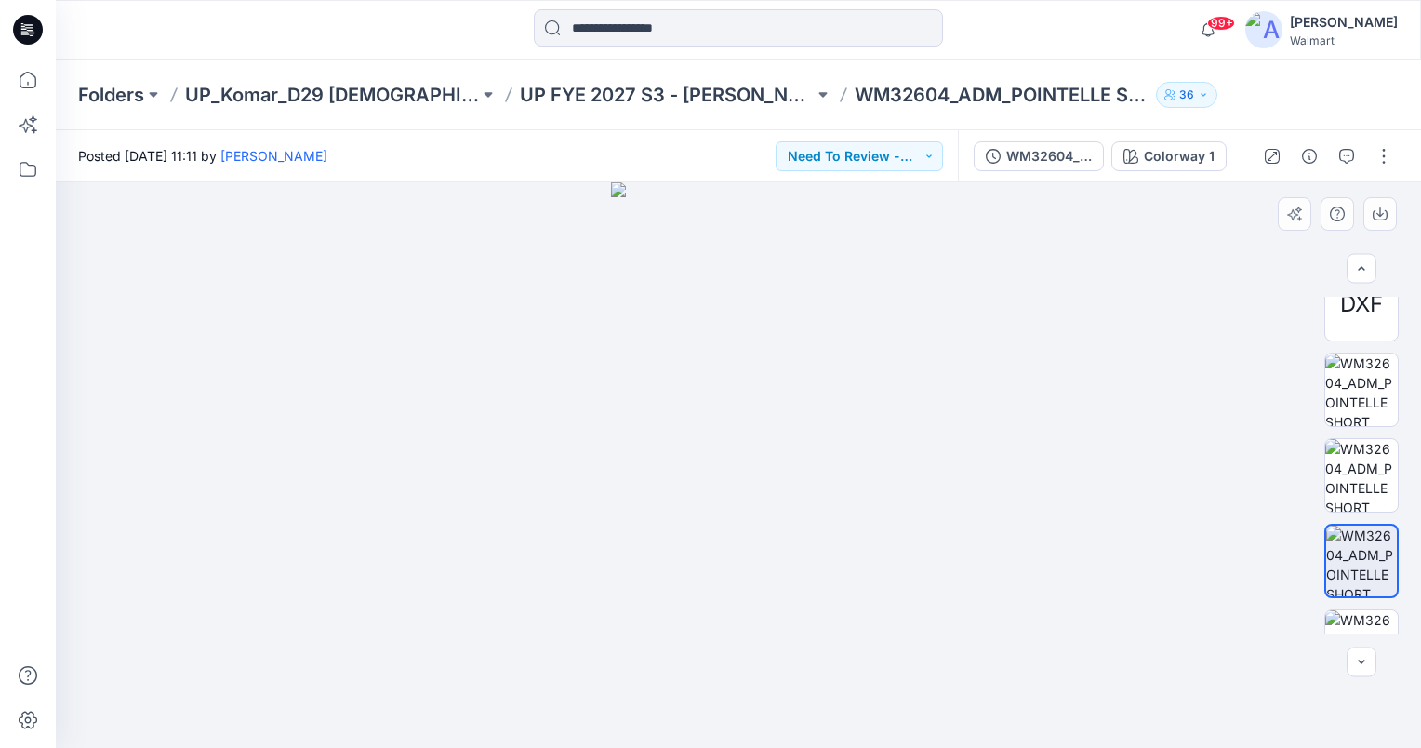
scroll to position [762, 0]
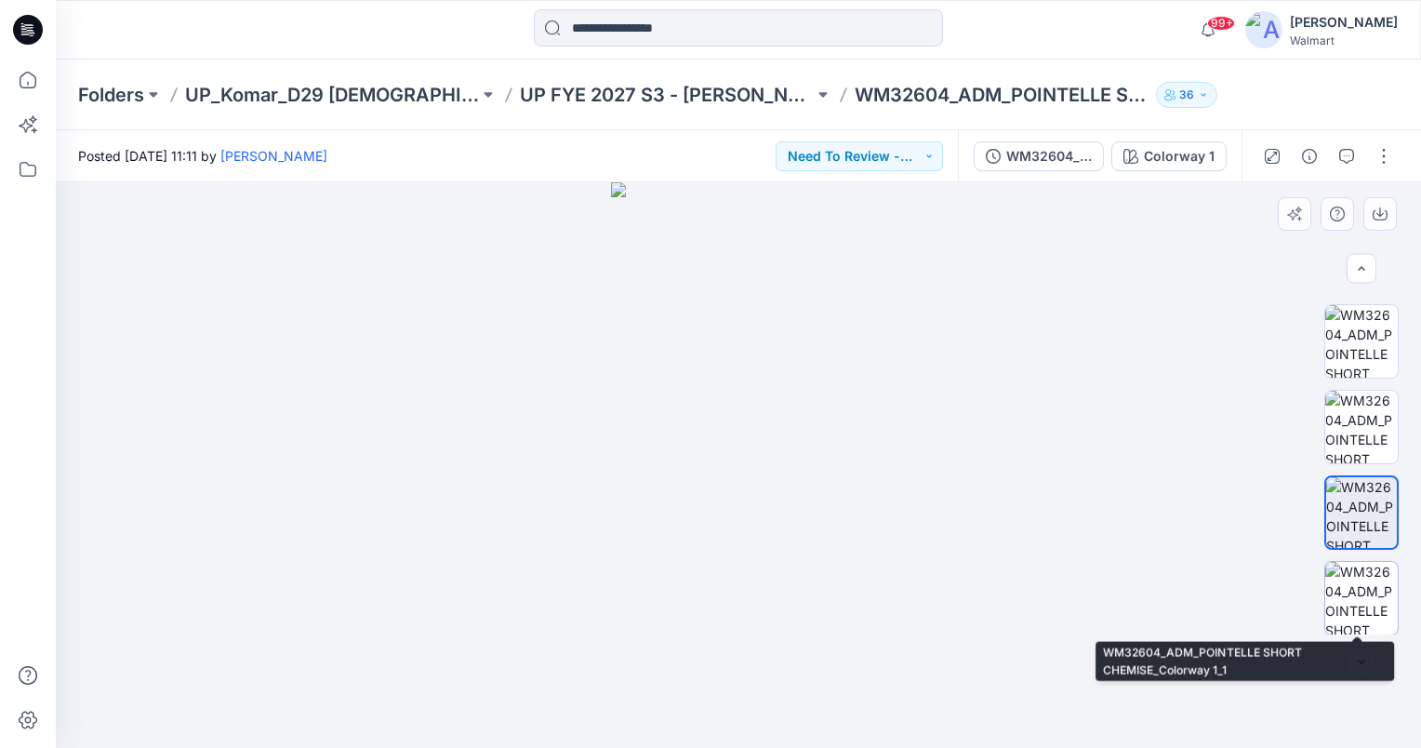
click at [1358, 608] on img at bounding box center [1361, 598] width 73 height 73
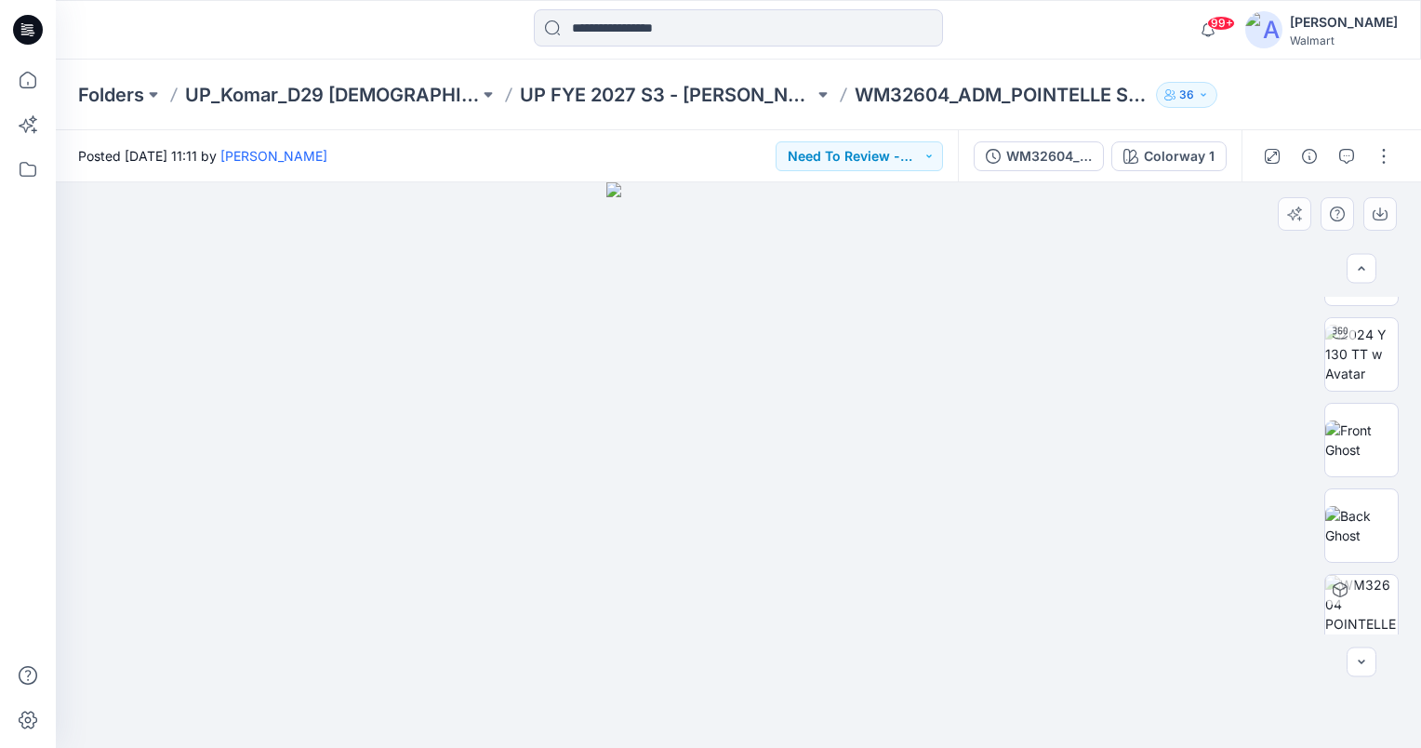
scroll to position [48, 0]
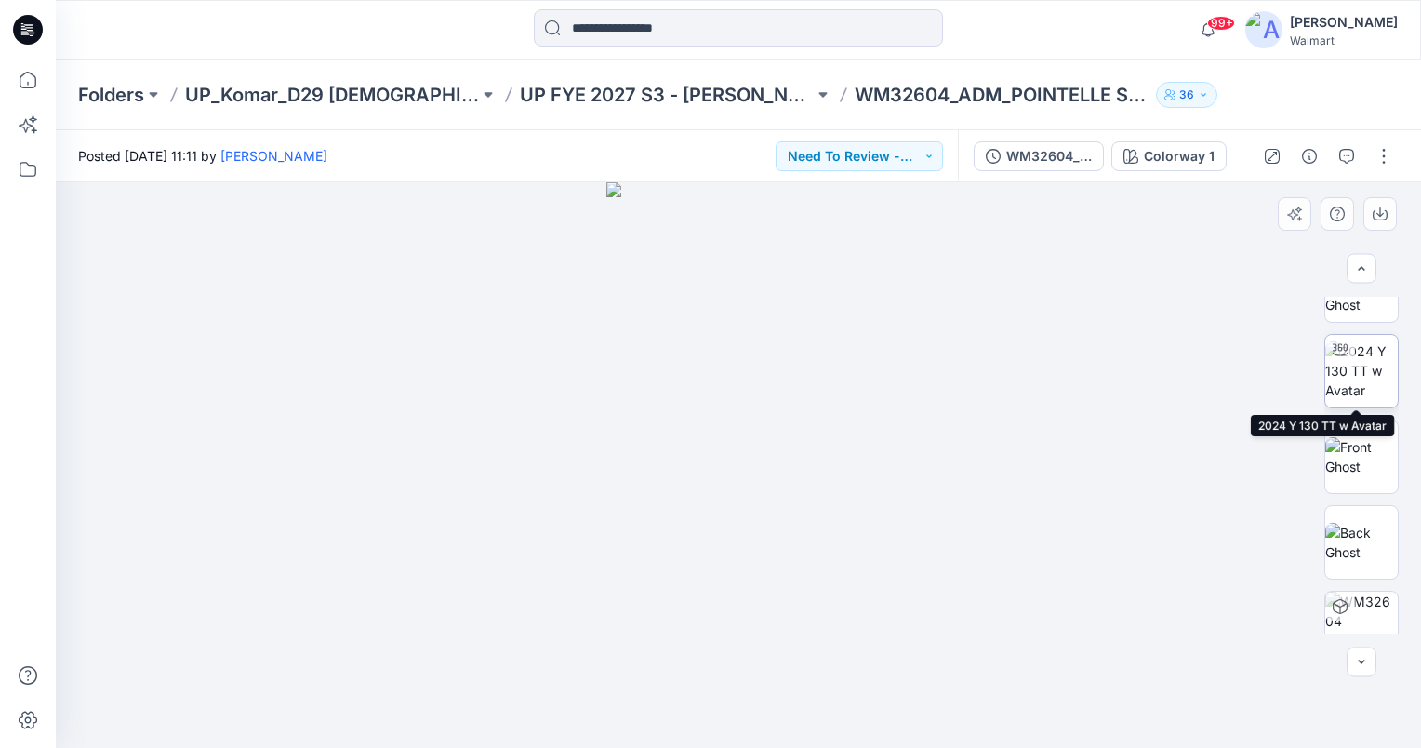
click at [1359, 370] on img at bounding box center [1361, 370] width 73 height 59
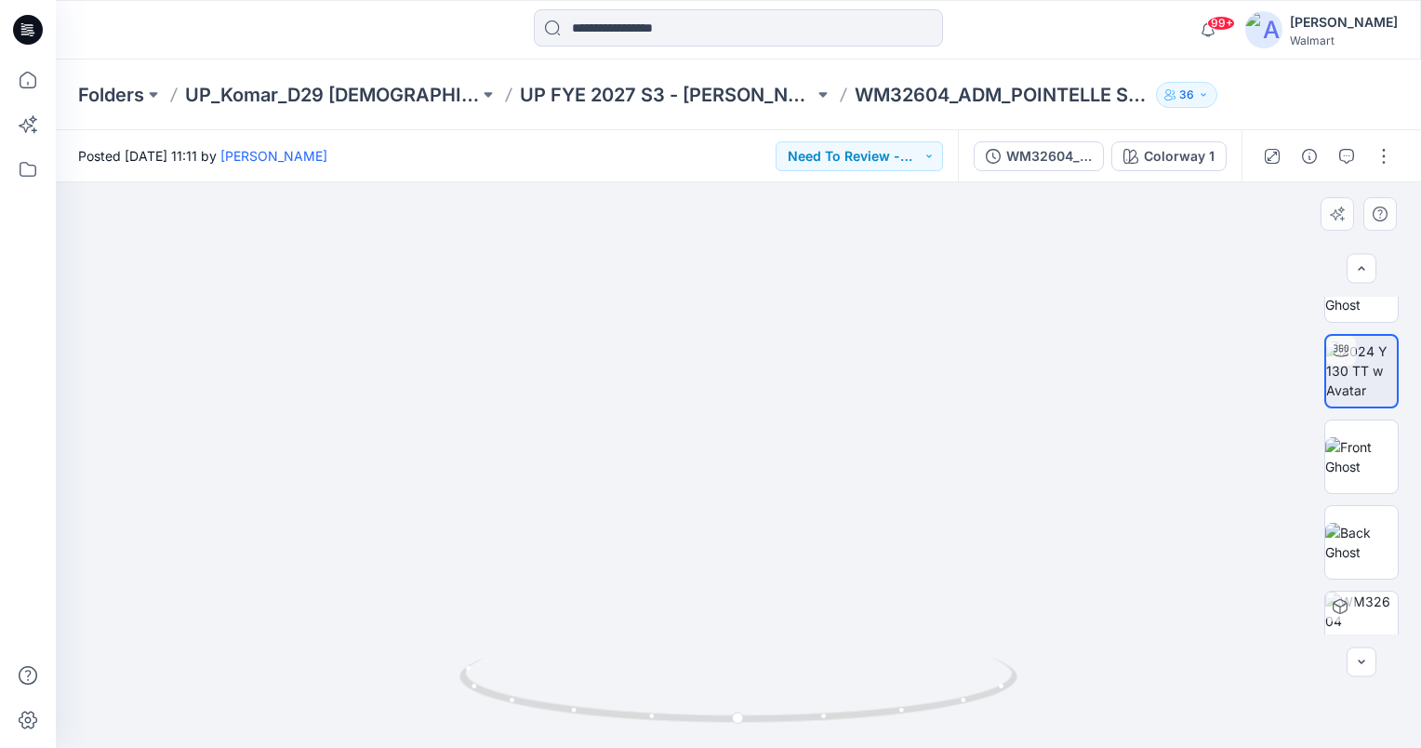
drag, startPoint x: 763, startPoint y: 535, endPoint x: 766, endPoint y: 446, distance: 88.4
click at [766, 446] on img at bounding box center [738, 266] width 1094 height 961
drag, startPoint x: 580, startPoint y: 740, endPoint x: 1009, endPoint y: 431, distance: 528.8
click at [1009, 431] on img at bounding box center [737, 440] width 631 height 615
drag, startPoint x: 746, startPoint y: 624, endPoint x: 766, endPoint y: 561, distance: 66.5
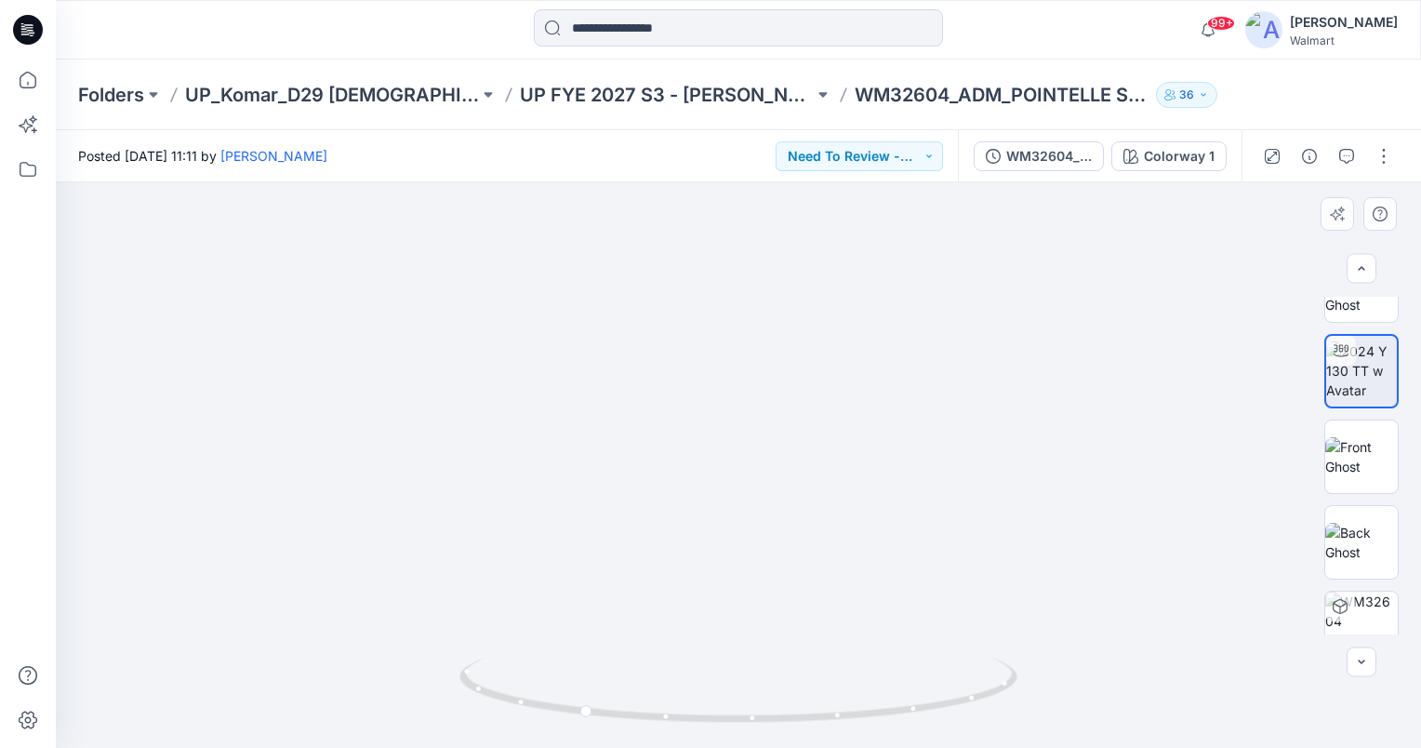
click at [766, 561] on img at bounding box center [738, 219] width 1161 height 1056
drag, startPoint x: 585, startPoint y: 709, endPoint x: 257, endPoint y: 645, distance: 334.3
click at [257, 645] on div at bounding box center [738, 464] width 1365 height 565
drag, startPoint x: 806, startPoint y: 719, endPoint x: 476, endPoint y: 700, distance: 330.6
click at [476, 700] on icon at bounding box center [740, 692] width 563 height 70
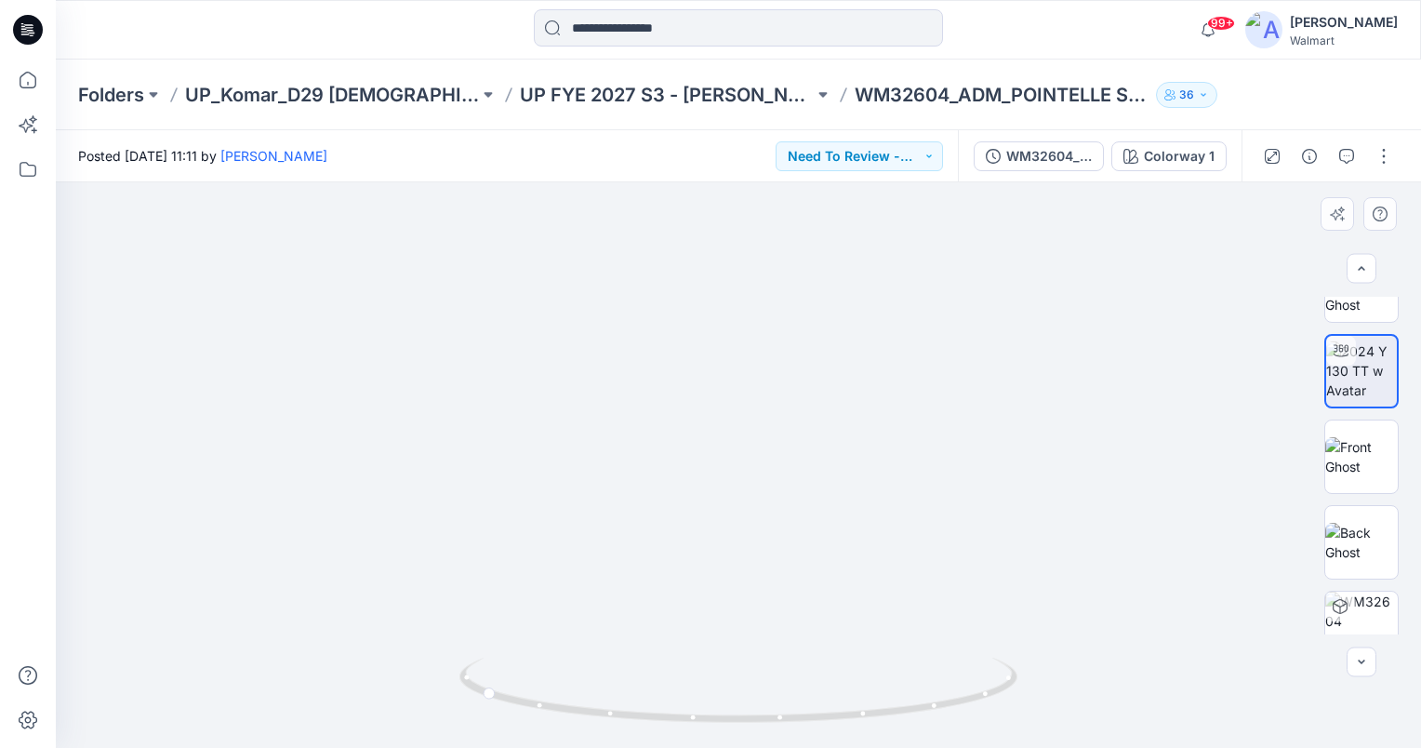
drag, startPoint x: 753, startPoint y: 407, endPoint x: 751, endPoint y: 422, distance: 15.0
click at [751, 422] on img at bounding box center [738, 339] width 896 height 815
drag, startPoint x: 780, startPoint y: 326, endPoint x: 775, endPoint y: 460, distance: 134.0
click at [775, 460] on img at bounding box center [732, 224] width 1425 height 1045
drag, startPoint x: 489, startPoint y: 694, endPoint x: 846, endPoint y: 510, distance: 401.7
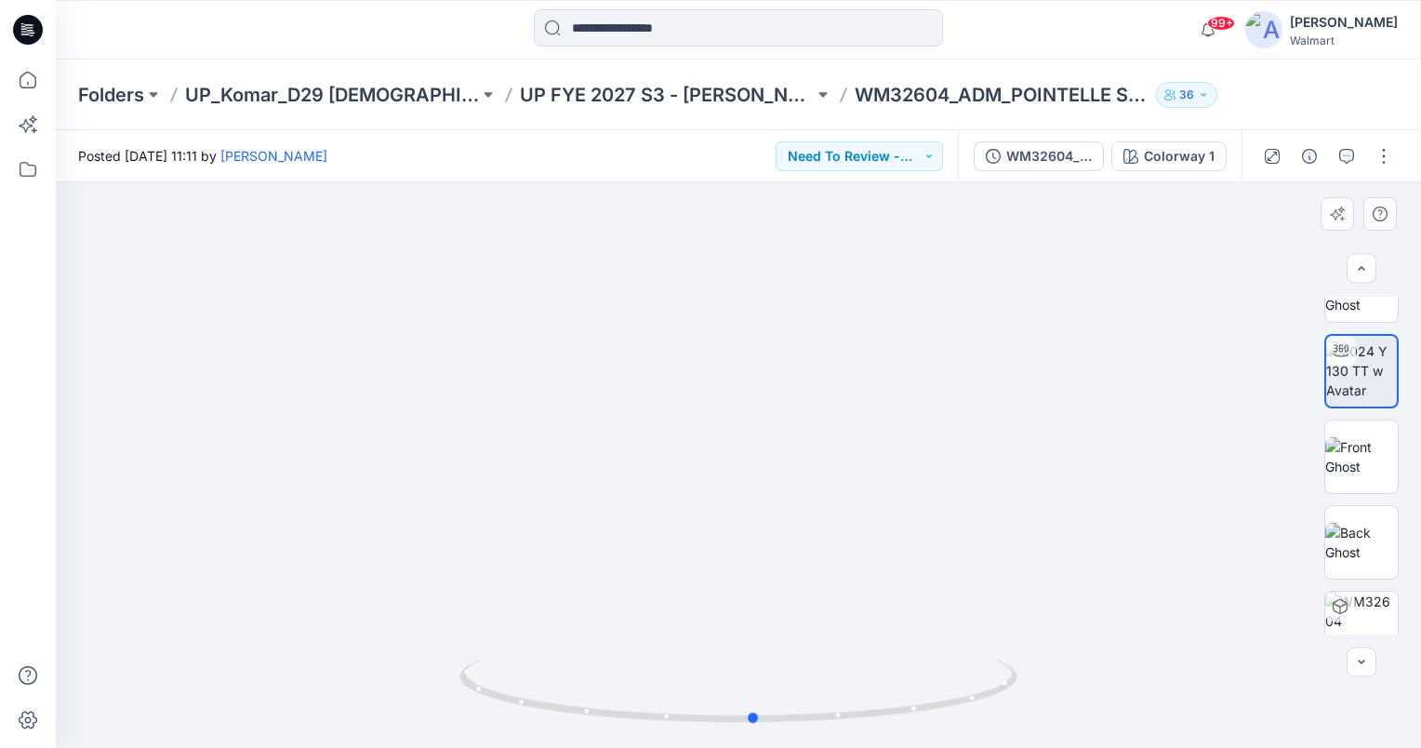
click at [765, 701] on icon at bounding box center [740, 692] width 563 height 70
click at [933, 147] on button "Need To Review - Design/PD/Tech" at bounding box center [858, 156] width 167 height 30
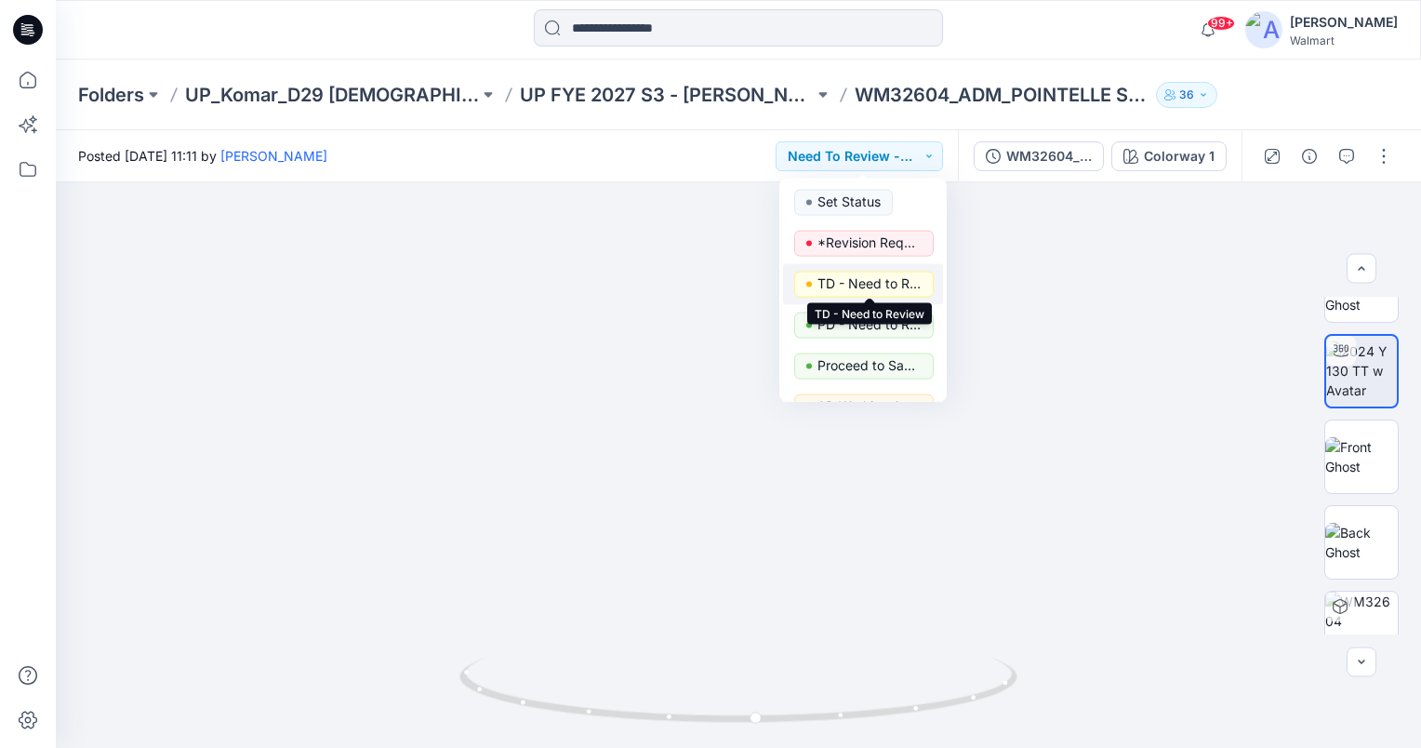
click at [868, 283] on p "TD - Need to Review" at bounding box center [869, 284] width 104 height 24
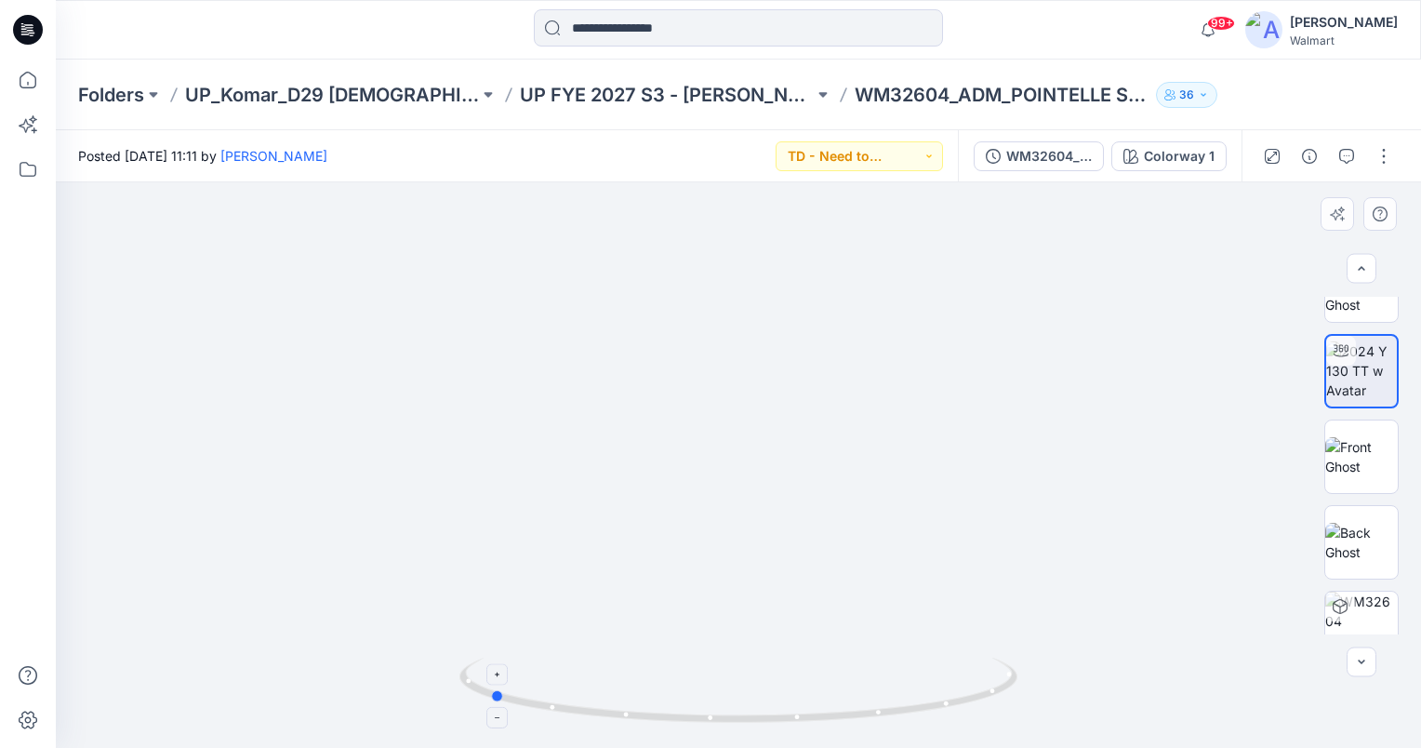
drag, startPoint x: 757, startPoint y: 716, endPoint x: 489, endPoint y: 697, distance: 268.4
click at [489, 697] on icon at bounding box center [740, 692] width 563 height 70
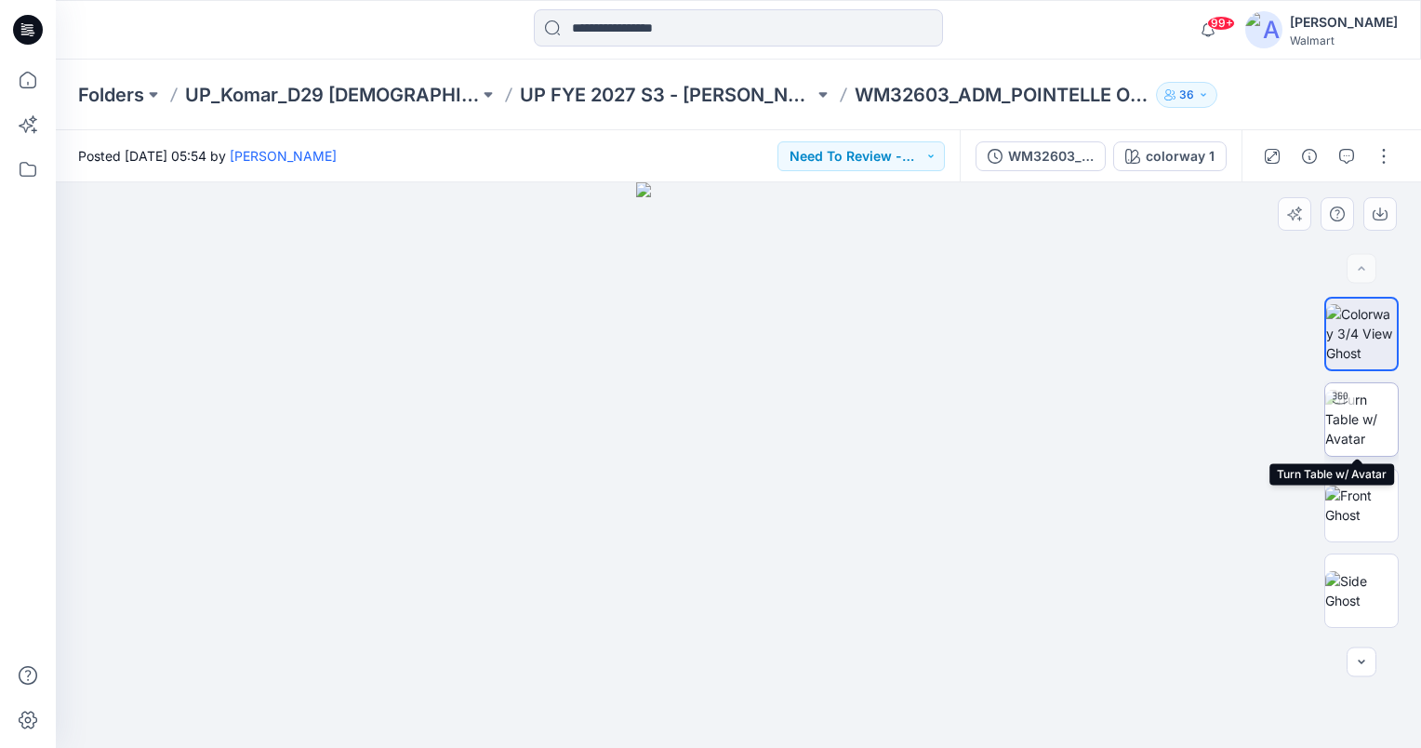
click at [1364, 416] on img at bounding box center [1361, 419] width 73 height 59
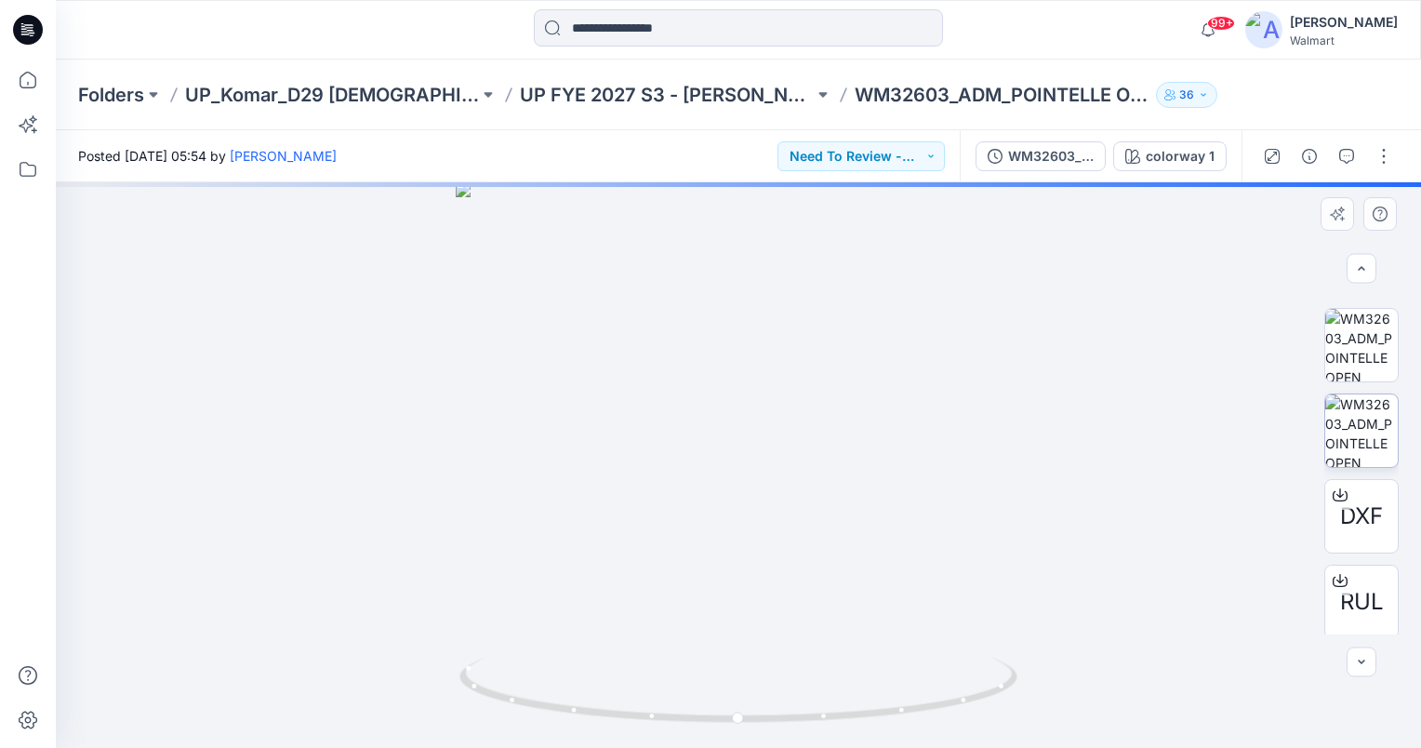
scroll to position [590, 0]
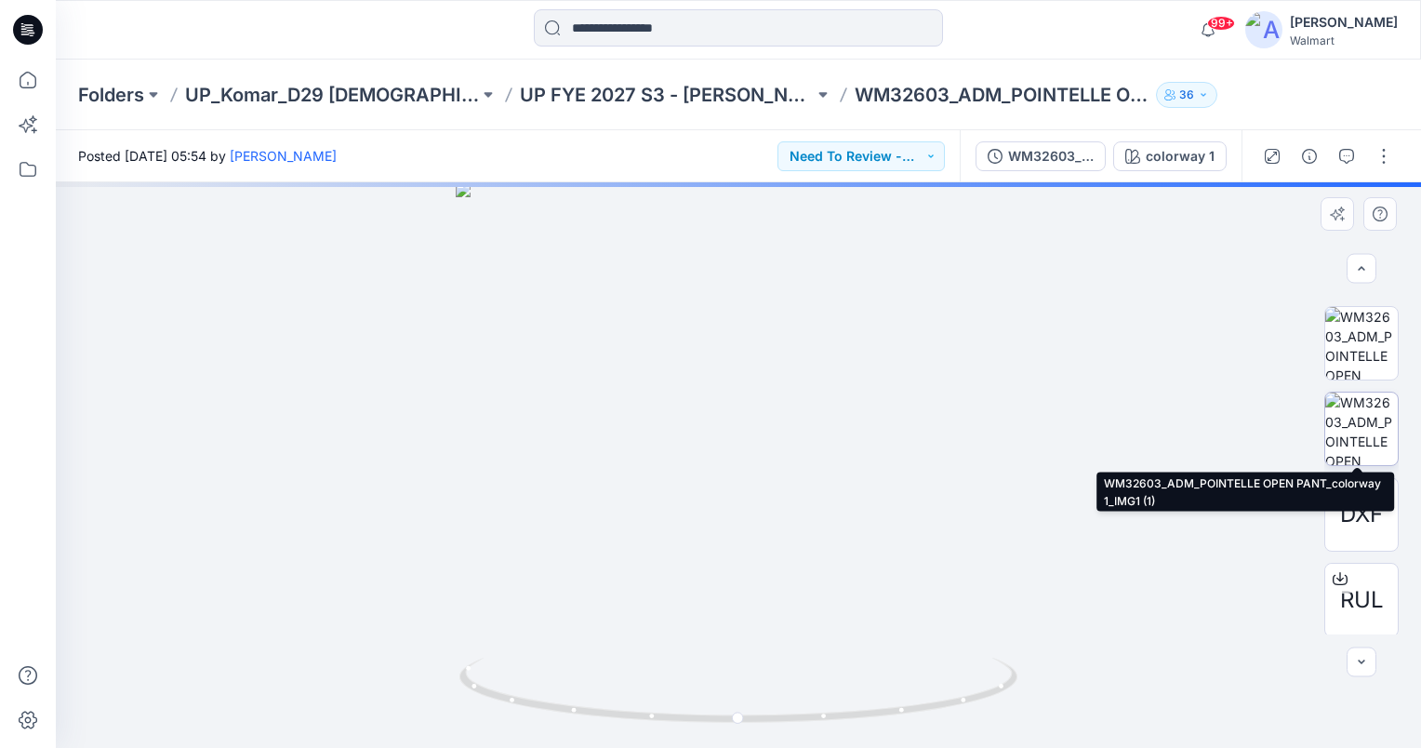
click at [1363, 409] on img at bounding box center [1361, 428] width 73 height 73
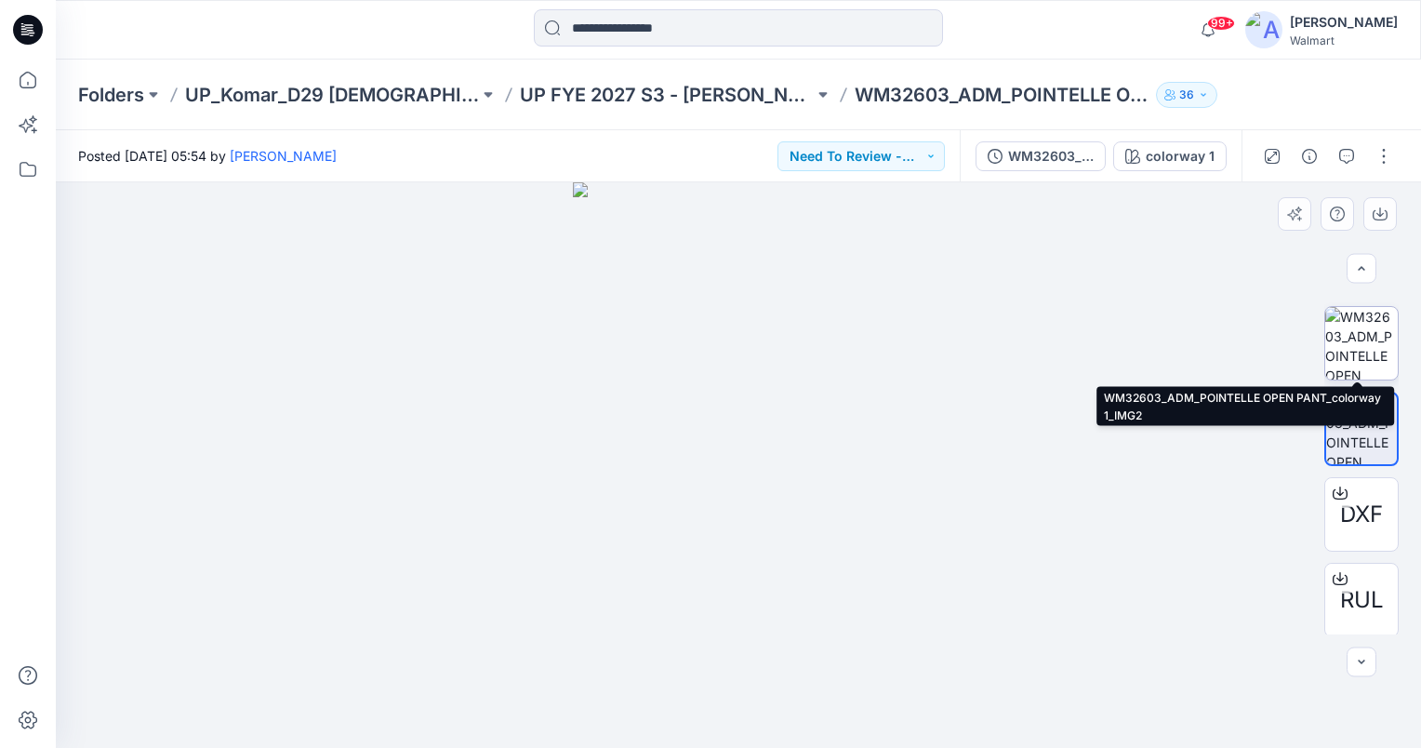
click at [1363, 346] on img at bounding box center [1361, 343] width 73 height 73
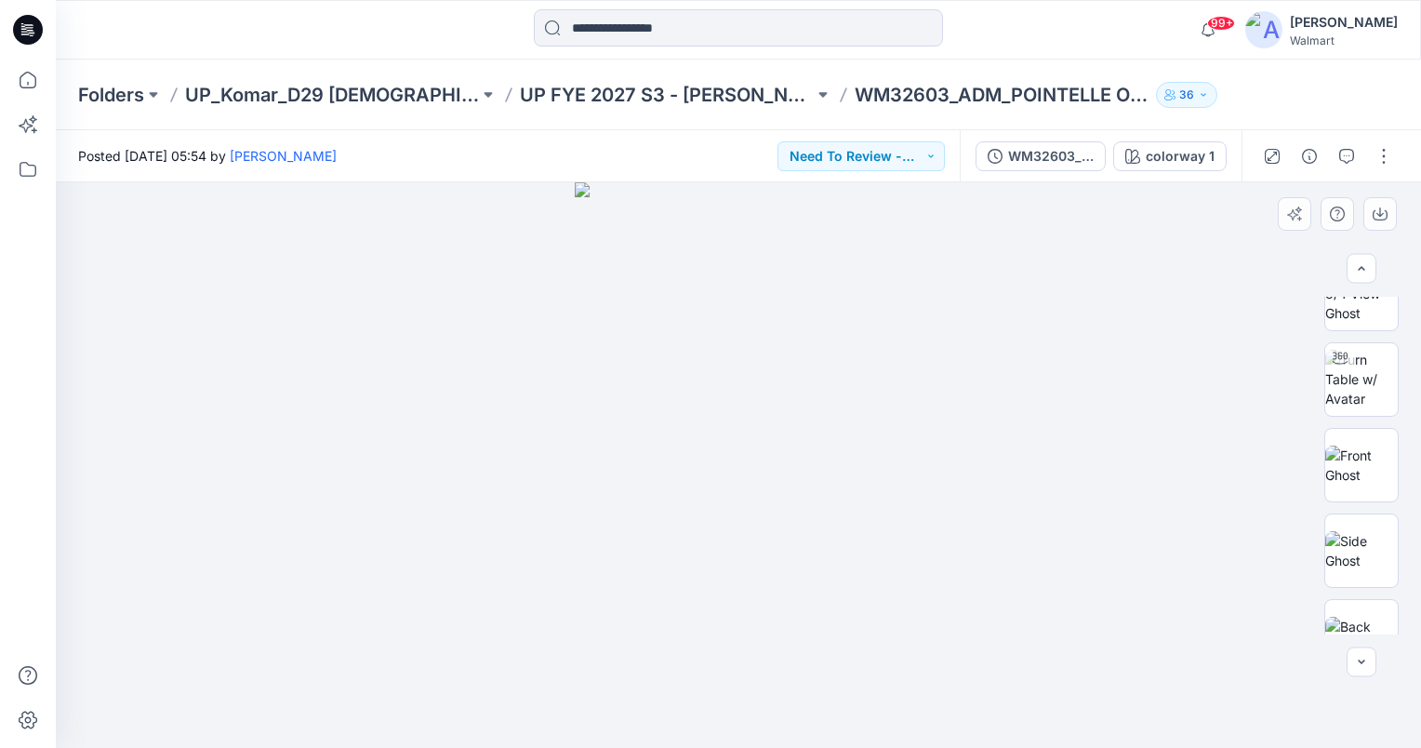
scroll to position [0, 0]
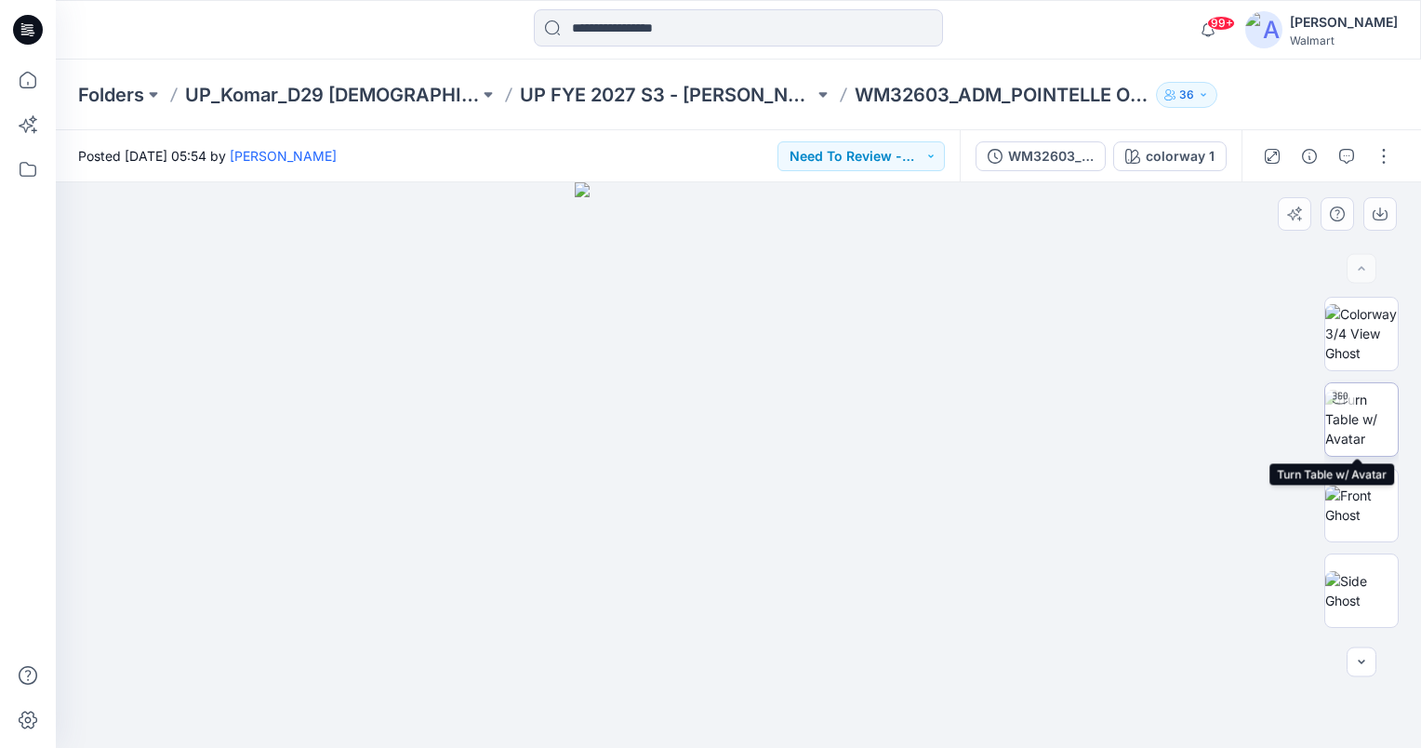
click at [1352, 432] on img at bounding box center [1361, 419] width 73 height 59
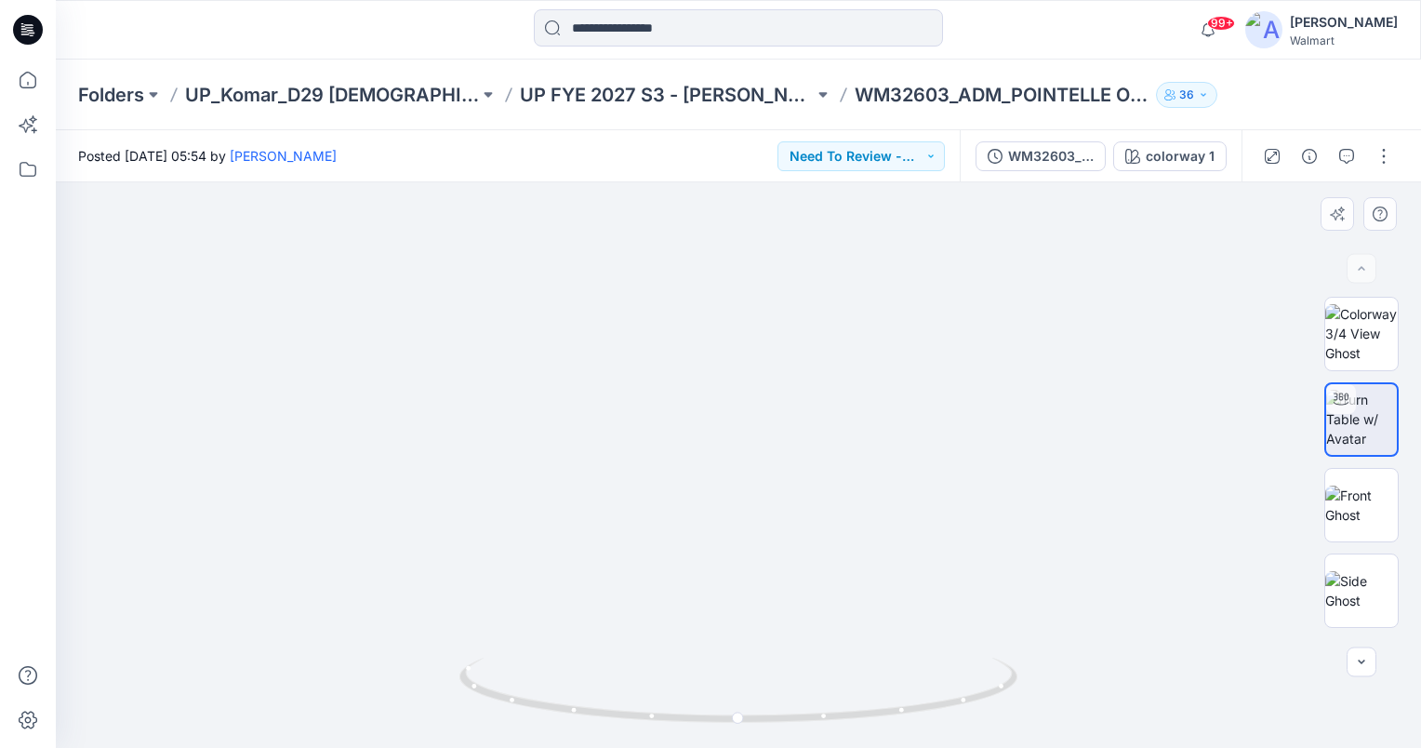
drag, startPoint x: 796, startPoint y: 498, endPoint x: 788, endPoint y: 408, distance: 90.6
click at [788, 408] on img at bounding box center [730, 155] width 1624 height 1185
drag, startPoint x: 770, startPoint y: 575, endPoint x: 789, endPoint y: 609, distance: 39.6
click at [789, 609] on img at bounding box center [741, 87] width 1889 height 1320
drag, startPoint x: 820, startPoint y: 560, endPoint x: 822, endPoint y: 420, distance: 139.5
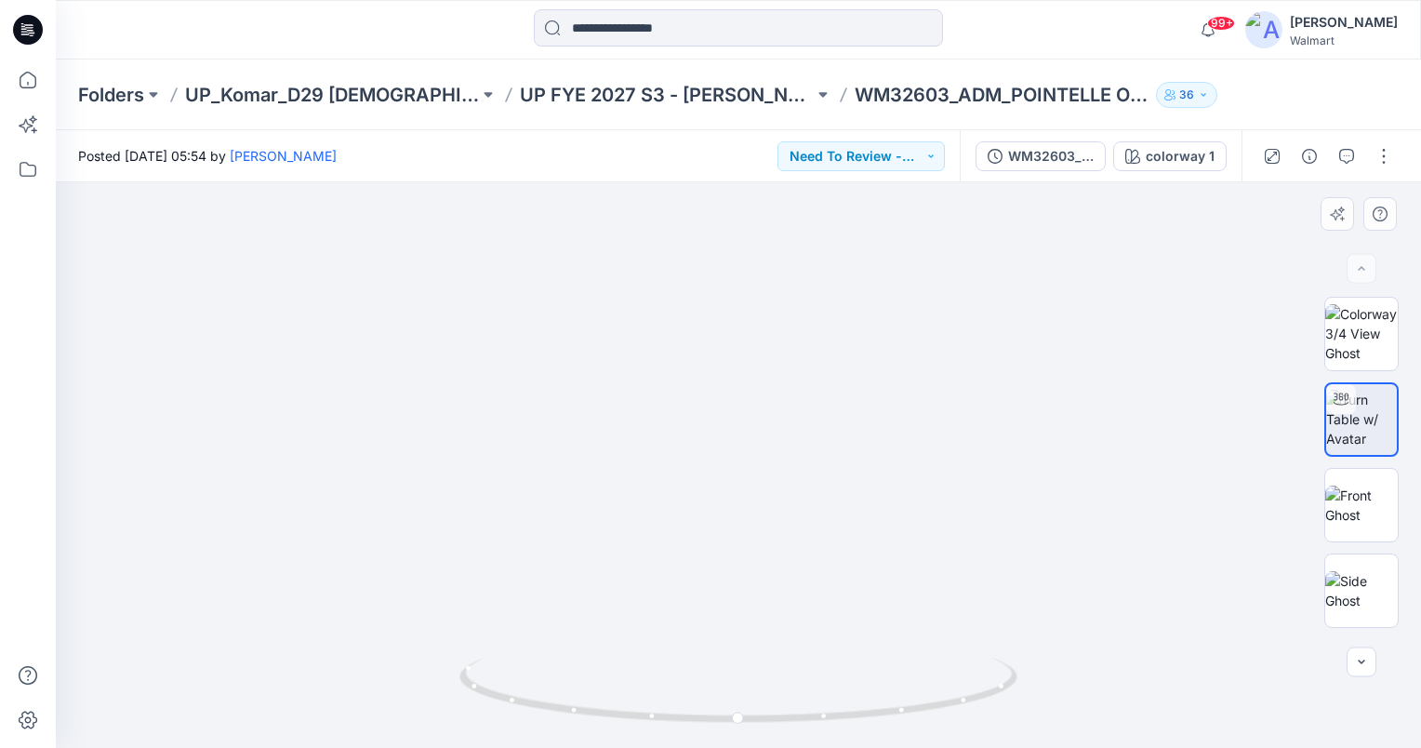
click at [822, 420] on img at bounding box center [739, 332] width 830 height 830
drag, startPoint x: 806, startPoint y: 307, endPoint x: 863, endPoint y: 789, distance: 485.0
click at [863, 747] on html "99+ Notifications Steve Menda shared EPYS902_ADM_HOODED PONCHO in UP FYE 2027 S…" at bounding box center [710, 374] width 1421 height 748
drag, startPoint x: 868, startPoint y: 414, endPoint x: 812, endPoint y: 614, distance: 207.8
click at [831, 699] on div at bounding box center [738, 464] width 1365 height 565
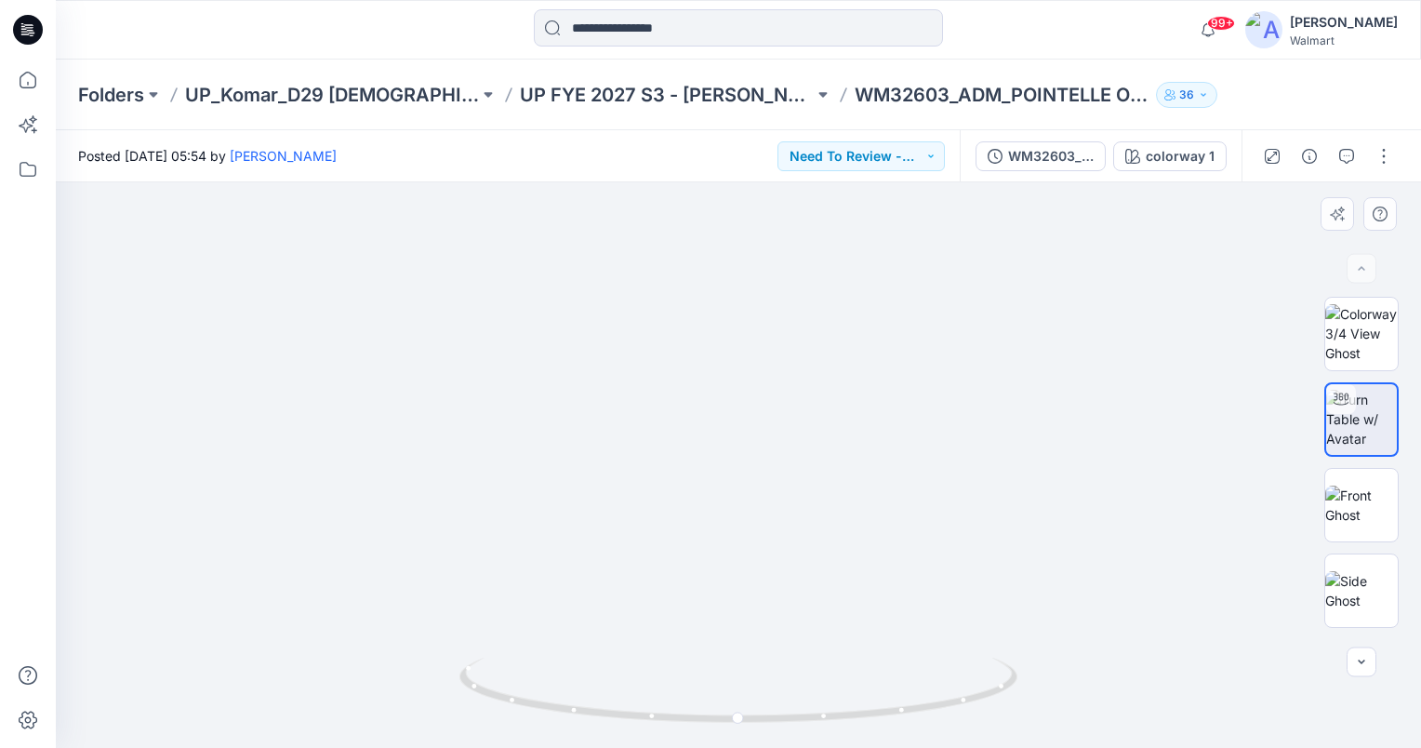
drag, startPoint x: 880, startPoint y: 451, endPoint x: 838, endPoint y: 357, distance: 102.8
drag, startPoint x: 250, startPoint y: 361, endPoint x: 254, endPoint y: 281, distance: 80.1
click at [928, 154] on button "Need To Review - Design/PD/Tech" at bounding box center [860, 156] width 167 height 30
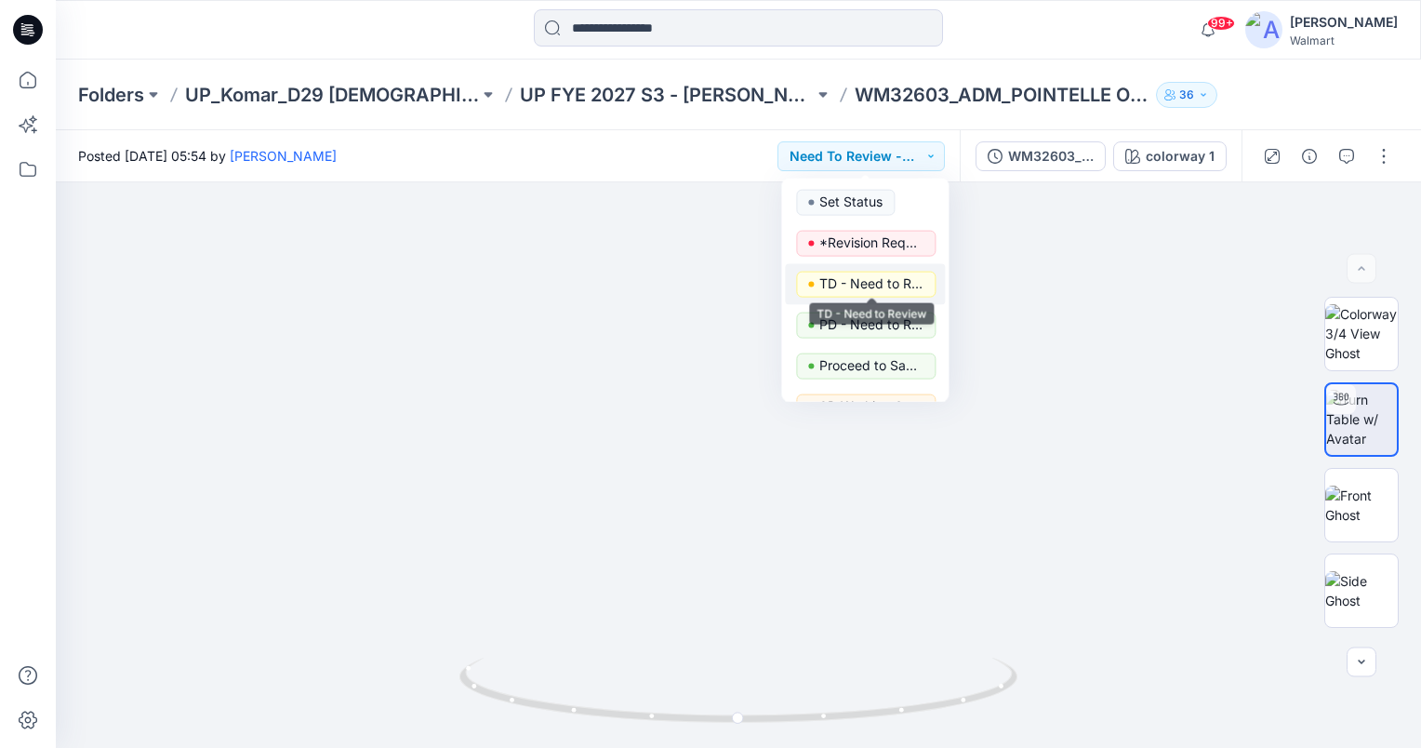
click at [883, 277] on p "TD - Need to Review" at bounding box center [871, 284] width 104 height 24
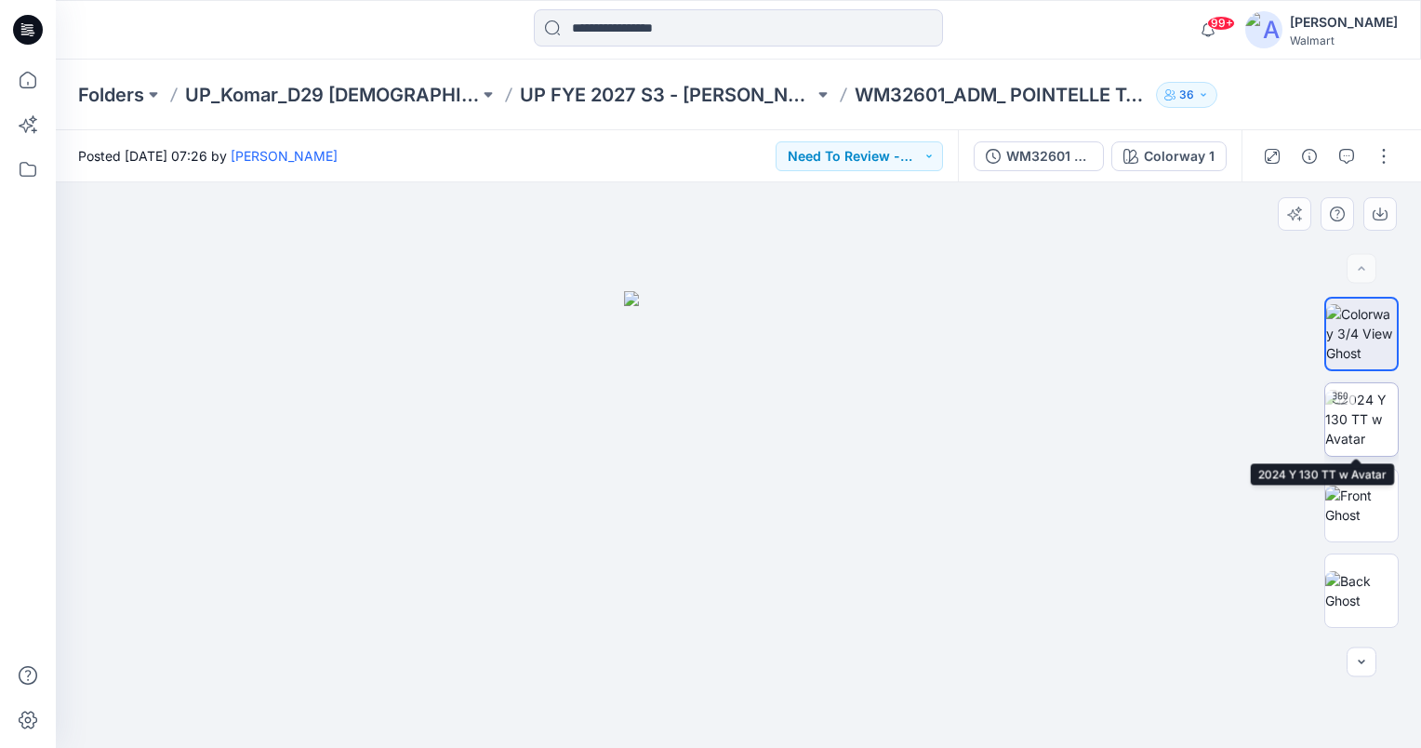
click at [1359, 418] on img at bounding box center [1361, 419] width 73 height 59
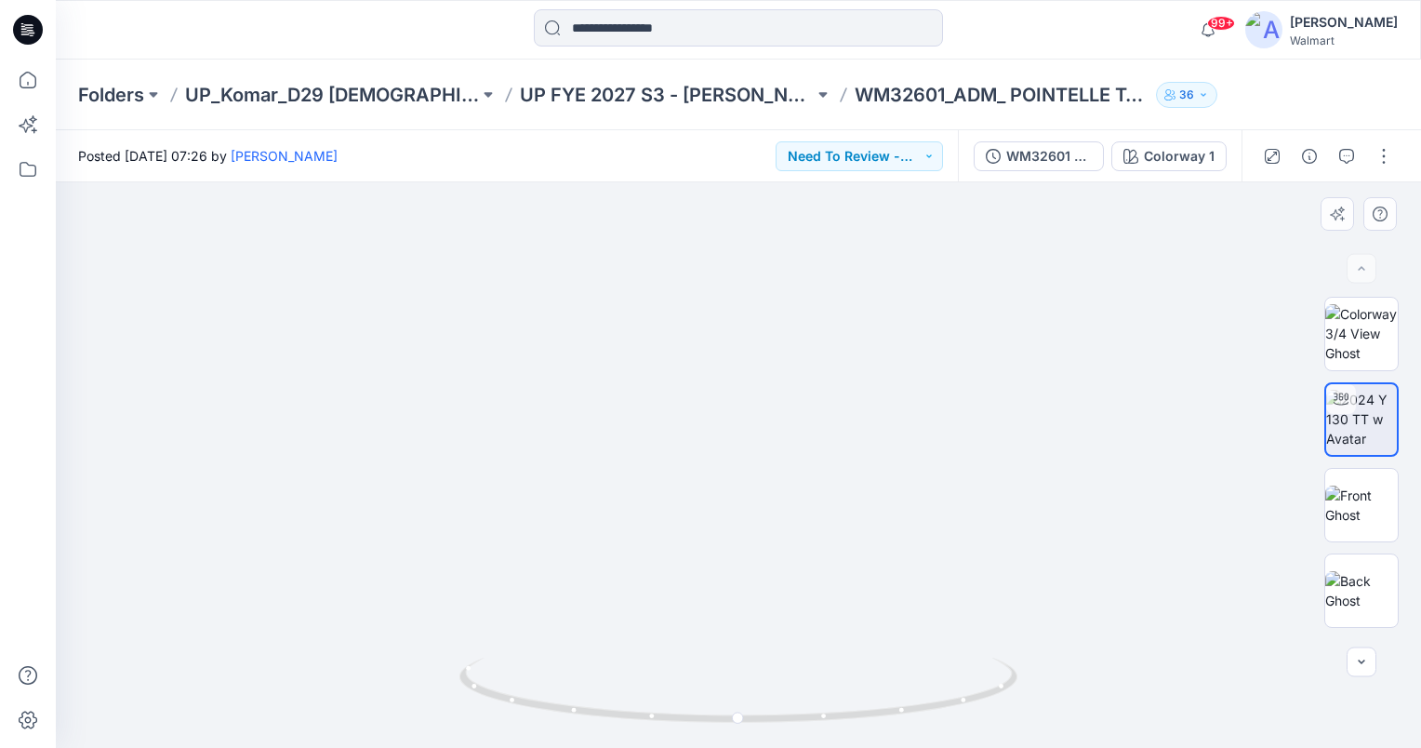
drag, startPoint x: 872, startPoint y: 419, endPoint x: 861, endPoint y: 429, distance: 14.5
click at [861, 429] on img at bounding box center [728, 209] width 1624 height 1078
drag, startPoint x: 821, startPoint y: 574, endPoint x: 817, endPoint y: 554, distance: 19.9
click at [817, 554] on img at bounding box center [702, 129] width 1889 height 1238
click at [743, 726] on icon at bounding box center [740, 692] width 563 height 70
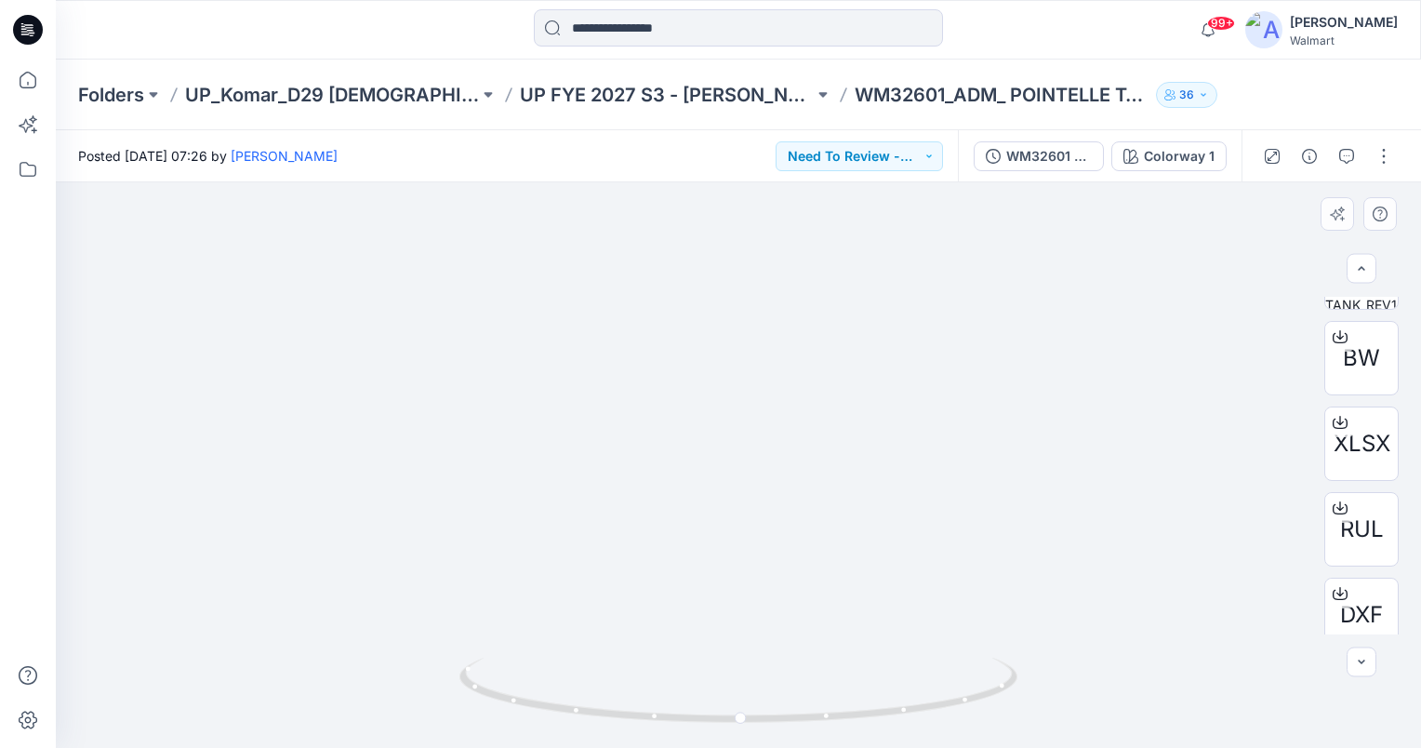
scroll to position [416, 0]
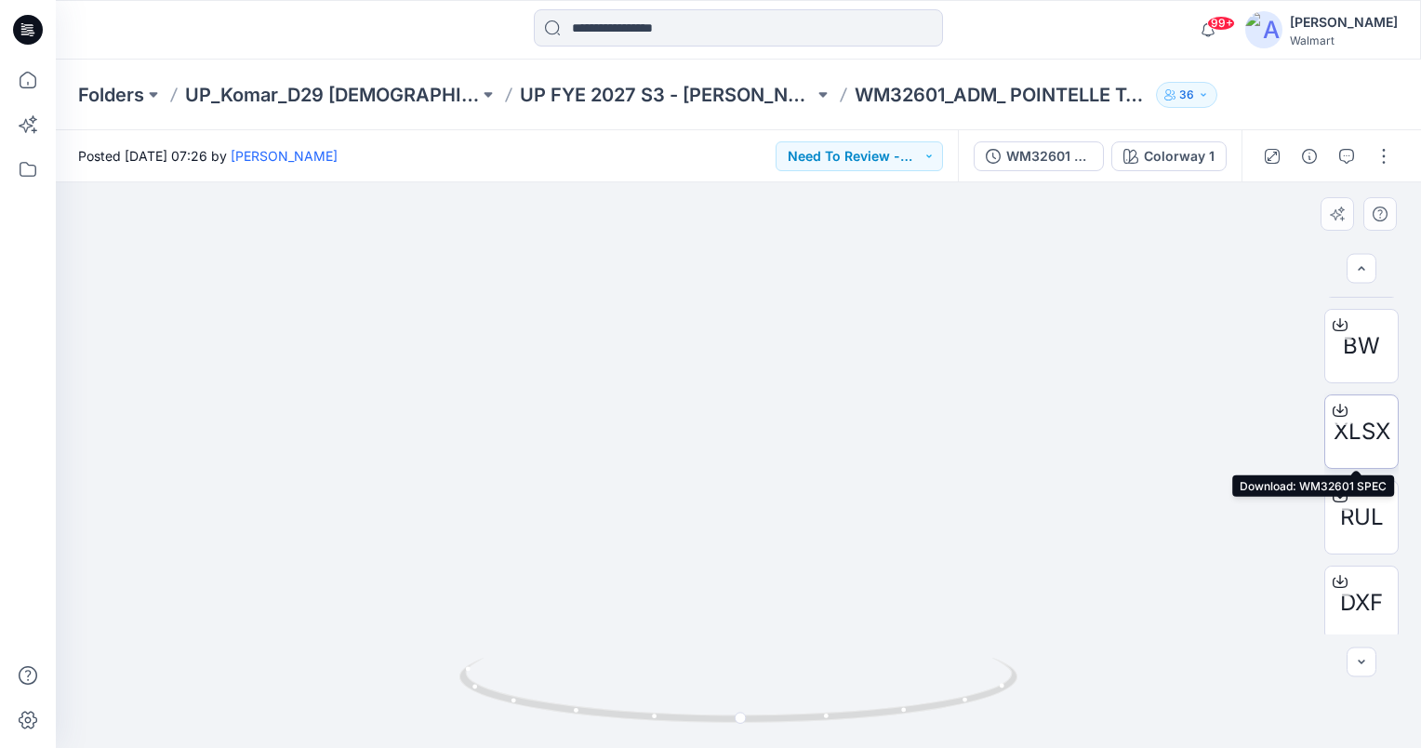
click at [1359, 409] on div "XLSX" at bounding box center [1361, 431] width 74 height 74
click at [920, 155] on button "Need To Review - Design/PD/Tech" at bounding box center [858, 156] width 167 height 30
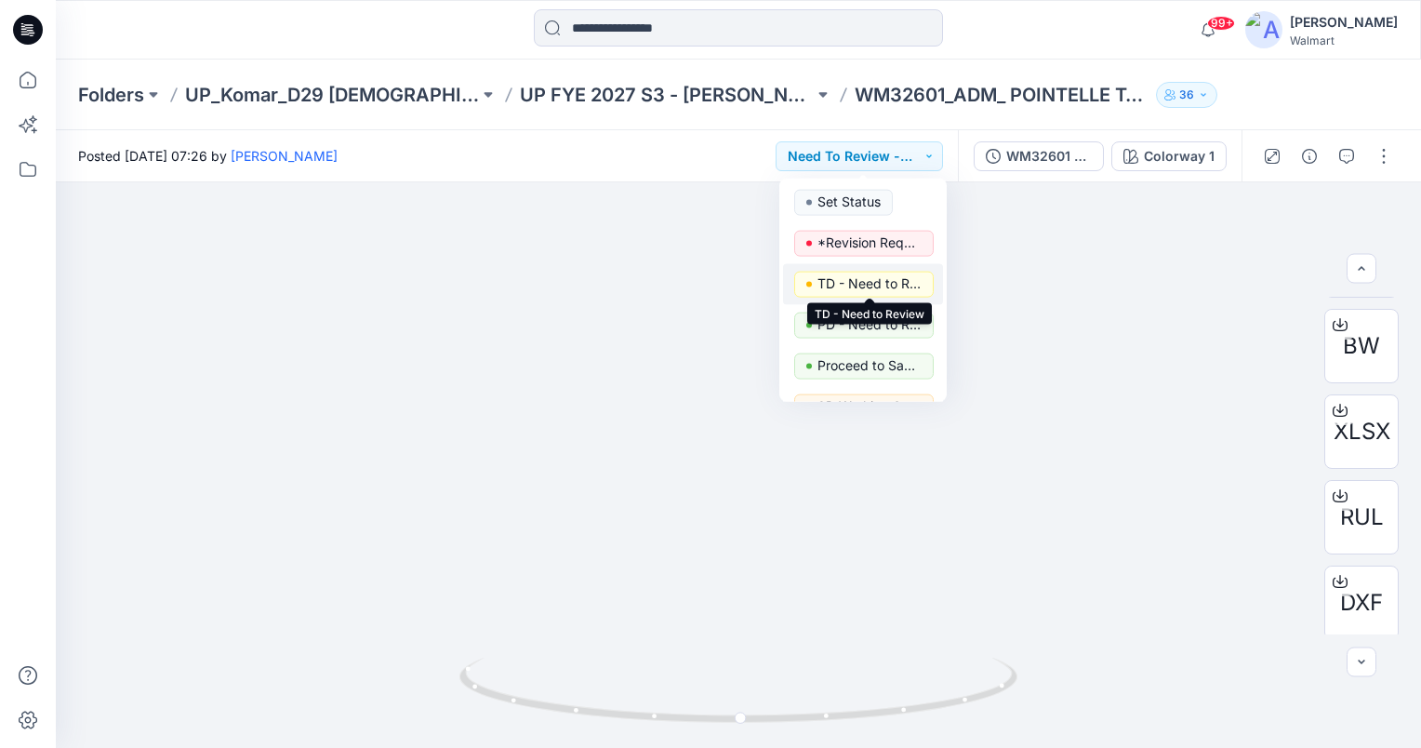
click at [883, 279] on p "TD - Need to Review" at bounding box center [869, 284] width 104 height 24
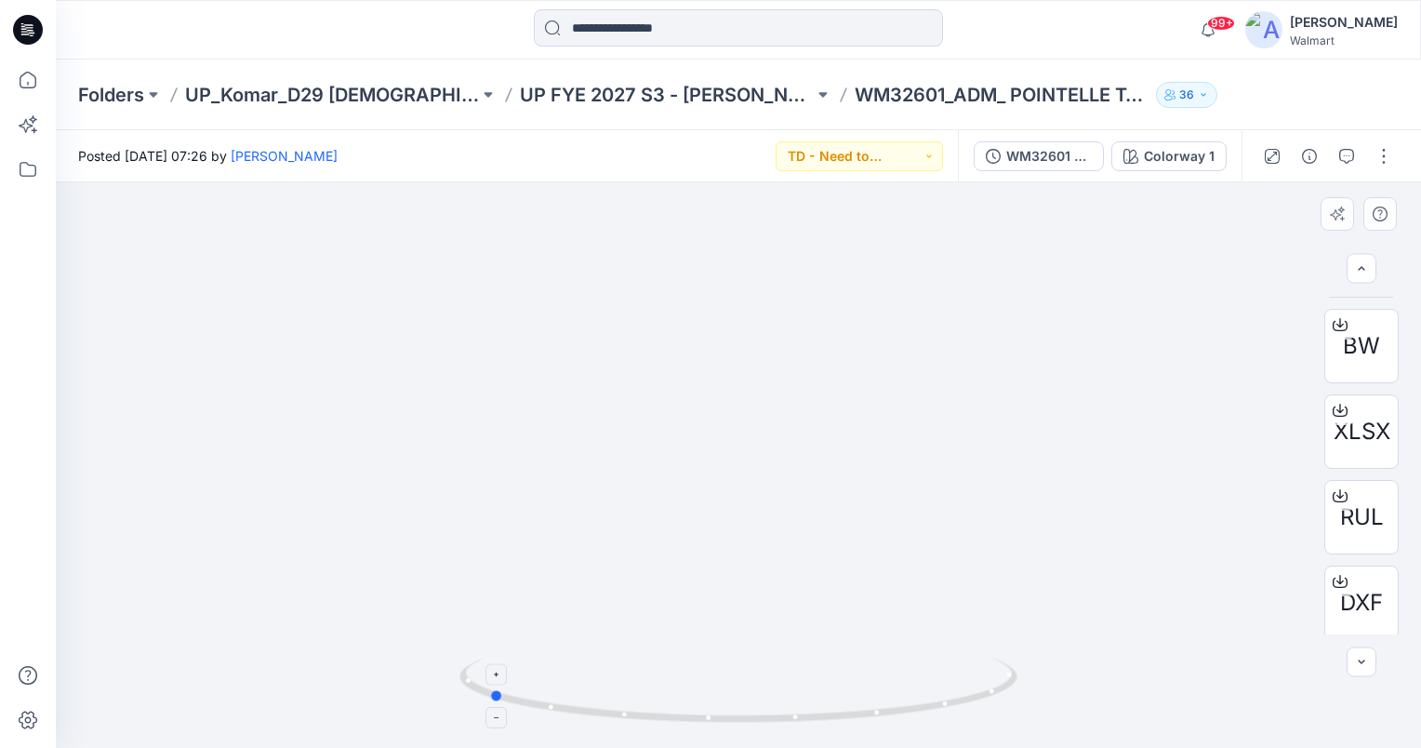
drag, startPoint x: 738, startPoint y: 720, endPoint x: 485, endPoint y: 688, distance: 254.9
click at [485, 688] on icon at bounding box center [740, 692] width 563 height 70
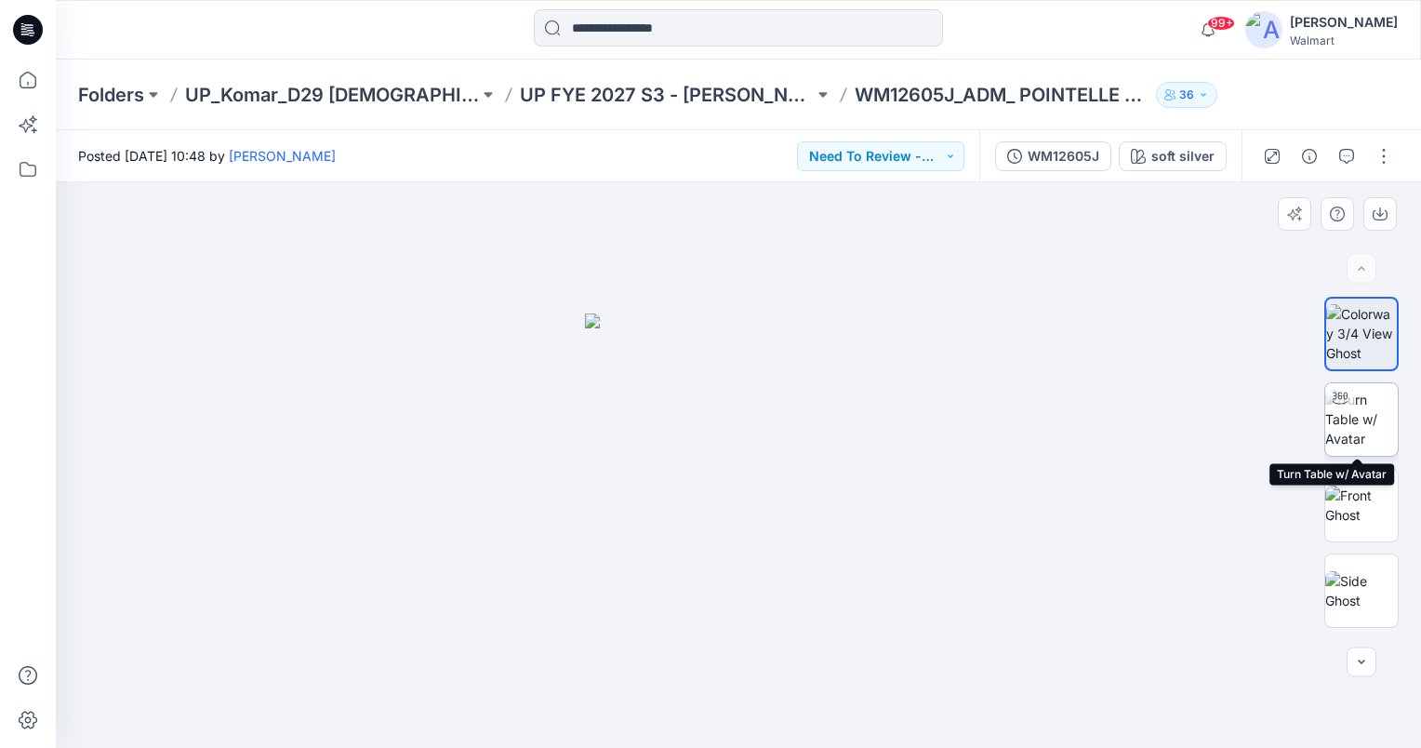
click at [1360, 438] on img at bounding box center [1361, 419] width 73 height 59
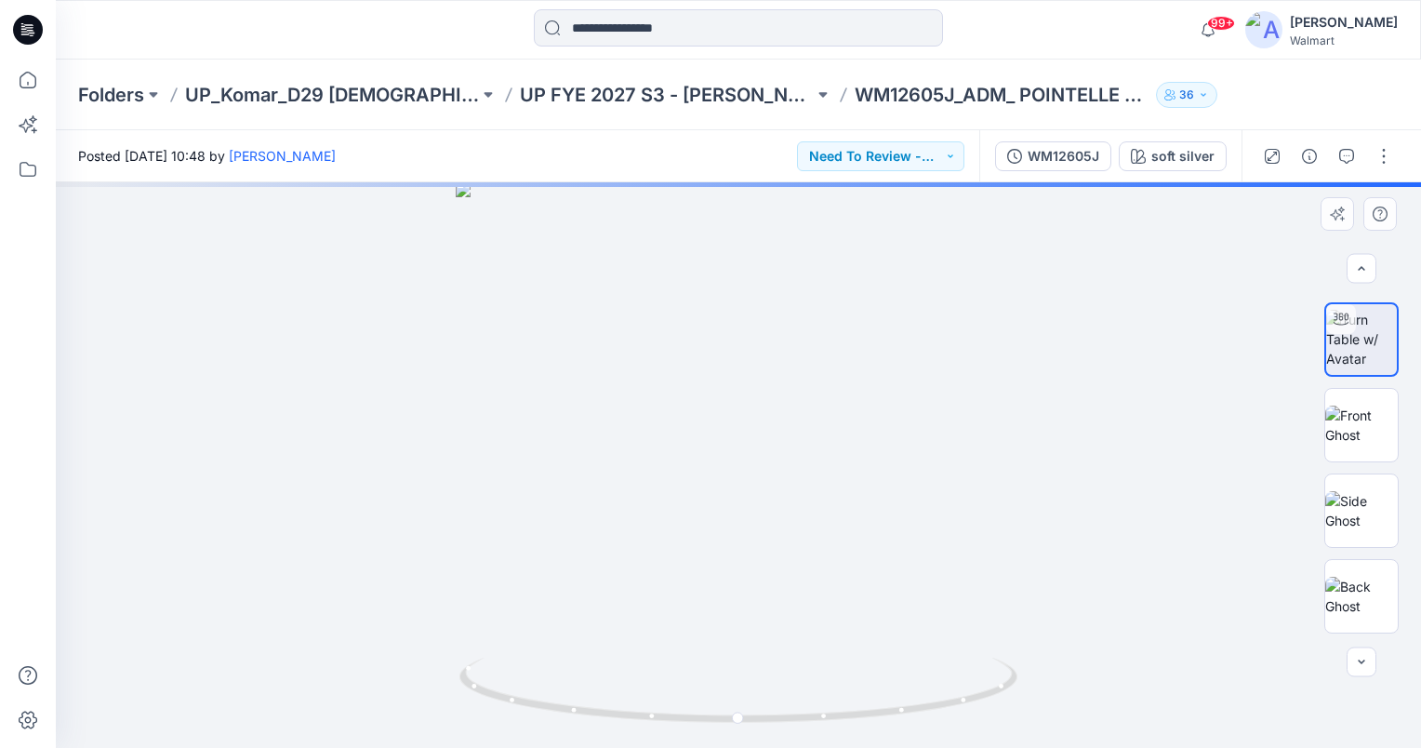
scroll to position [506, 0]
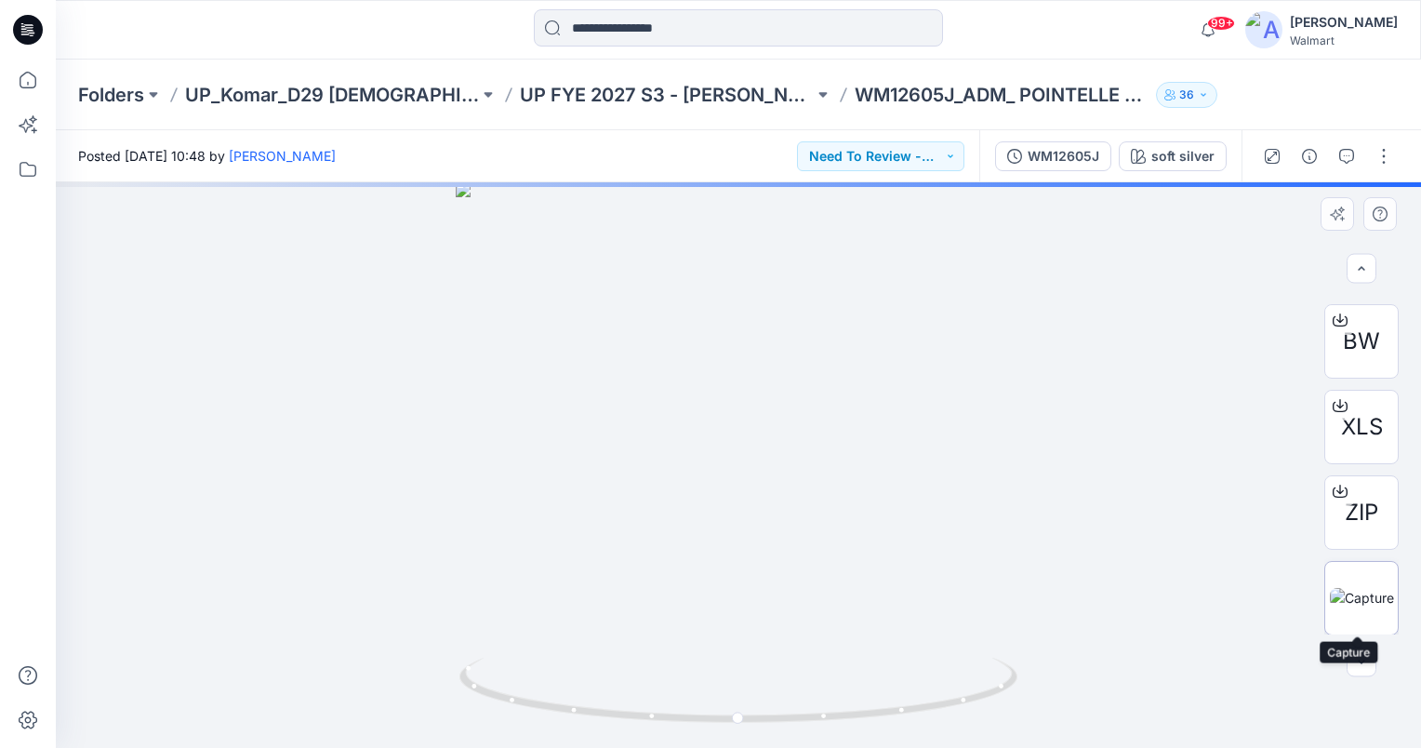
click at [1372, 601] on img at bounding box center [1362, 598] width 64 height 20
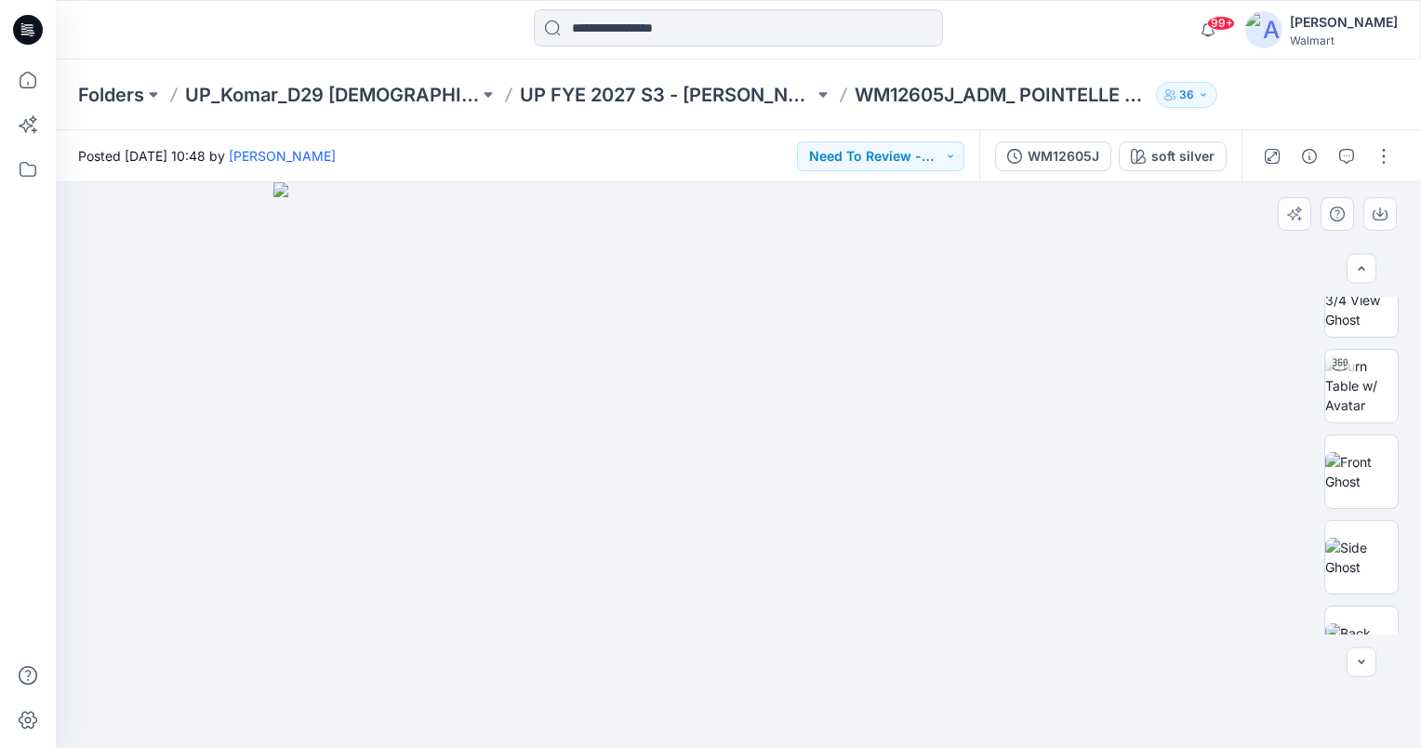
scroll to position [0, 0]
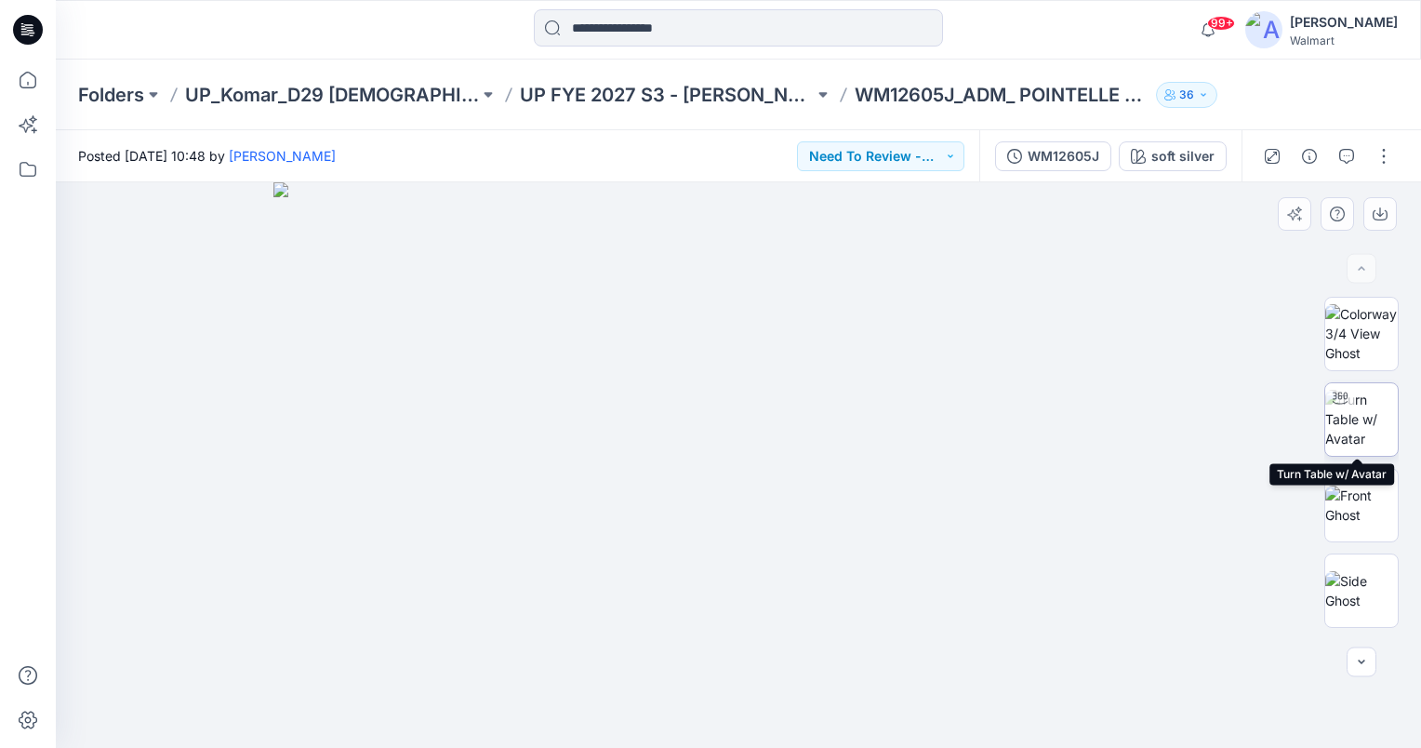
click at [1378, 404] on img at bounding box center [1361, 419] width 73 height 59
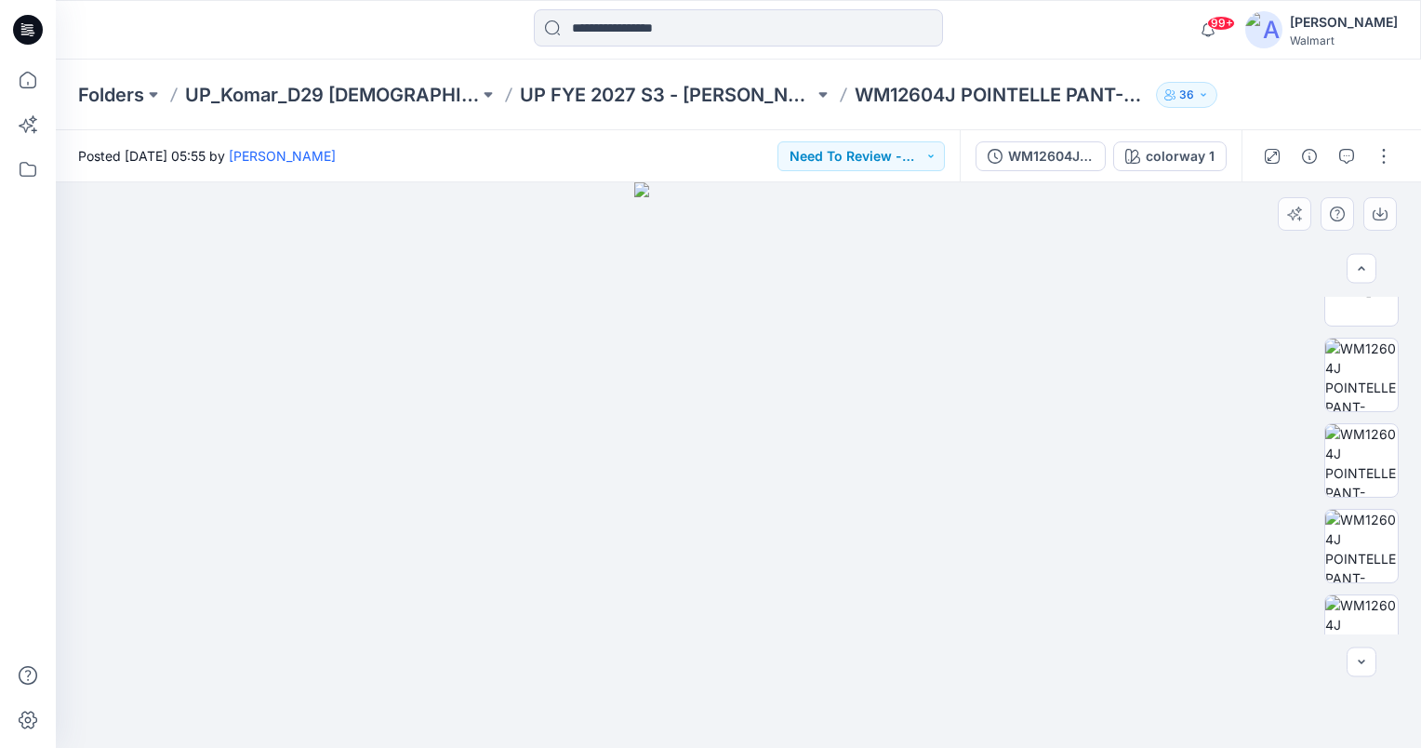
scroll to position [644, 0]
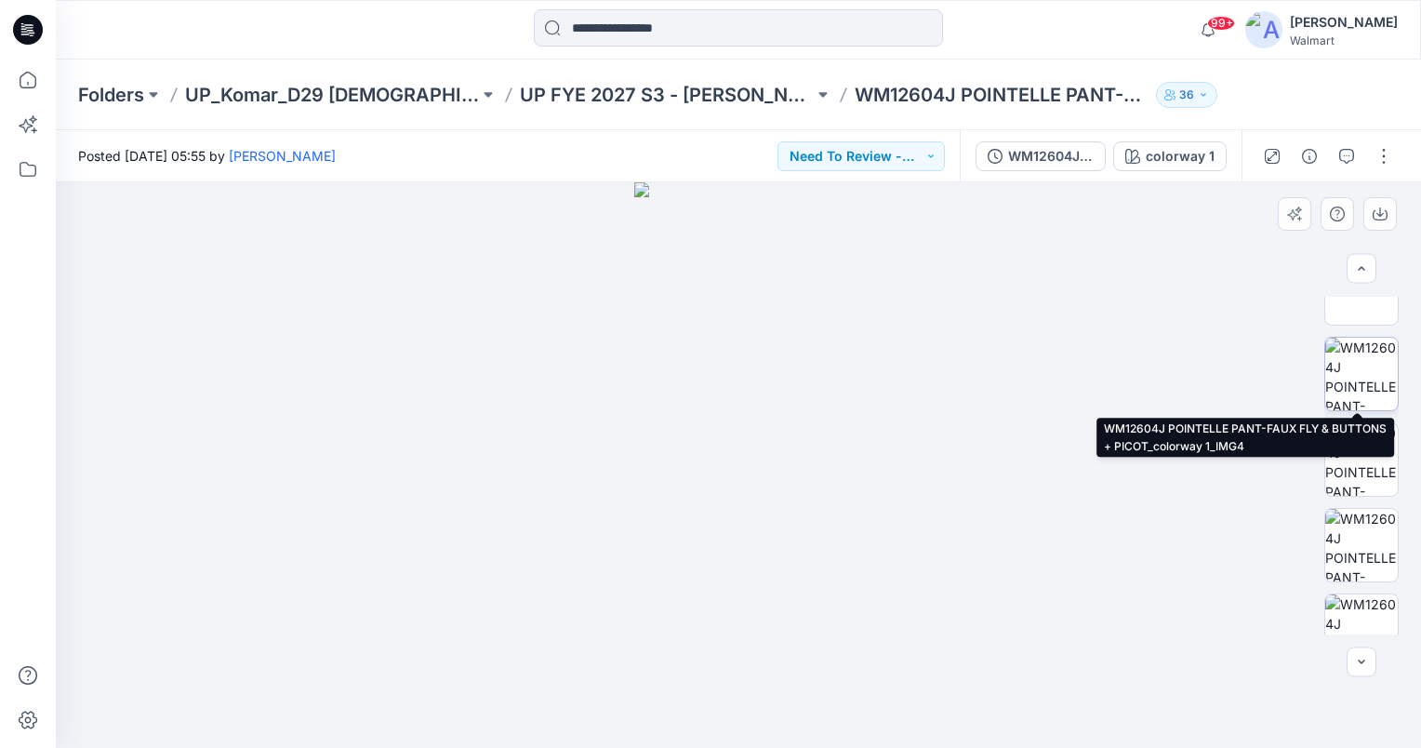
click at [1364, 373] on img at bounding box center [1361, 374] width 73 height 73
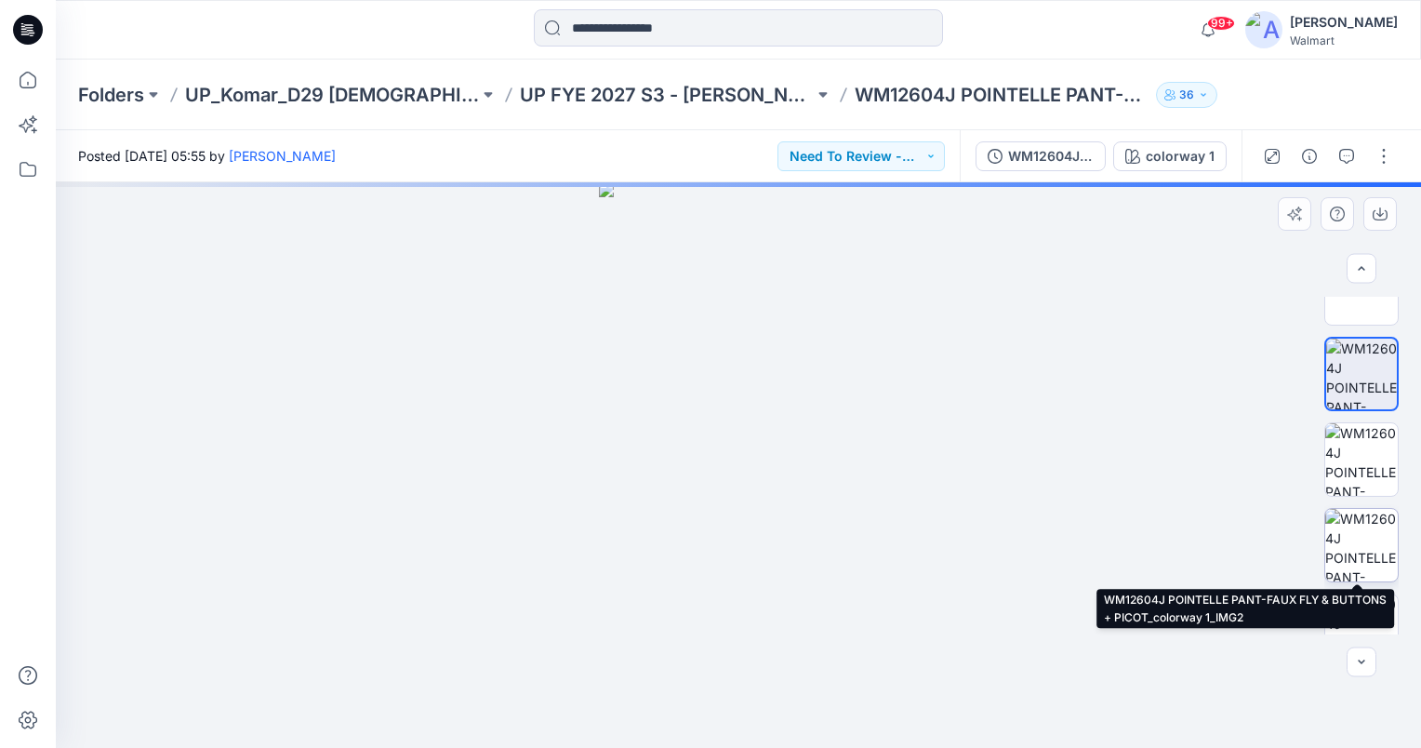
click at [1362, 530] on img at bounding box center [1361, 545] width 73 height 73
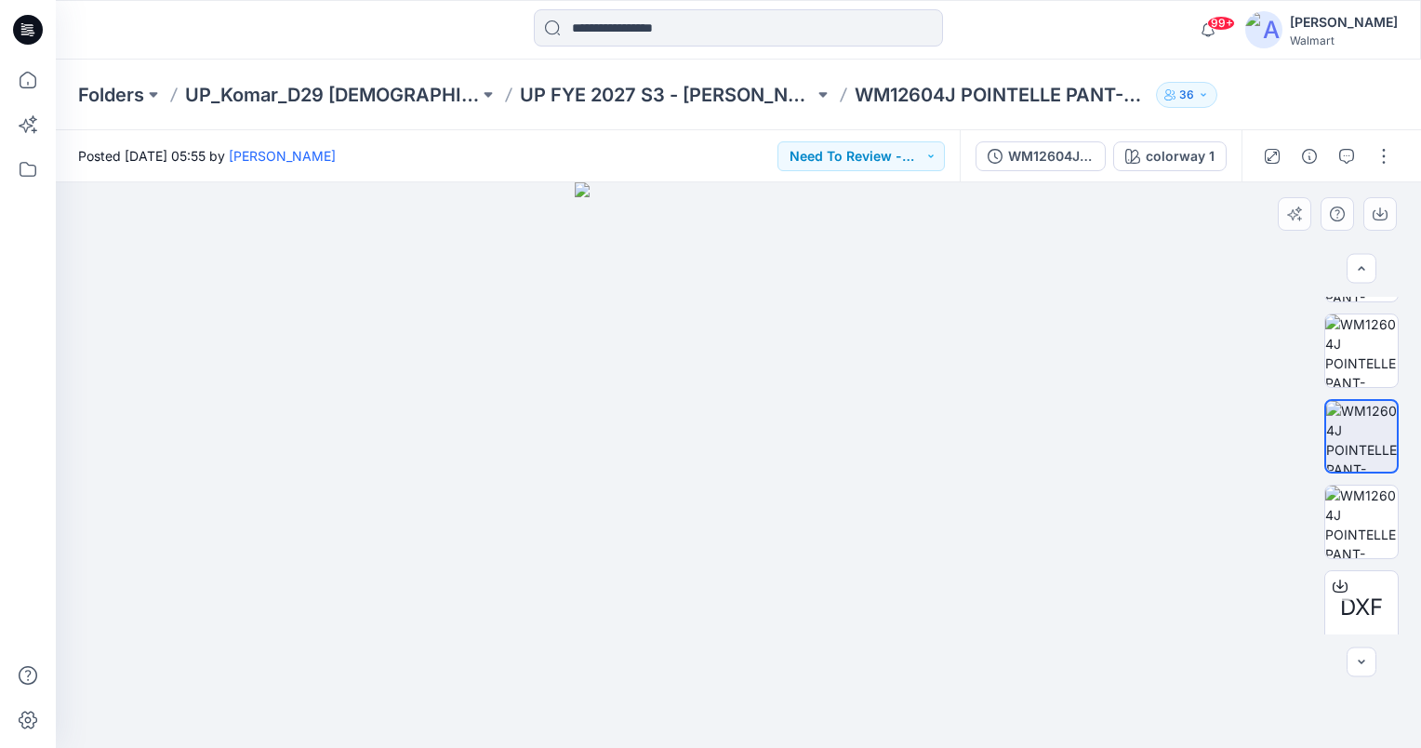
scroll to position [848, 0]
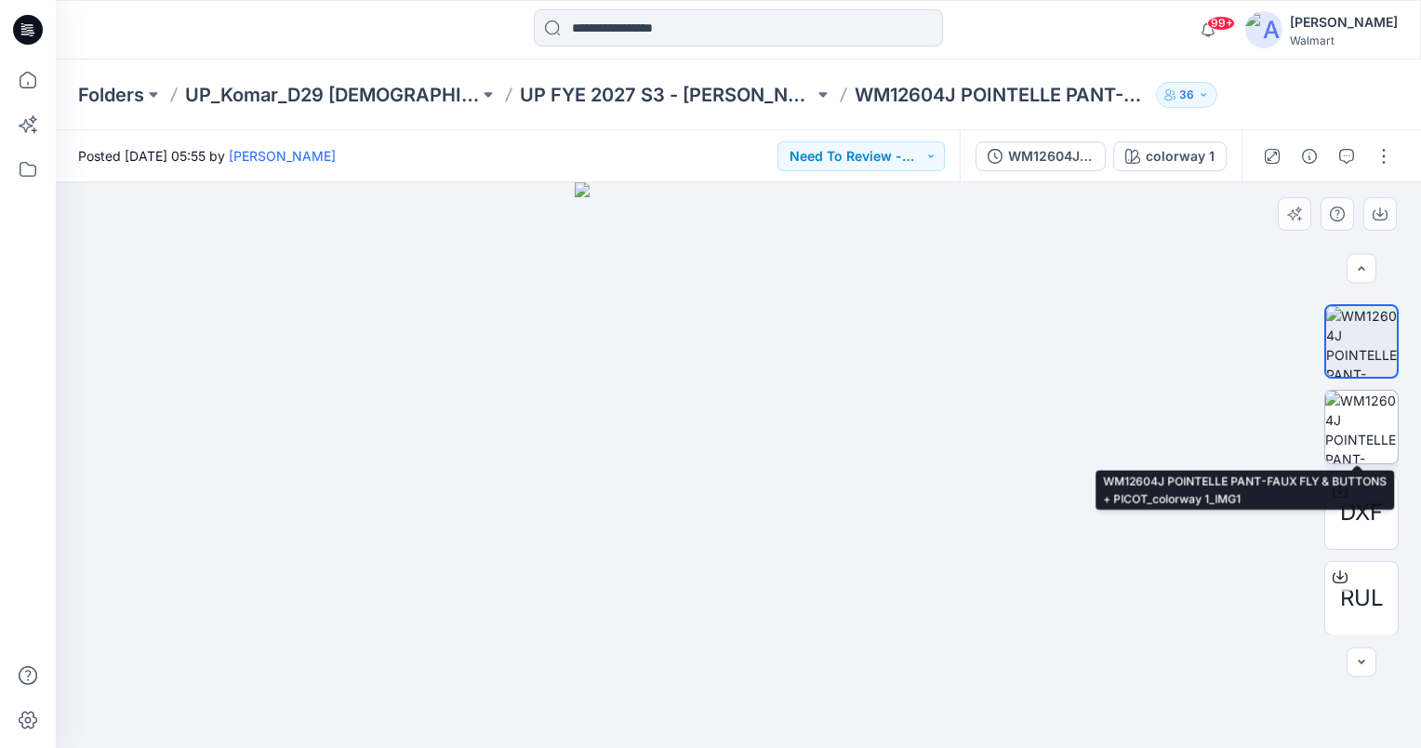
click at [1343, 427] on img at bounding box center [1361, 427] width 73 height 73
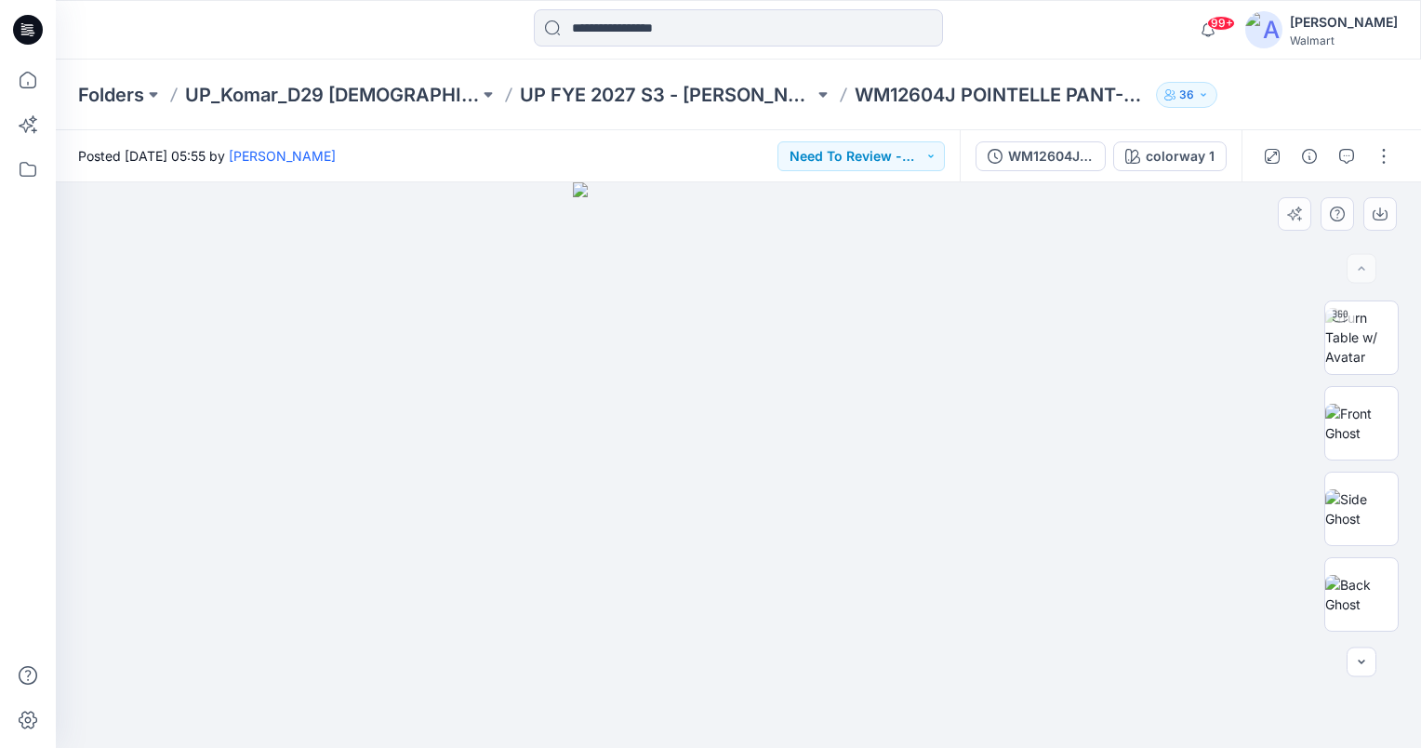
scroll to position [0, 0]
click at [1357, 418] on img at bounding box center [1361, 419] width 73 height 59
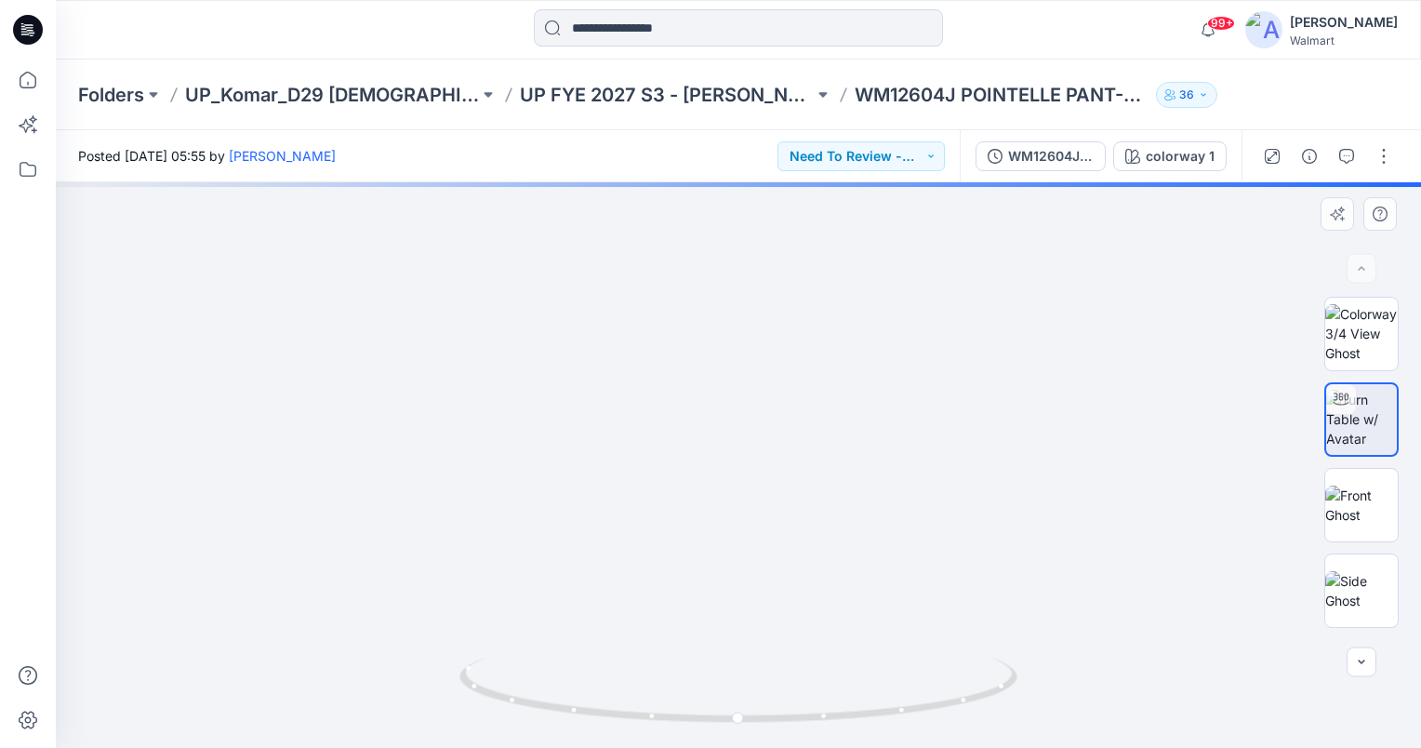
drag, startPoint x: 847, startPoint y: 510, endPoint x: 823, endPoint y: 358, distance: 153.5
click at [824, 353] on img at bounding box center [739, 332] width 830 height 830
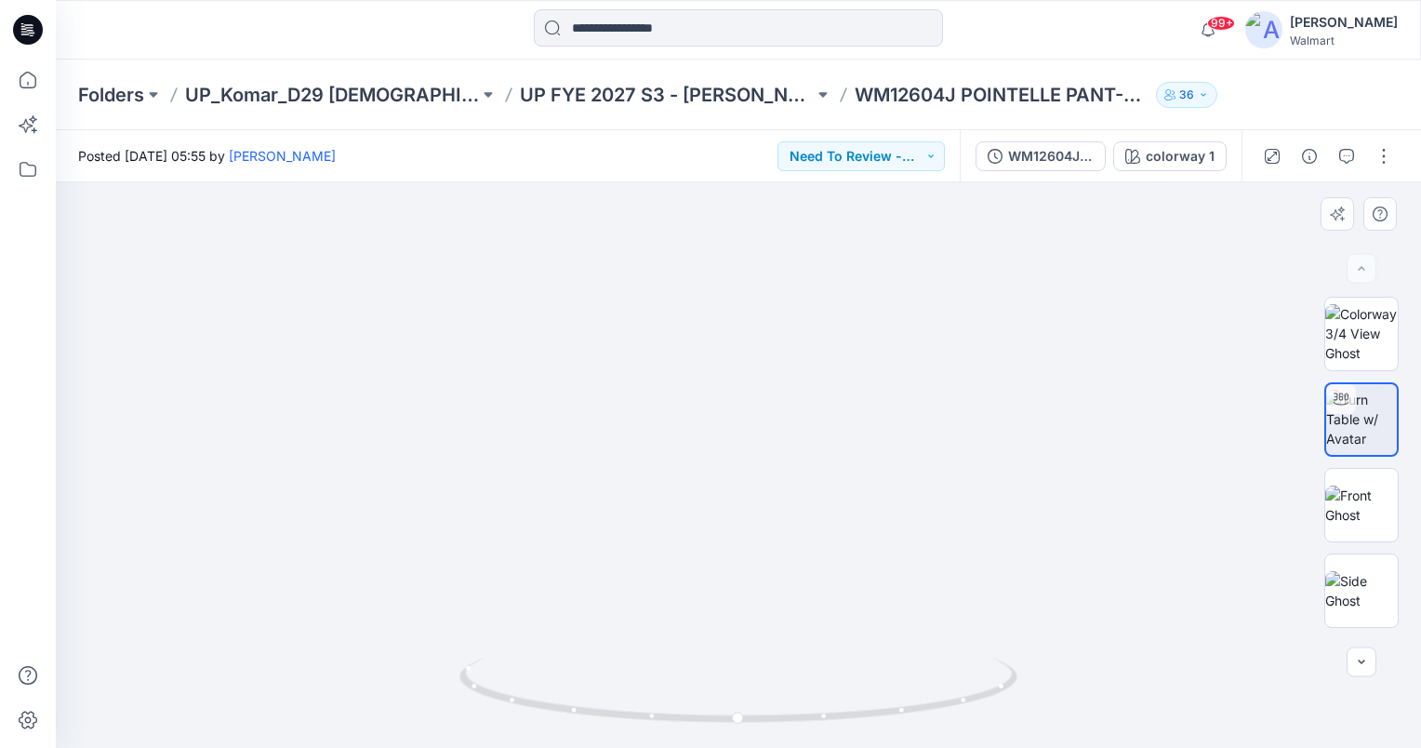
drag, startPoint x: 818, startPoint y: 550, endPoint x: 825, endPoint y: 495, distance: 56.2
click at [825, 495] on img at bounding box center [739, 332] width 830 height 830
drag, startPoint x: 828, startPoint y: 395, endPoint x: 833, endPoint y: 473, distance: 78.3
click at [833, 473] on img at bounding box center [738, 239] width 1094 height 1016
drag, startPoint x: 738, startPoint y: 721, endPoint x: 753, endPoint y: 715, distance: 15.9
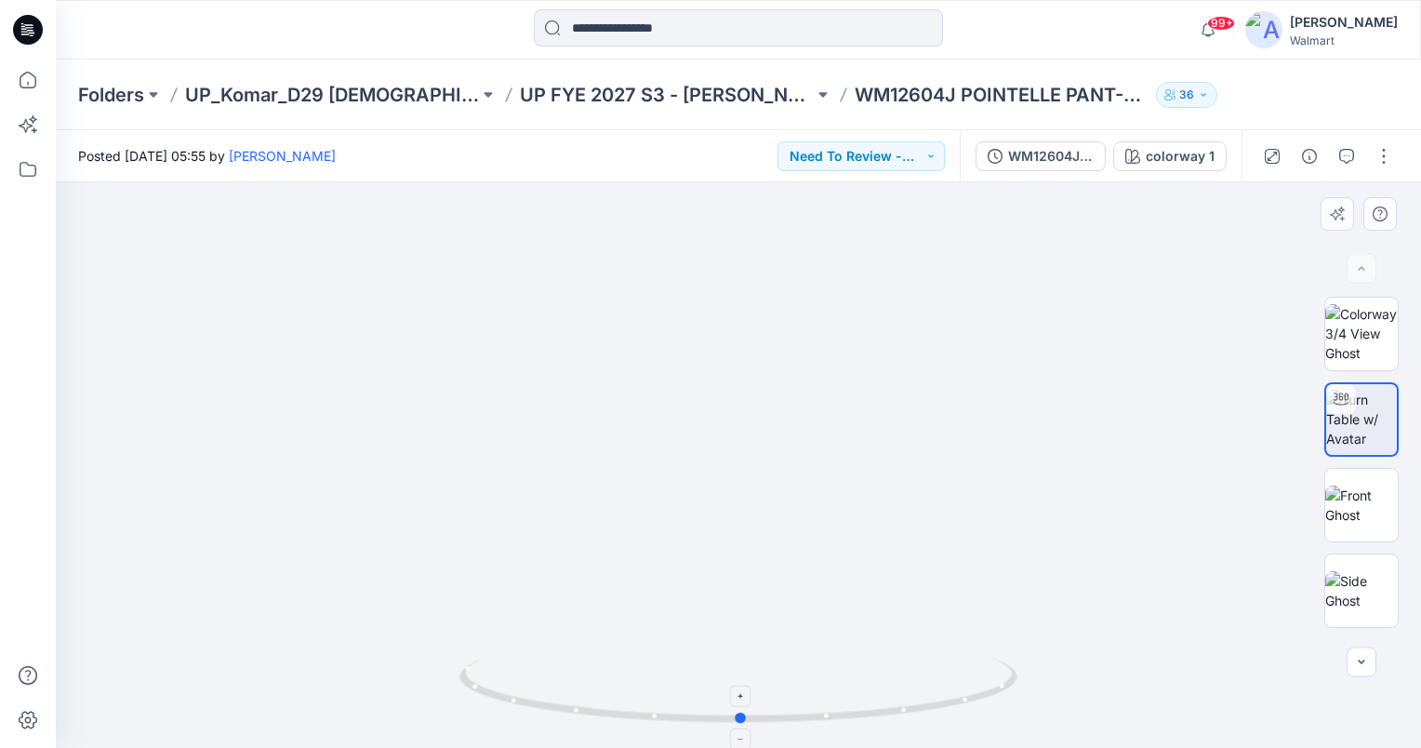
click at [748, 715] on circle at bounding box center [741, 717] width 11 height 11
drag, startPoint x: 825, startPoint y: 295, endPoint x: 813, endPoint y: 635, distance: 340.5
click at [813, 635] on img at bounding box center [725, 71] width 1889 height 1354
drag, startPoint x: 831, startPoint y: 338, endPoint x: 810, endPoint y: 452, distance: 115.4
click at [810, 452] on img at bounding box center [699, 46] width 2154 height 1401
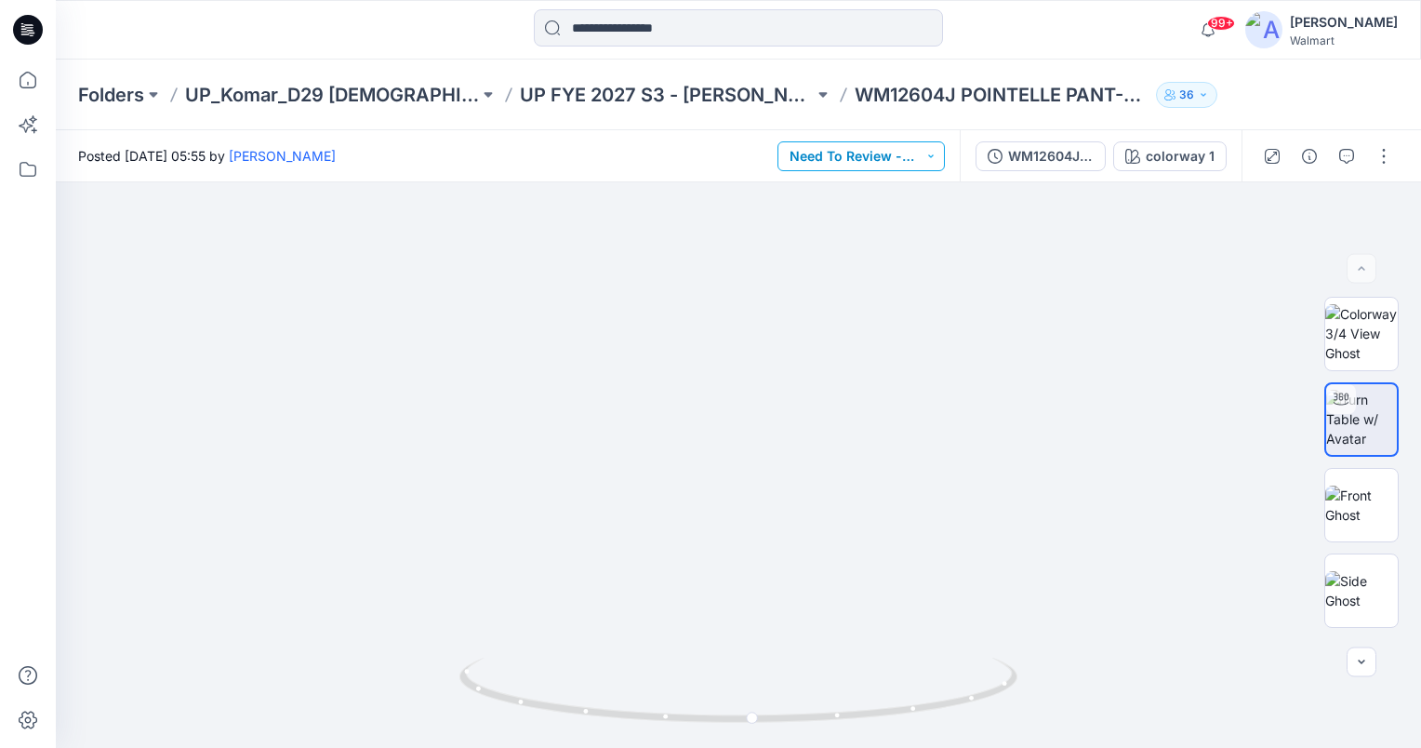
click at [925, 159] on button "Need To Review - Design/PD/Tech" at bounding box center [860, 156] width 167 height 30
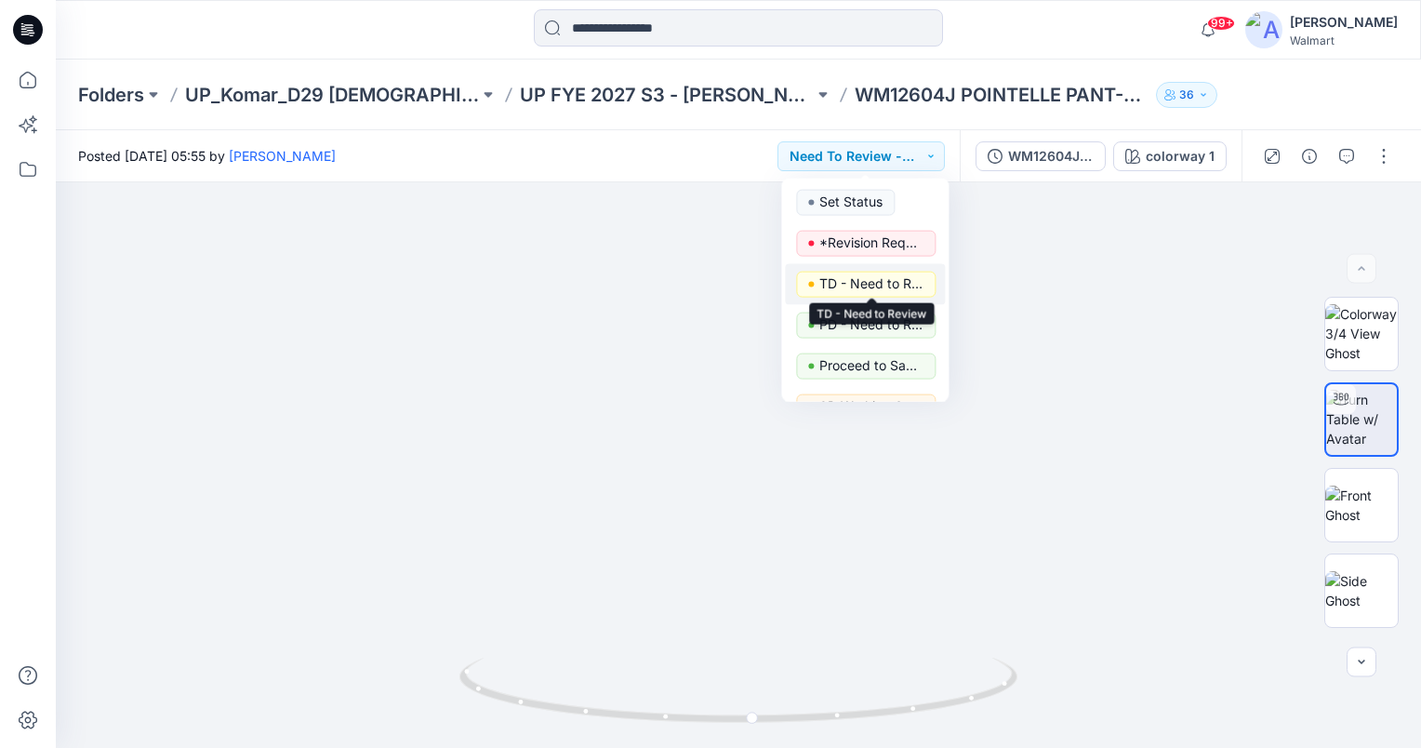
click at [893, 285] on p "TD - Need to Review" at bounding box center [871, 284] width 104 height 24
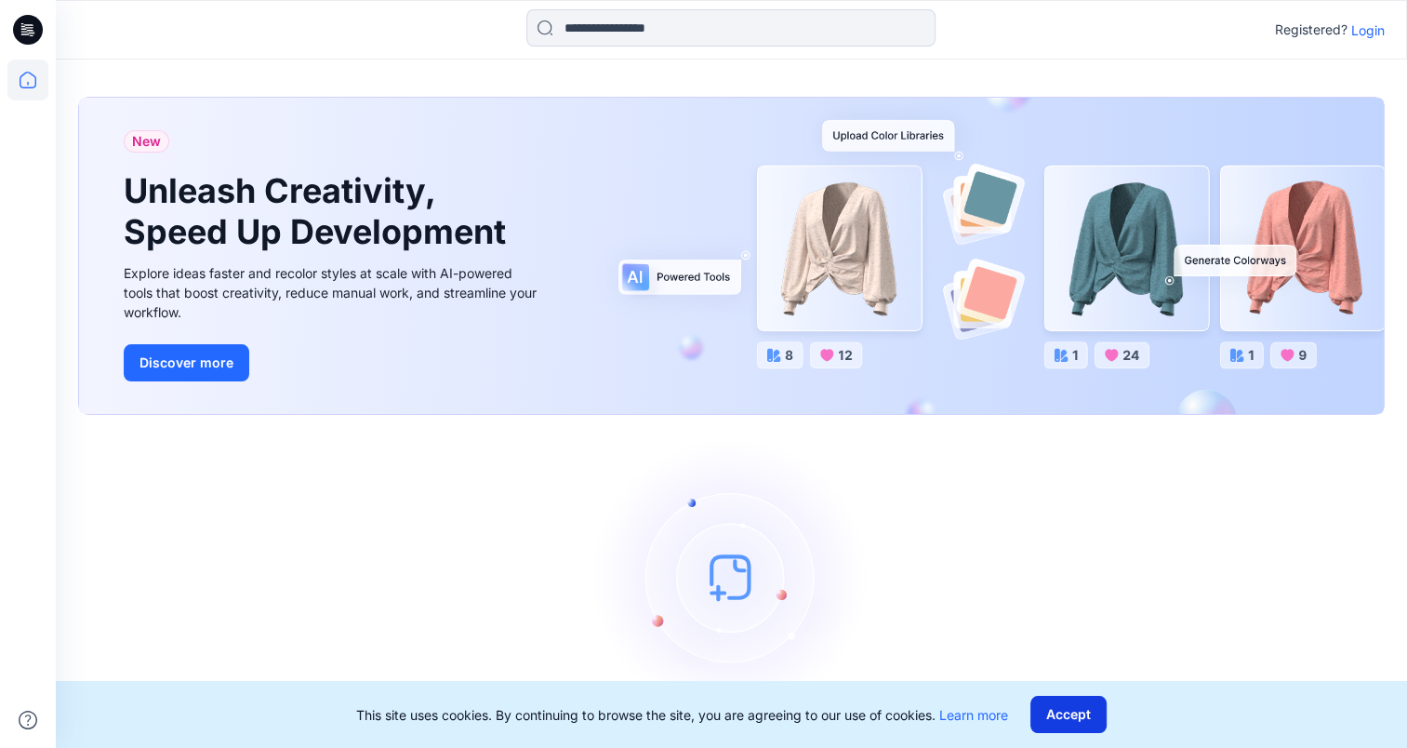
click at [1091, 705] on button "Accept" at bounding box center [1068, 714] width 76 height 37
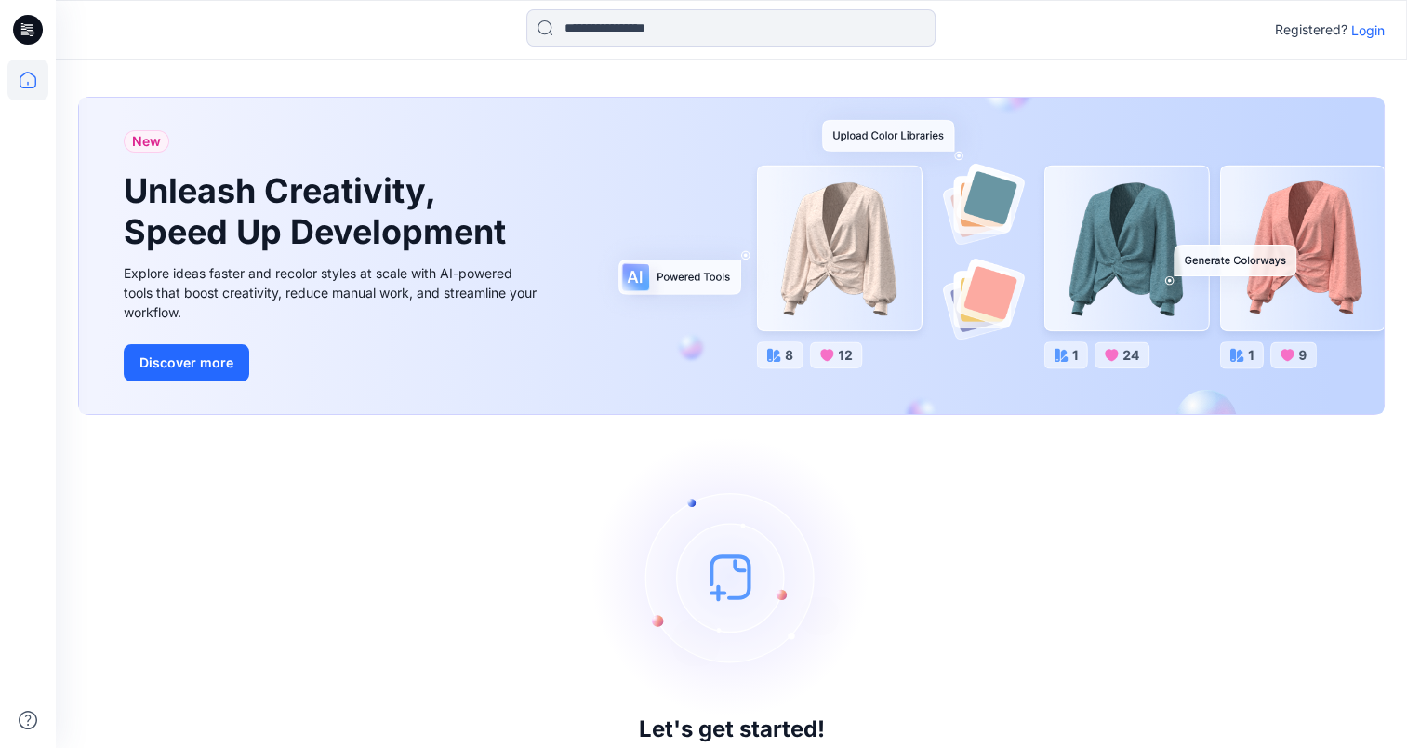
click at [1372, 33] on p "Login" at bounding box center [1367, 30] width 33 height 20
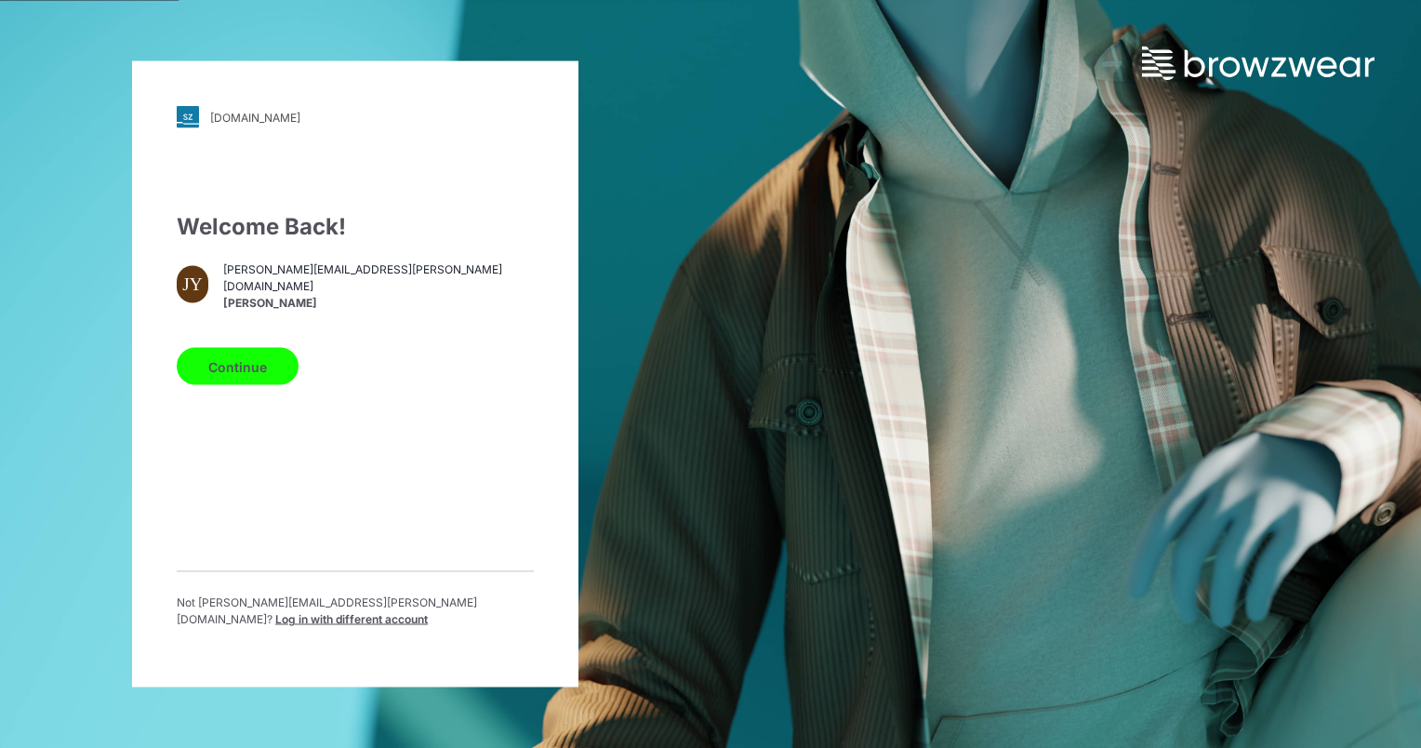
click at [248, 367] on button "Continue" at bounding box center [238, 366] width 122 height 37
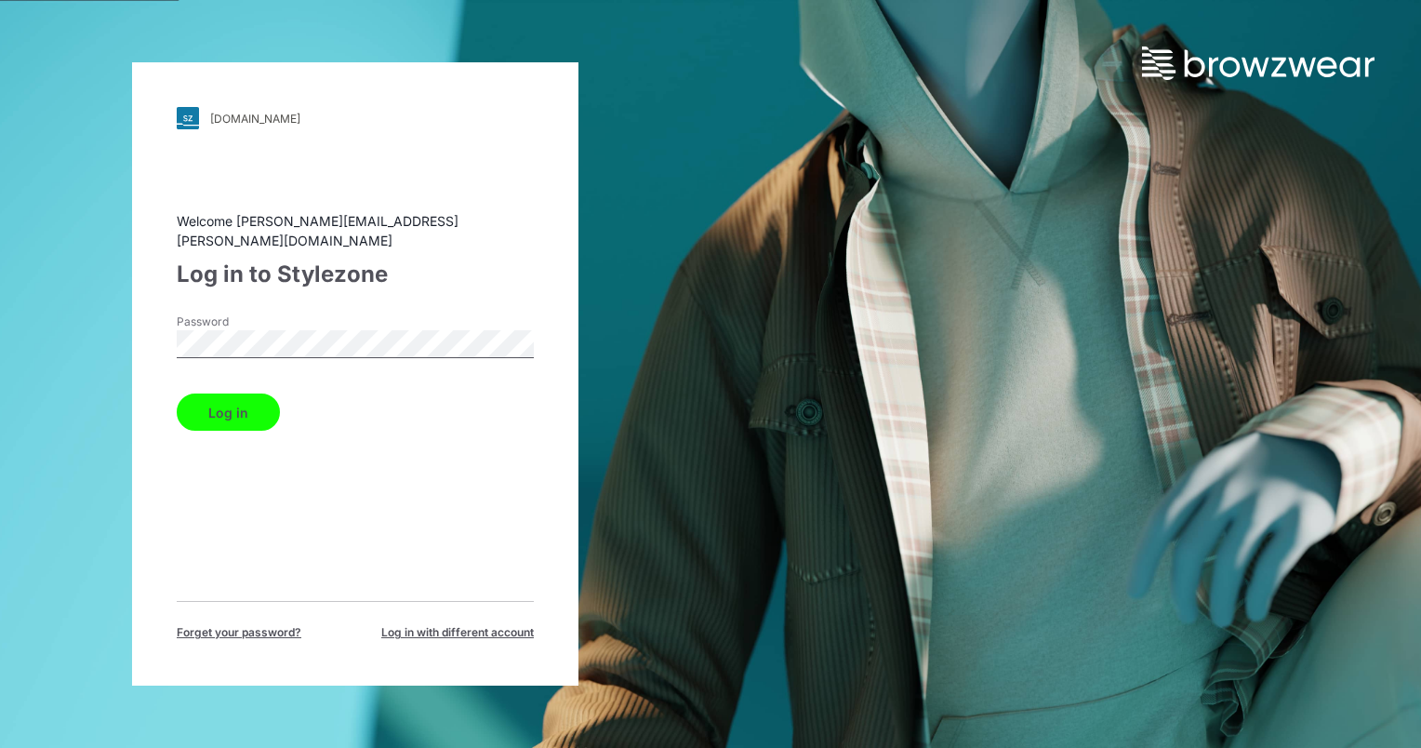
click at [217, 399] on button "Log in" at bounding box center [228, 411] width 103 height 37
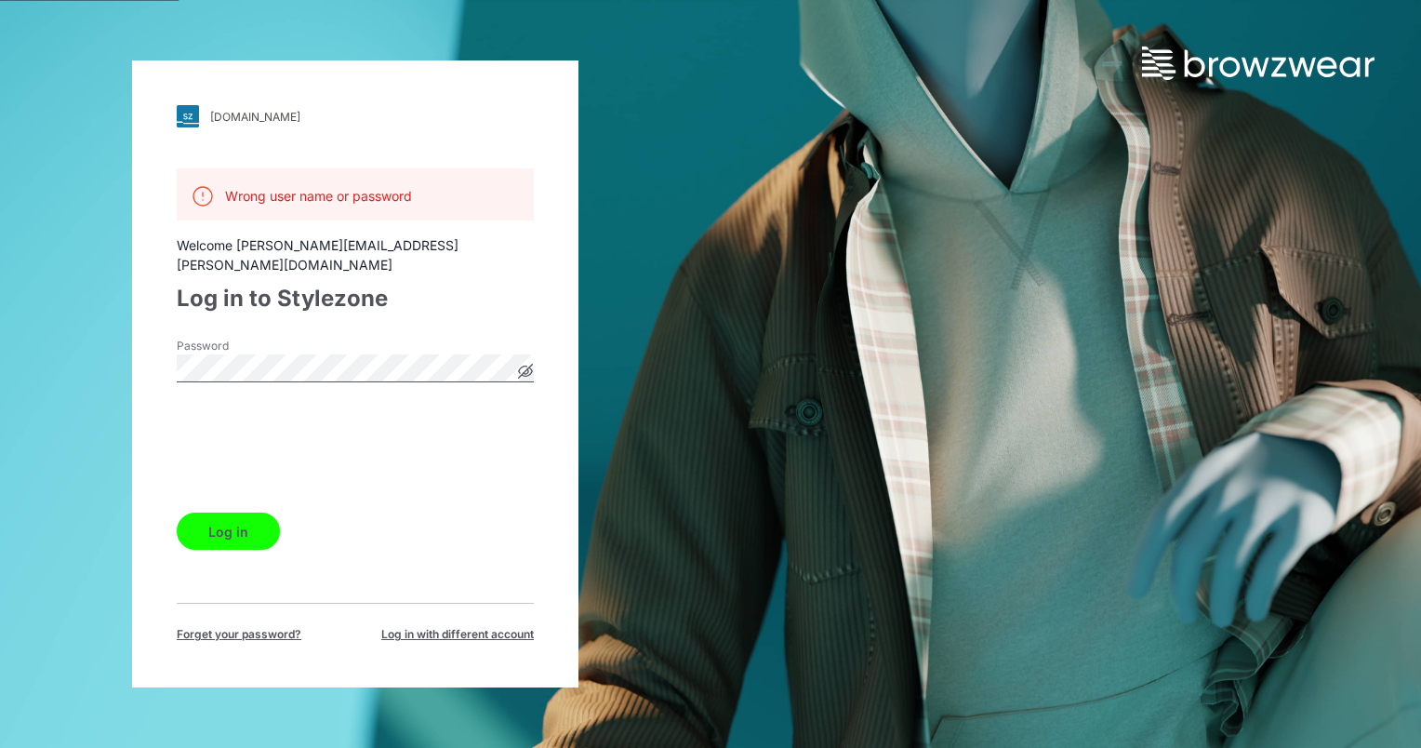
click at [239, 521] on button "Log in" at bounding box center [228, 530] width 103 height 37
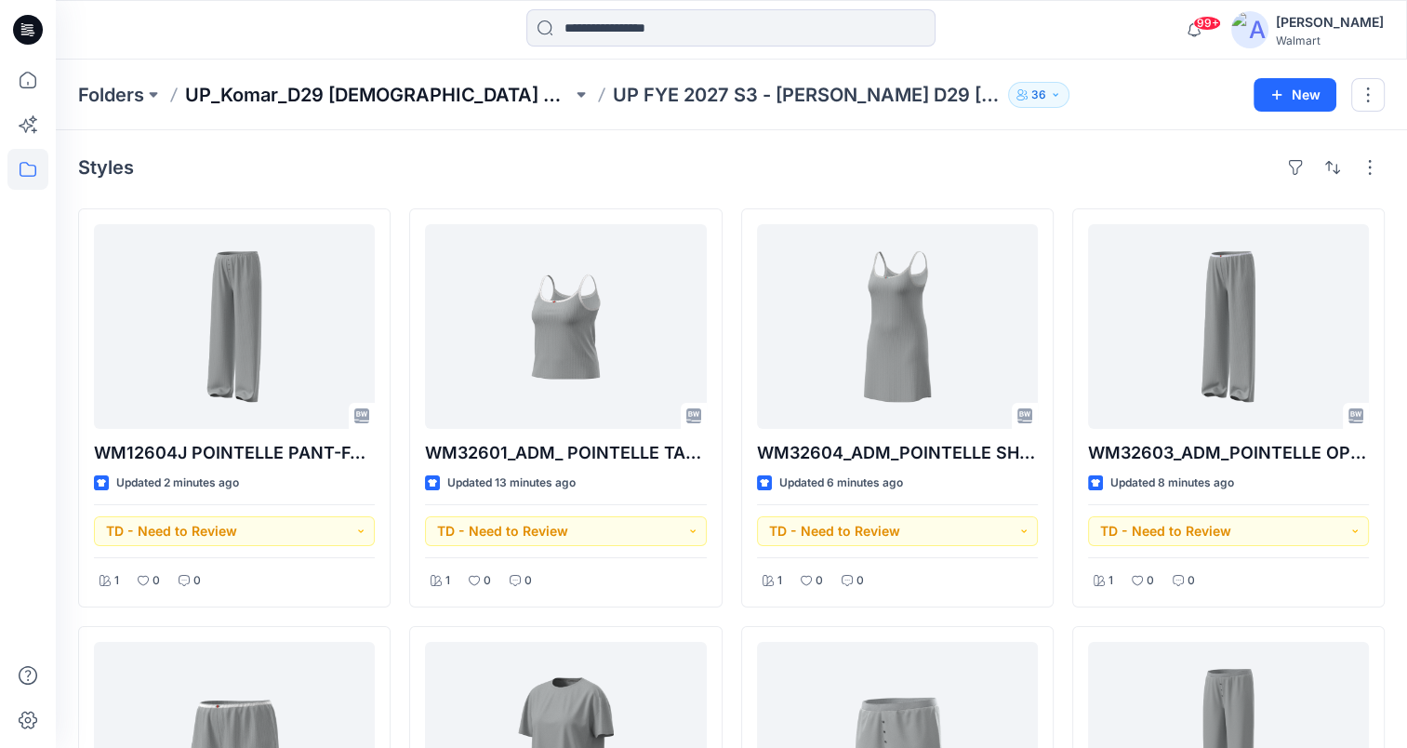
click at [329, 89] on p "UP_Komar_D29 [DEMOGRAPHIC_DATA] Sleep" at bounding box center [378, 95] width 387 height 26
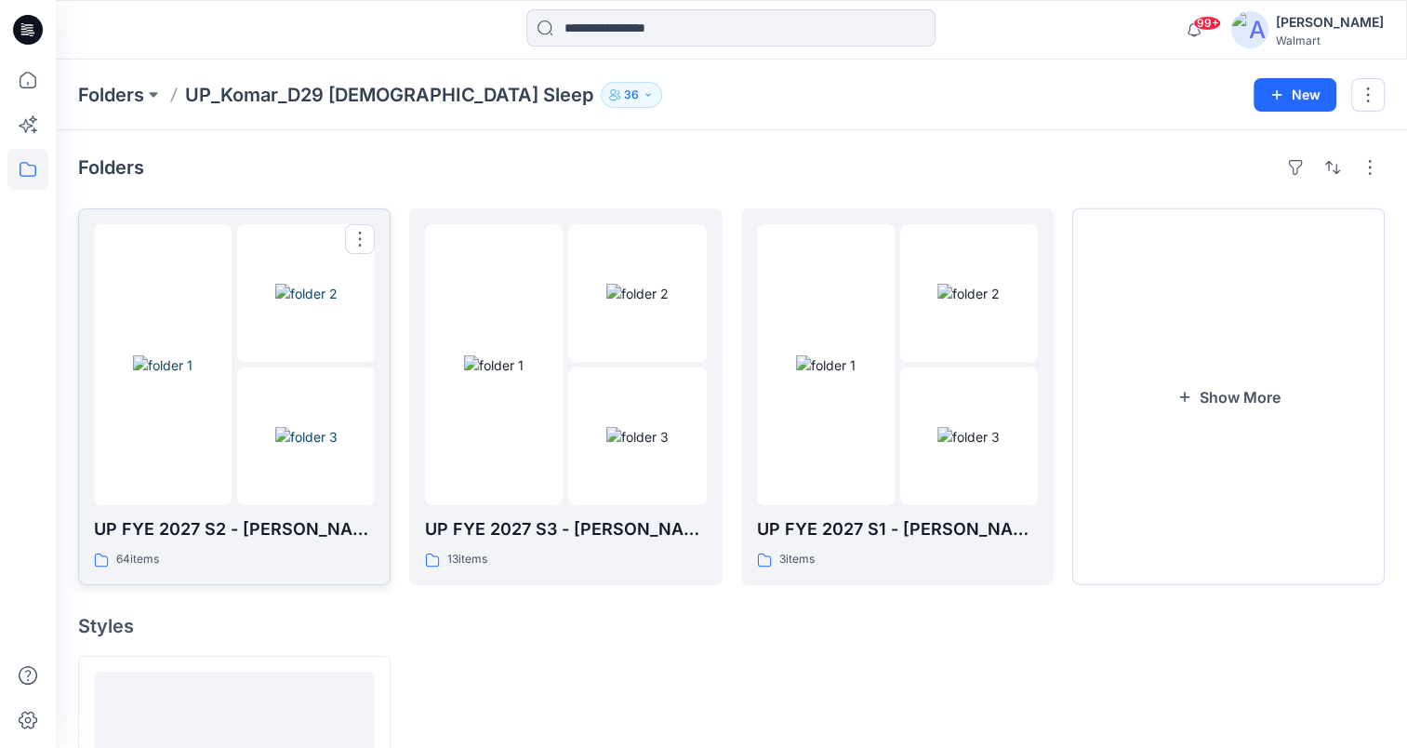
click at [275, 427] on img at bounding box center [306, 437] width 62 height 20
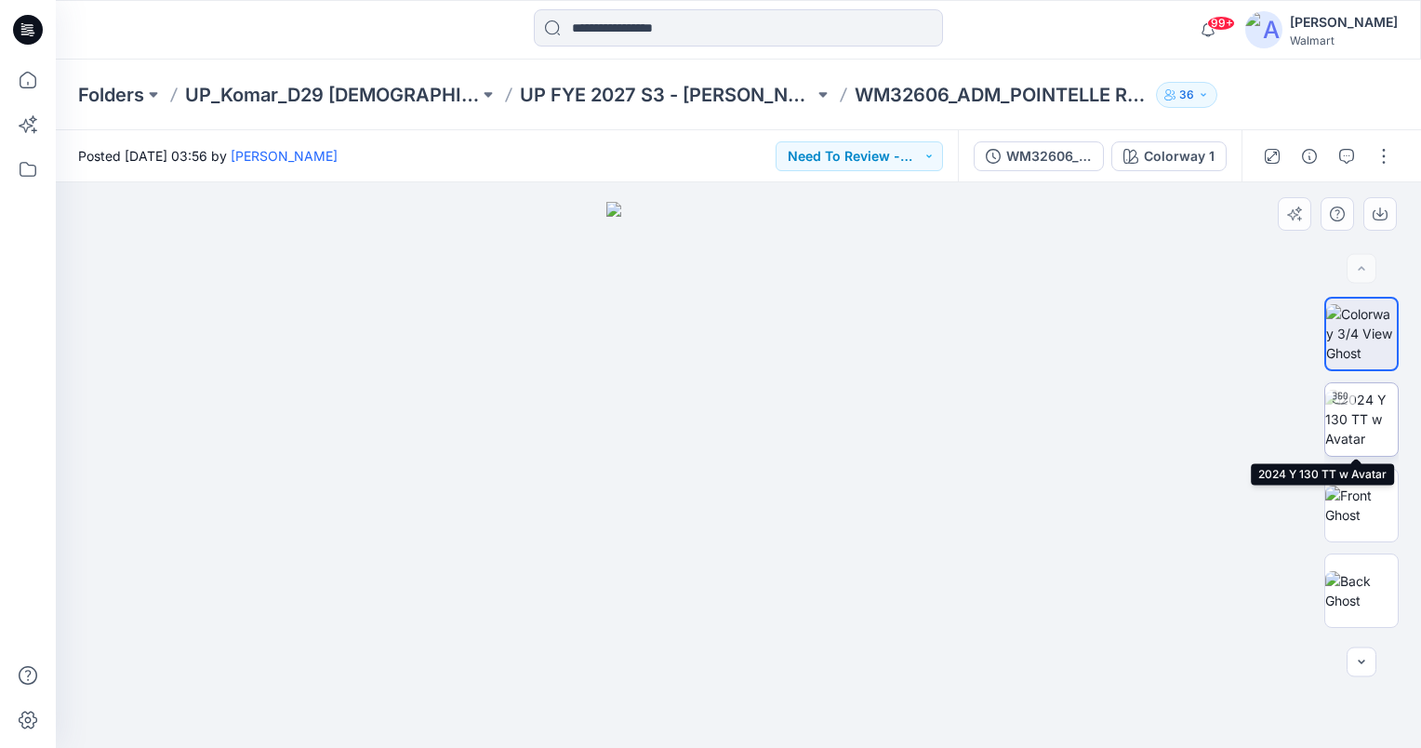
click at [1352, 425] on img at bounding box center [1361, 419] width 73 height 59
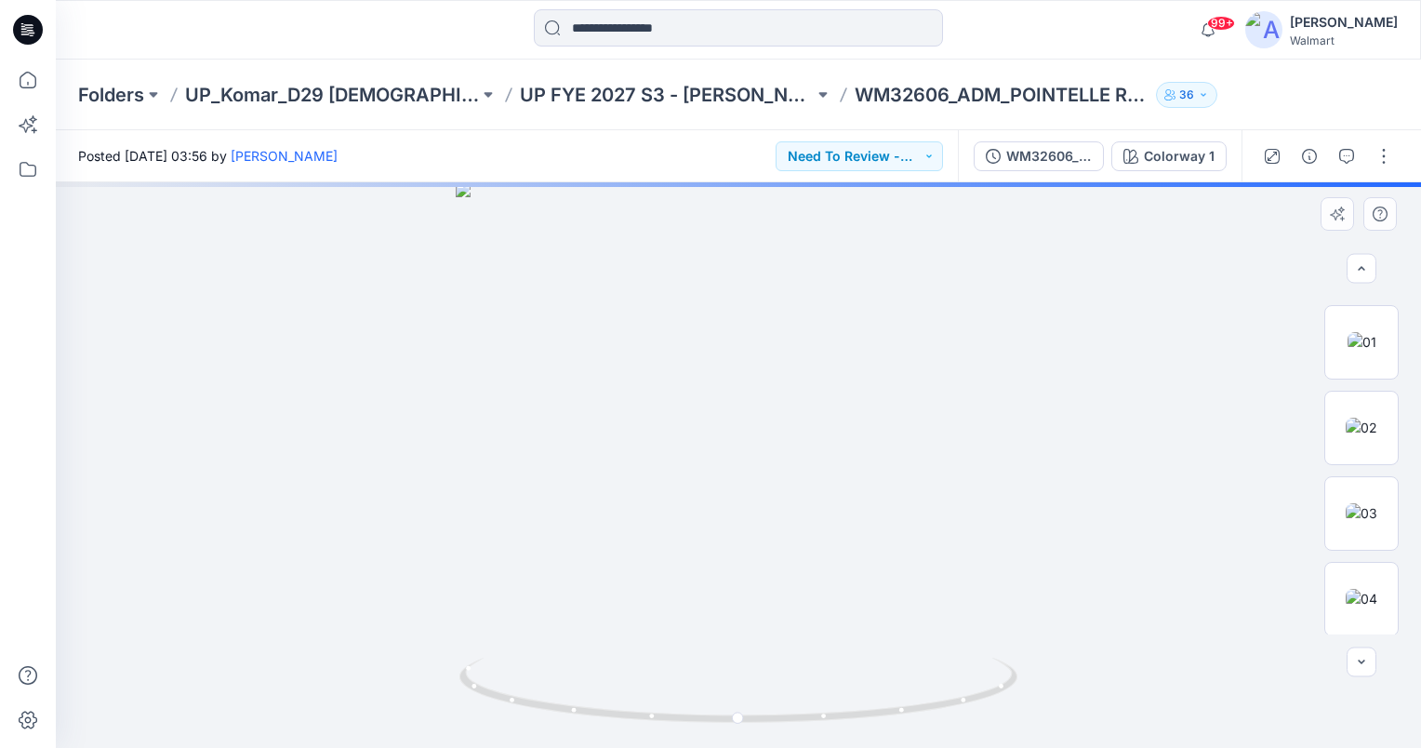
scroll to position [762, 0]
click at [1358, 601] on img at bounding box center [1361, 598] width 32 height 20
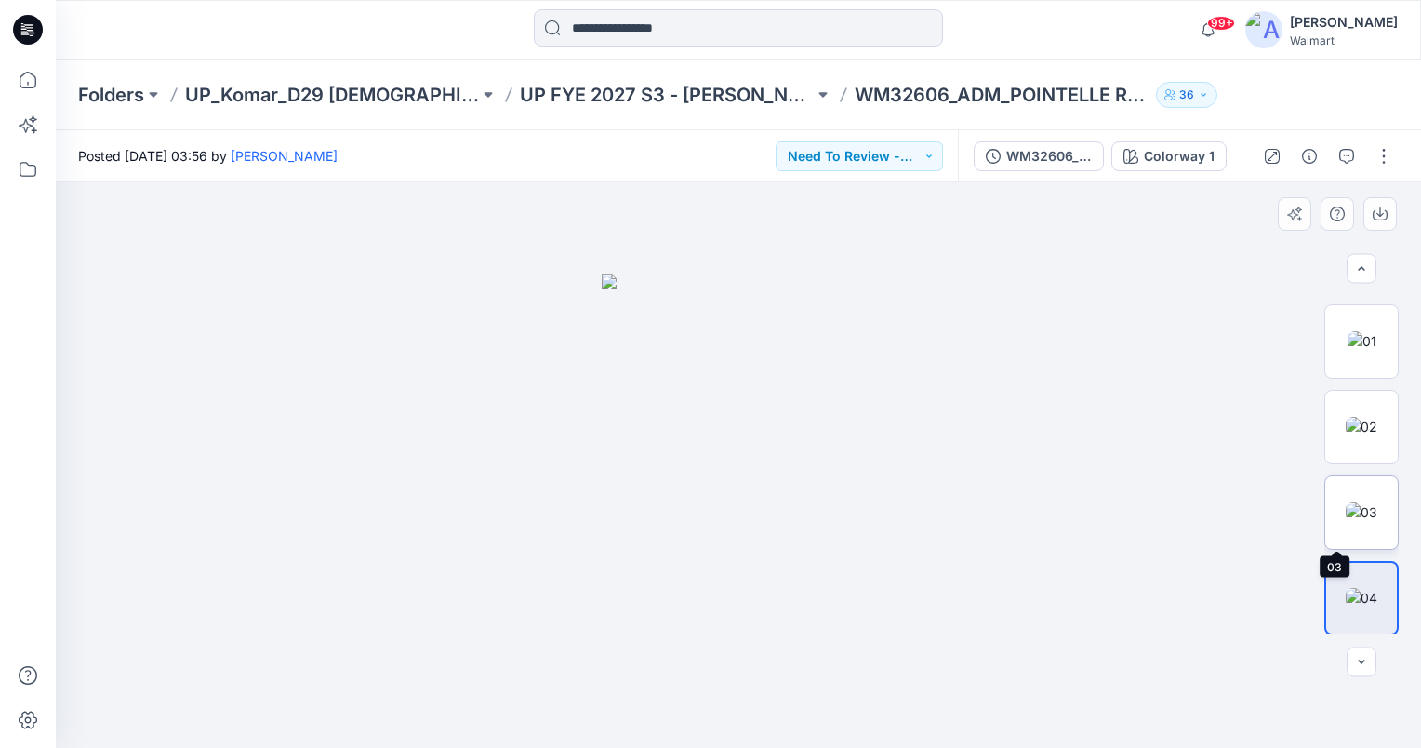
click at [1366, 520] on img at bounding box center [1361, 512] width 32 height 20
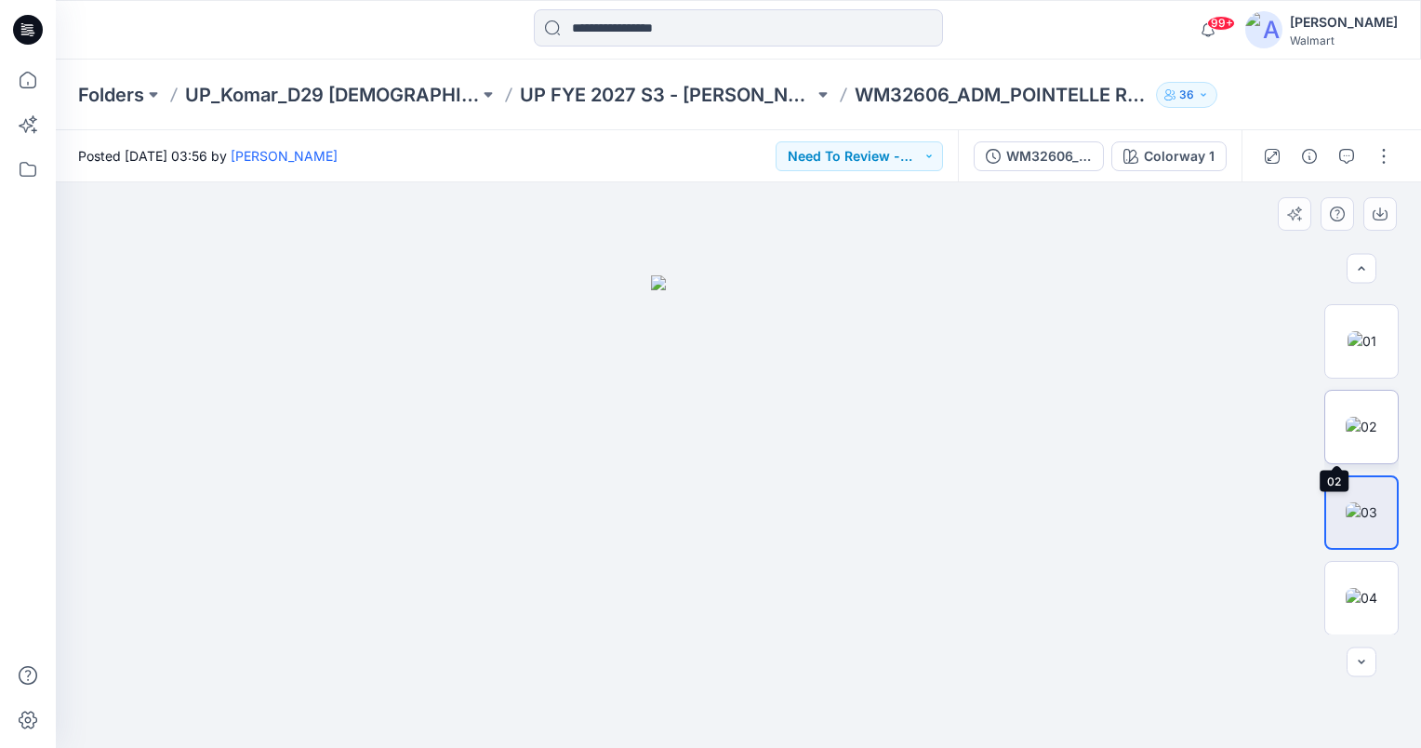
click at [1377, 423] on img at bounding box center [1361, 427] width 32 height 20
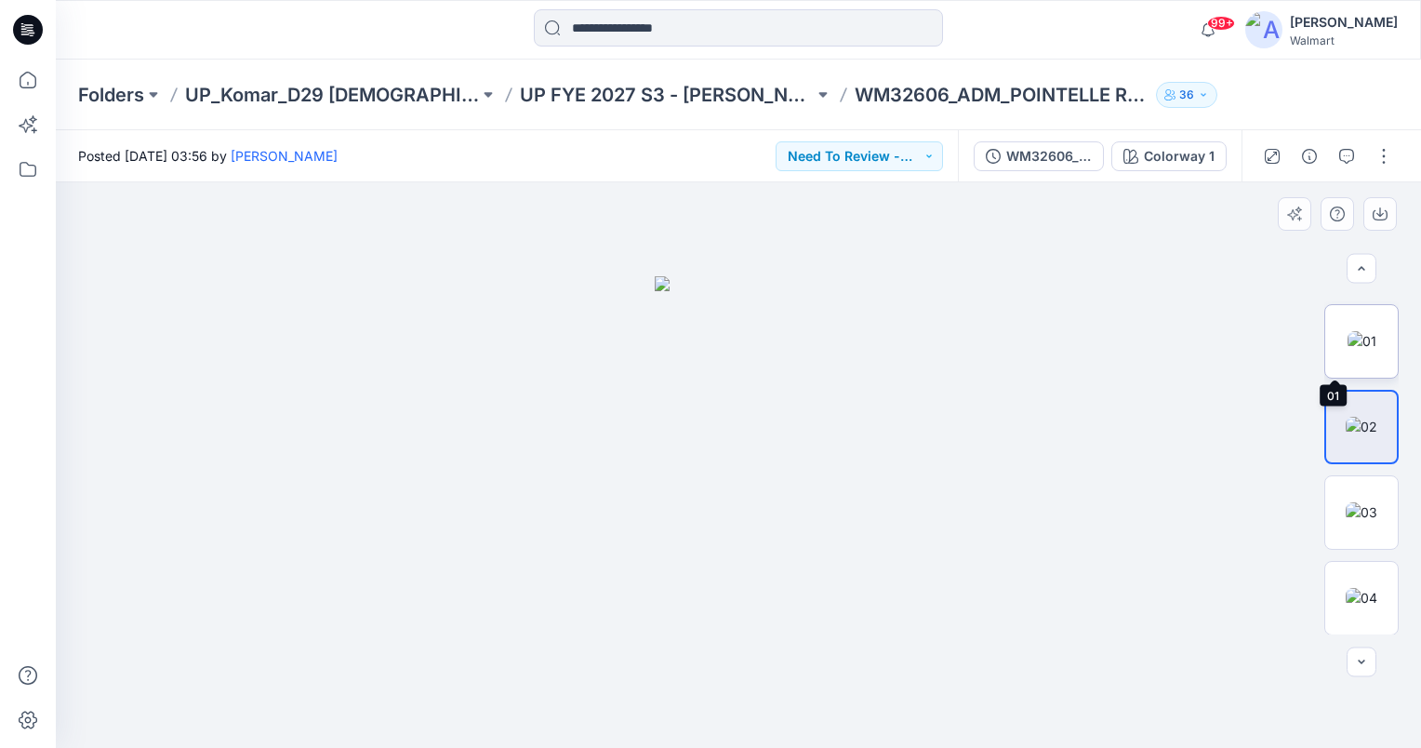
click at [1376, 338] on img at bounding box center [1361, 341] width 29 height 20
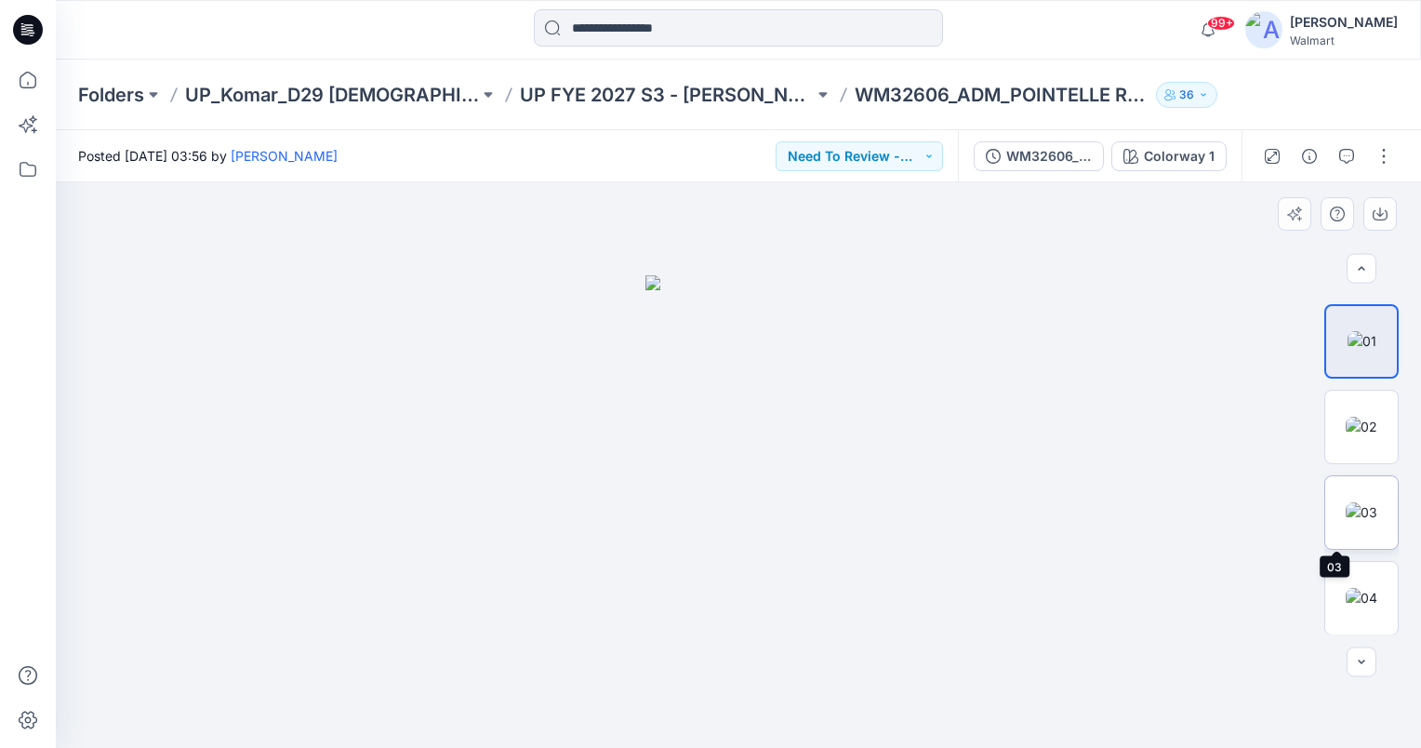
click at [1359, 516] on img at bounding box center [1361, 512] width 32 height 20
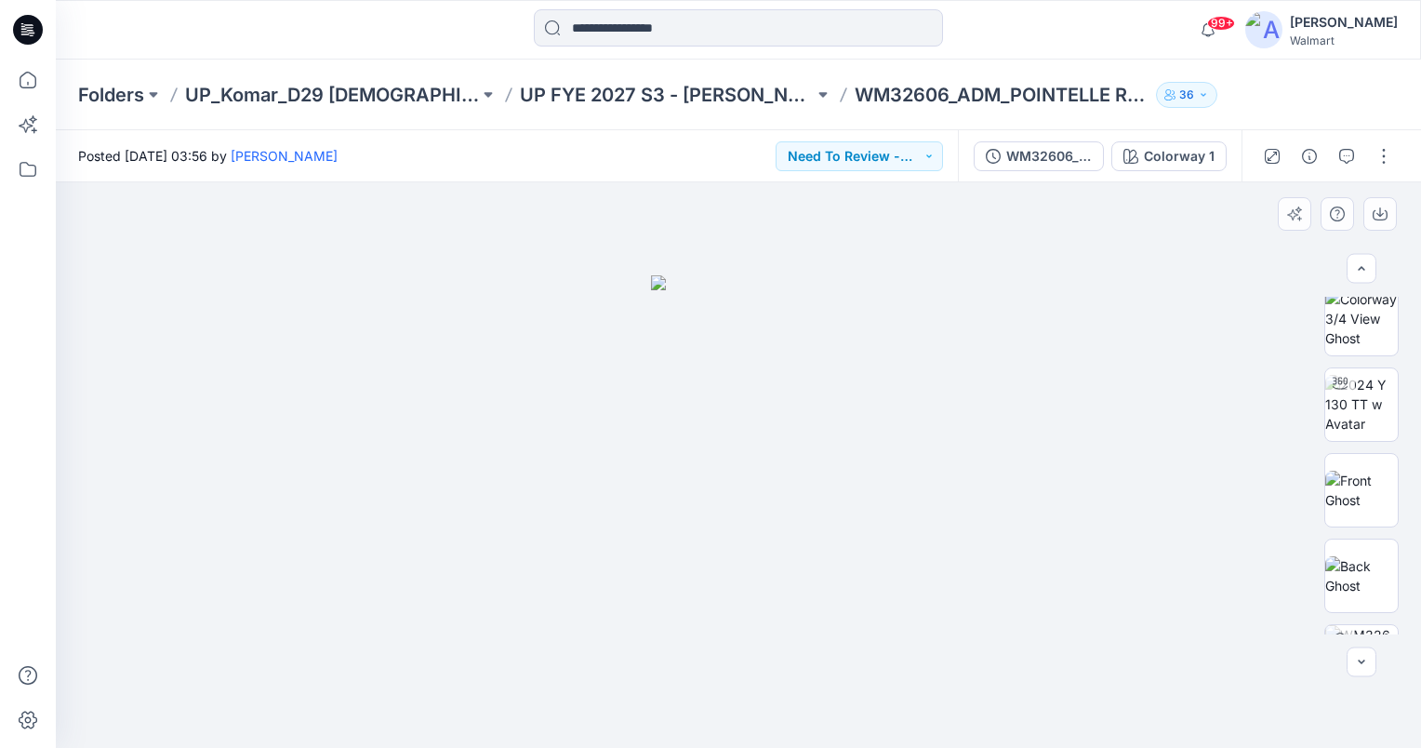
scroll to position [0, 0]
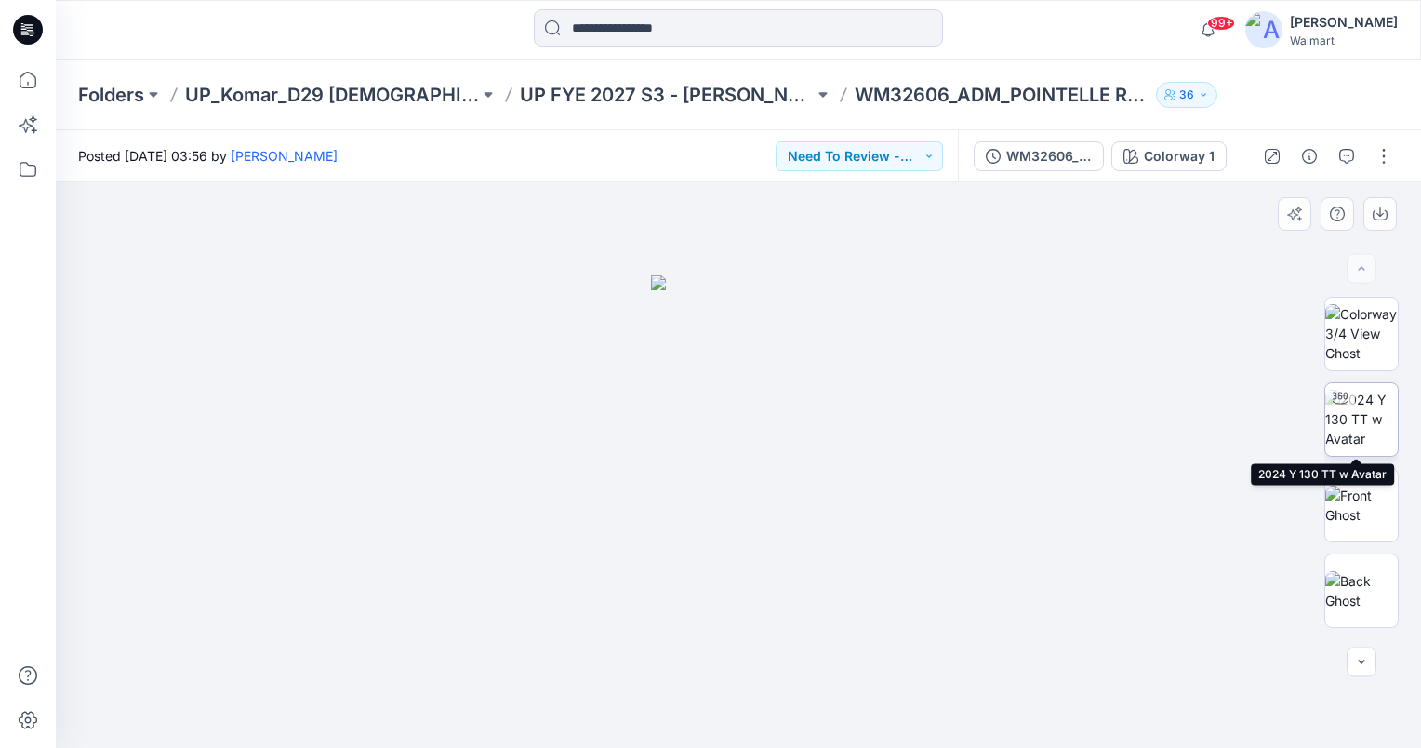
click at [1352, 419] on img at bounding box center [1361, 419] width 73 height 59
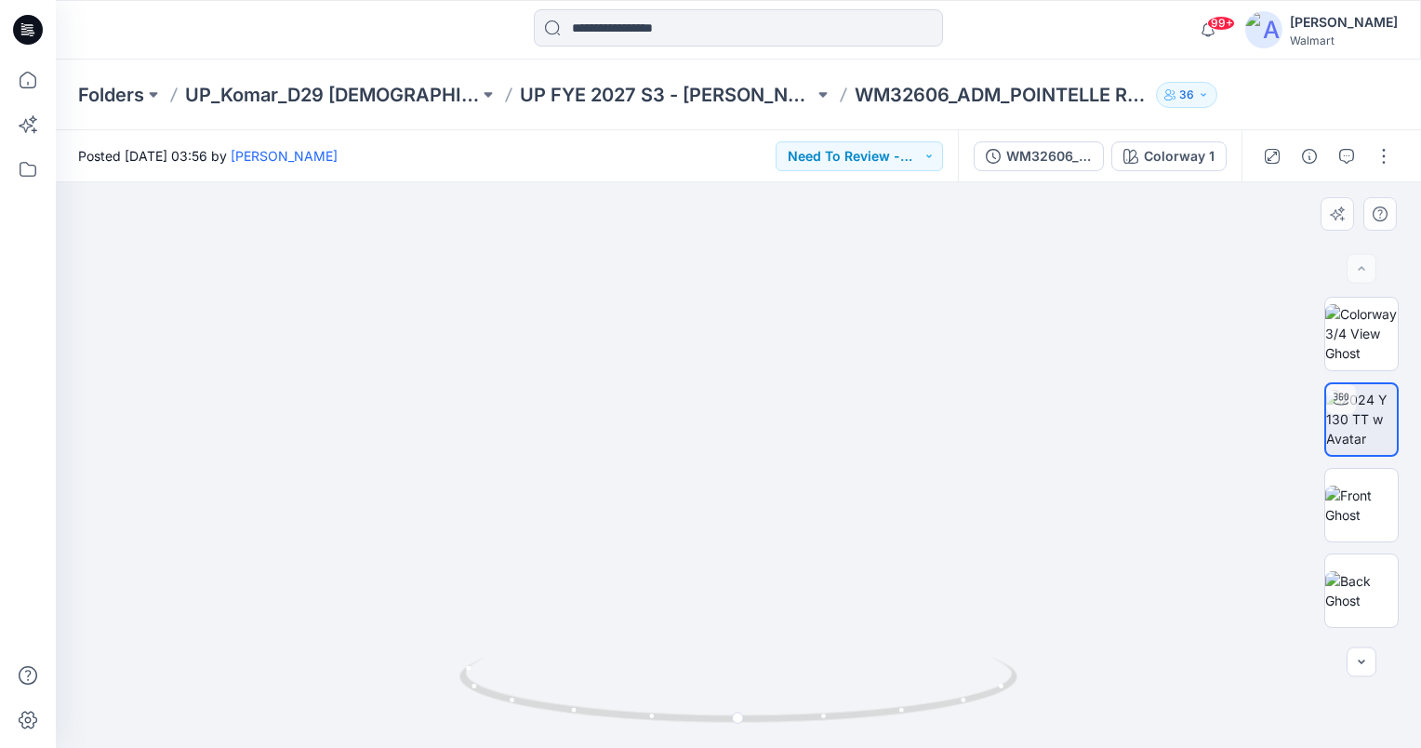
drag, startPoint x: 759, startPoint y: 615, endPoint x: 803, endPoint y: 309, distance: 309.2
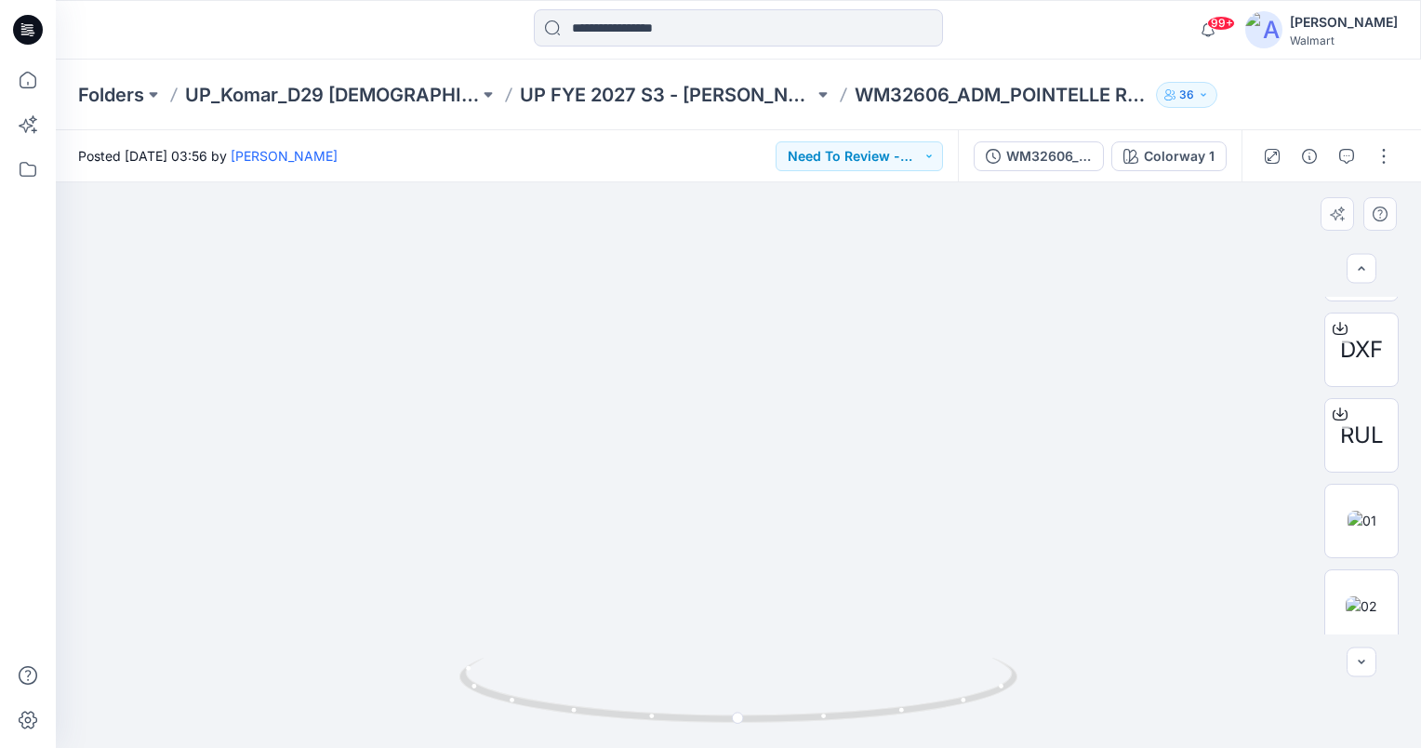
scroll to position [658, 0]
click at [1347, 455] on img at bounding box center [1361, 445] width 29 height 20
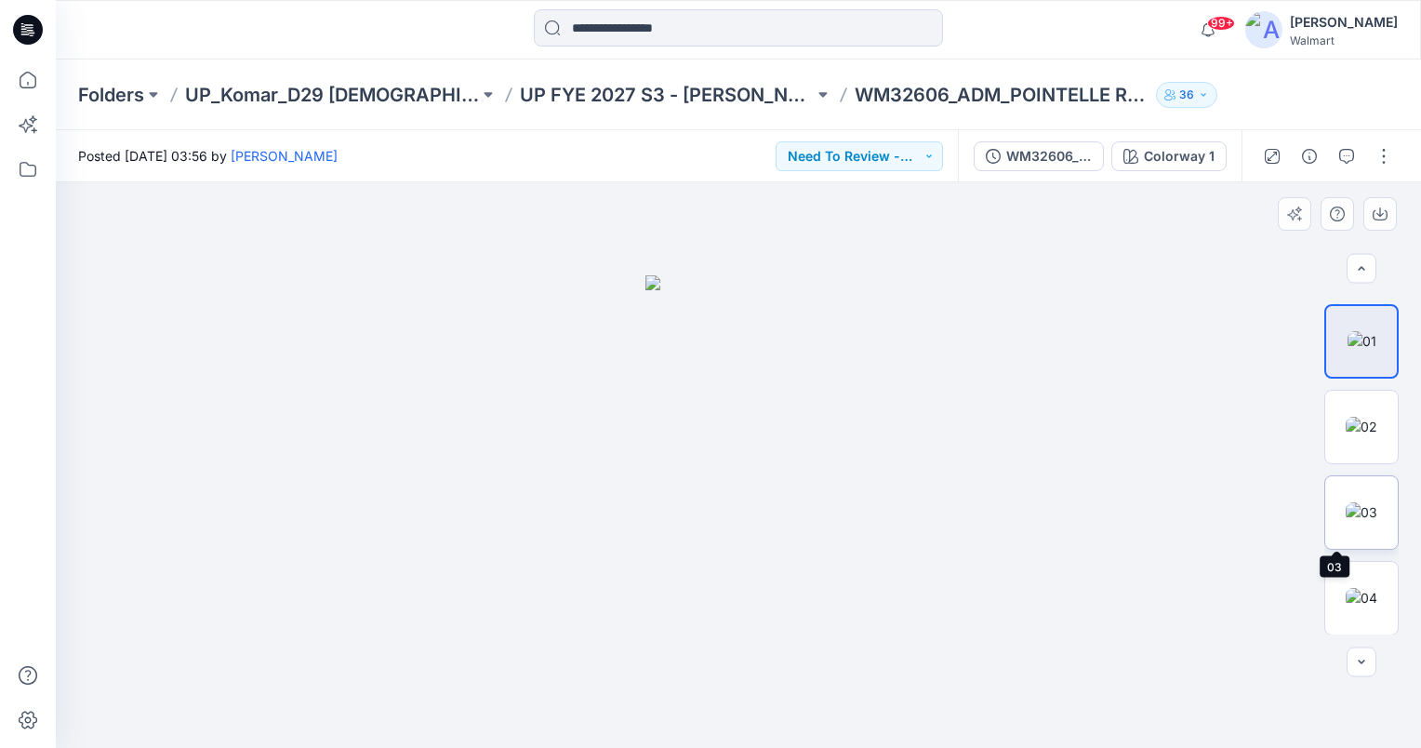
click at [1348, 502] on img at bounding box center [1361, 512] width 32 height 20
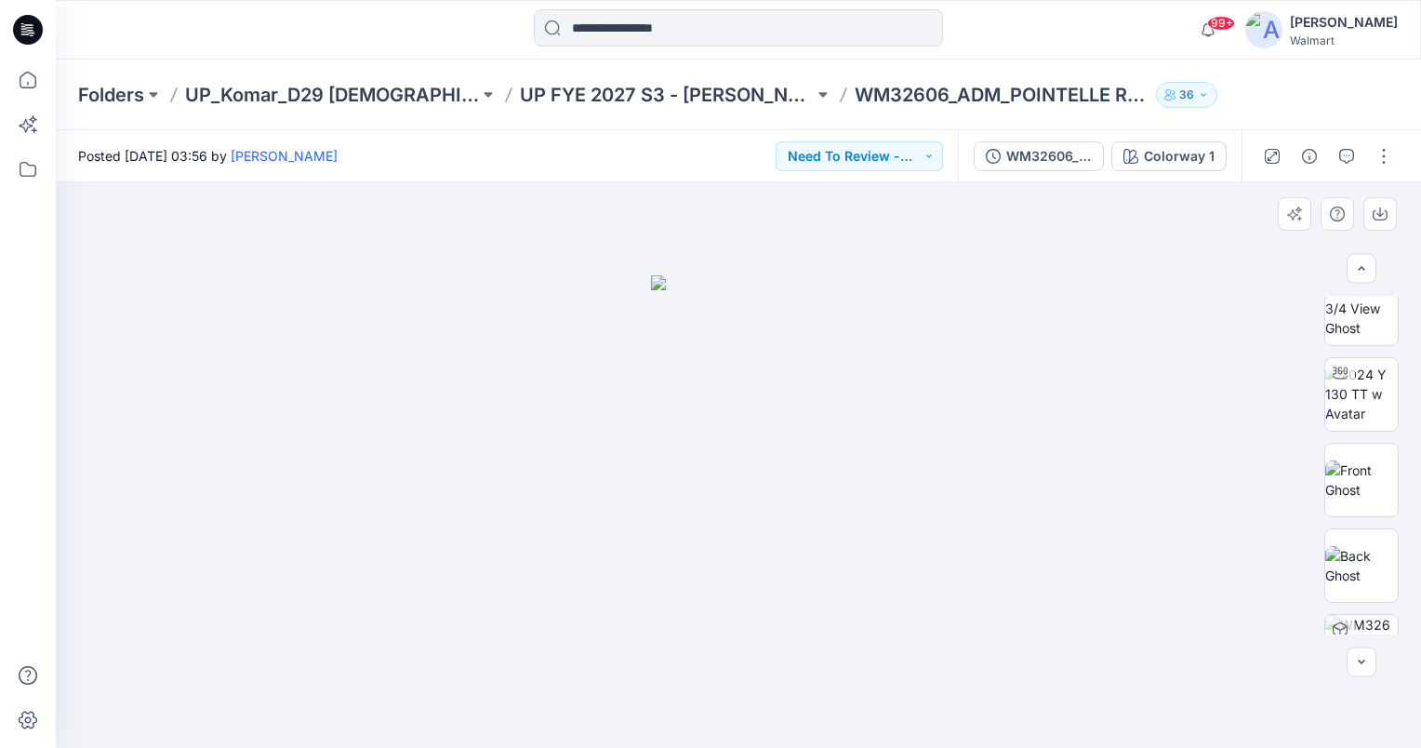
scroll to position [0, 0]
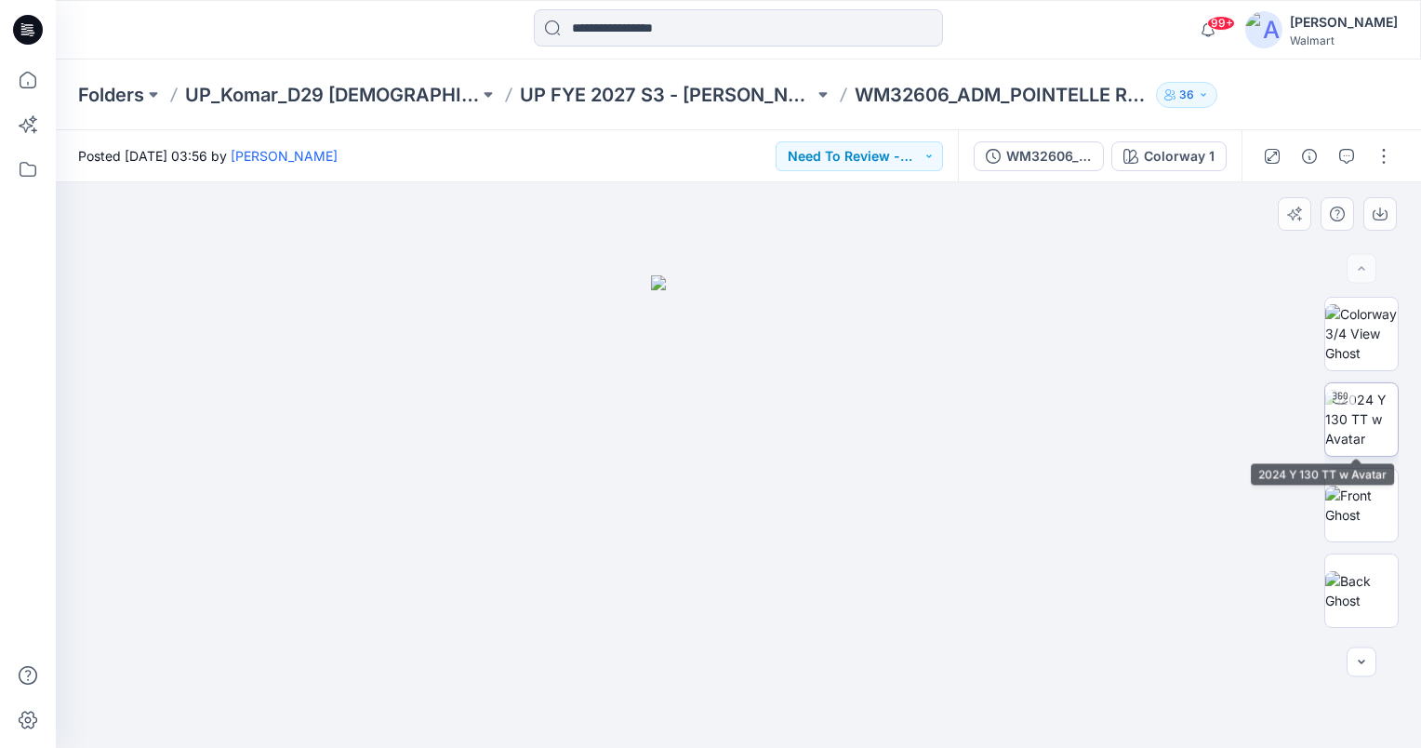
click at [1365, 424] on img at bounding box center [1361, 419] width 73 height 59
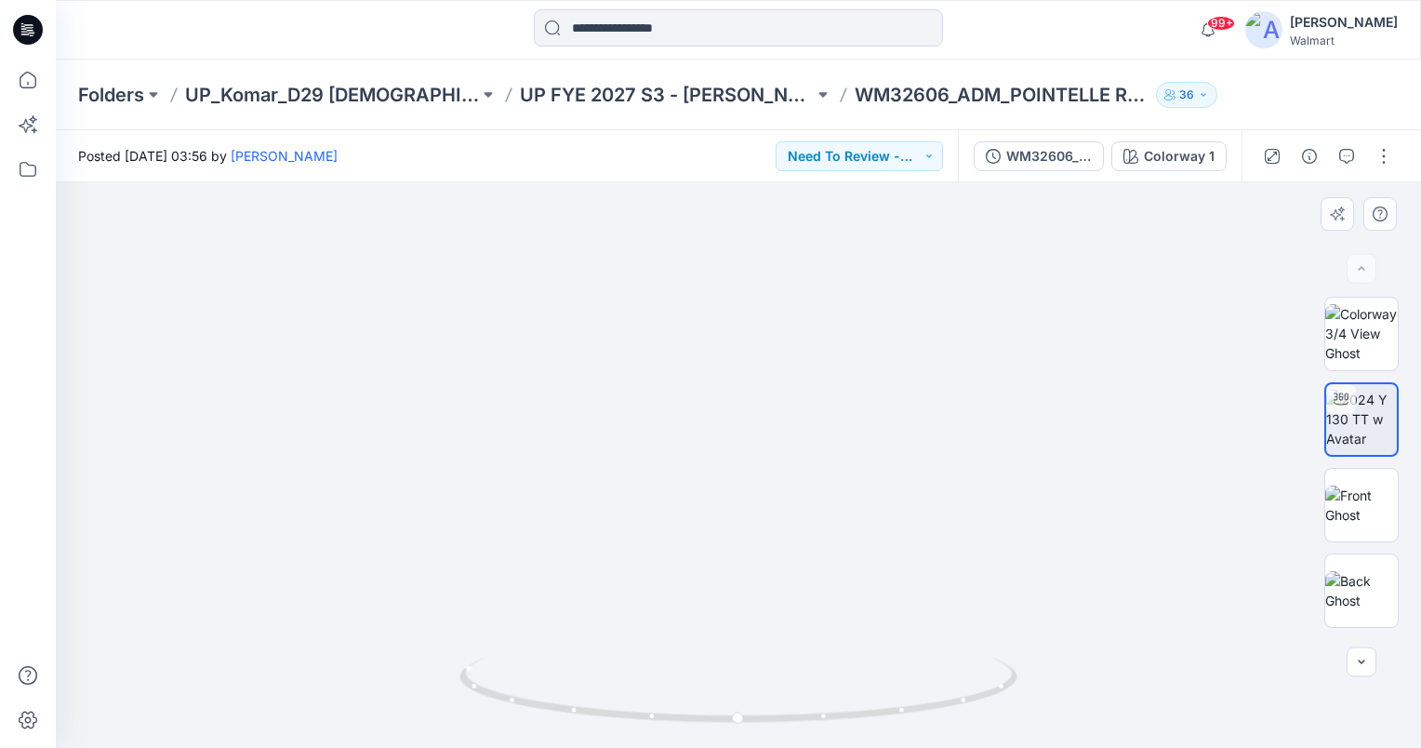
drag, startPoint x: 807, startPoint y: 552, endPoint x: 809, endPoint y: 450, distance: 102.3
click at [809, 450] on img at bounding box center [738, 217] width 1359 height 1061
drag, startPoint x: 741, startPoint y: 719, endPoint x: 755, endPoint y: 720, distance: 14.0
click at [755, 720] on circle at bounding box center [752, 717] width 11 height 11
drag, startPoint x: 754, startPoint y: 720, endPoint x: 902, endPoint y: 721, distance: 147.8
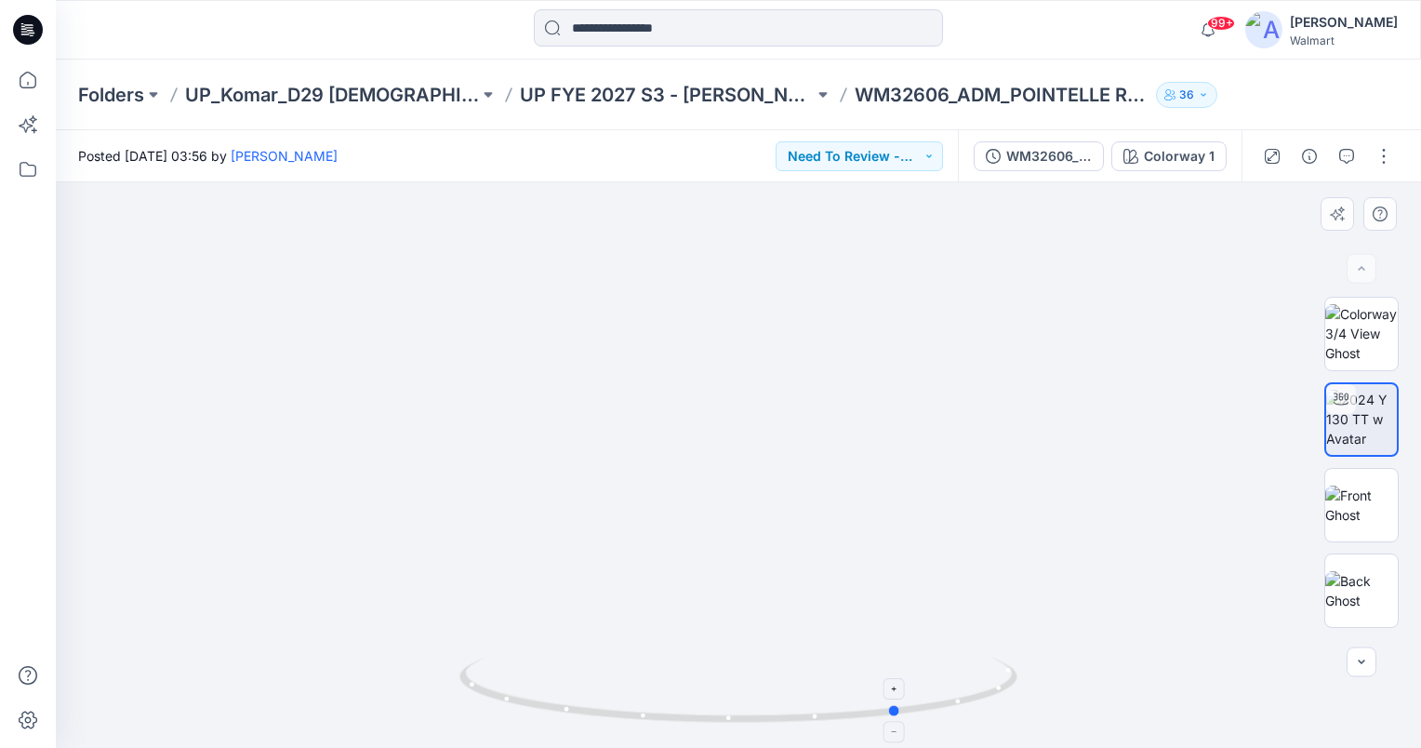
click at [902, 721] on icon at bounding box center [740, 692] width 563 height 70
drag, startPoint x: 895, startPoint y: 711, endPoint x: 1039, endPoint y: 696, distance: 145.0
click at [1039, 696] on div at bounding box center [738, 464] width 1365 height 565
drag, startPoint x: 491, startPoint y: 694, endPoint x: 739, endPoint y: 722, distance: 249.8
click at [739, 722] on icon at bounding box center [740, 692] width 563 height 70
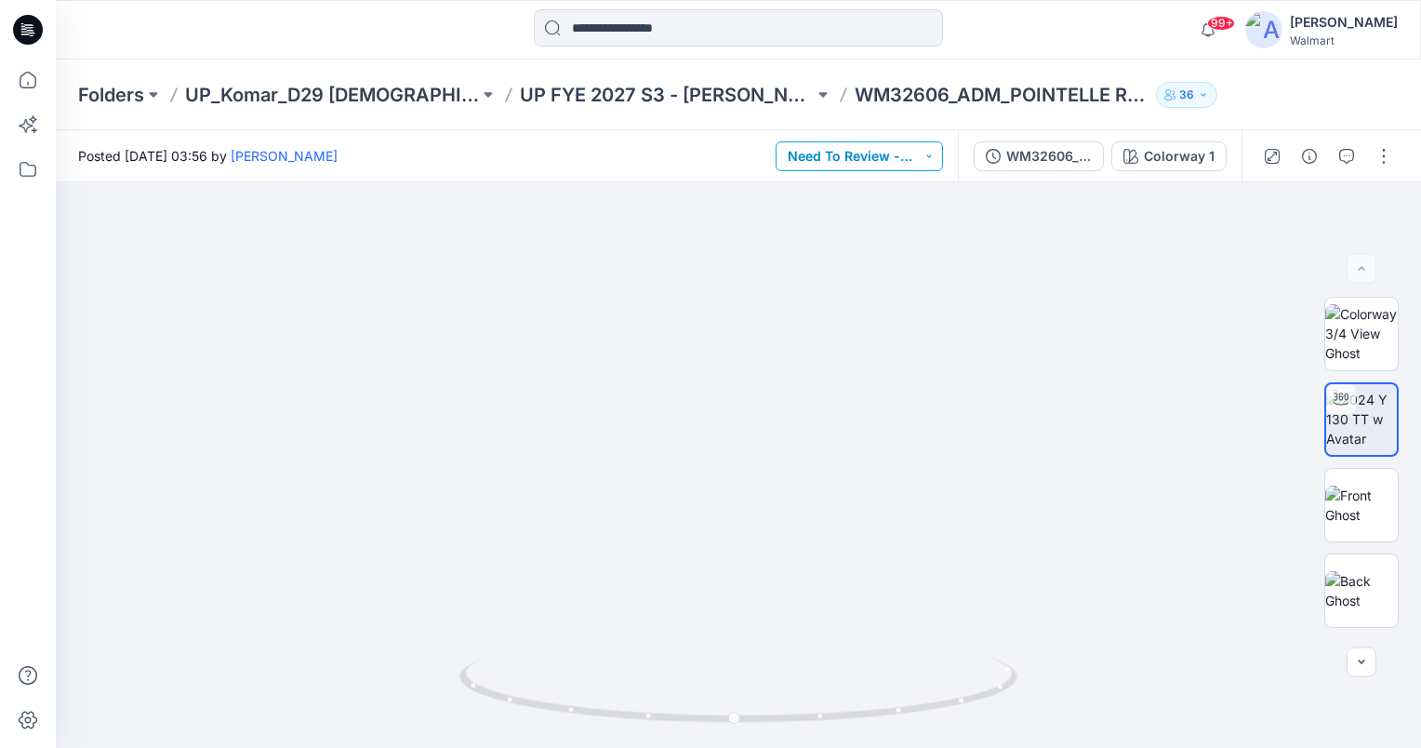
click at [922, 154] on button "Need To Review - Design/PD/Tech" at bounding box center [858, 156] width 167 height 30
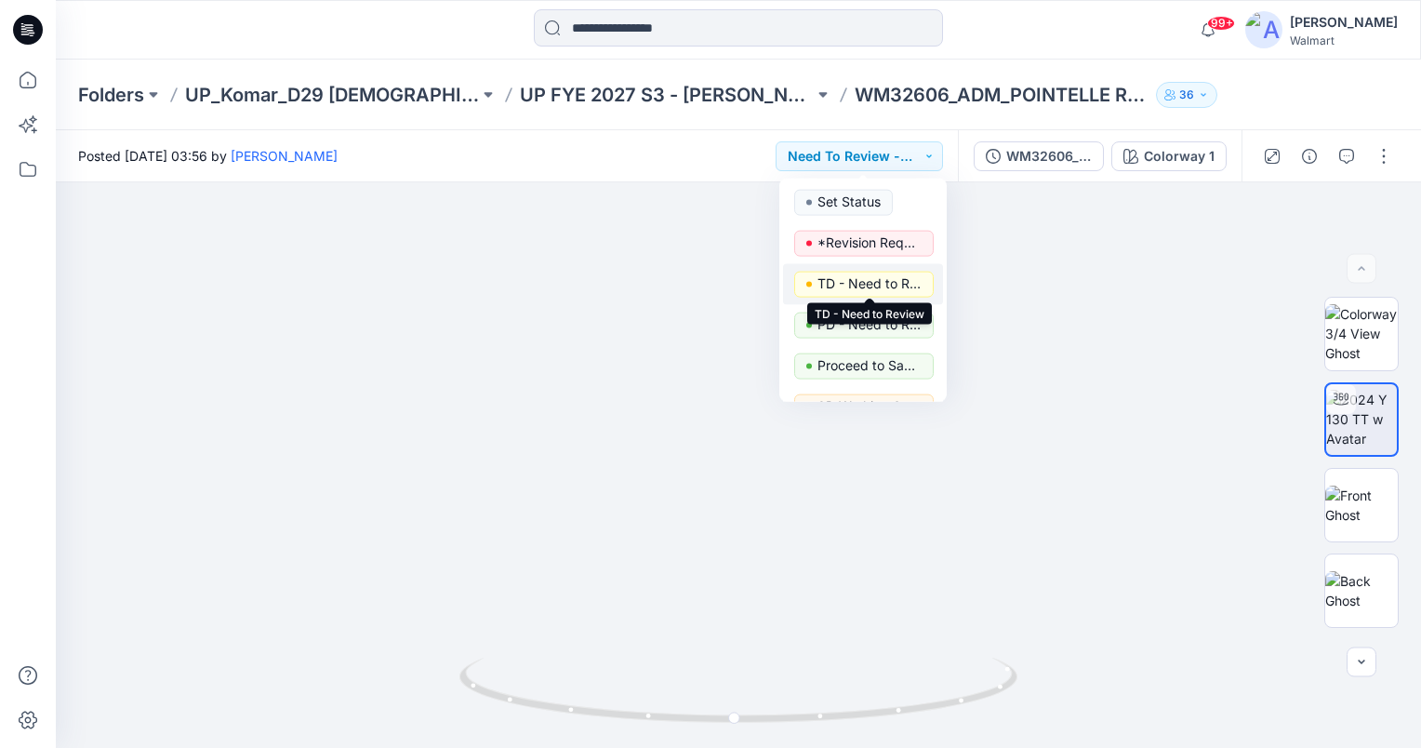
click at [855, 279] on p "TD - Need to Review" at bounding box center [869, 284] width 104 height 24
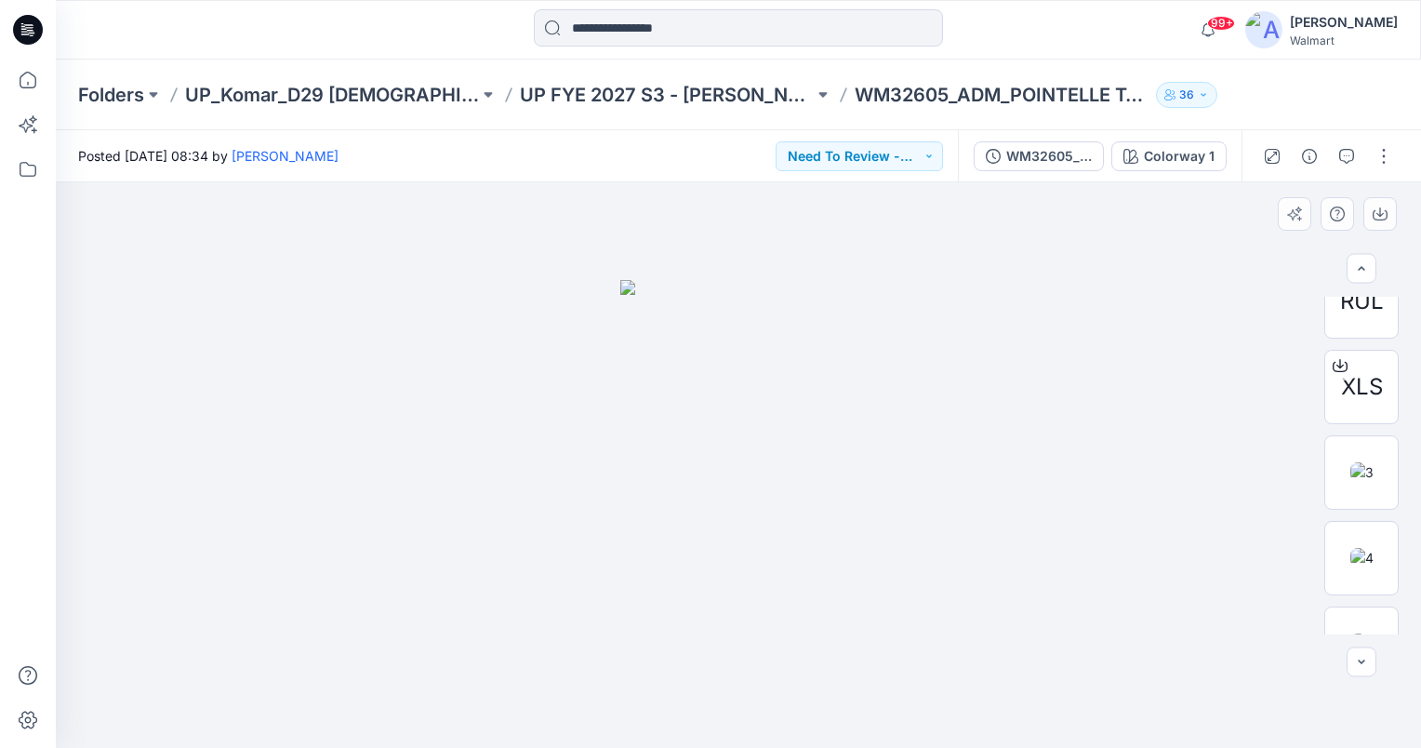
scroll to position [677, 0]
click at [1372, 607] on img at bounding box center [1361, 598] width 22 height 20
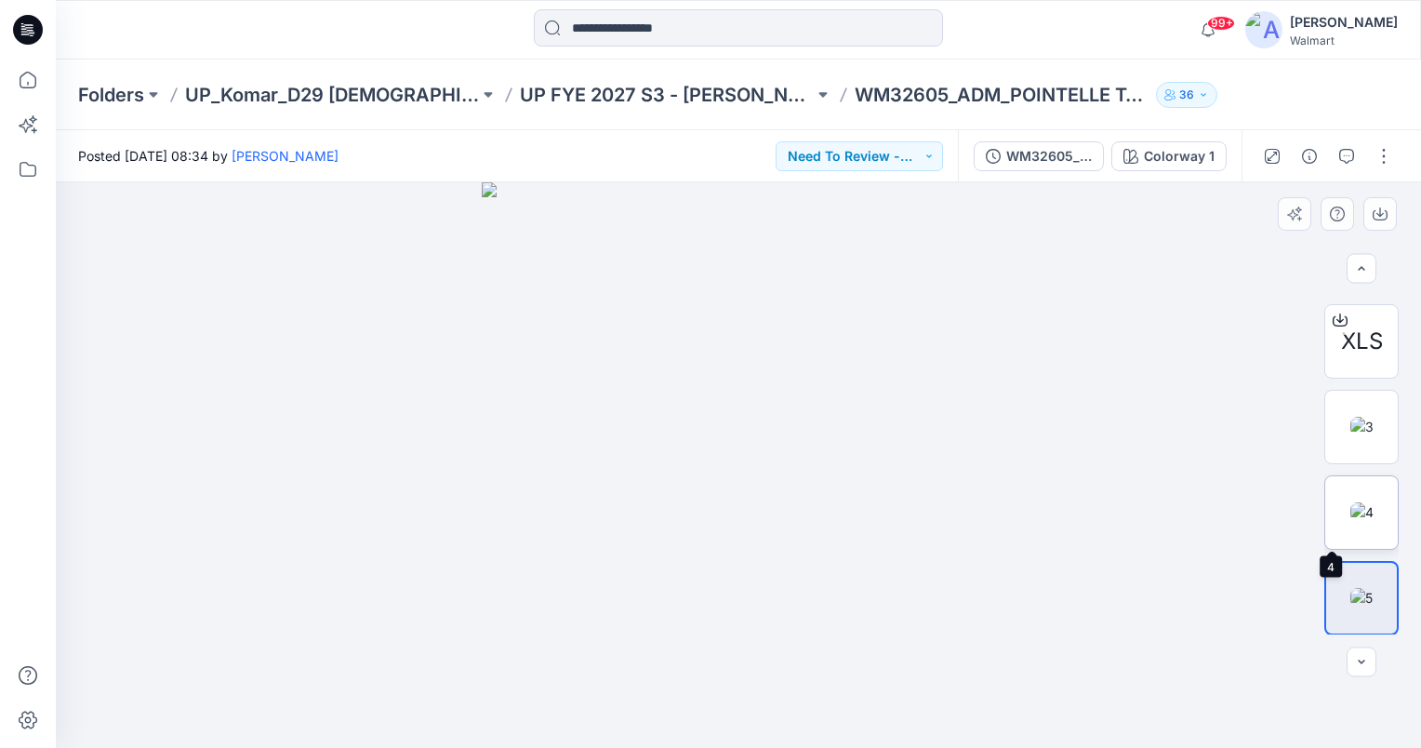
click at [1350, 508] on img at bounding box center [1361, 512] width 23 height 20
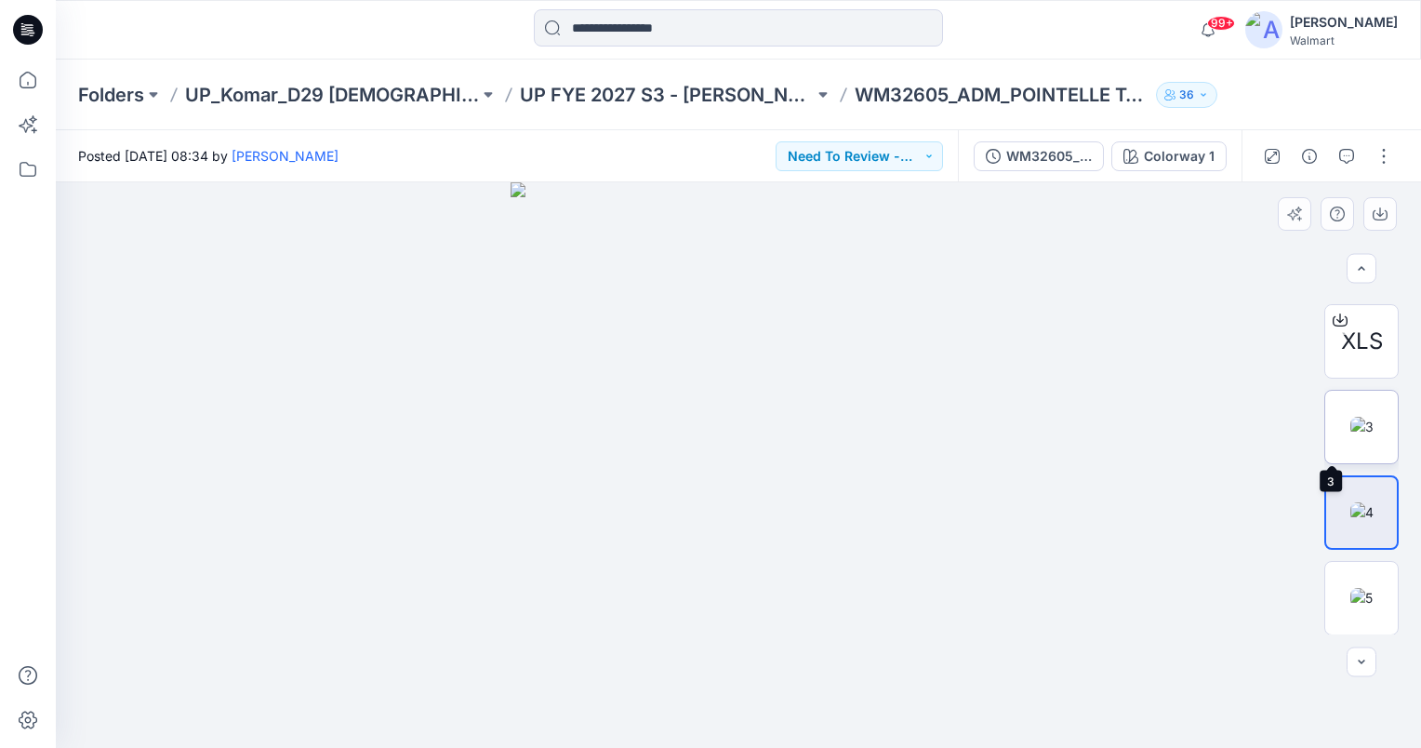
click at [1367, 417] on img at bounding box center [1361, 427] width 23 height 20
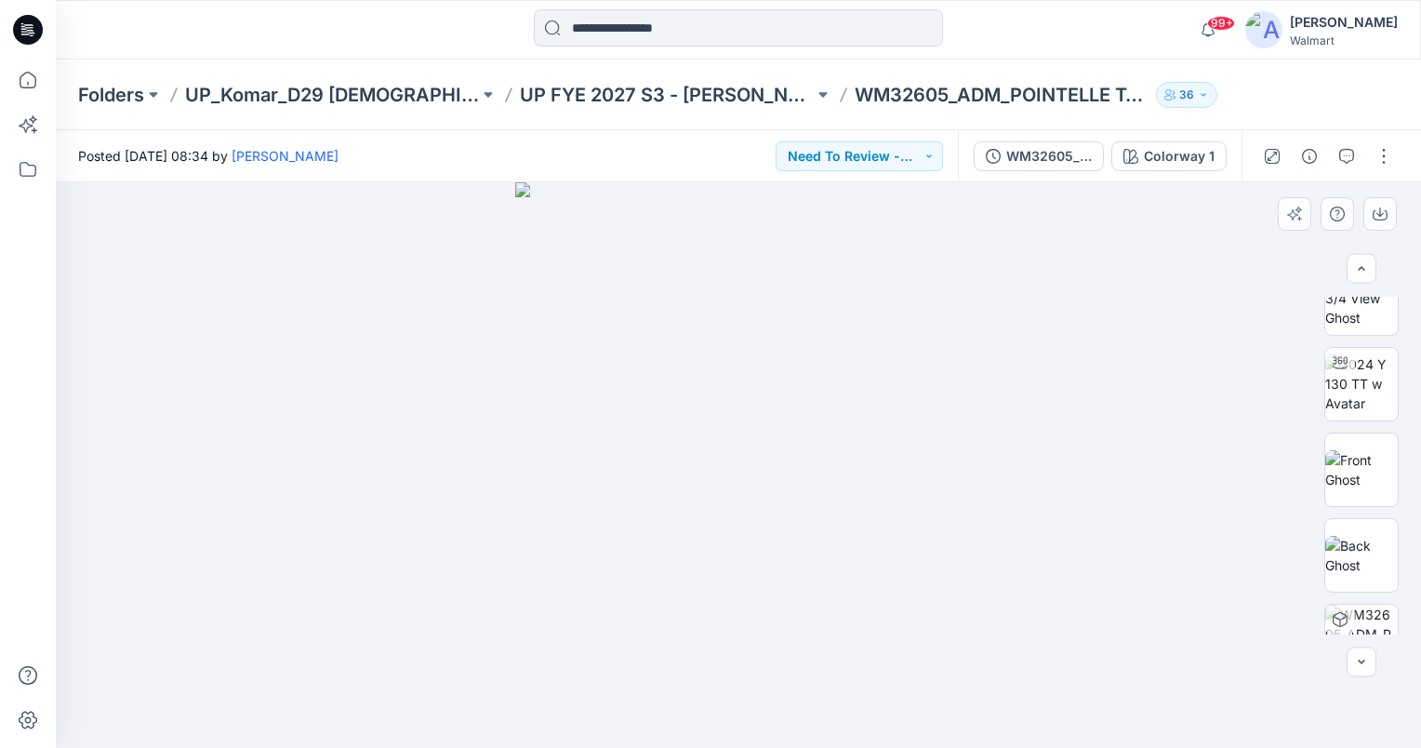
scroll to position [0, 0]
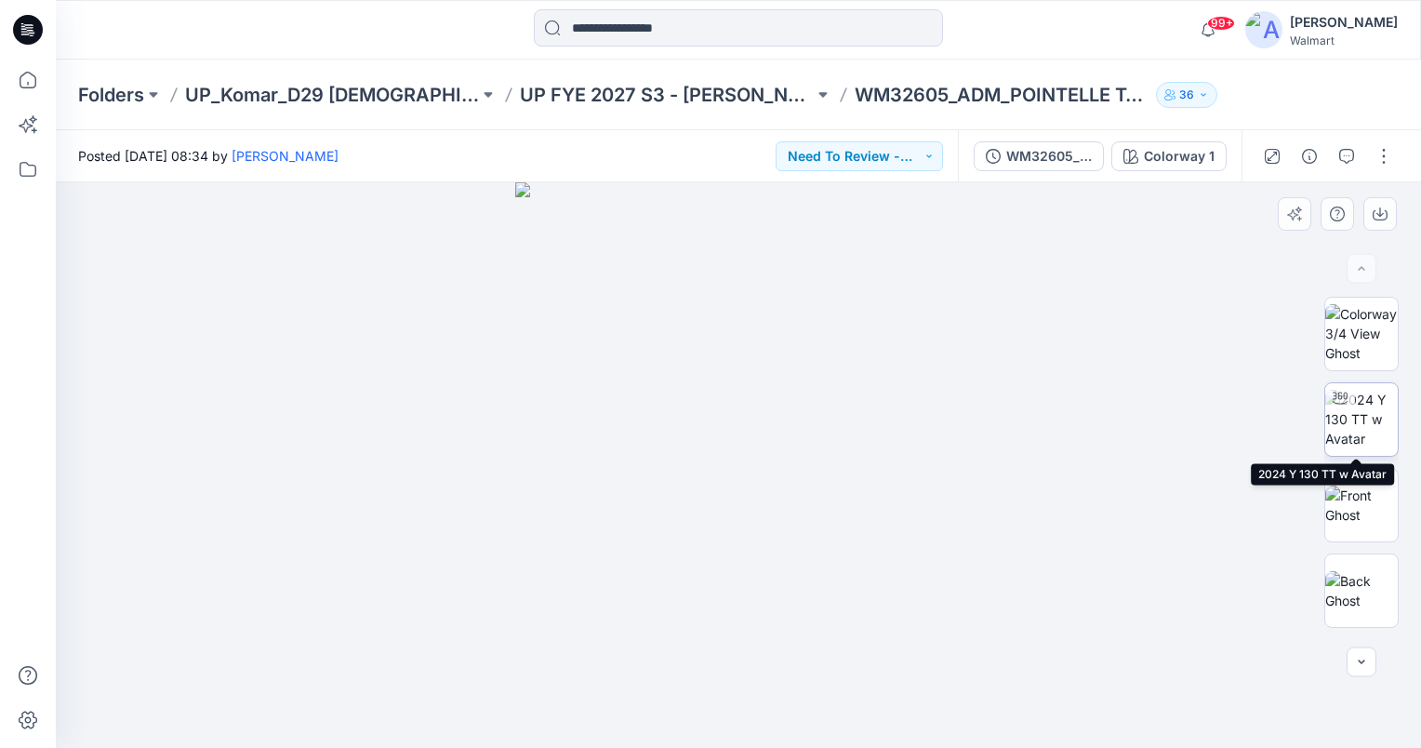
click at [1374, 423] on img at bounding box center [1361, 419] width 73 height 59
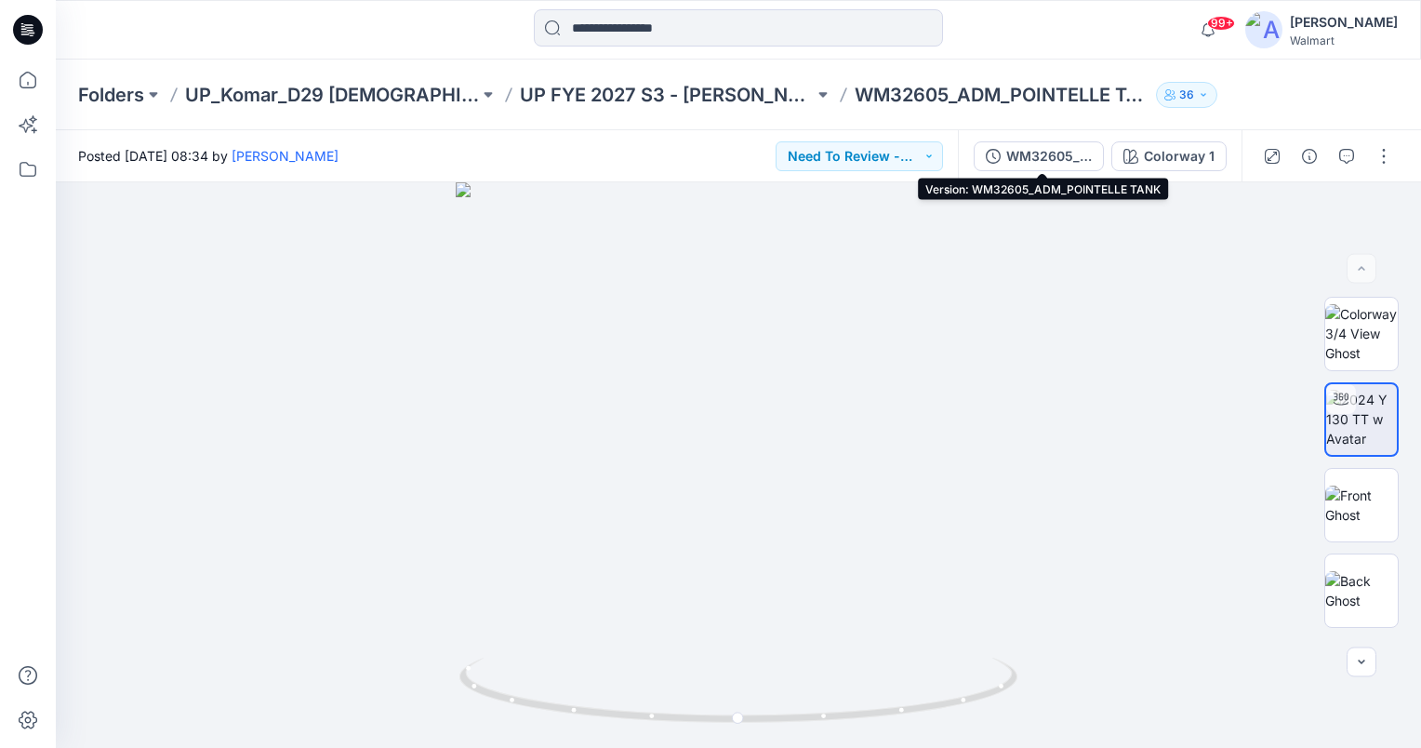
click at [1040, 155] on div "WM32605_ADM_POINTELLE TANK" at bounding box center [1049, 156] width 86 height 20
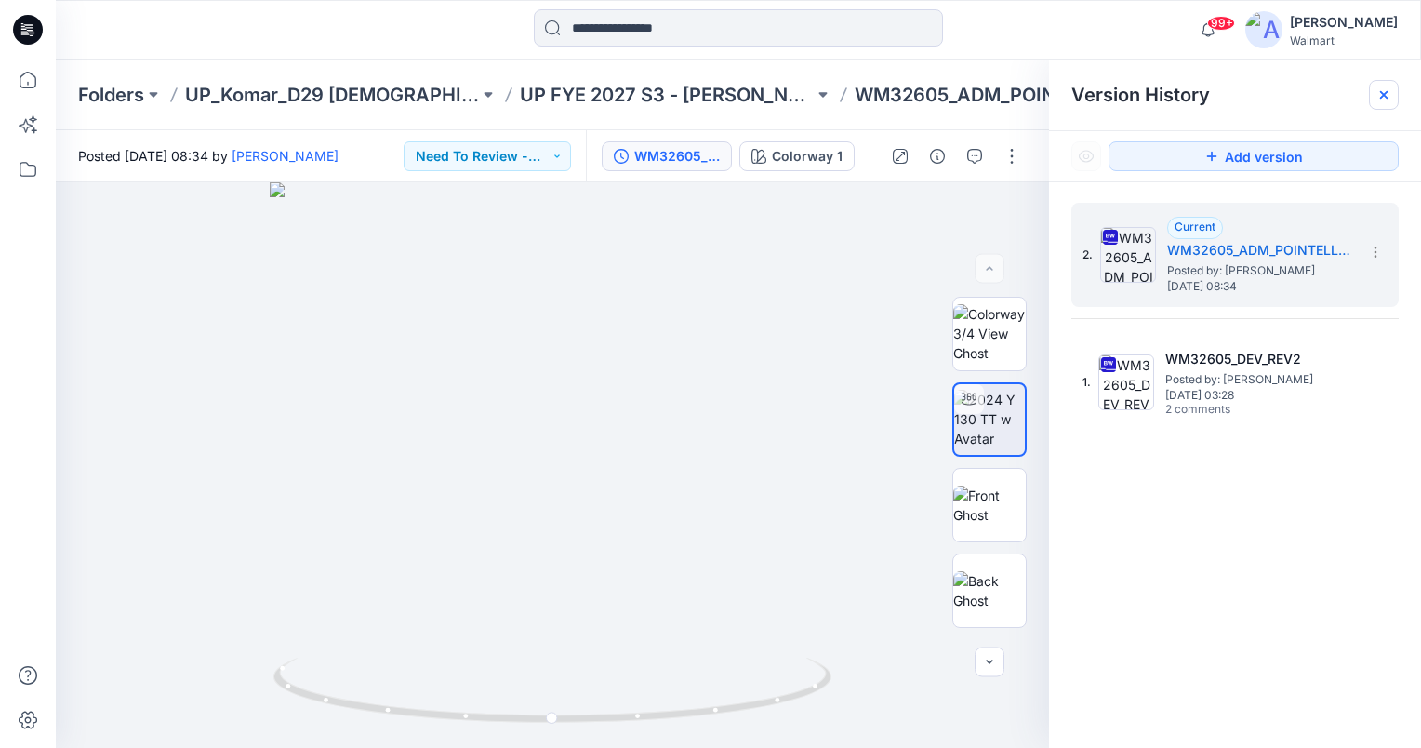
click at [1390, 100] on icon at bounding box center [1383, 94] width 15 height 15
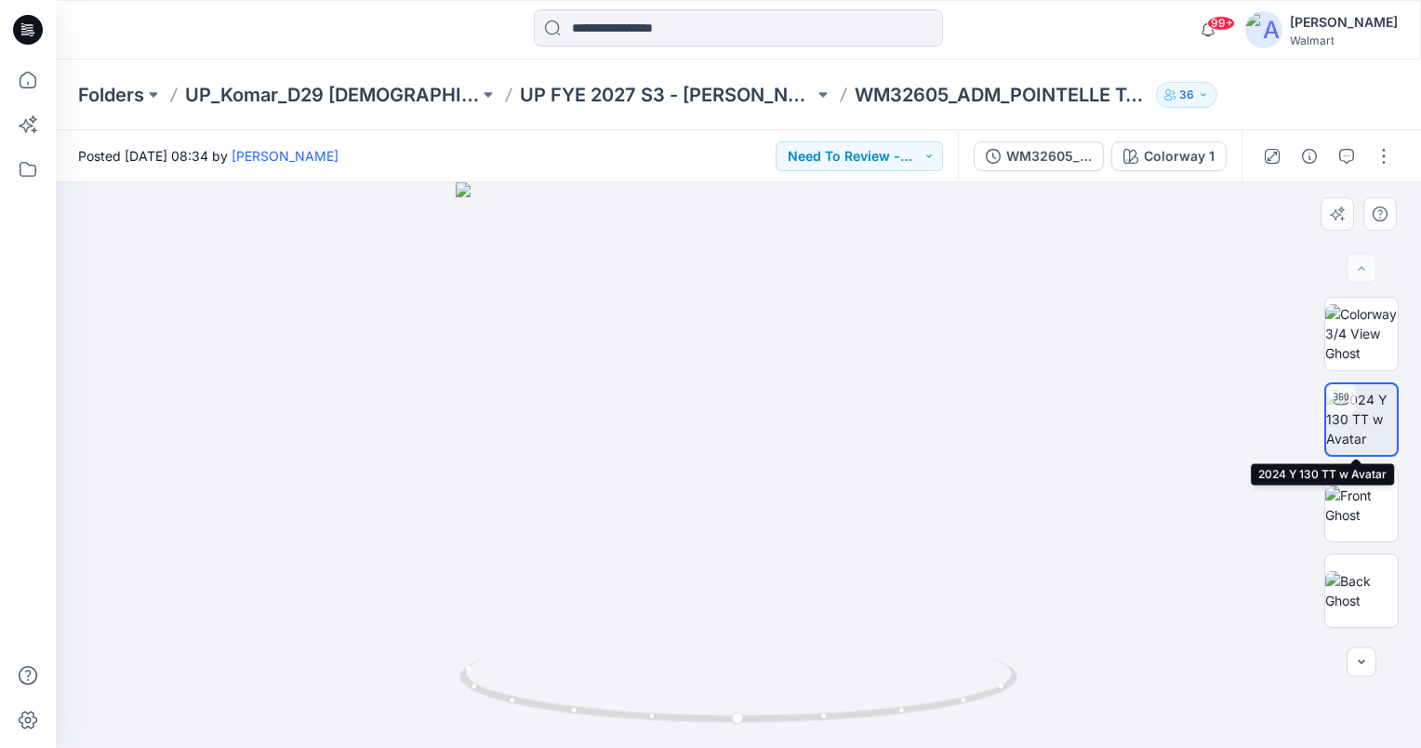
drag, startPoint x: 1361, startPoint y: 426, endPoint x: 1181, endPoint y: 478, distance: 187.8
click at [1360, 426] on img at bounding box center [1361, 419] width 71 height 59
drag, startPoint x: 848, startPoint y: 459, endPoint x: 831, endPoint y: 408, distance: 53.8
click at [831, 408] on img at bounding box center [721, 108] width 1889 height 1279
drag, startPoint x: 738, startPoint y: 720, endPoint x: 517, endPoint y: 706, distance: 221.7
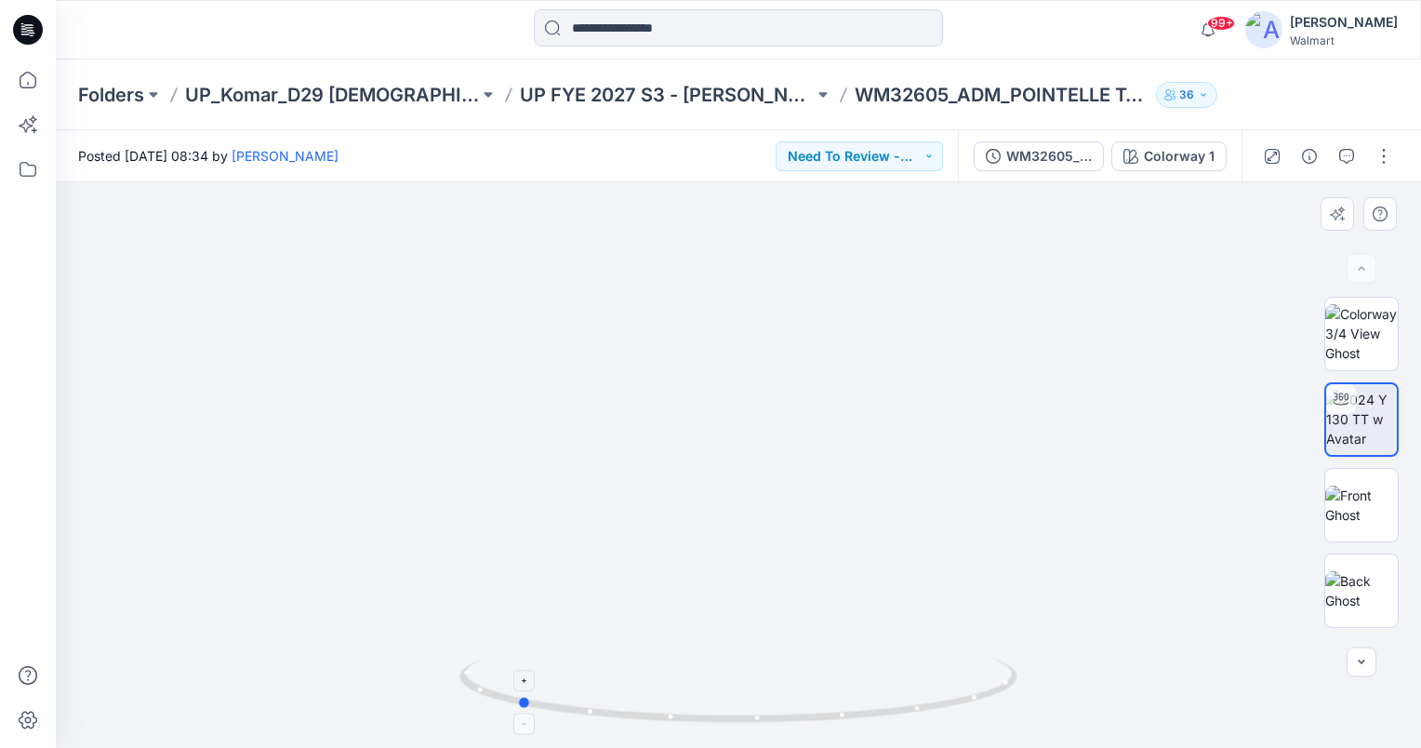
click at [517, 706] on icon at bounding box center [740, 692] width 563 height 70
drag, startPoint x: 523, startPoint y: 702, endPoint x: 765, endPoint y: 728, distance: 244.1
click at [765, 727] on icon at bounding box center [740, 692] width 563 height 70
click at [1054, 147] on div "WM32605_ADM_POINTELLE TANK" at bounding box center [1049, 156] width 86 height 20
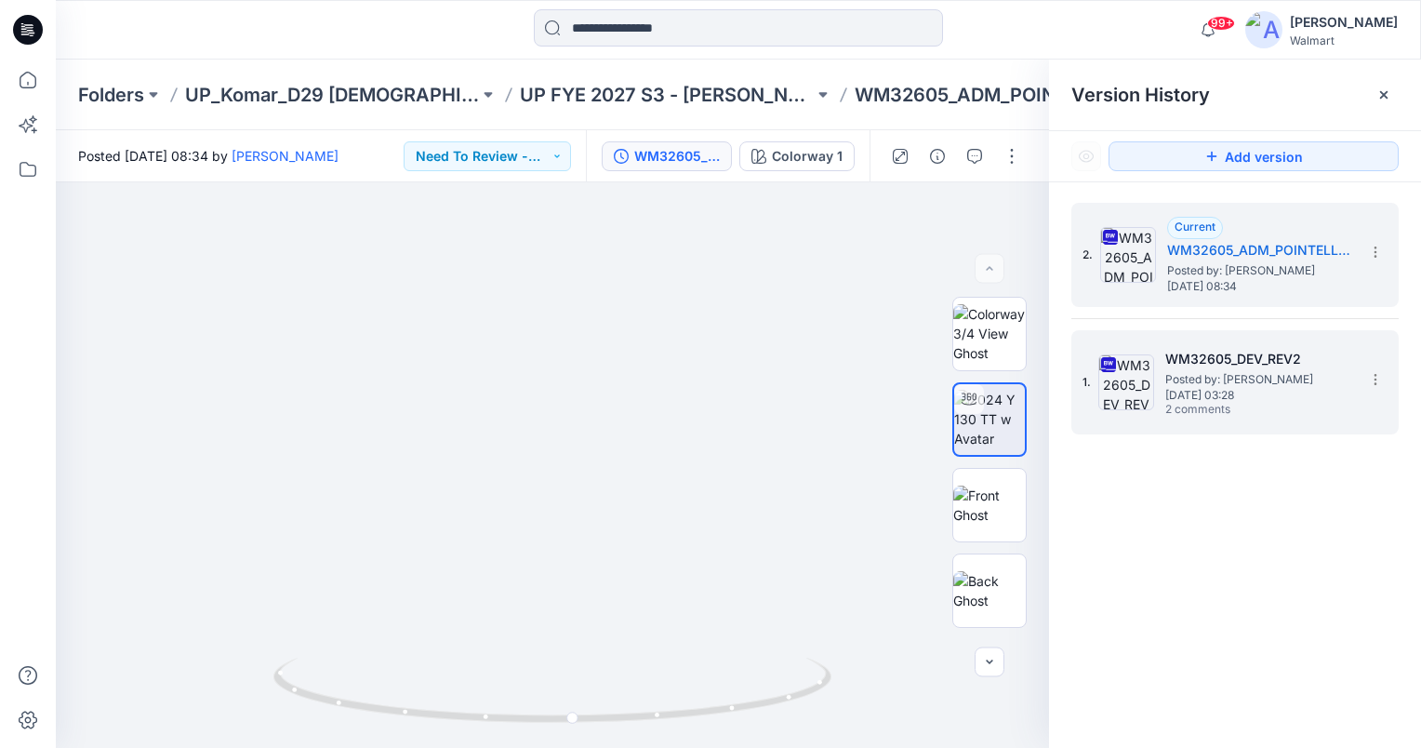
click at [1283, 373] on span "Posted by: [PERSON_NAME]" at bounding box center [1258, 379] width 186 height 19
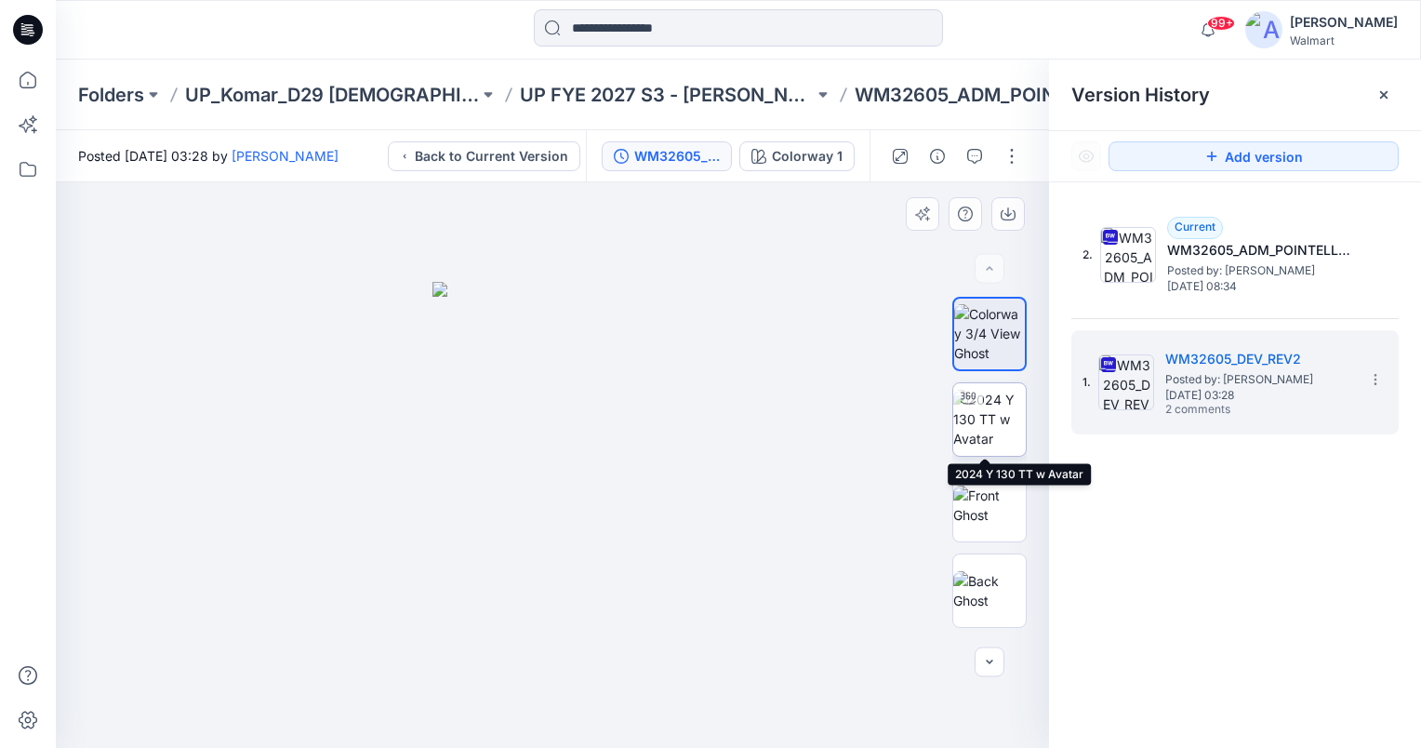
click at [986, 431] on img at bounding box center [989, 419] width 73 height 59
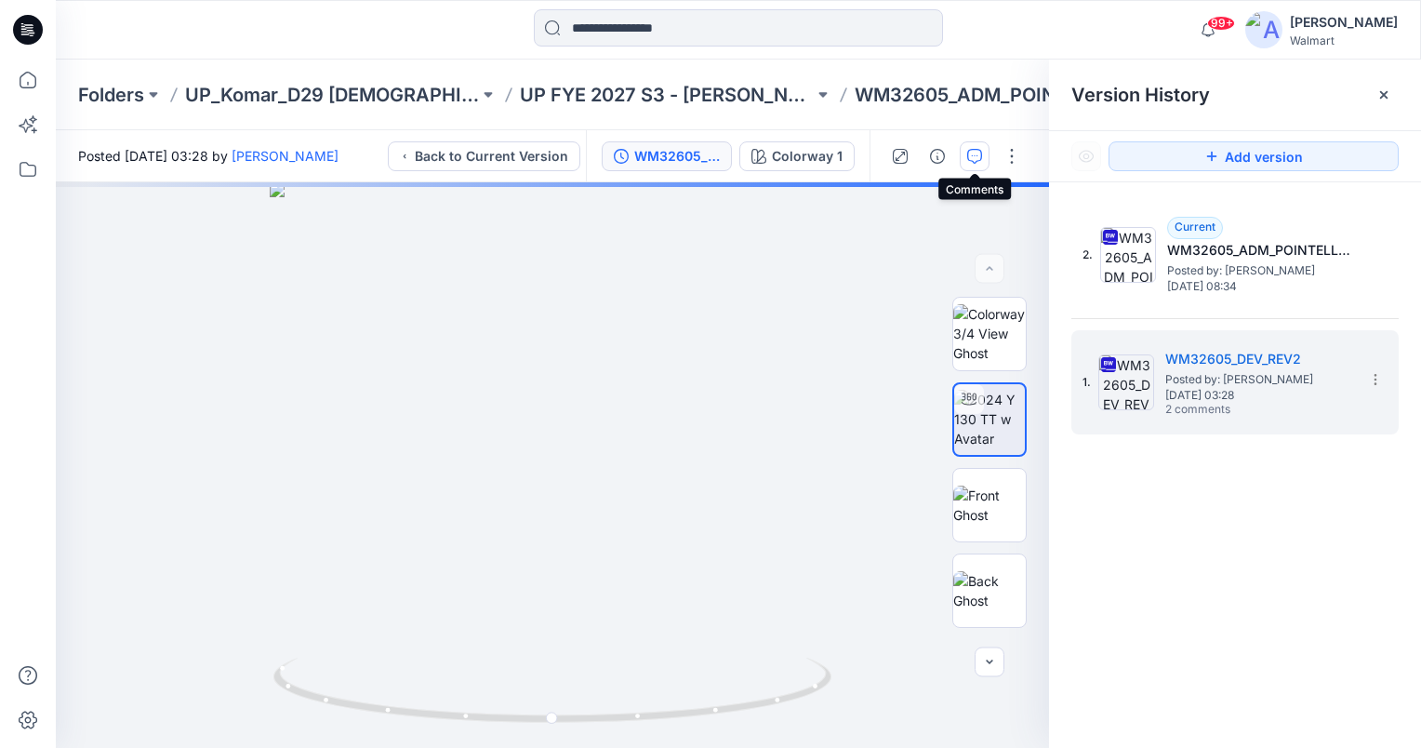
click at [982, 157] on button "button" at bounding box center [975, 156] width 30 height 30
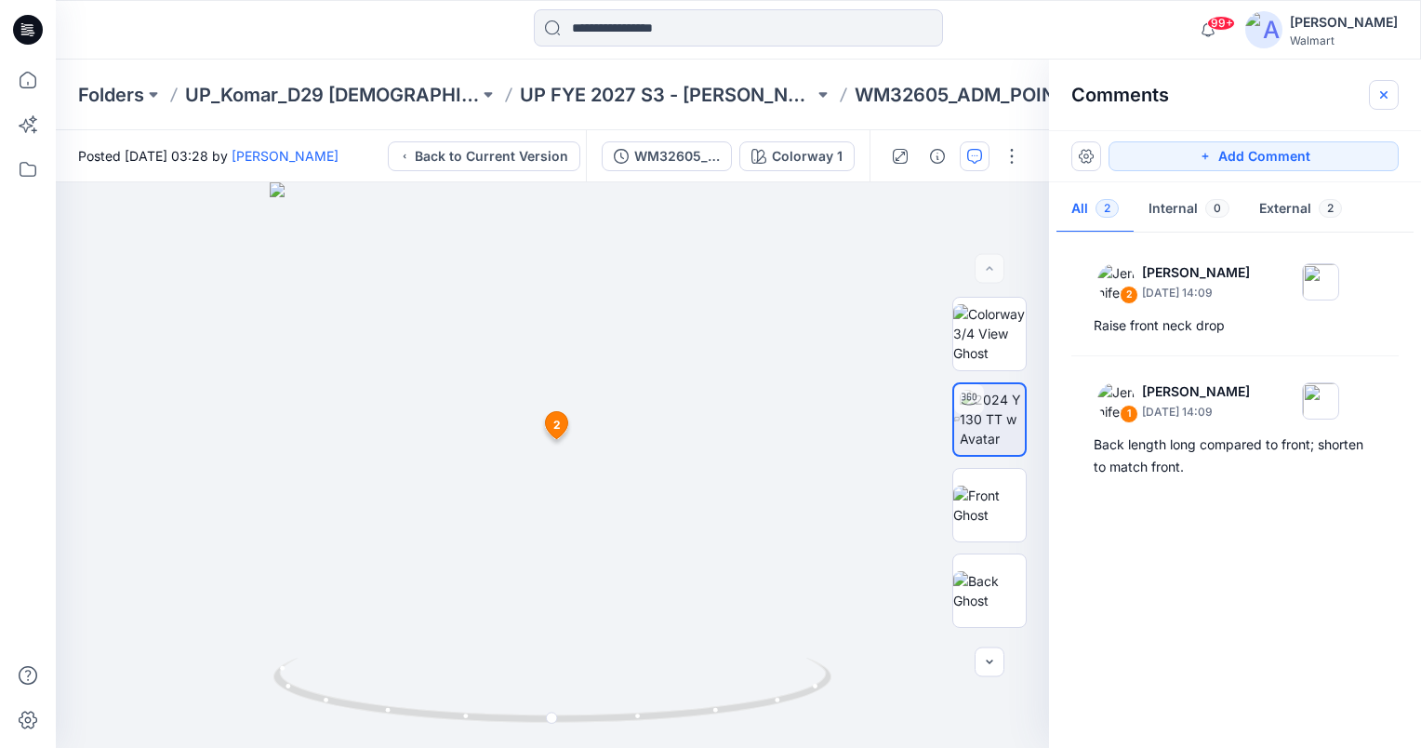
click at [1387, 91] on icon "button" at bounding box center [1383, 94] width 15 height 15
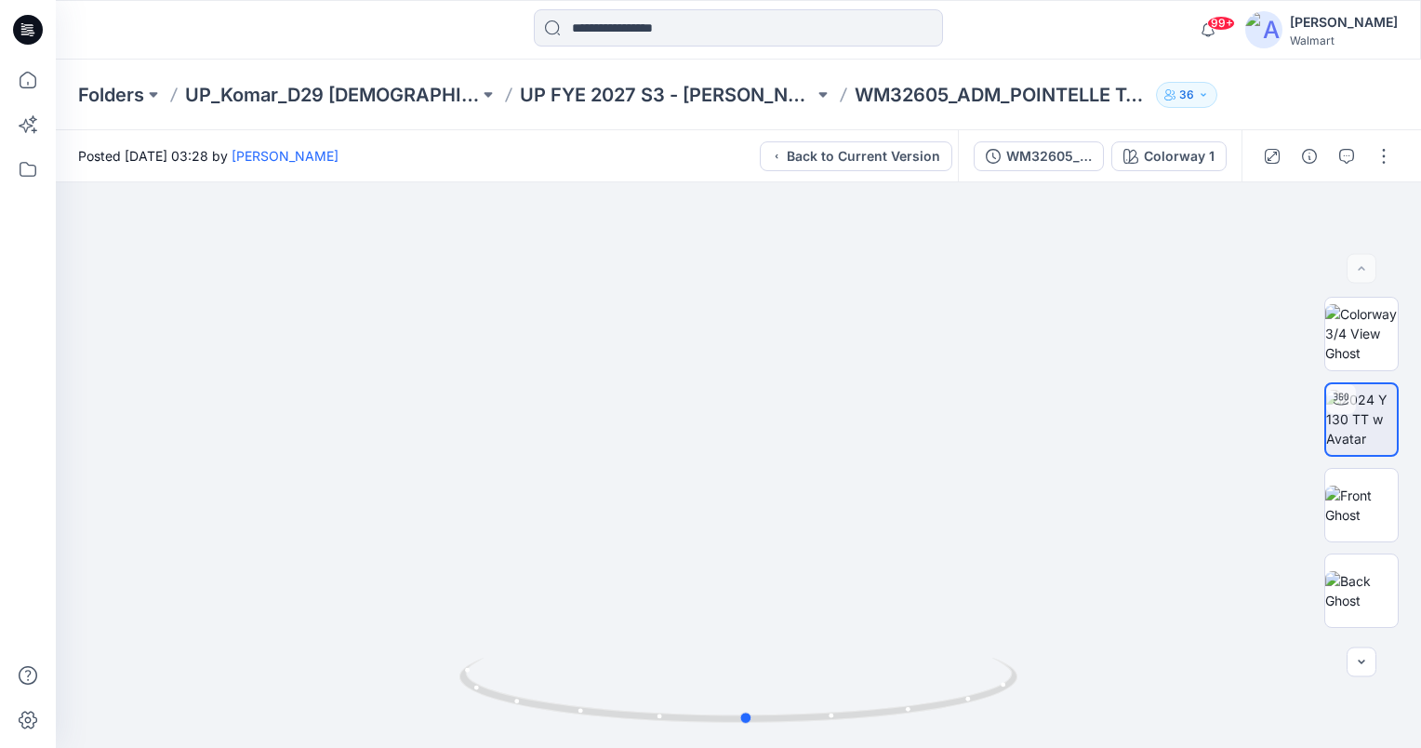
drag, startPoint x: 740, startPoint y: 716, endPoint x: 749, endPoint y: 762, distance: 47.2
click at [749, 747] on html "99+ Notifications Steve Menda shared EPJN905_ADM_Pant with Contrast WB in UP FY…" at bounding box center [710, 374] width 1421 height 748
click at [874, 159] on button "Back to Current Version" at bounding box center [856, 156] width 192 height 30
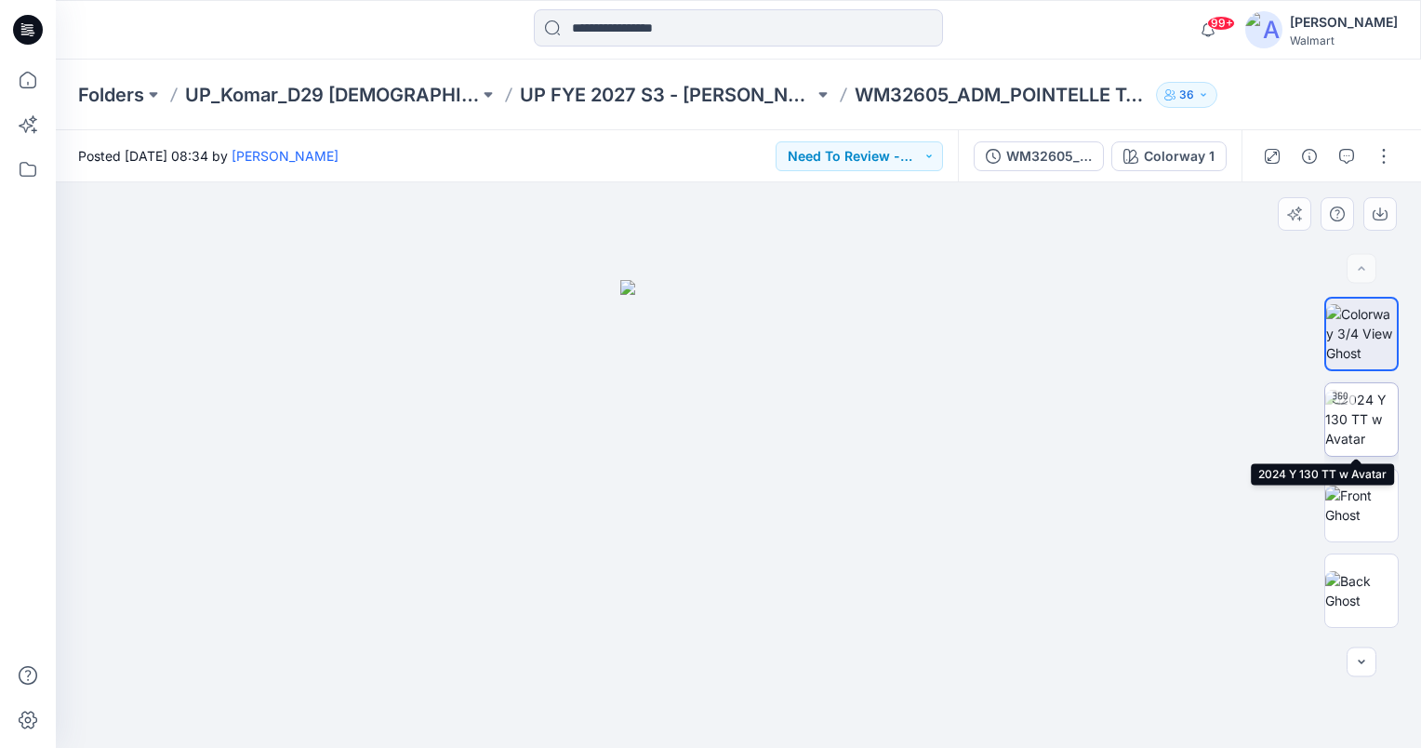
click at [1358, 420] on img at bounding box center [1361, 419] width 73 height 59
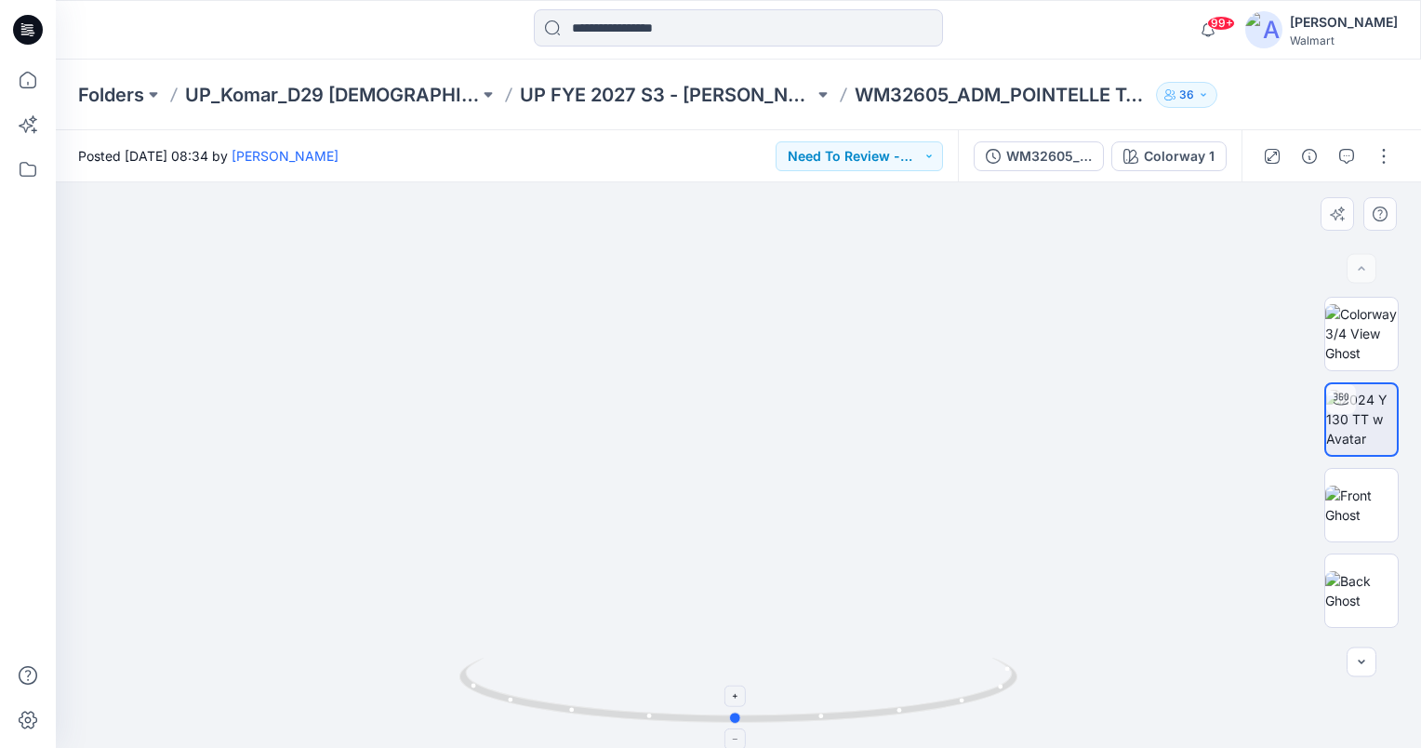
click at [736, 725] on icon at bounding box center [740, 692] width 563 height 70
drag, startPoint x: 735, startPoint y: 716, endPoint x: 656, endPoint y: 718, distance: 78.1
click at [656, 718] on circle at bounding box center [660, 715] width 11 height 11
drag, startPoint x: 656, startPoint y: 716, endPoint x: 683, endPoint y: 725, distance: 28.5
click at [683, 725] on icon at bounding box center [740, 692] width 563 height 70
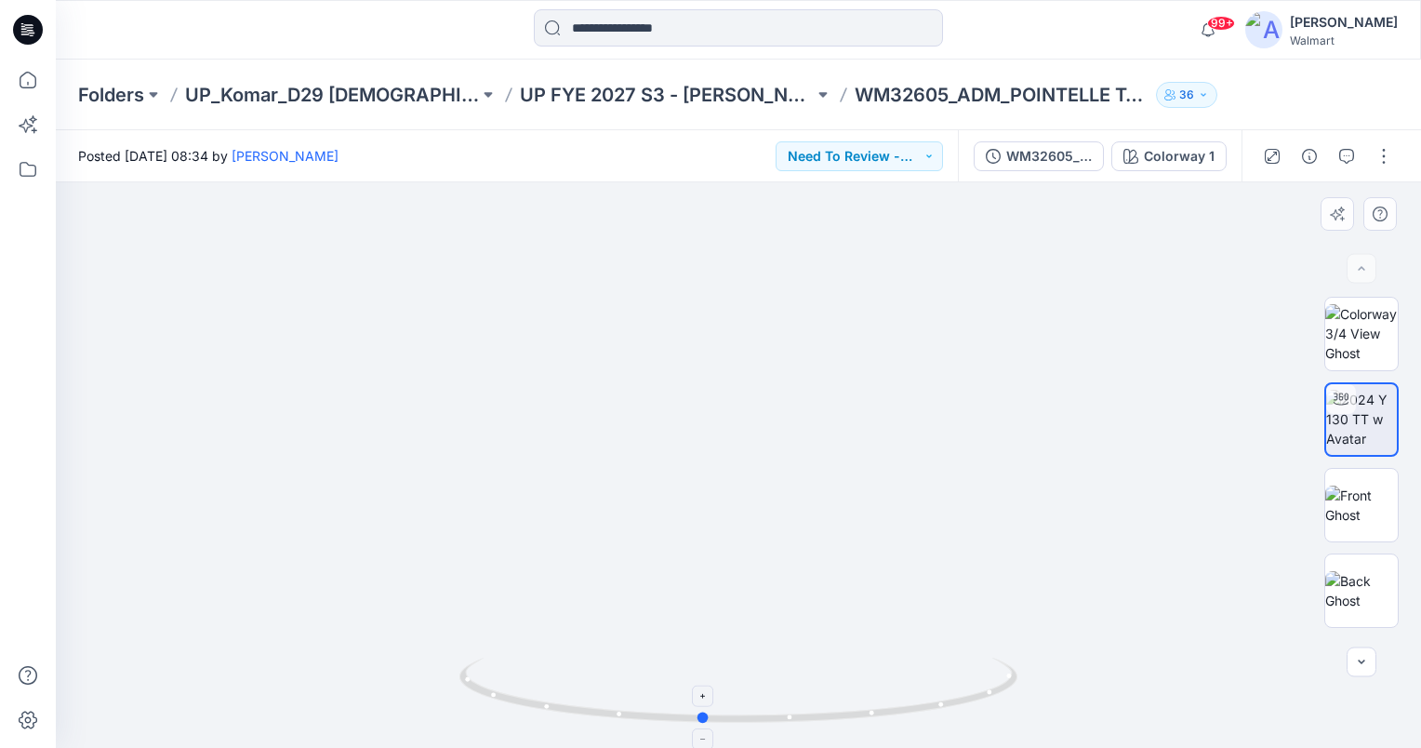
drag, startPoint x: 687, startPoint y: 717, endPoint x: 705, endPoint y: 717, distance: 17.7
click at [705, 717] on circle at bounding box center [703, 716] width 11 height 11
drag, startPoint x: 703, startPoint y: 715, endPoint x: 539, endPoint y: 731, distance: 164.4
click at [539, 727] on icon at bounding box center [740, 692] width 563 height 70
drag, startPoint x: 545, startPoint y: 705, endPoint x: 558, endPoint y: 708, distance: 13.3
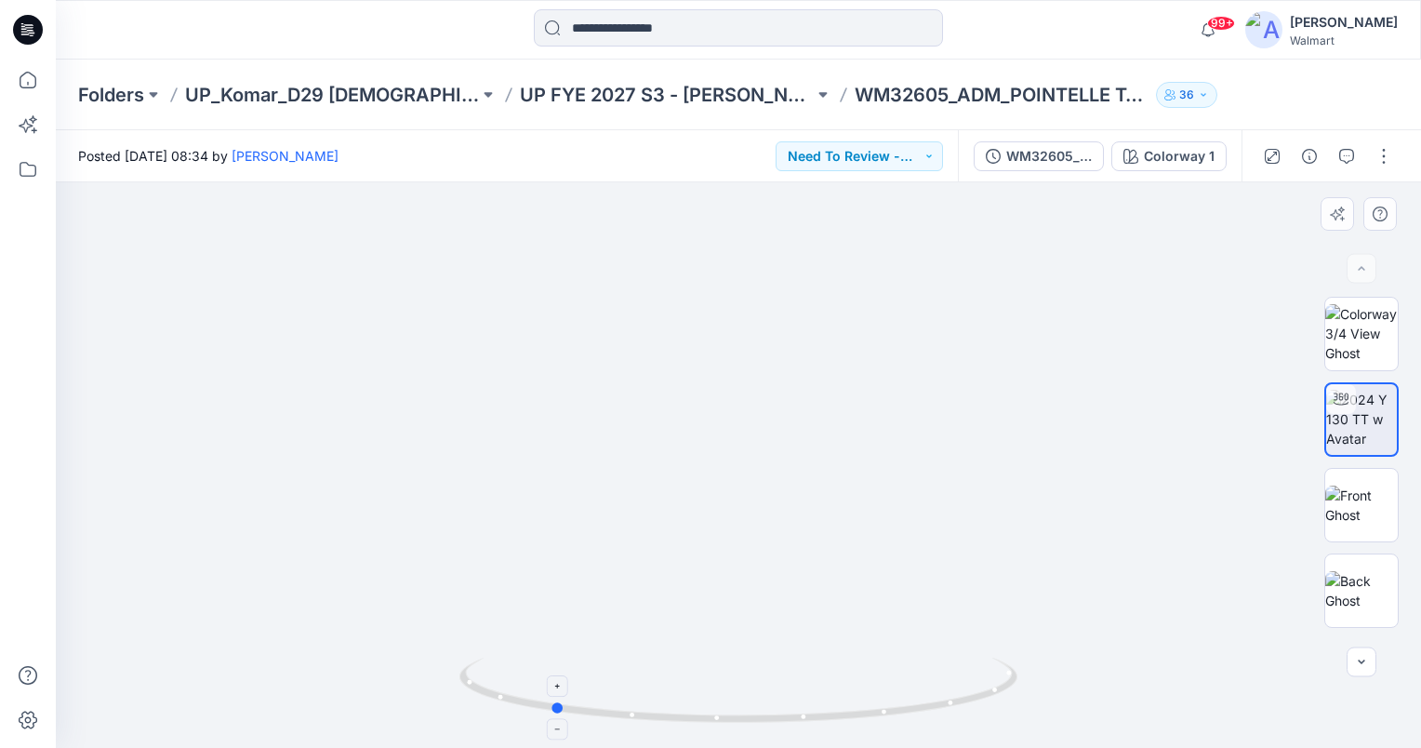
click at [558, 708] on circle at bounding box center [557, 707] width 11 height 11
drag, startPoint x: 561, startPoint y: 705, endPoint x: 798, endPoint y: 709, distance: 237.1
click at [798, 709] on icon at bounding box center [740, 692] width 563 height 70
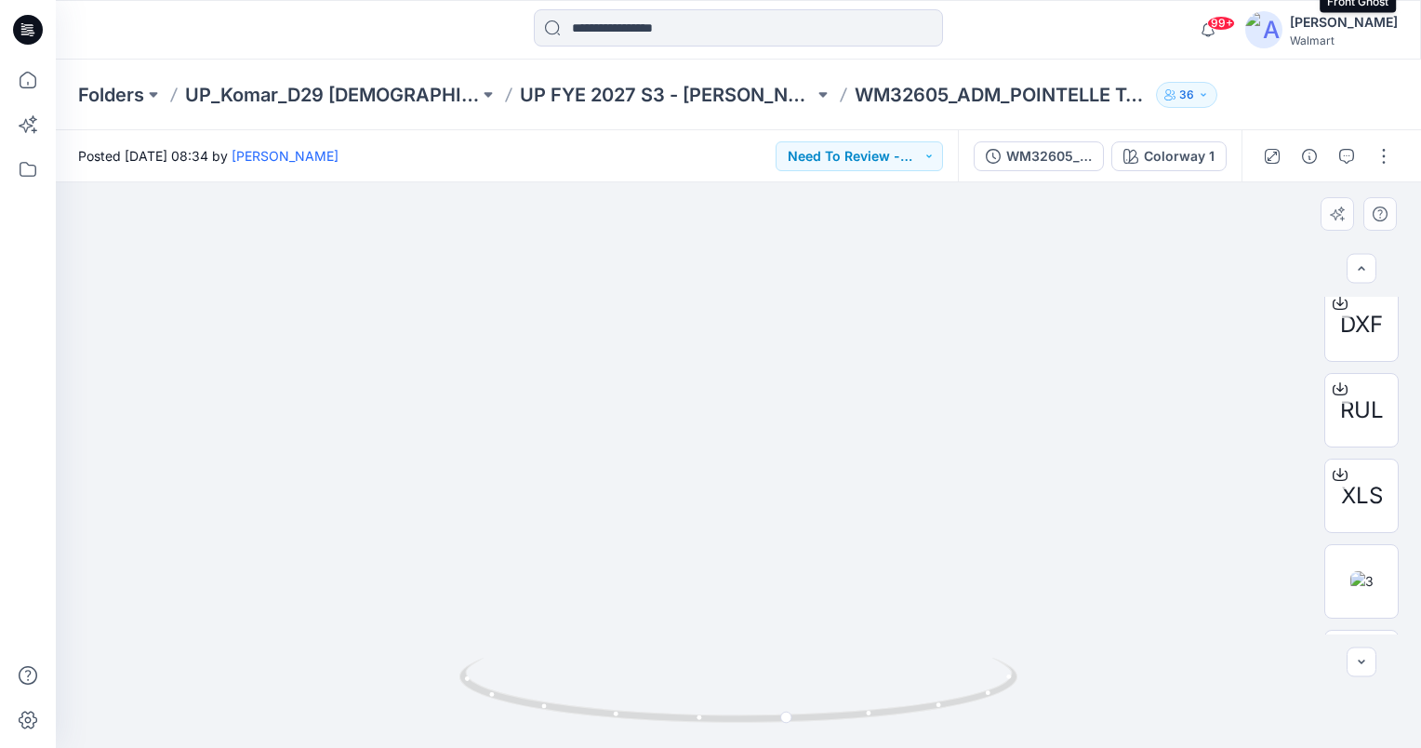
scroll to position [558, 0]
click at [1371, 546] on img at bounding box center [1361, 546] width 23 height 20
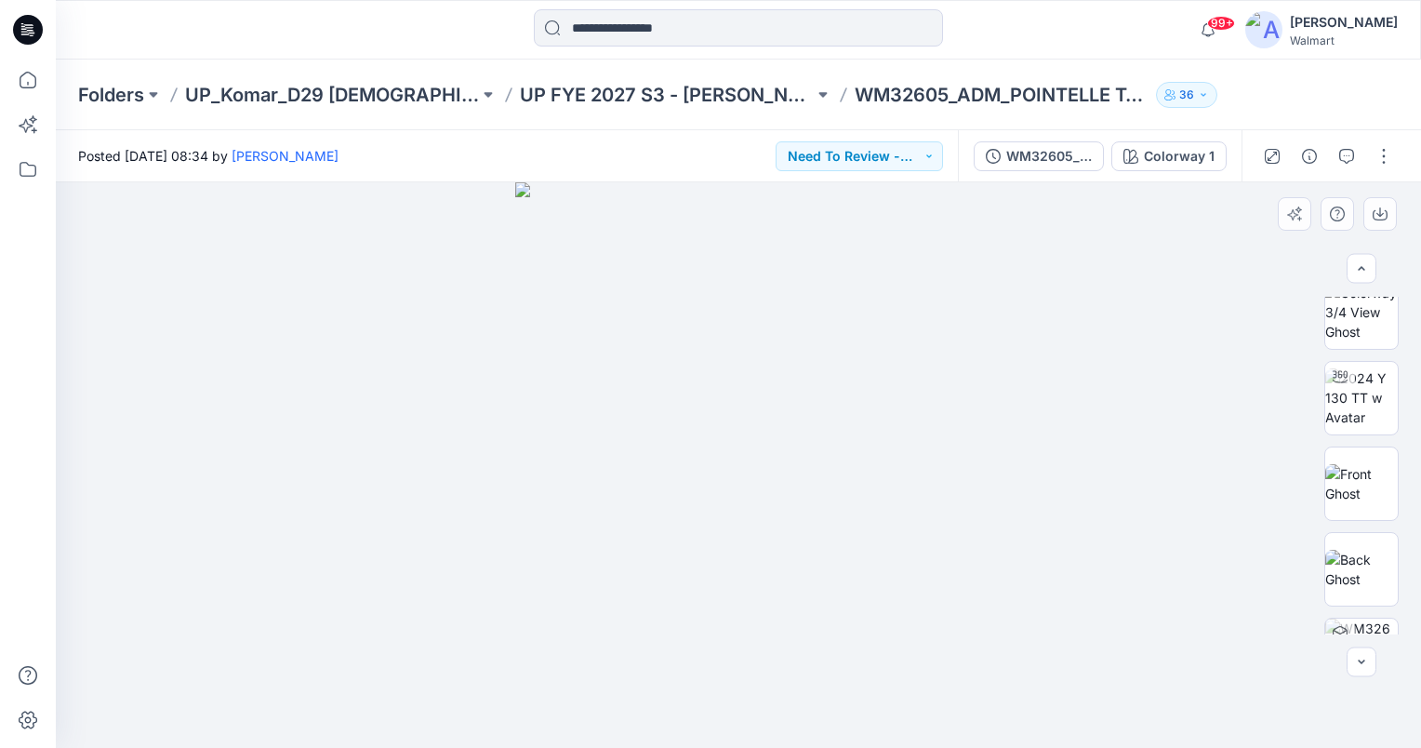
scroll to position [3, 0]
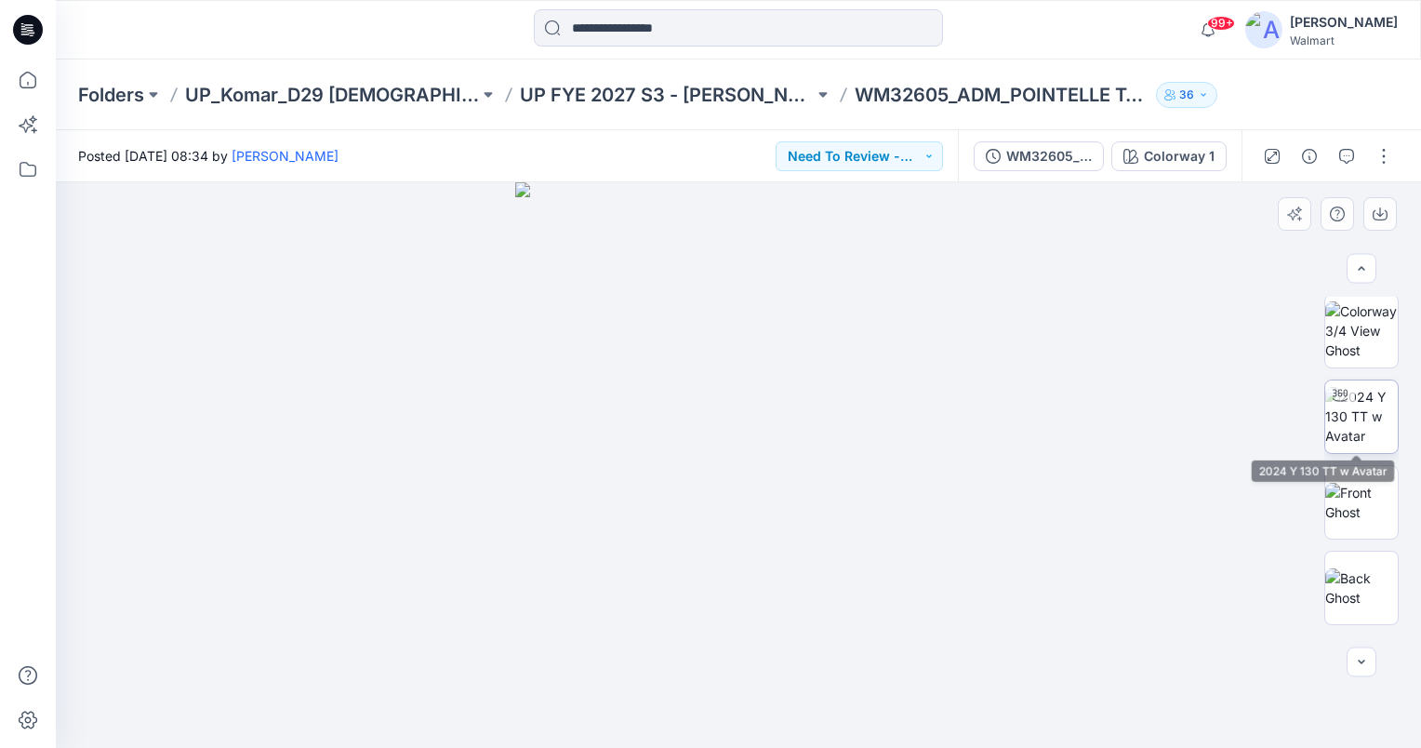
click at [1359, 415] on img at bounding box center [1361, 416] width 73 height 59
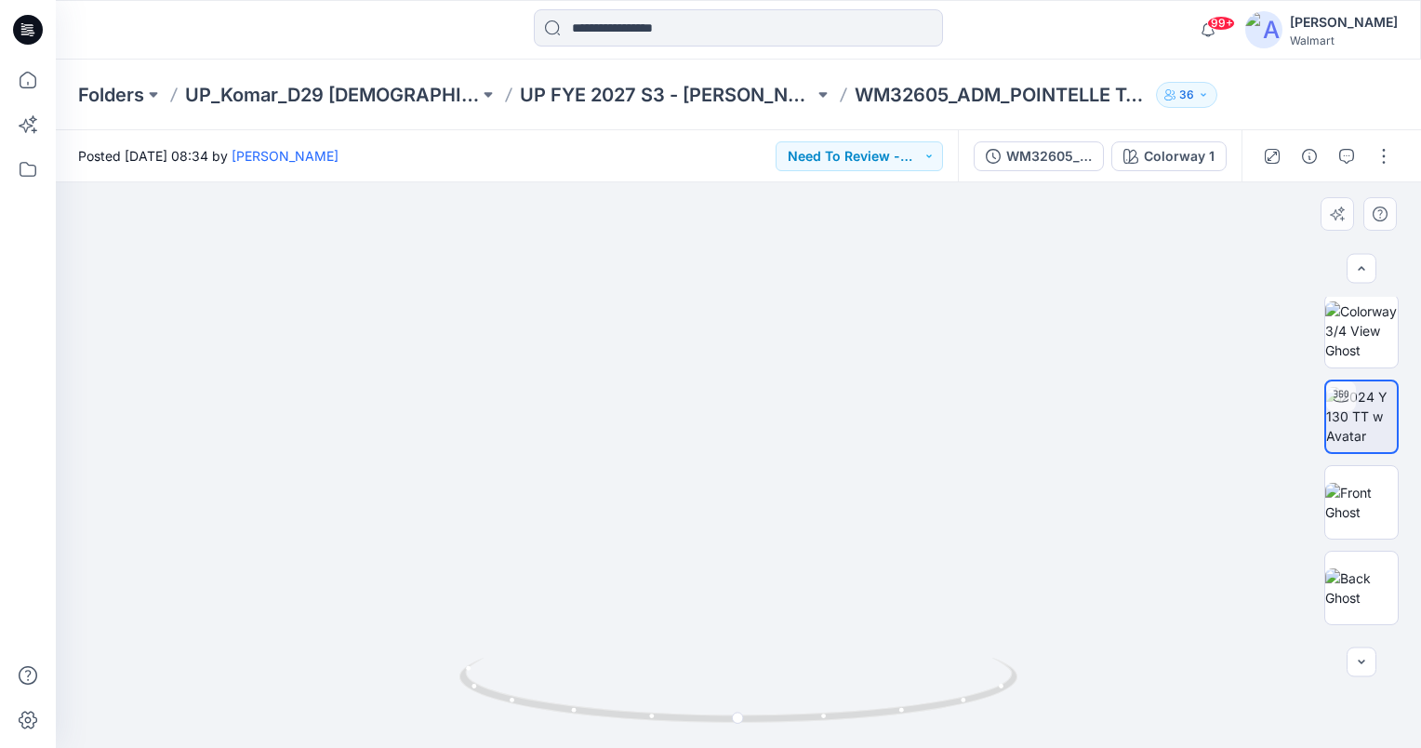
drag, startPoint x: 862, startPoint y: 318, endPoint x: 853, endPoint y: 429, distance: 111.0
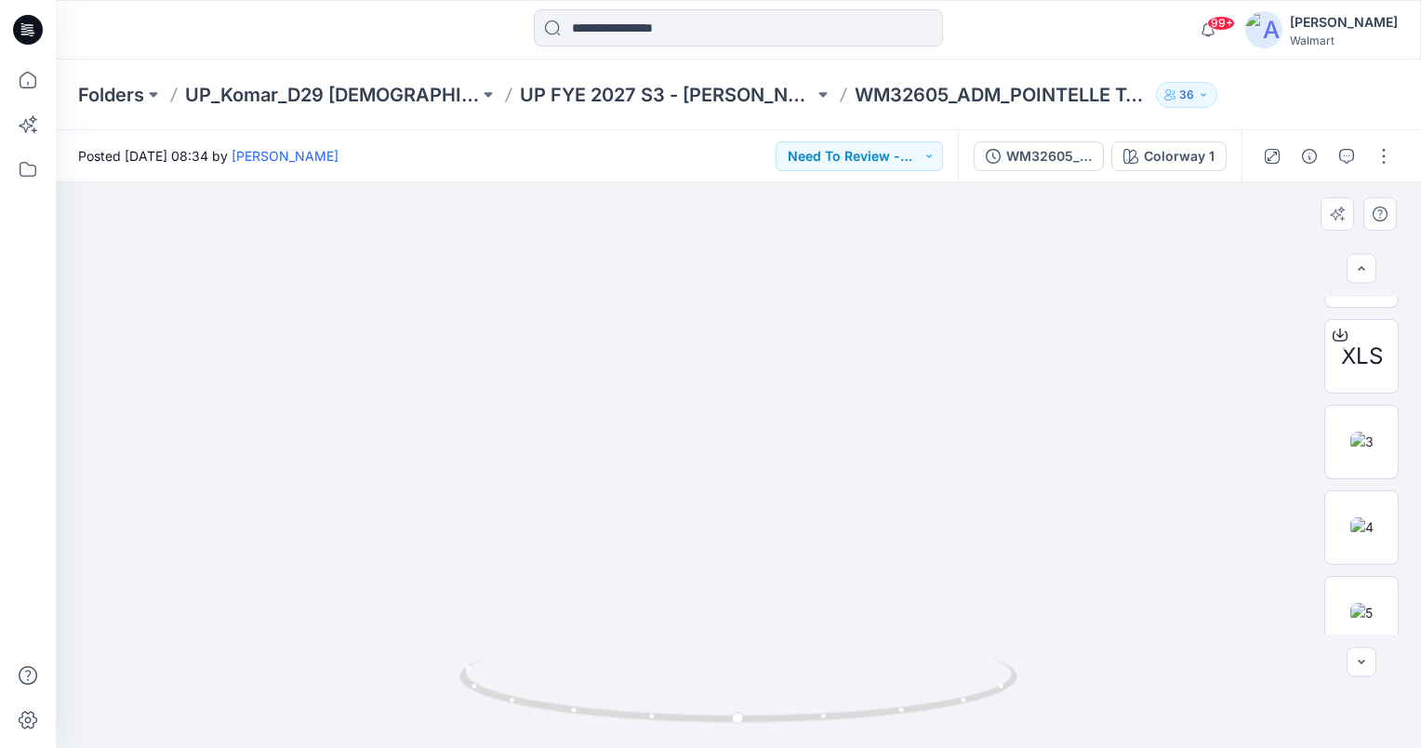
scroll to position [677, 0]
click at [1370, 422] on img at bounding box center [1361, 427] width 23 height 20
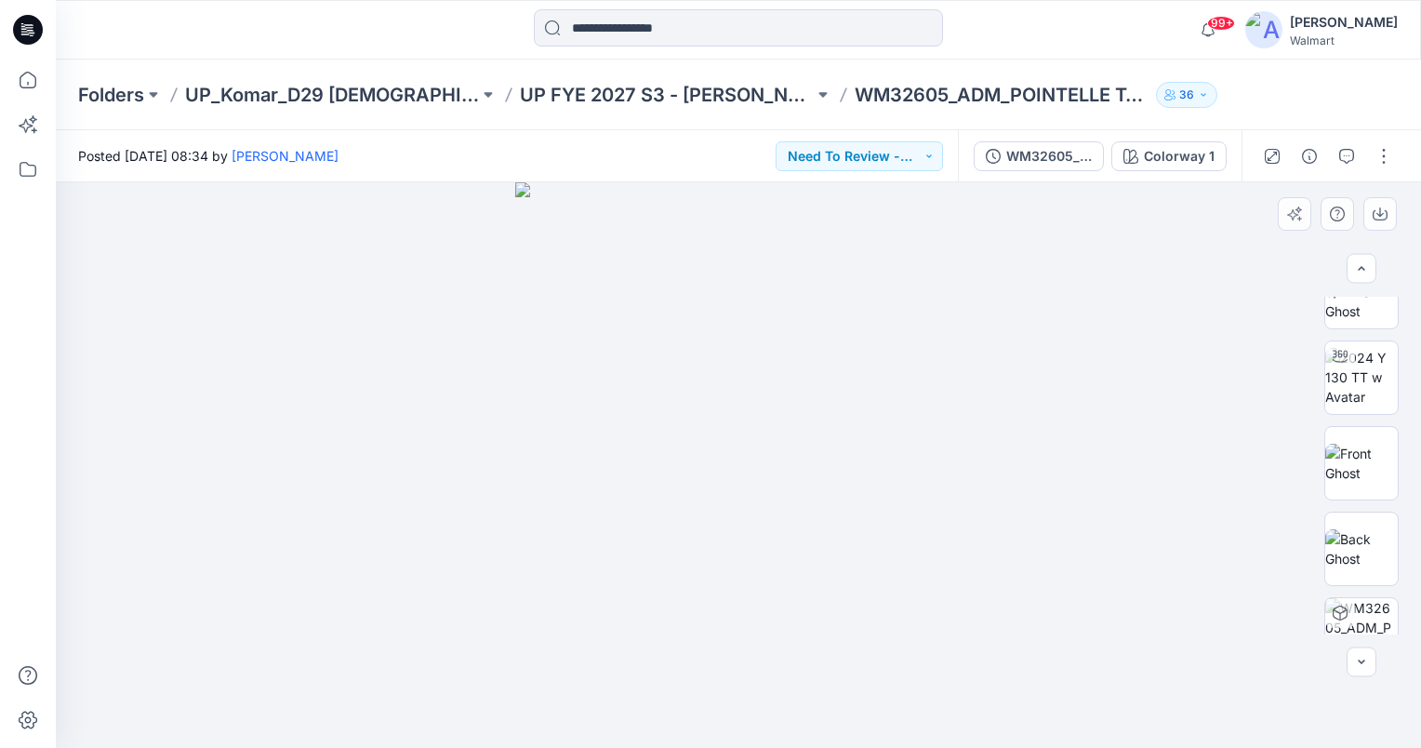
scroll to position [0, 0]
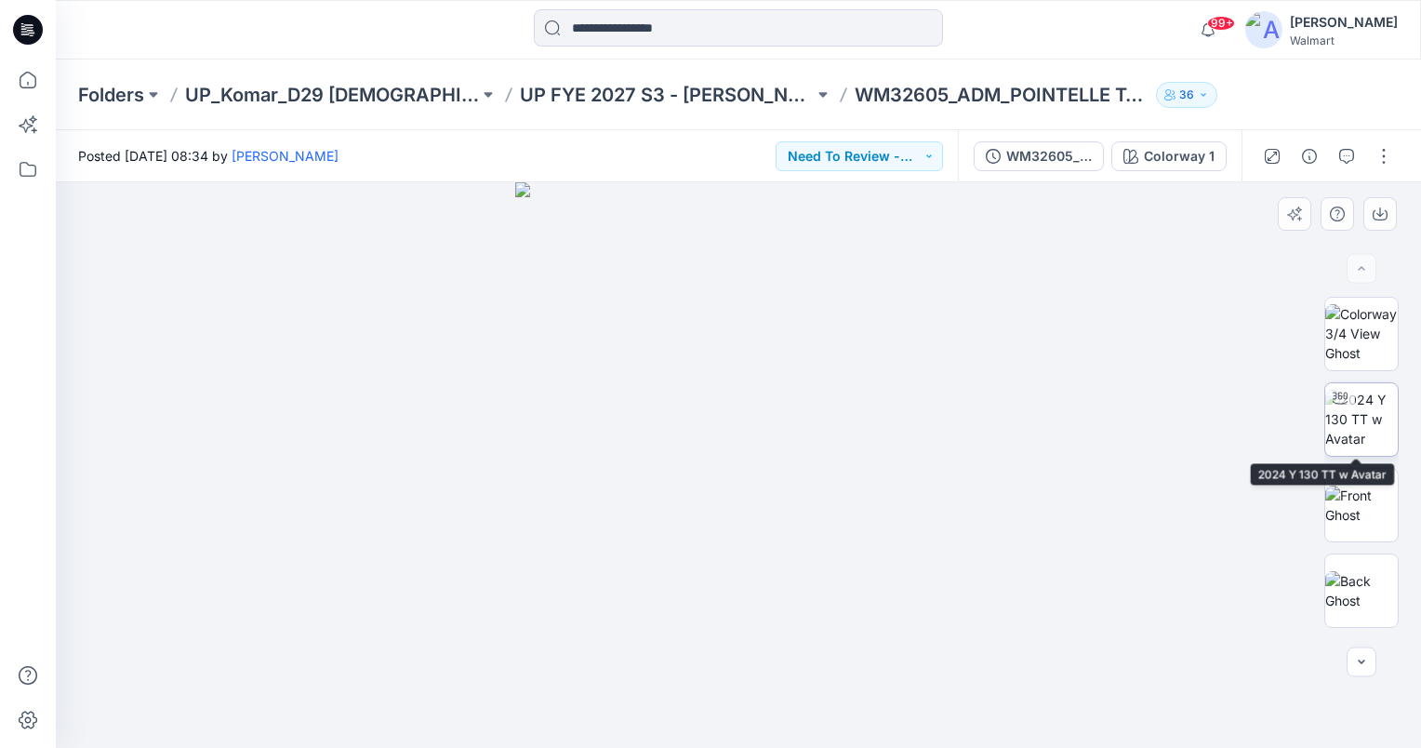
click at [1346, 428] on img at bounding box center [1361, 419] width 73 height 59
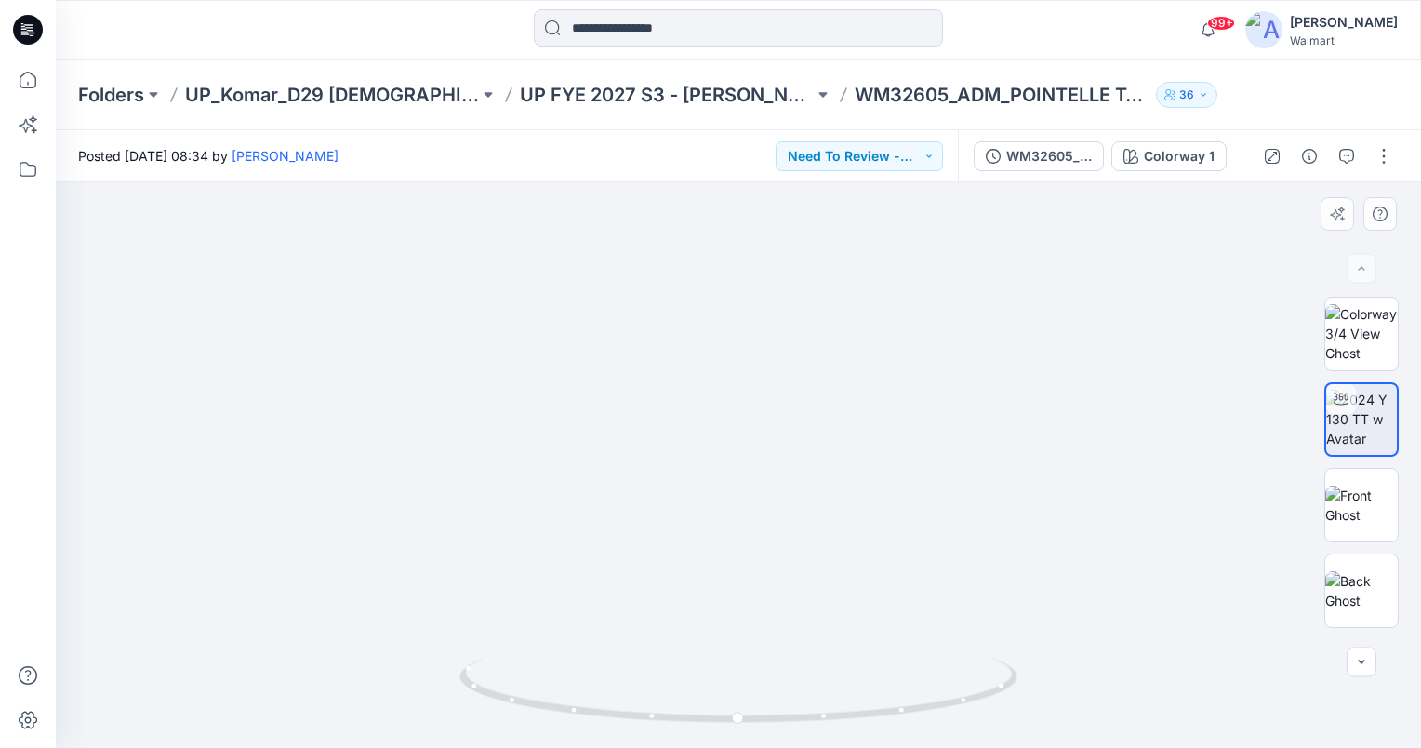
drag, startPoint x: 883, startPoint y: 298, endPoint x: 849, endPoint y: 426, distance: 132.8
drag, startPoint x: 789, startPoint y: 563, endPoint x: 797, endPoint y: 361, distance: 202.8
drag, startPoint x: 773, startPoint y: 438, endPoint x: 773, endPoint y: 497, distance: 59.5
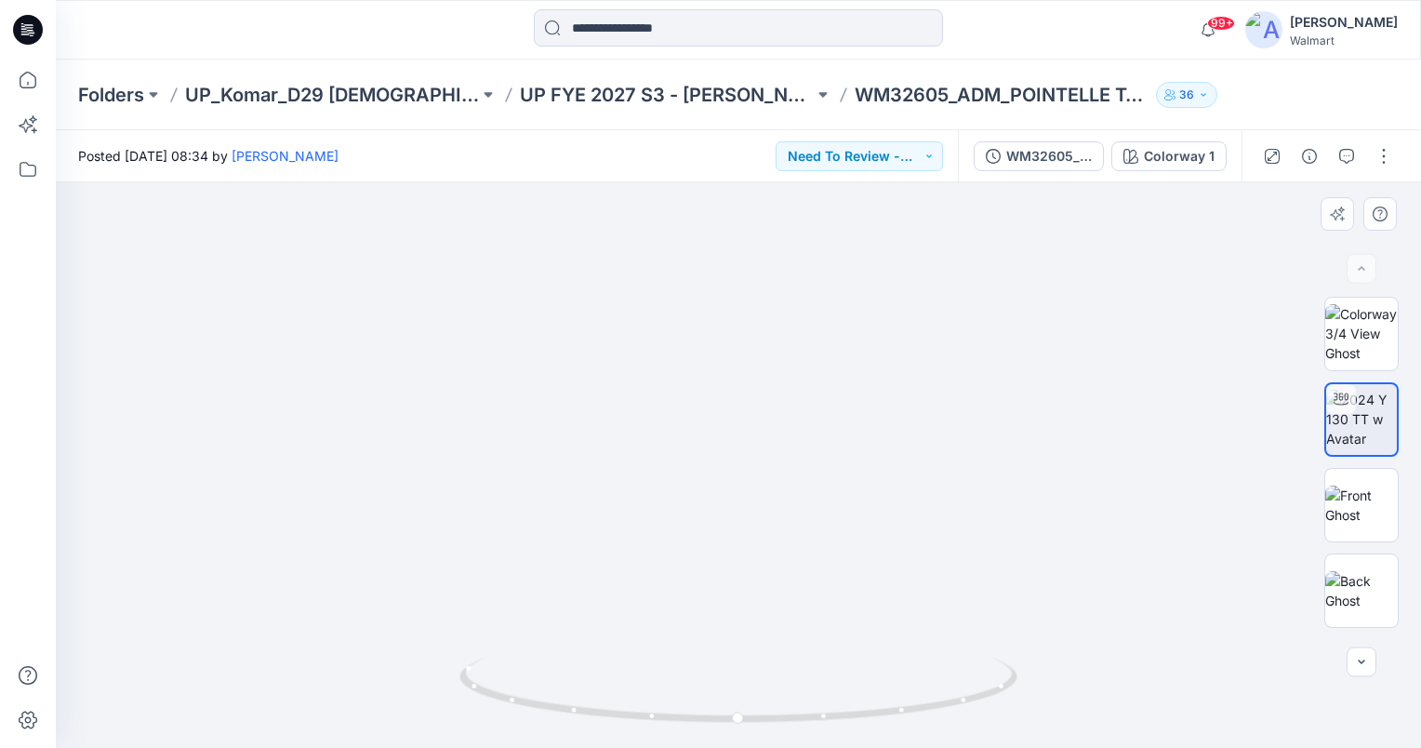
click at [773, 497] on img at bounding box center [729, 33] width 2220 height 1427
drag, startPoint x: 783, startPoint y: 521, endPoint x: 791, endPoint y: 504, distance: 18.7
click at [791, 504] on img at bounding box center [737, 26] width 2220 height 1444
click at [1127, 24] on div "99+ Notifications Steve Menda shared EPJN905_ADM_Pant with Contrast WB in UP FY…" at bounding box center [738, 29] width 1364 height 41
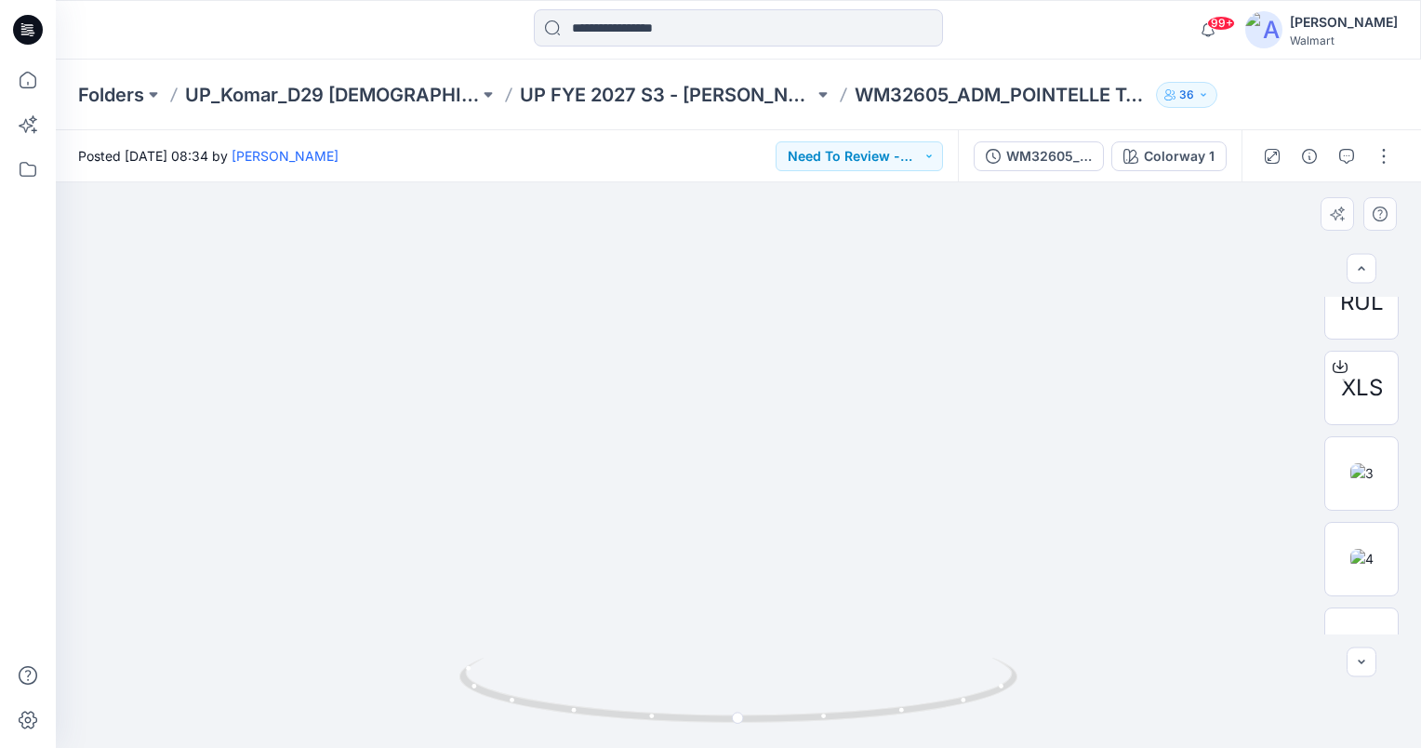
scroll to position [640, 0]
click at [909, 159] on button "Need To Review - Design/PD/Tech" at bounding box center [858, 156] width 167 height 30
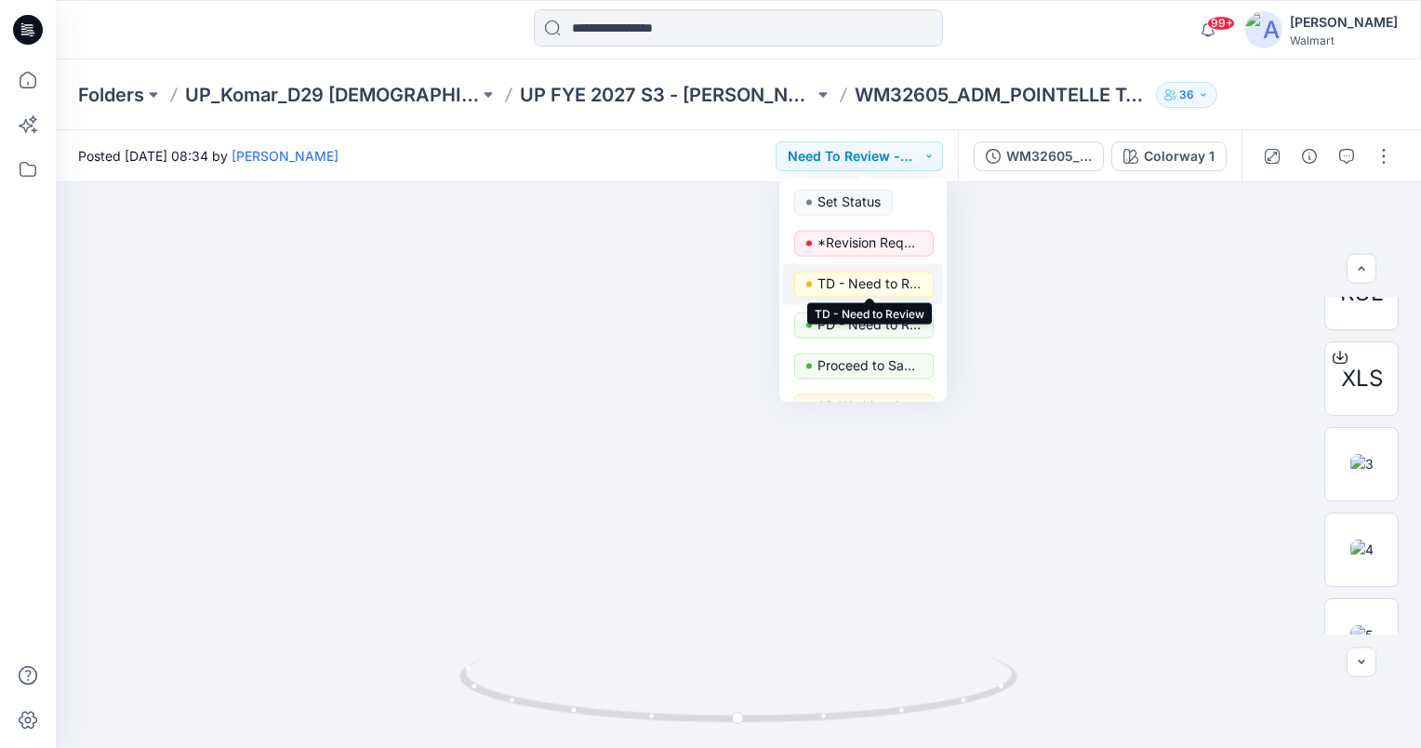
click at [908, 282] on p "TD - Need to Review" at bounding box center [869, 284] width 104 height 24
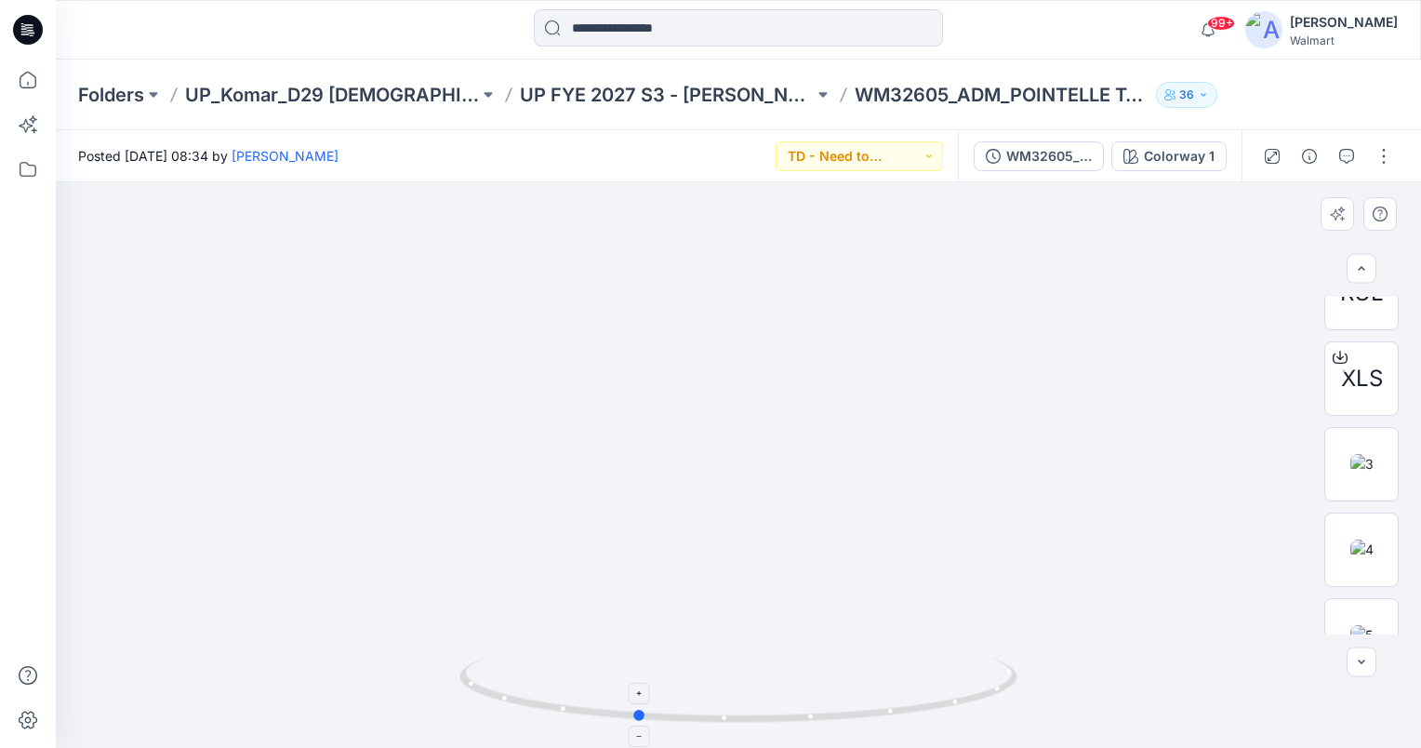
drag, startPoint x: 736, startPoint y: 718, endPoint x: 634, endPoint y: 713, distance: 102.4
click at [634, 713] on circle at bounding box center [639, 714] width 11 height 11
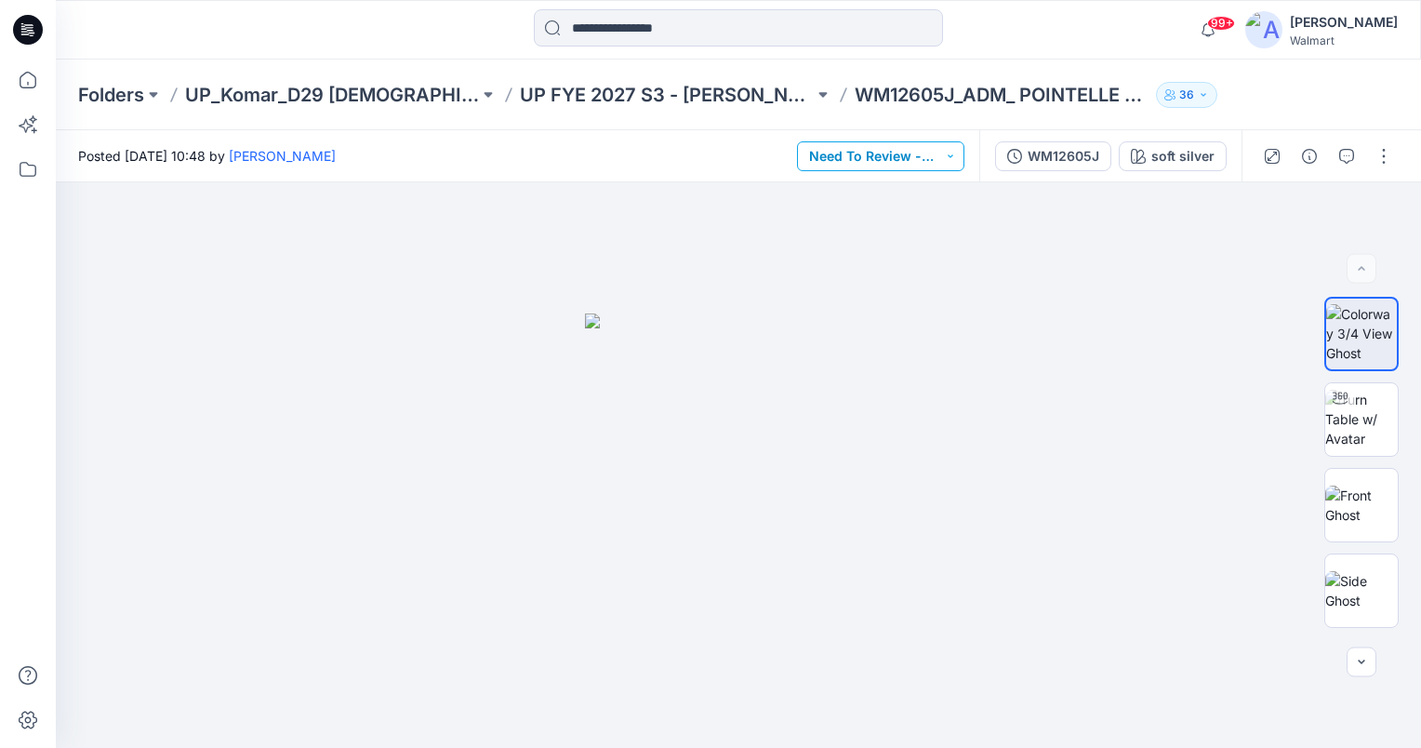
click at [948, 153] on button "Need To Review - Design/PD/Tech" at bounding box center [880, 156] width 167 height 30
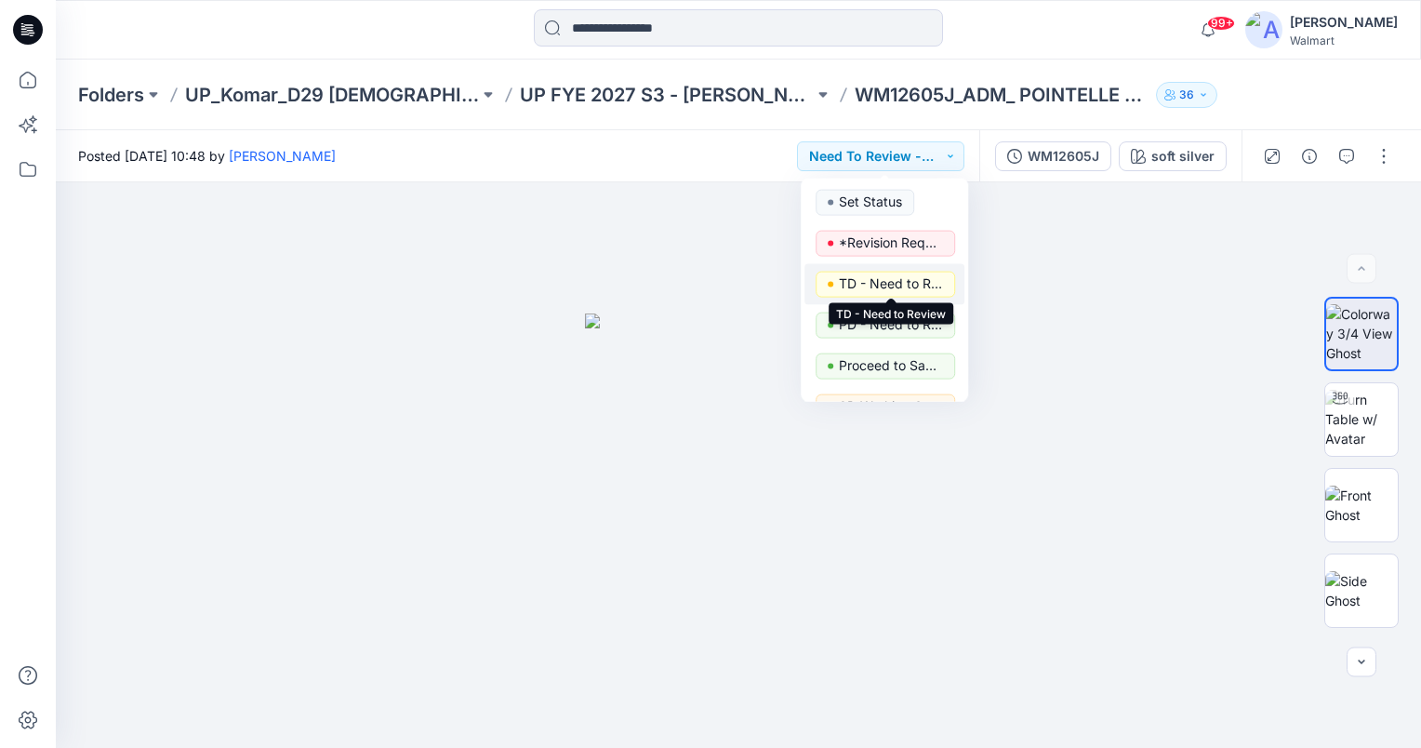
click at [909, 280] on p "TD - Need to Review" at bounding box center [891, 284] width 104 height 24
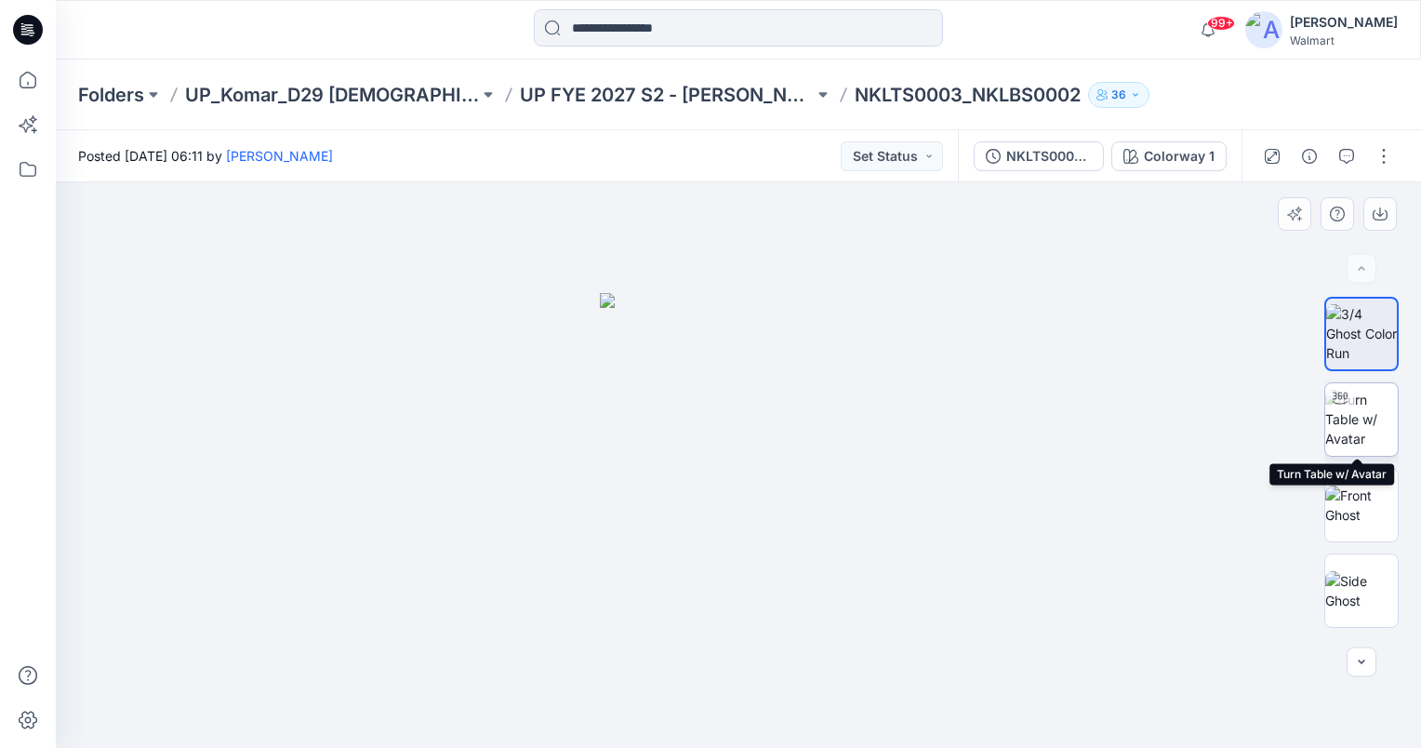
click at [1368, 433] on img at bounding box center [1361, 419] width 73 height 59
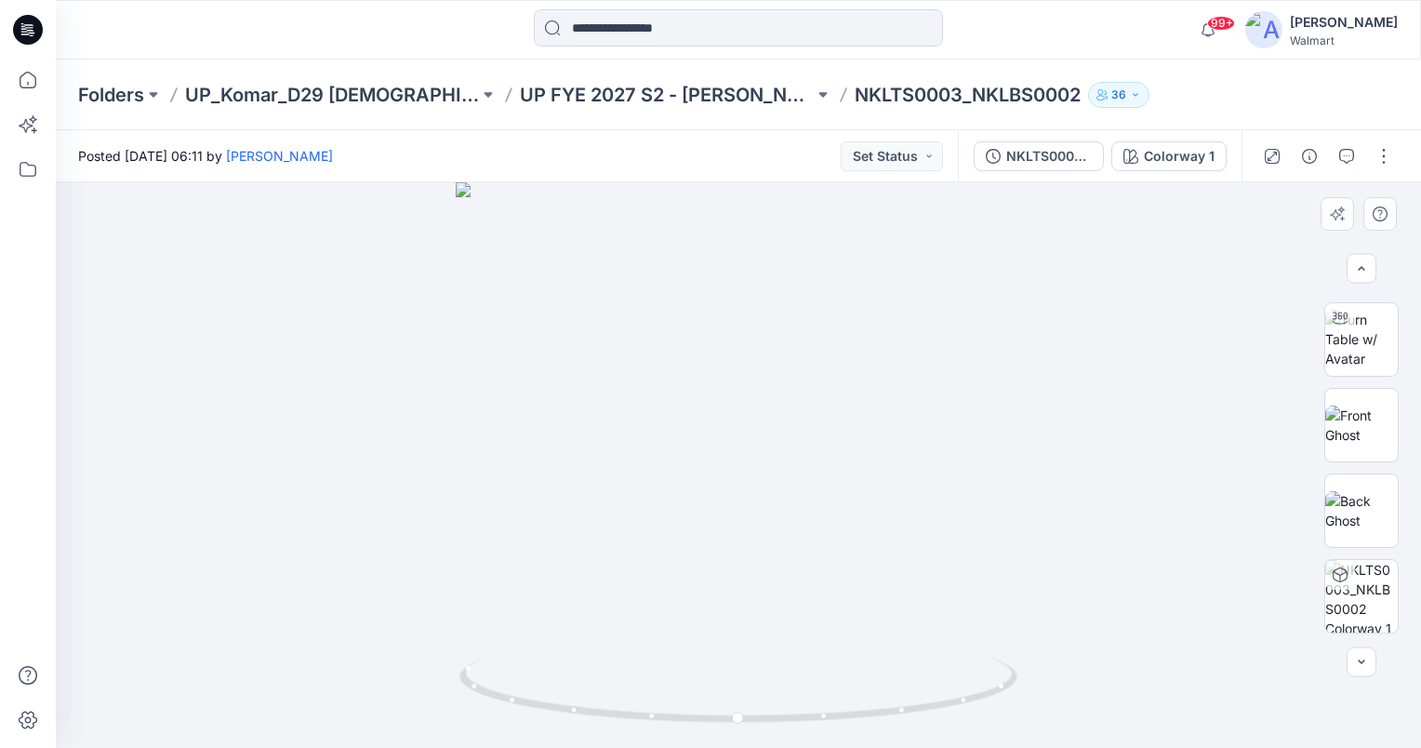
scroll to position [596, 0]
click at [1358, 338] on img at bounding box center [1361, 336] width 73 height 59
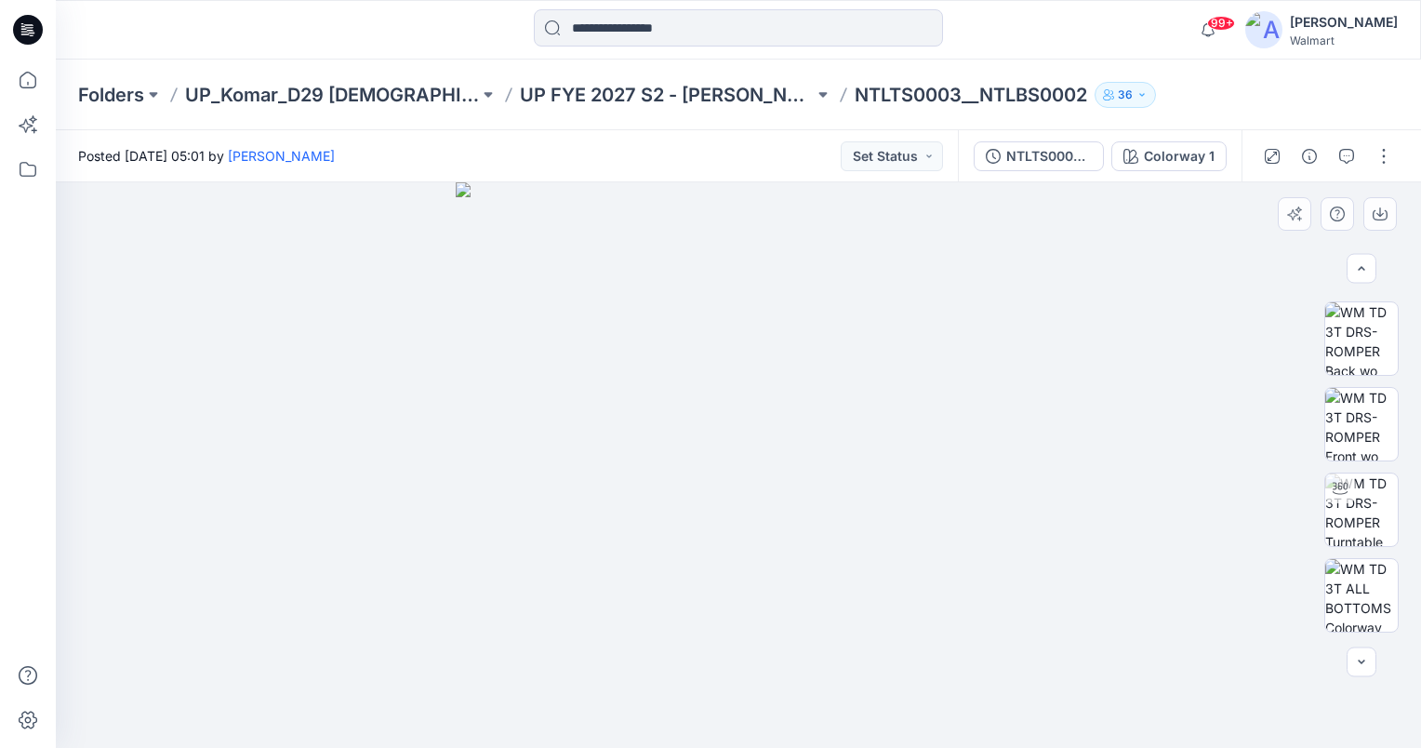
scroll to position [77, 0]
click at [1374, 513] on img at bounding box center [1361, 513] width 73 height 73
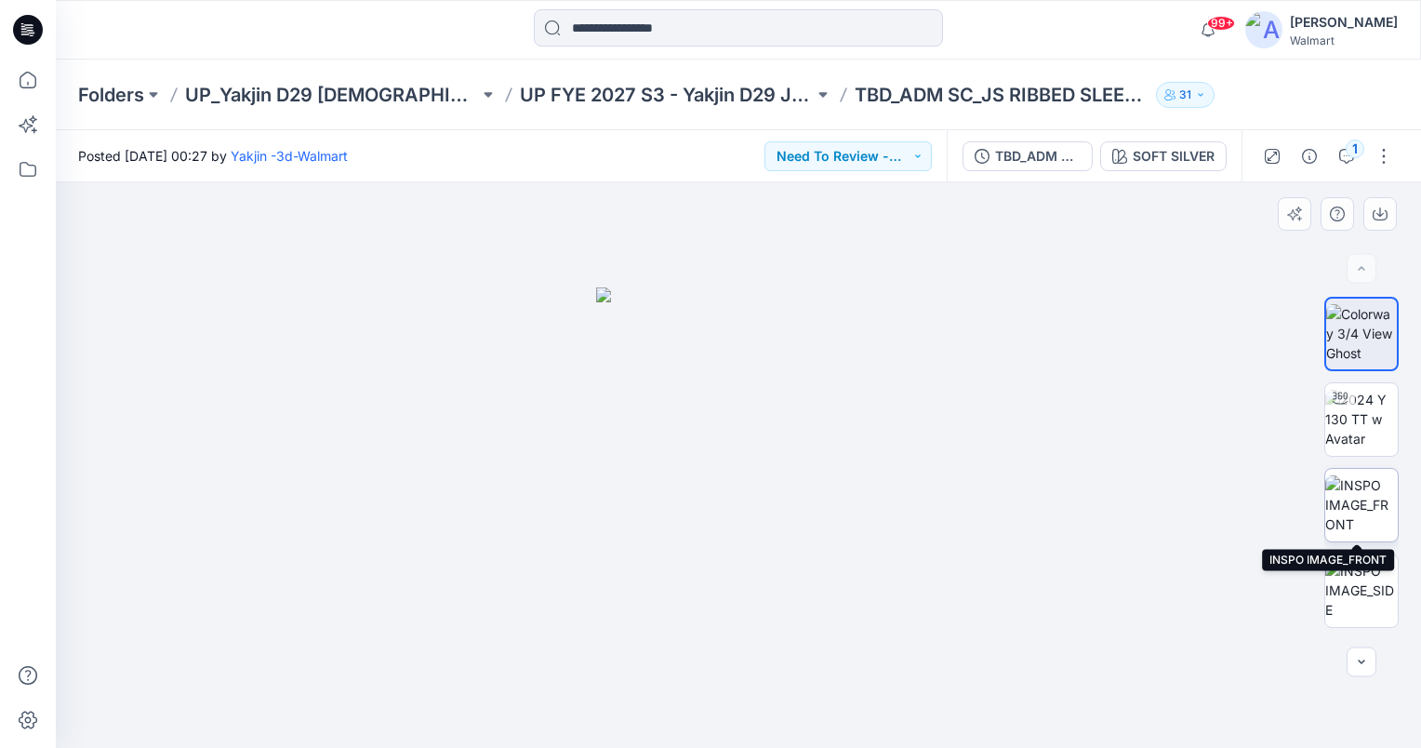
click at [1372, 500] on img at bounding box center [1361, 504] width 73 height 59
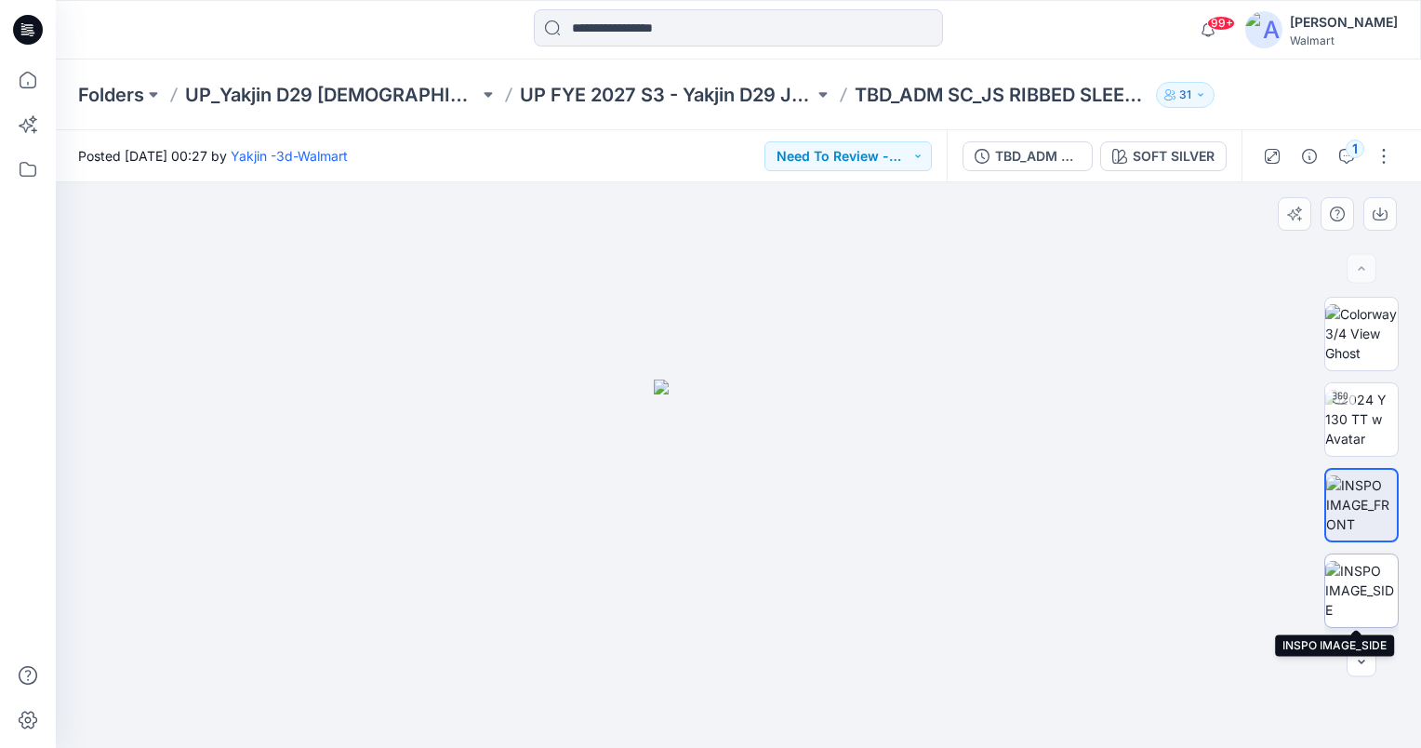
click at [1367, 588] on img at bounding box center [1361, 590] width 73 height 59
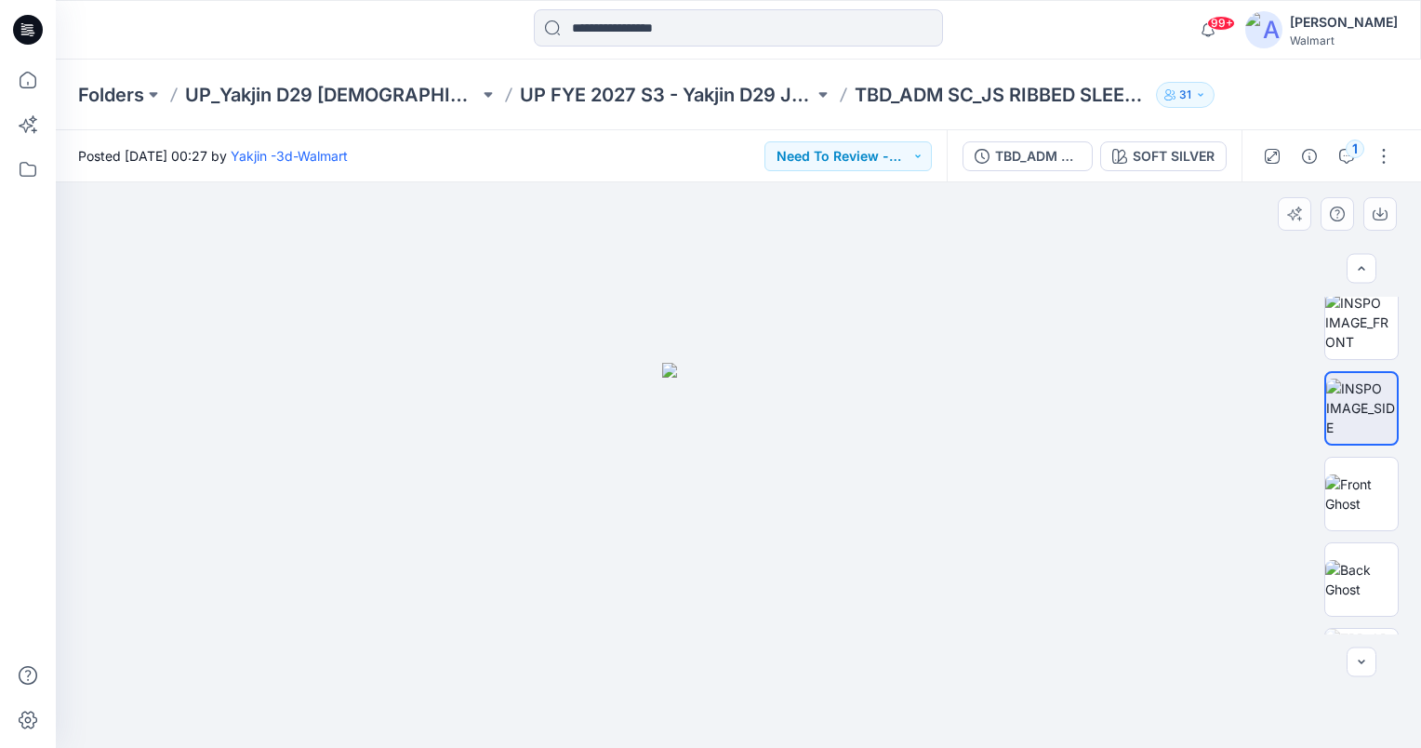
scroll to position [186, 0]
click at [1366, 510] on img at bounding box center [1361, 489] width 73 height 39
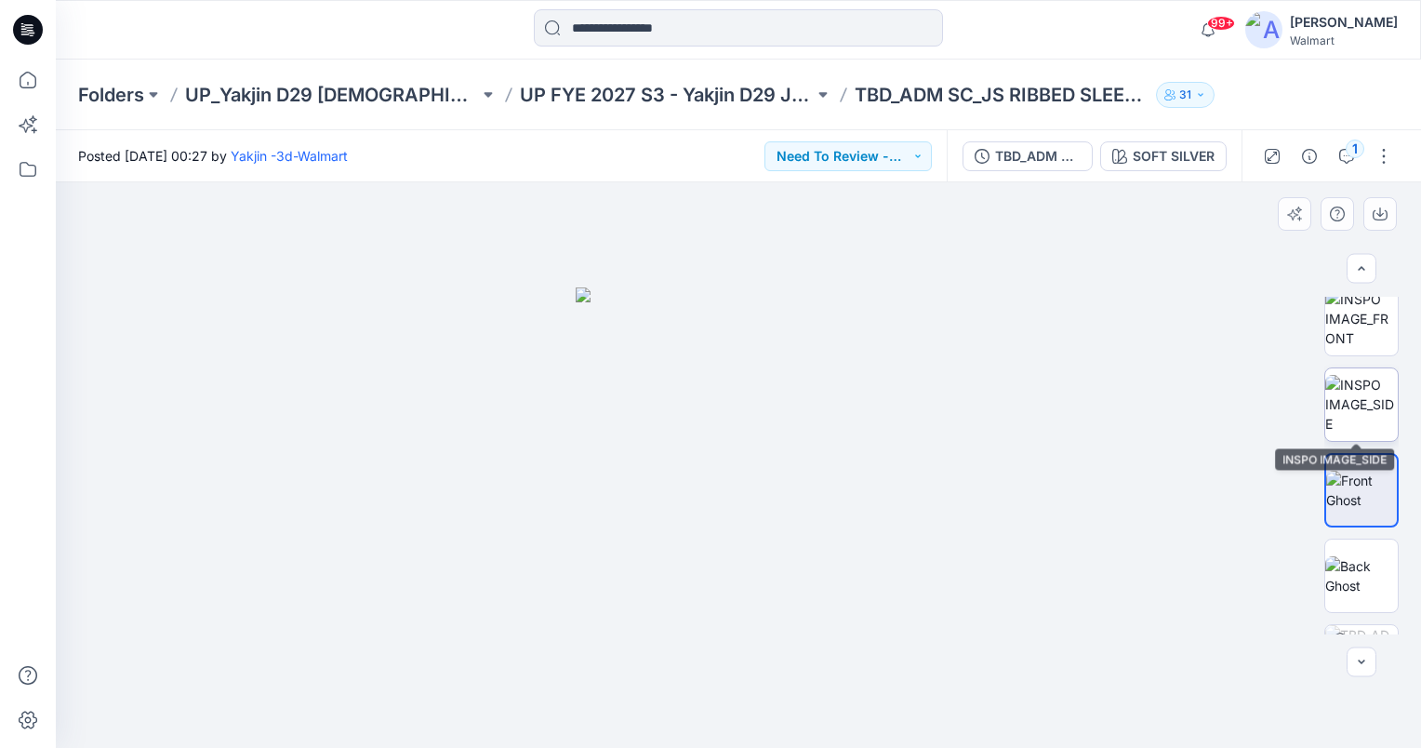
click at [1354, 411] on img at bounding box center [1361, 404] width 73 height 59
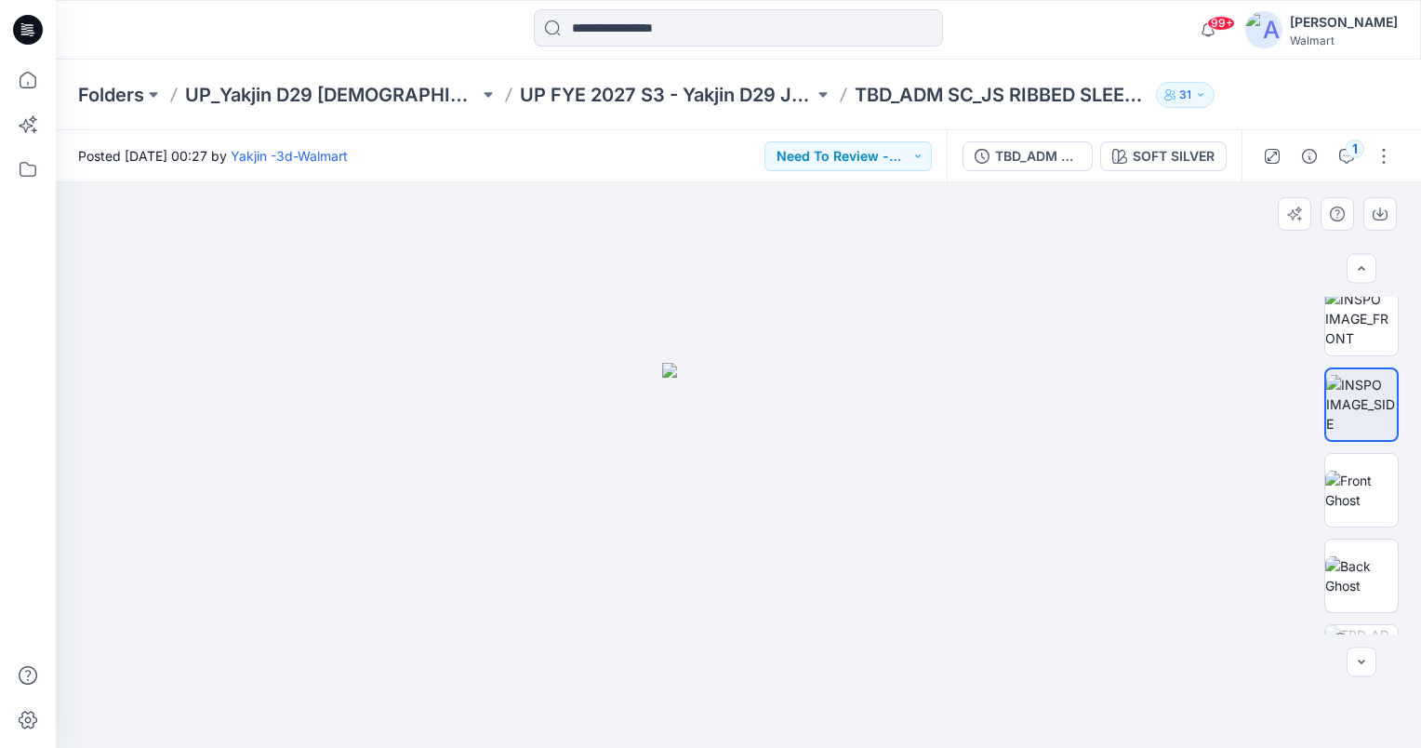
scroll to position [0, 0]
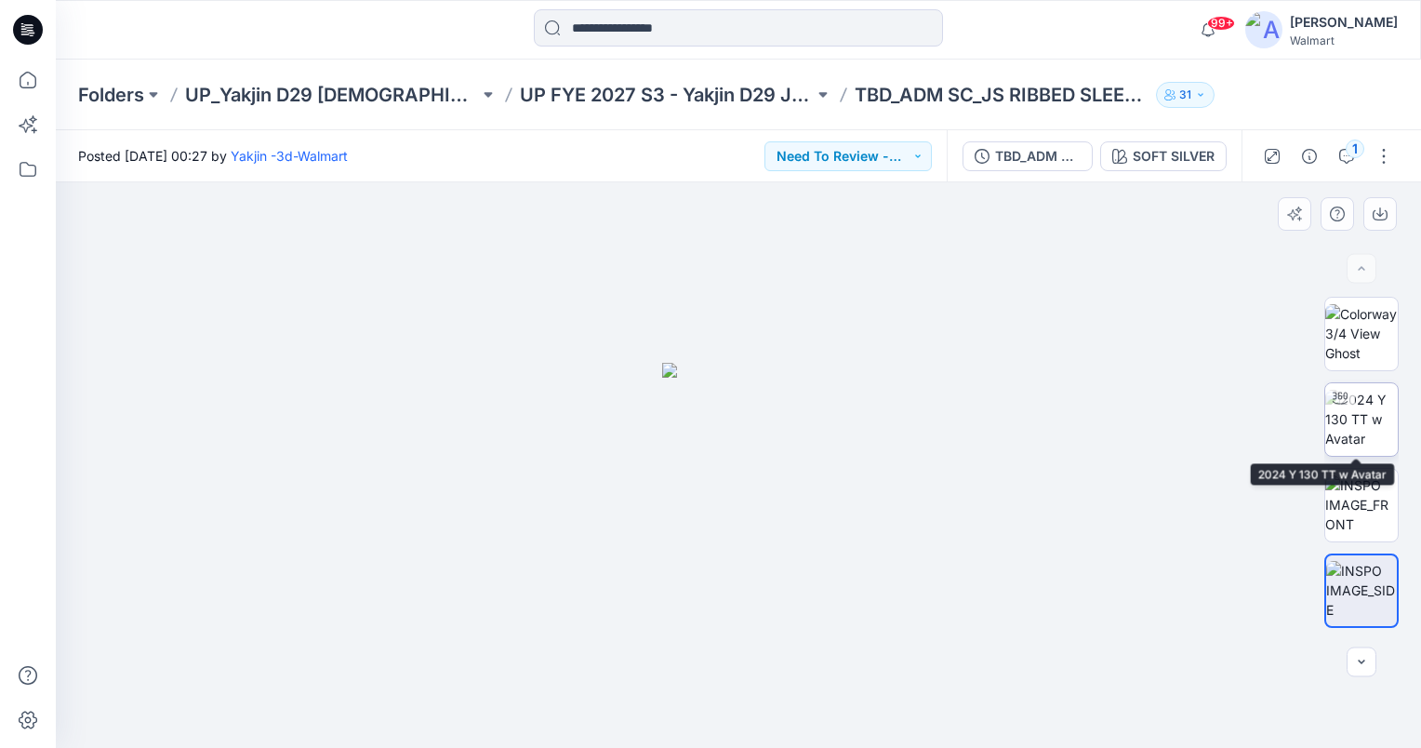
click at [1352, 420] on img at bounding box center [1361, 419] width 73 height 59
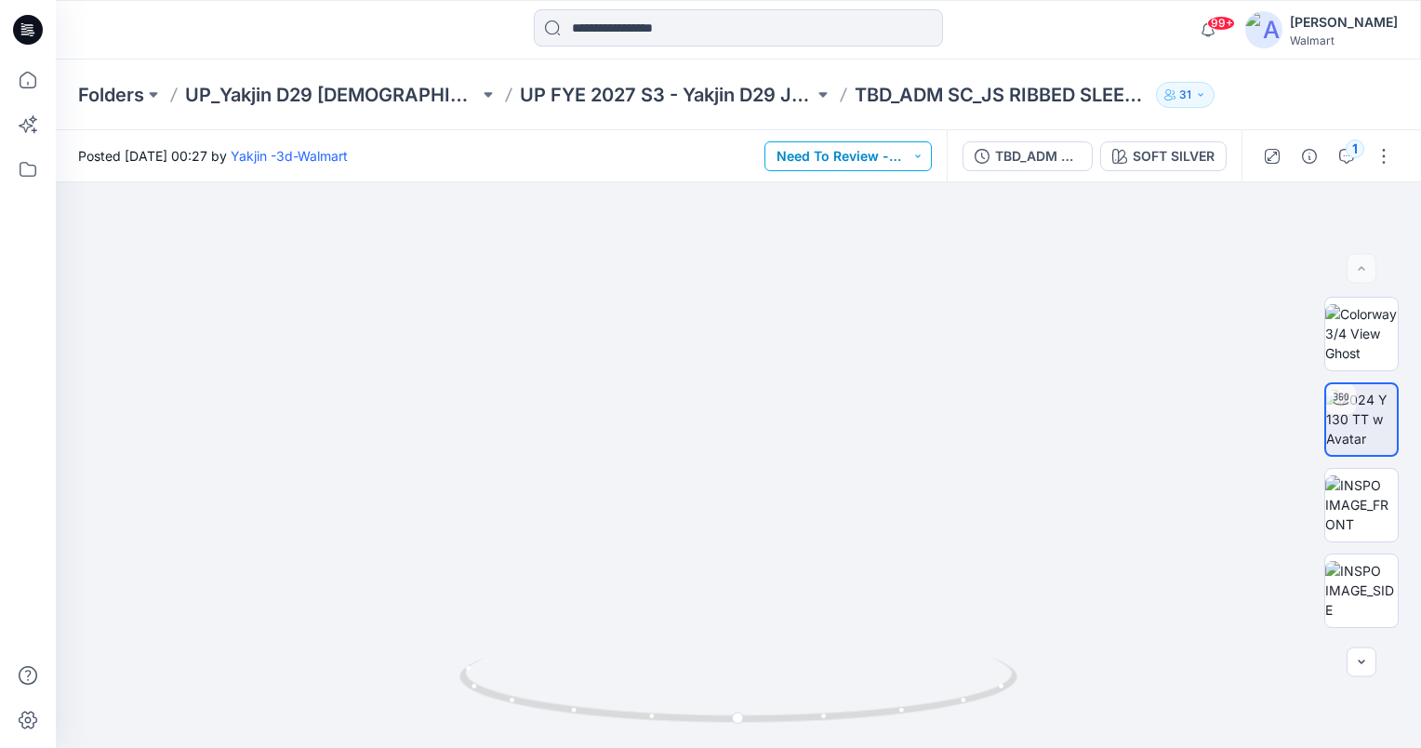
click at [921, 156] on button "Need To Review - Design/PD/Tech" at bounding box center [847, 156] width 167 height 30
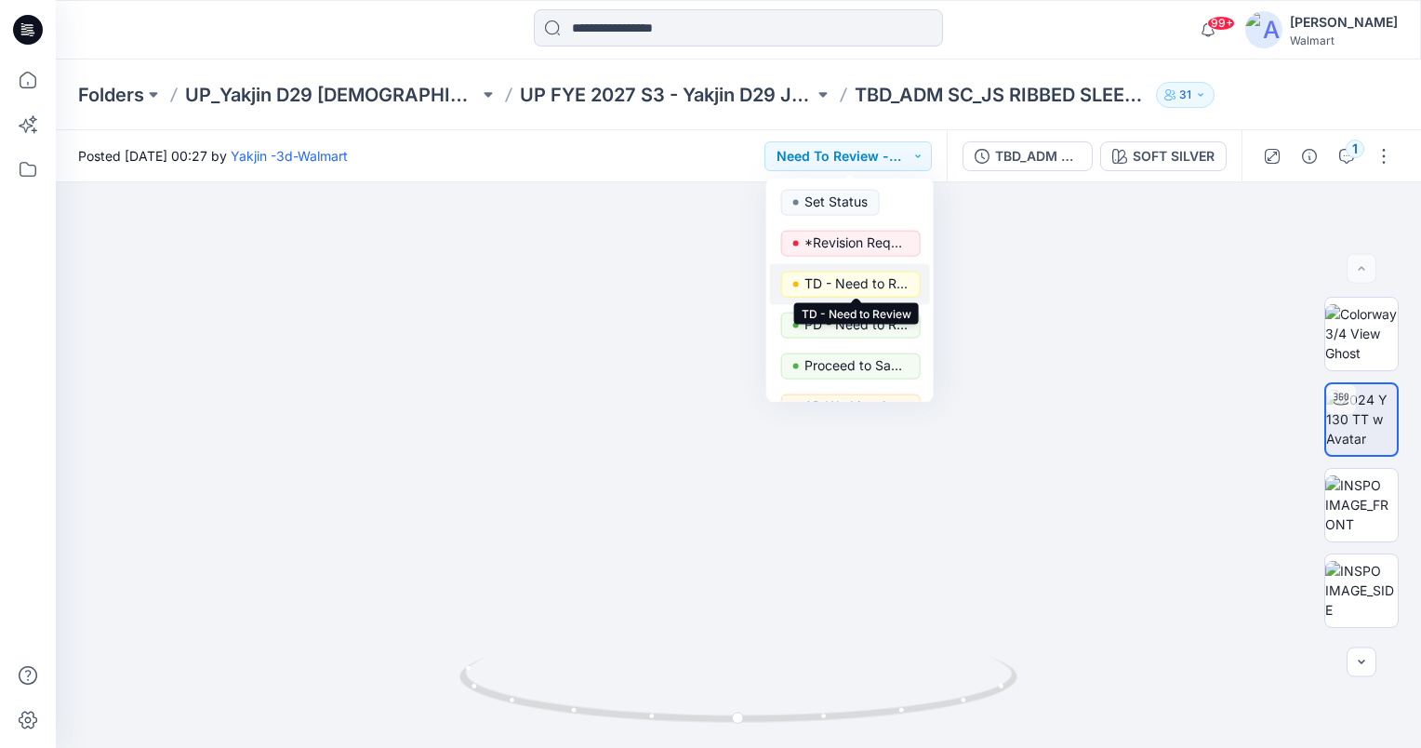
click at [898, 279] on p "TD - Need to Review" at bounding box center [856, 284] width 104 height 24
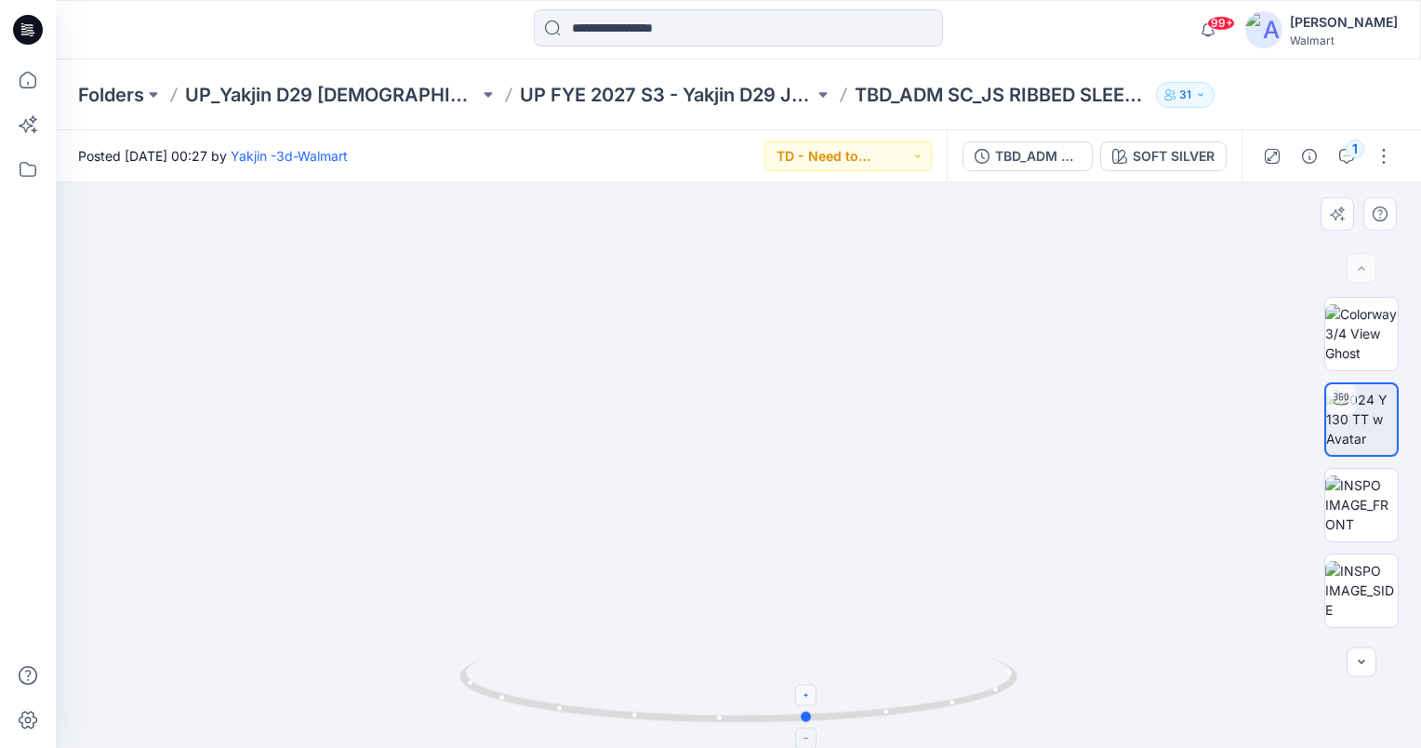
drag, startPoint x: 736, startPoint y: 718, endPoint x: 807, endPoint y: 704, distance: 72.0
click at [807, 704] on icon at bounding box center [740, 692] width 563 height 70
drag, startPoint x: 861, startPoint y: 403, endPoint x: 865, endPoint y: 493, distance: 90.3
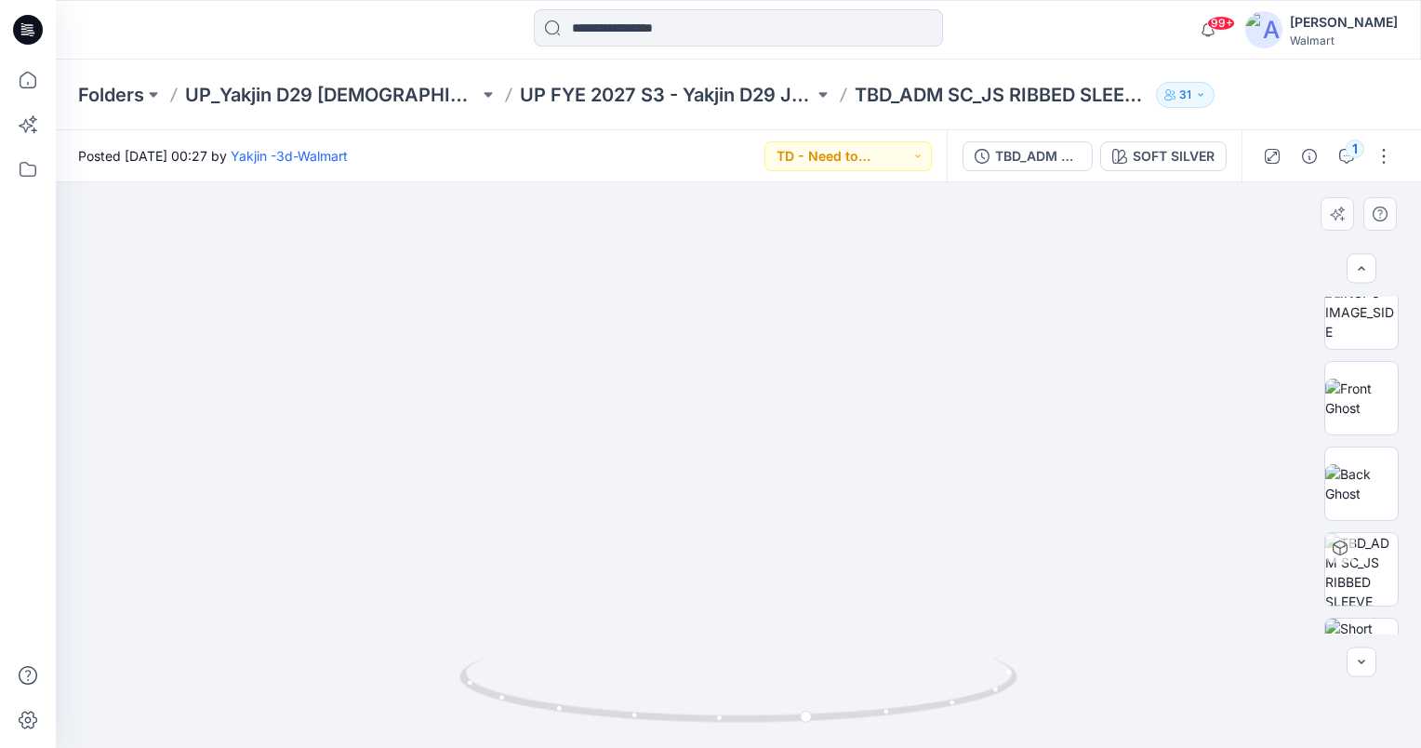
scroll to position [335, 0]
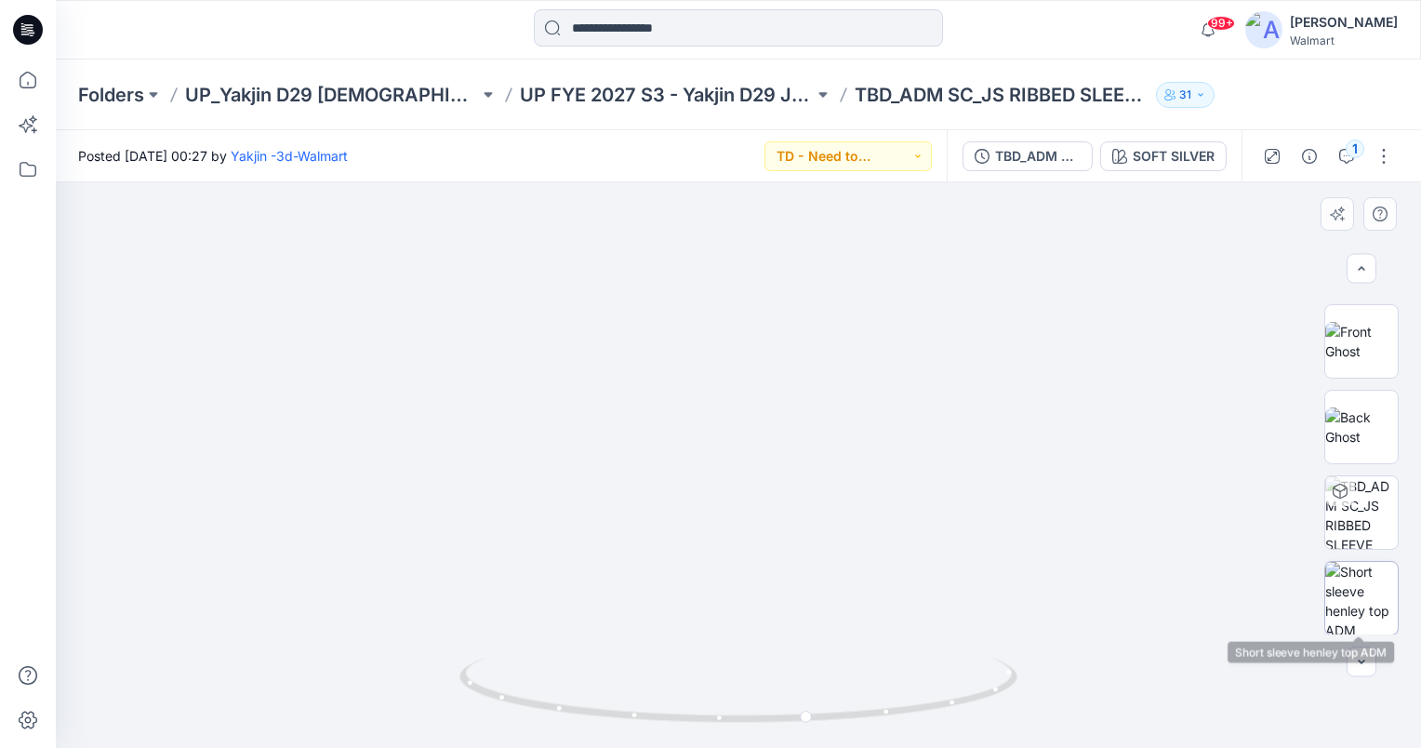
click at [1345, 620] on img at bounding box center [1361, 598] width 73 height 73
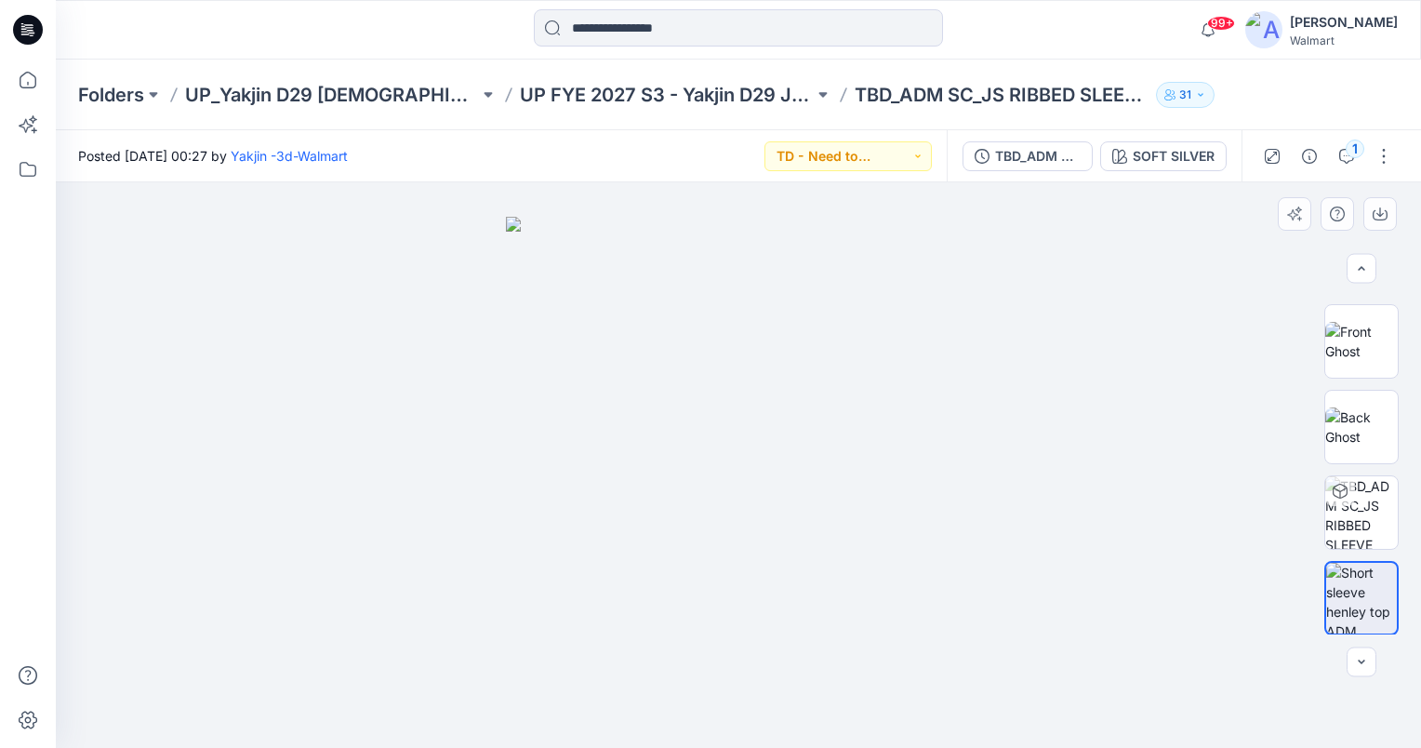
scroll to position [0, 0]
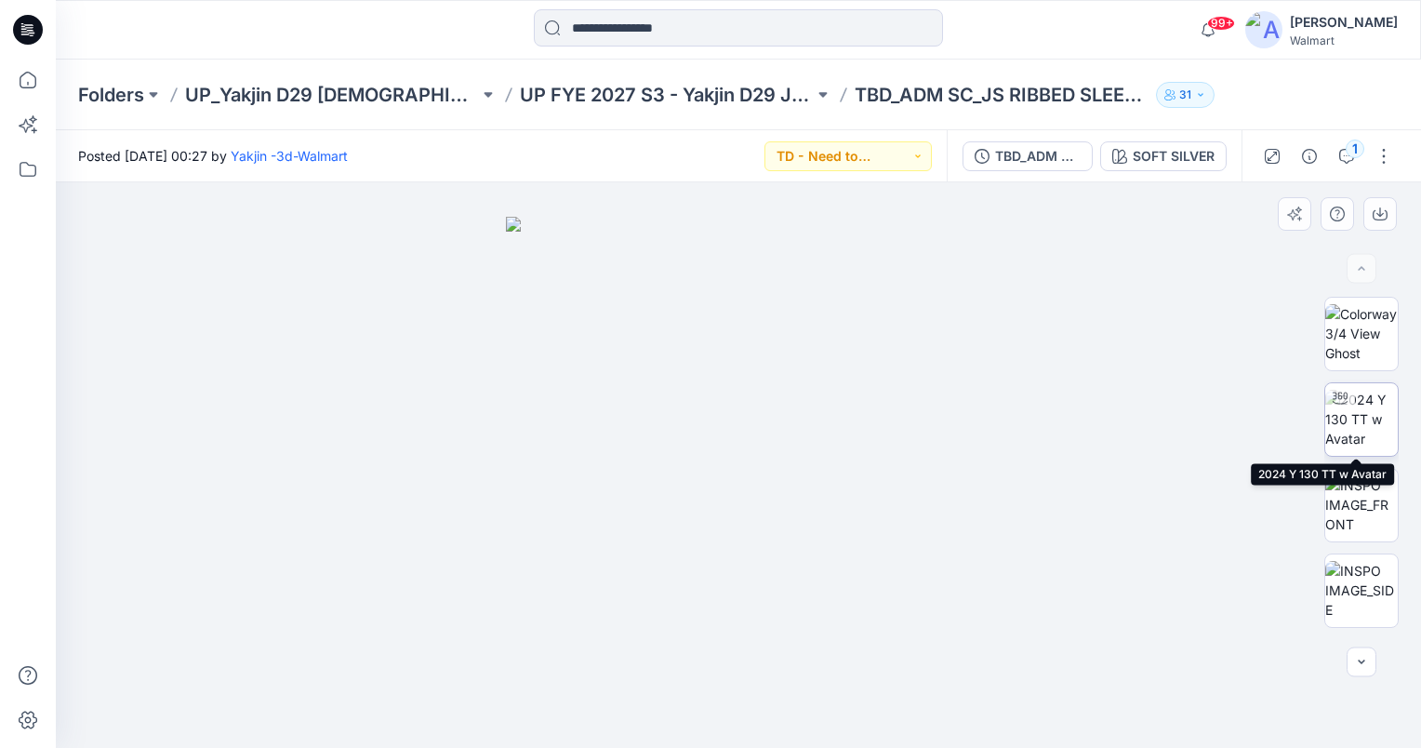
click at [1360, 422] on img at bounding box center [1361, 419] width 73 height 59
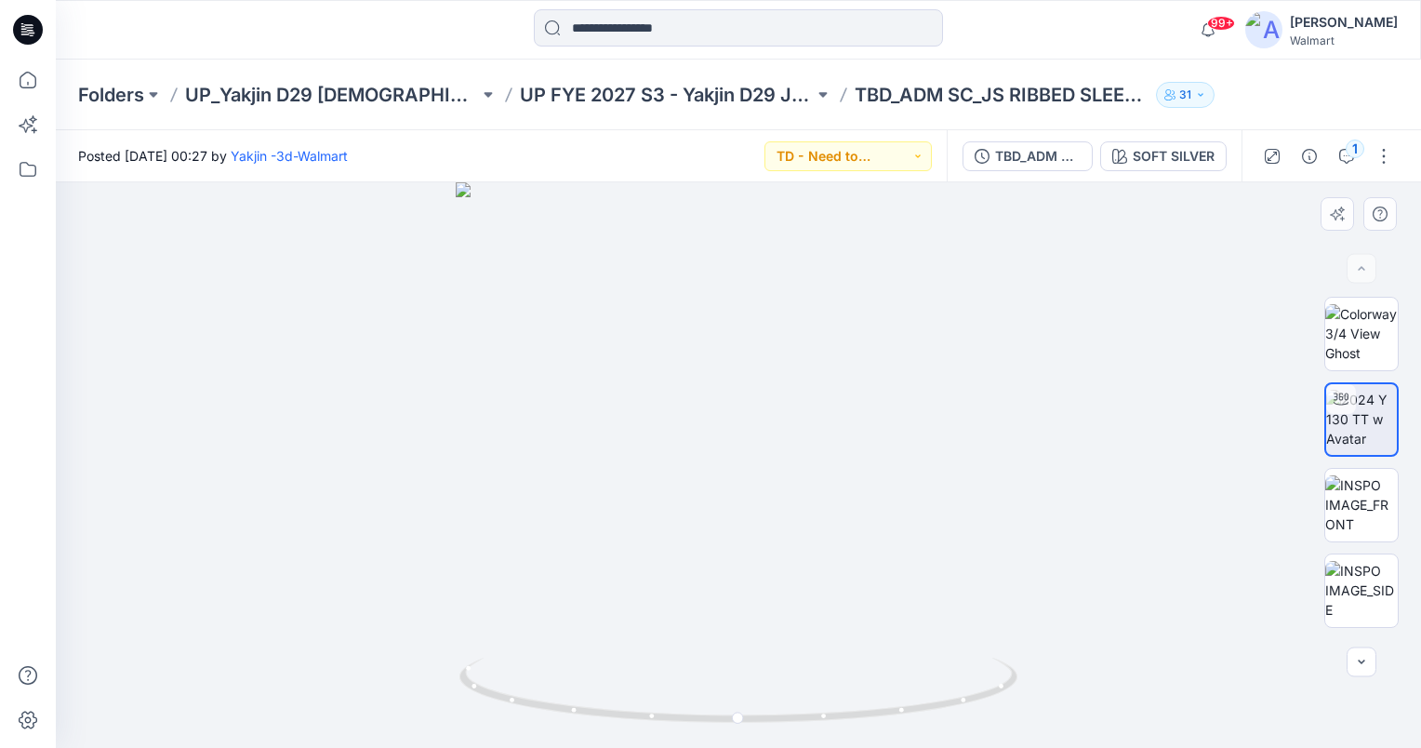
drag, startPoint x: 216, startPoint y: 391, endPoint x: 184, endPoint y: 358, distance: 46.0
click at [216, 391] on div at bounding box center [738, 464] width 1365 height 565
drag, startPoint x: 1004, startPoint y: 498, endPoint x: 1005, endPoint y: 463, distance: 35.3
click at [1005, 463] on img at bounding box center [739, 182] width 1624 height 1131
drag, startPoint x: 922, startPoint y: 527, endPoint x: 925, endPoint y: 557, distance: 29.9
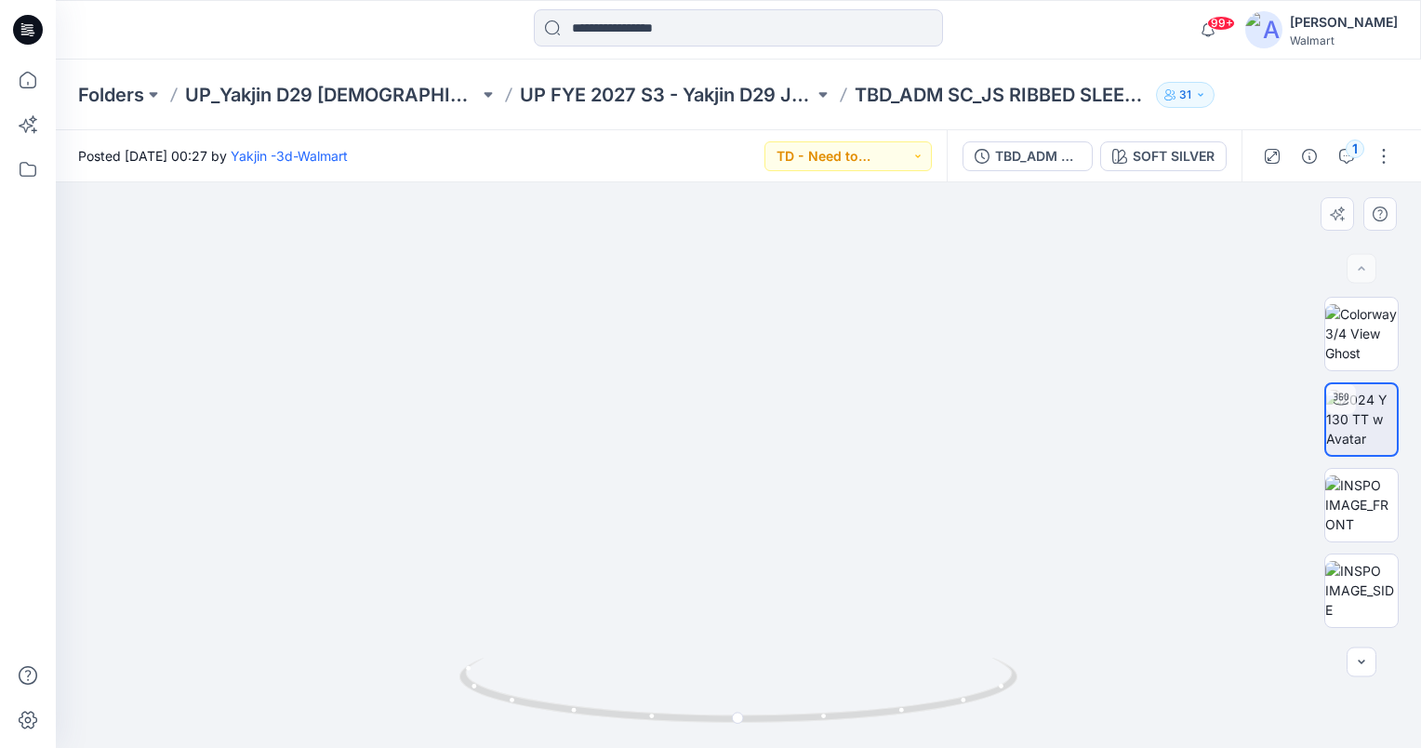
click at [925, 557] on img at bounding box center [743, 126] width 1889 height 1241
drag, startPoint x: 738, startPoint y: 718, endPoint x: 686, endPoint y: 710, distance: 52.6
click at [686, 710] on icon at bounding box center [740, 692] width 563 height 70
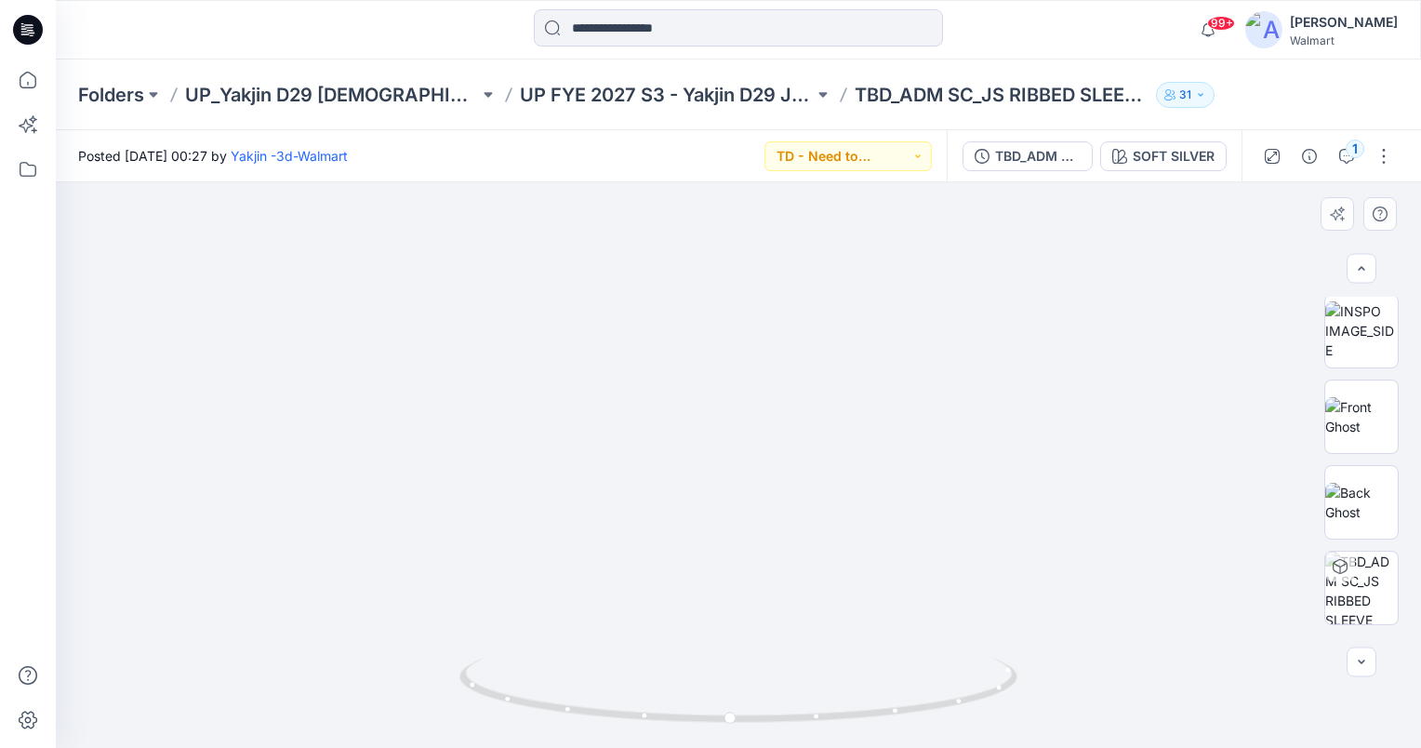
scroll to position [335, 0]
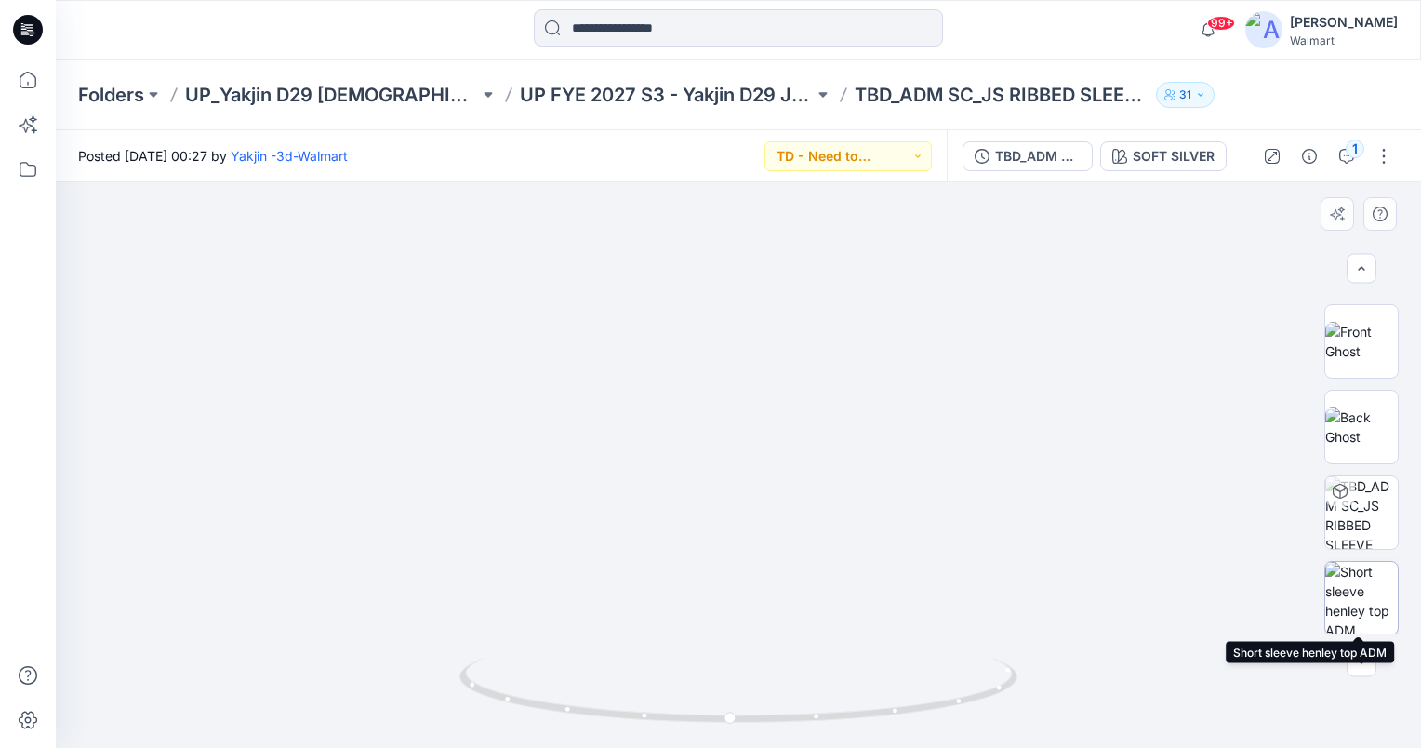
click at [1354, 586] on img at bounding box center [1361, 598] width 73 height 73
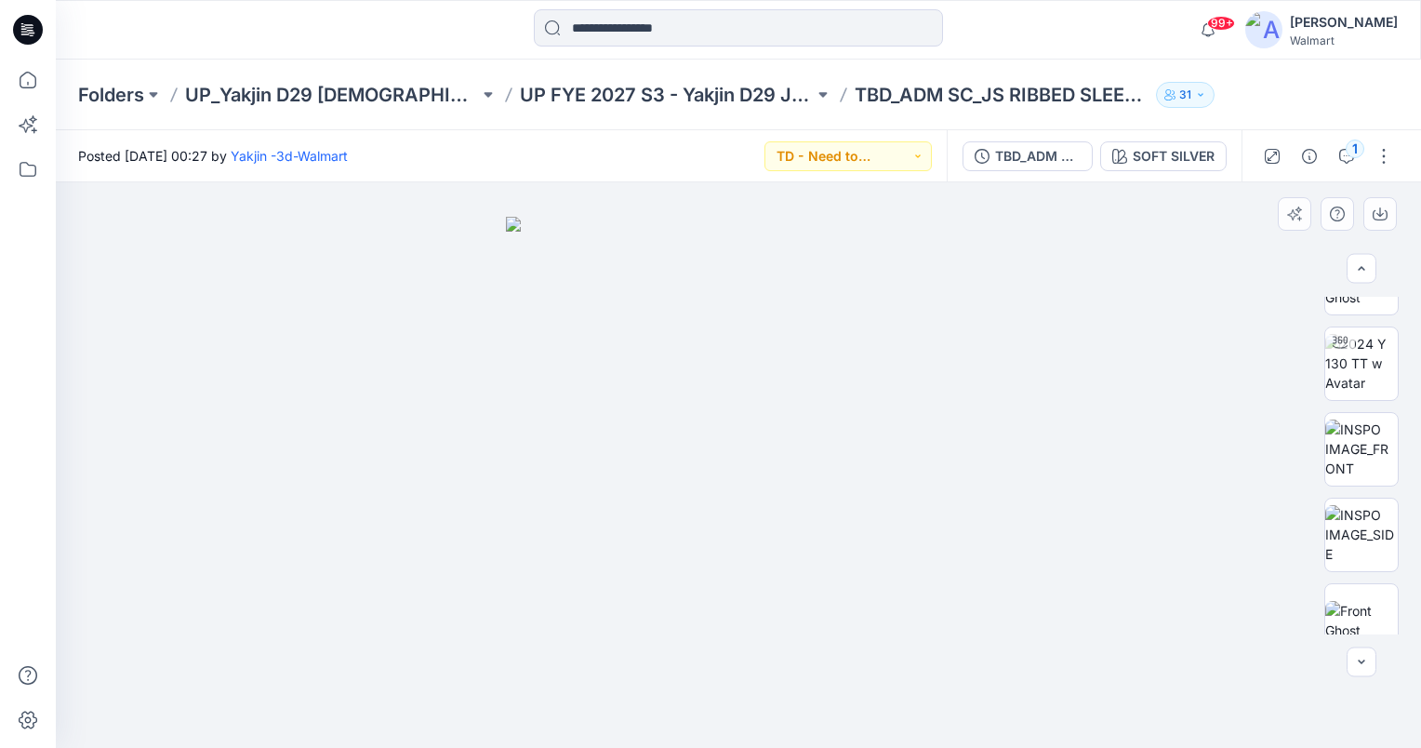
scroll to position [0, 0]
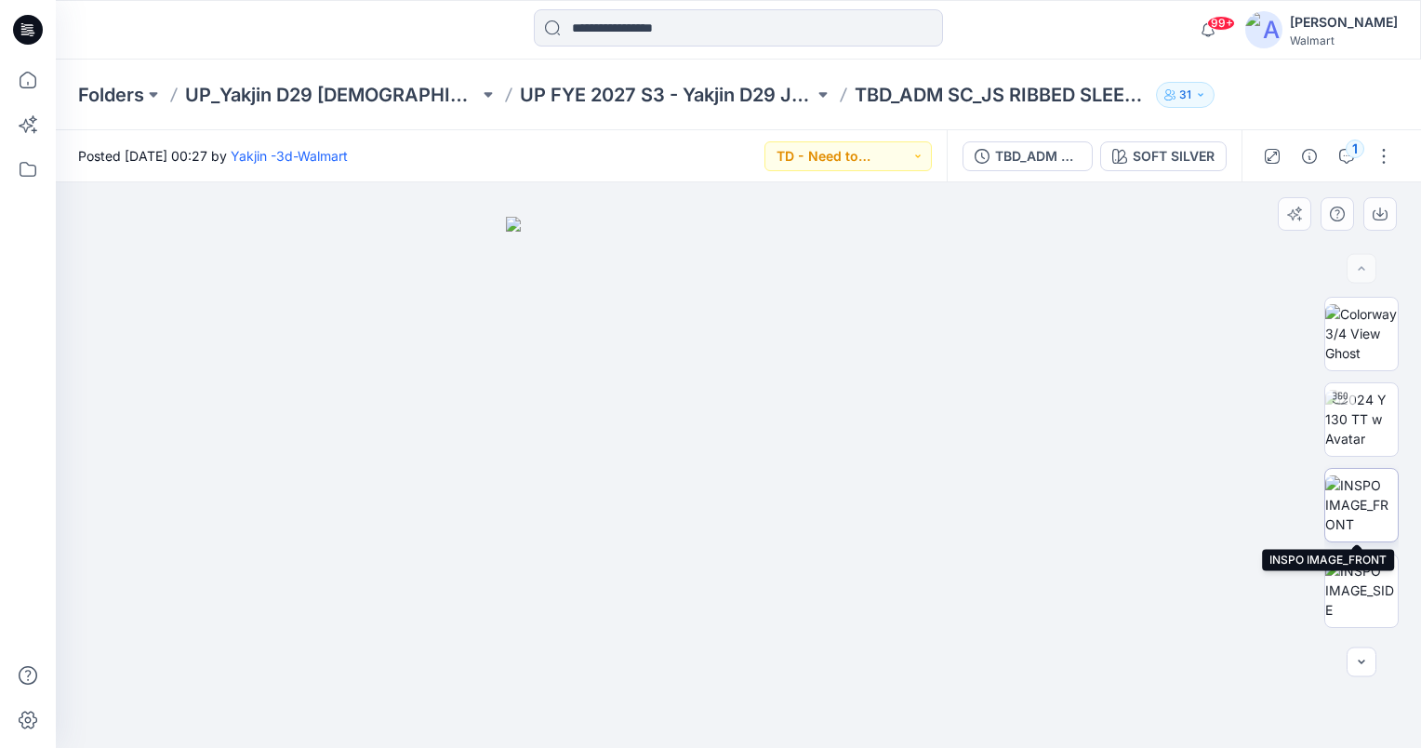
click at [1370, 508] on img at bounding box center [1361, 504] width 73 height 59
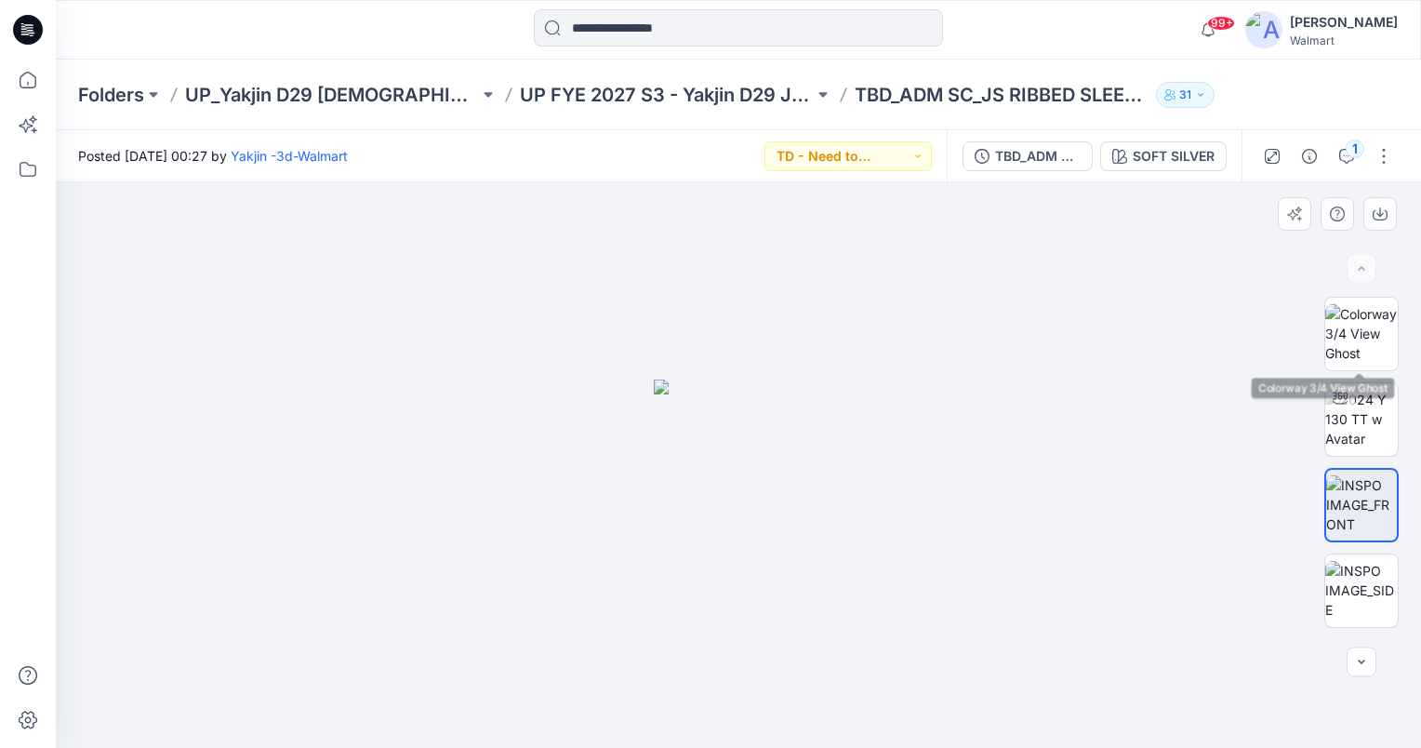
drag, startPoint x: 1393, startPoint y: 364, endPoint x: 1396, endPoint y: 324, distance: 41.0
click at [1396, 324] on div at bounding box center [1361, 466] width 74 height 338
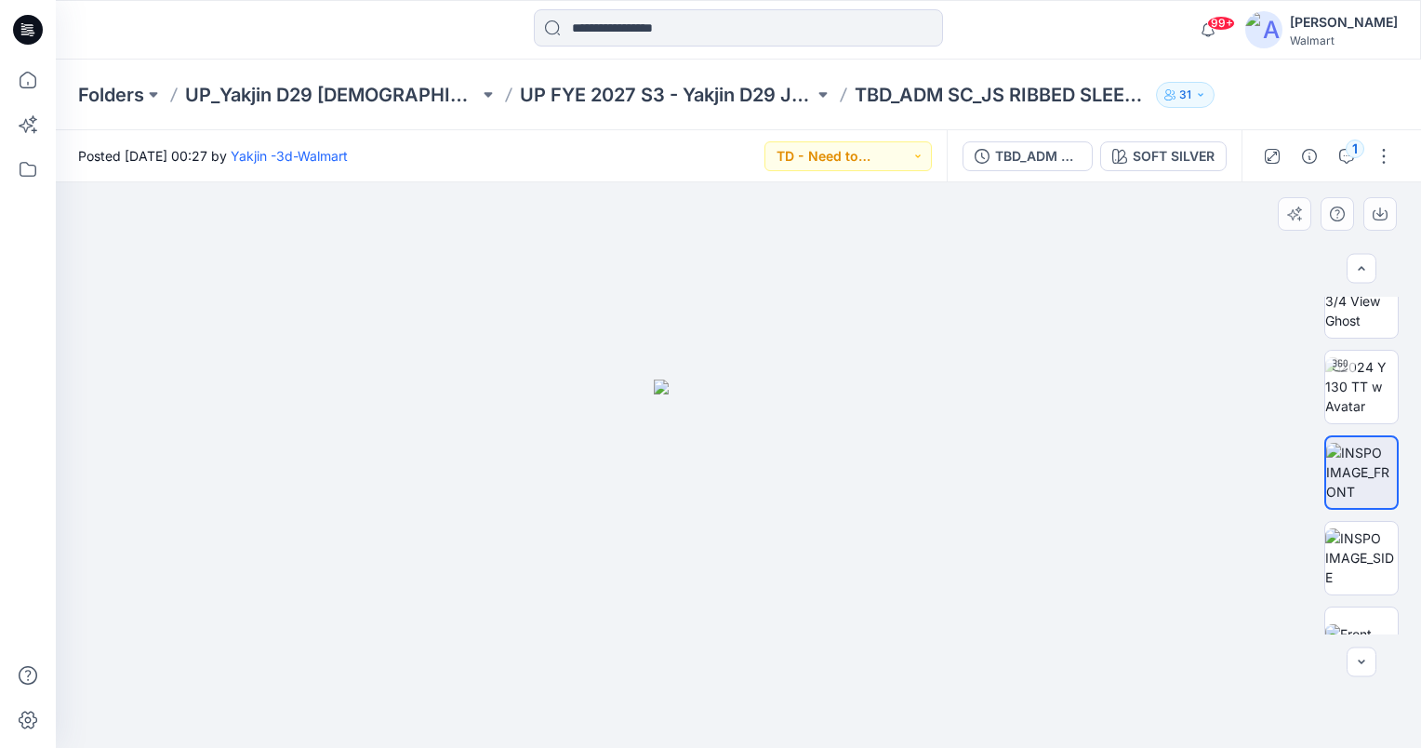
scroll to position [46, 0]
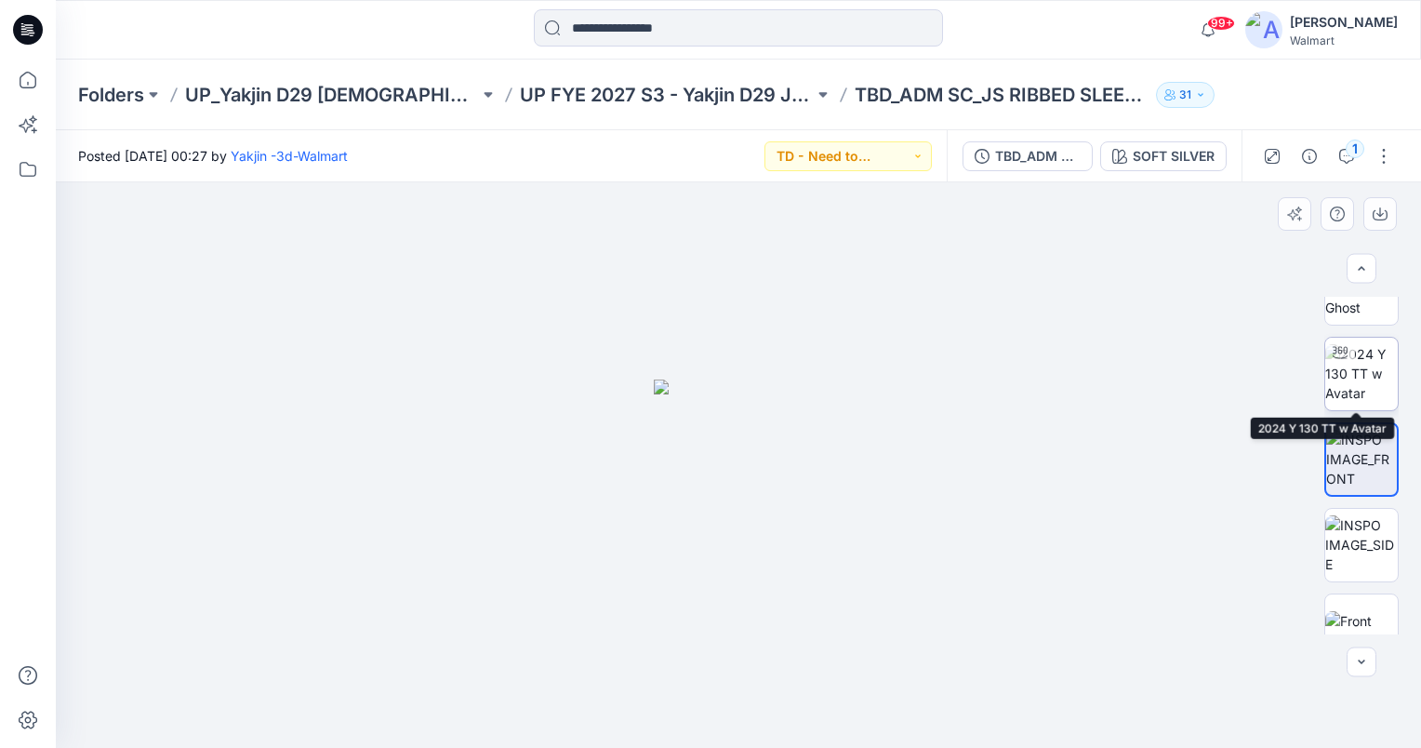
click at [1347, 383] on img at bounding box center [1361, 373] width 73 height 59
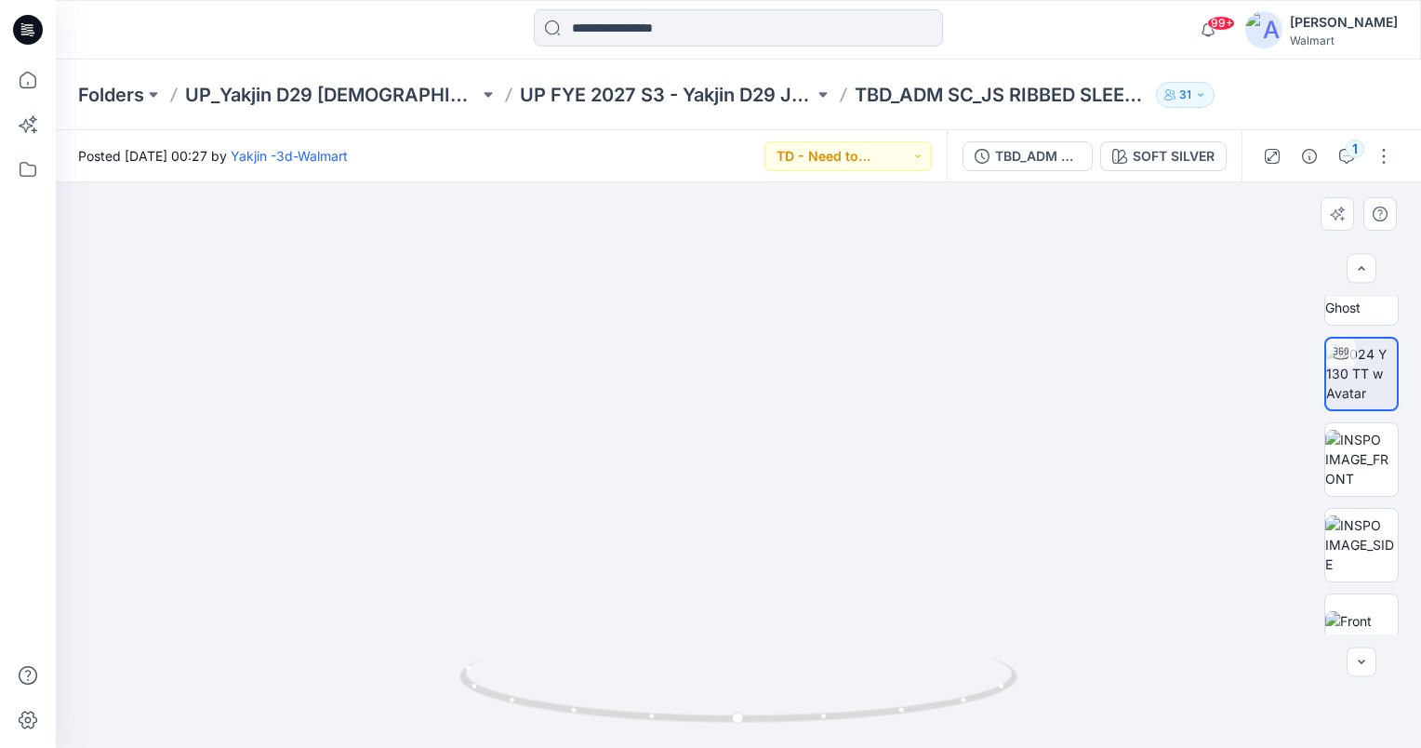
click at [1210, 578] on img at bounding box center [738, 133] width 1889 height 1227
